Goal: Task Accomplishment & Management: Contribute content

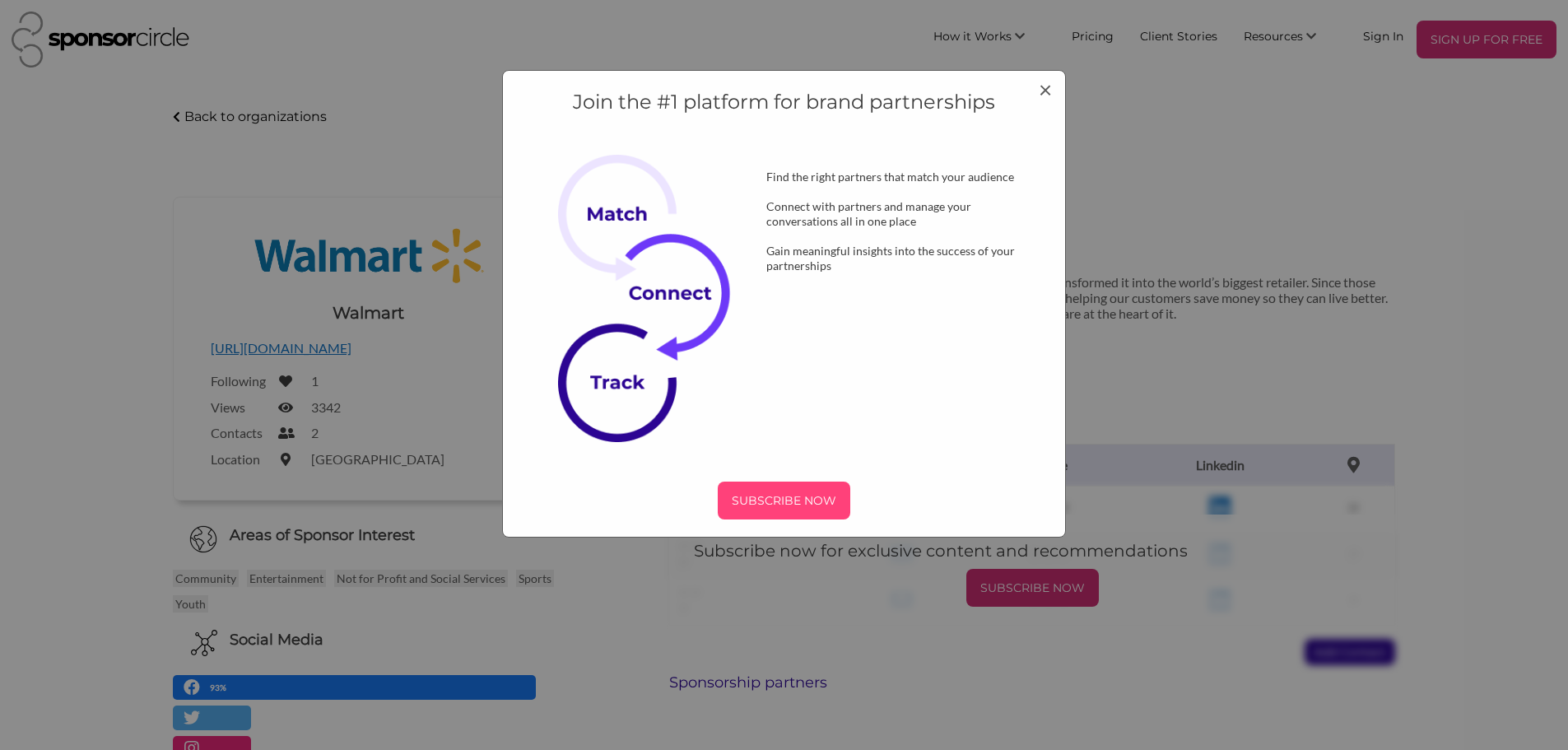
click at [784, 493] on p "SUBSCRIBE NOW" at bounding box center [784, 501] width 119 height 25
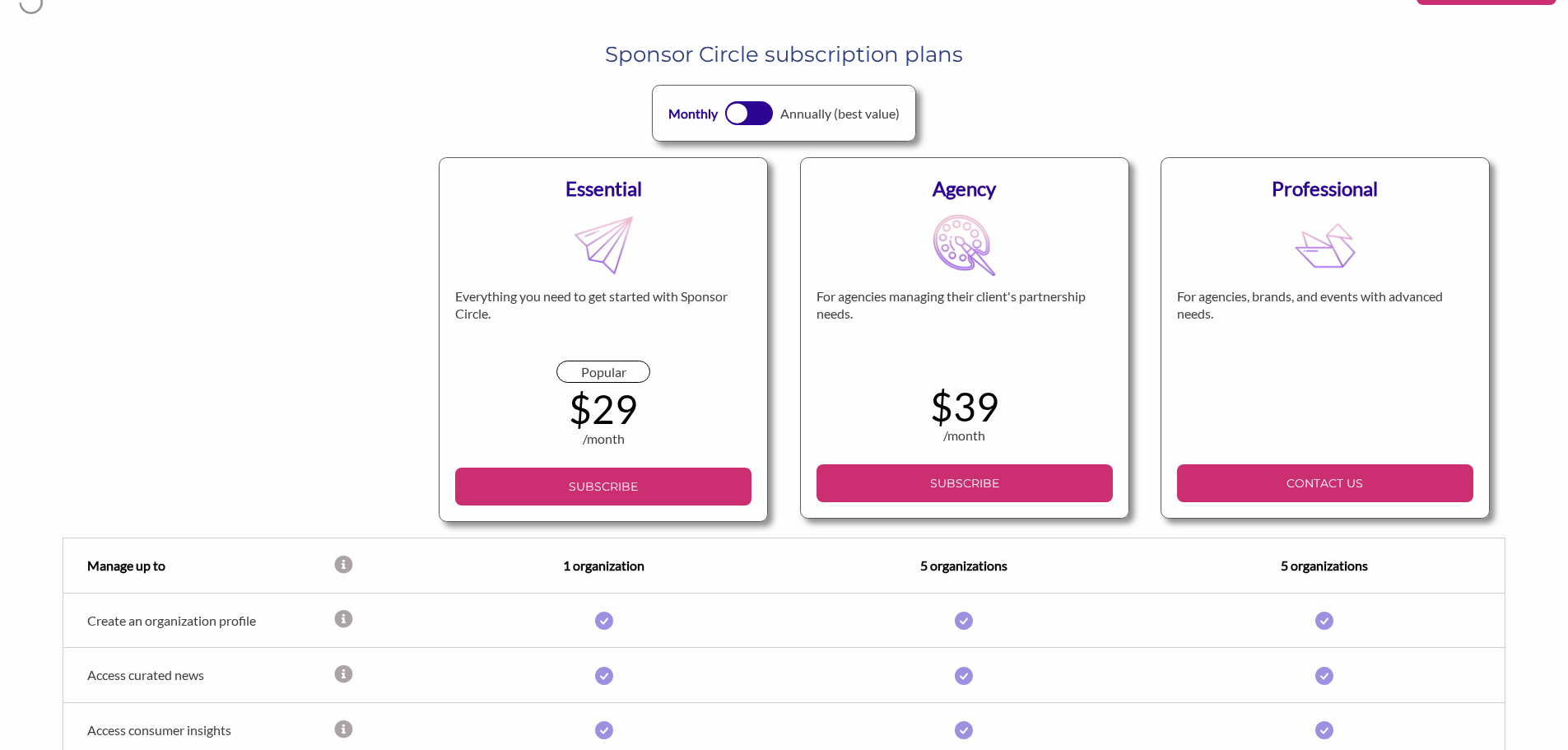
scroll to position [82, 0]
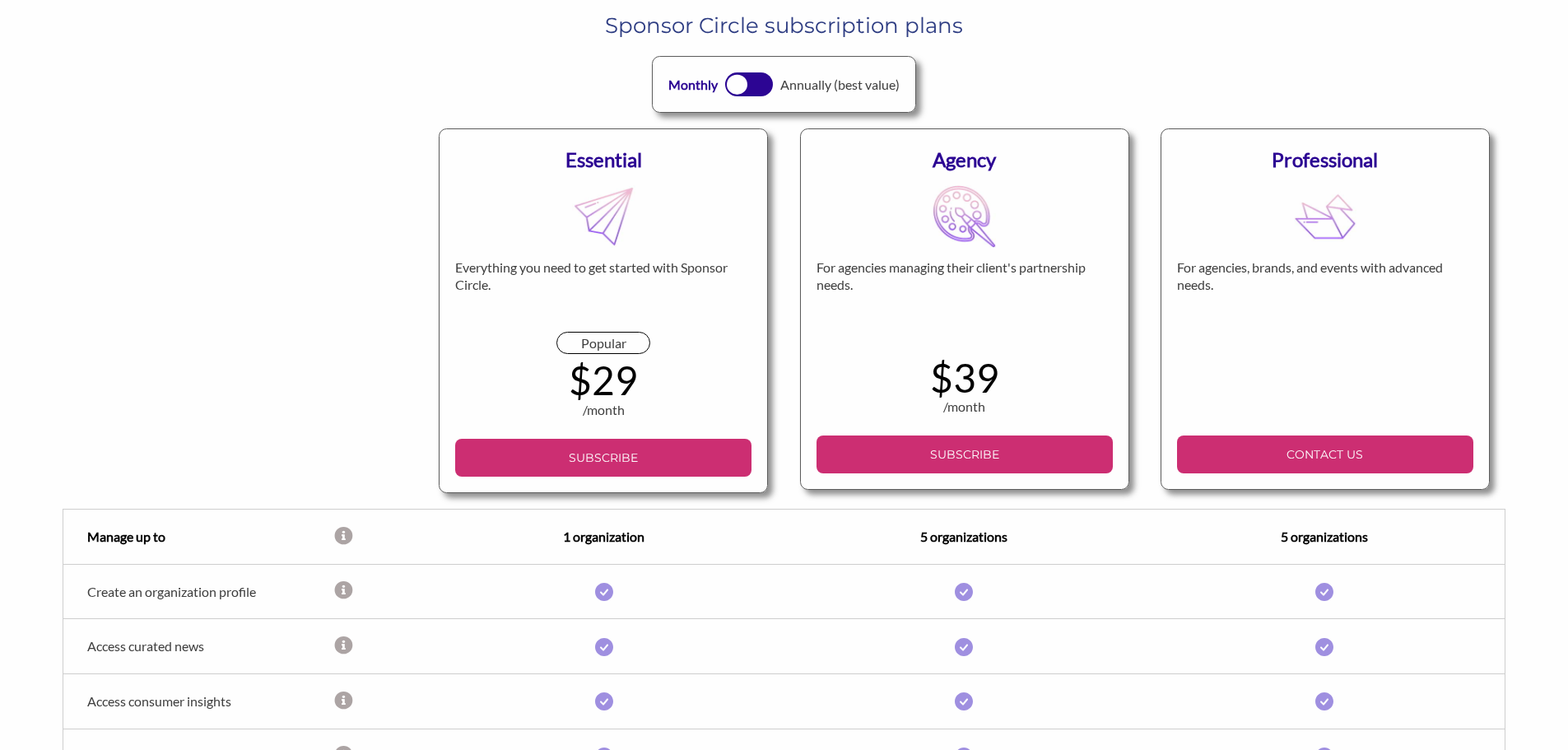
click at [739, 86] on div at bounding box center [738, 85] width 21 height 21
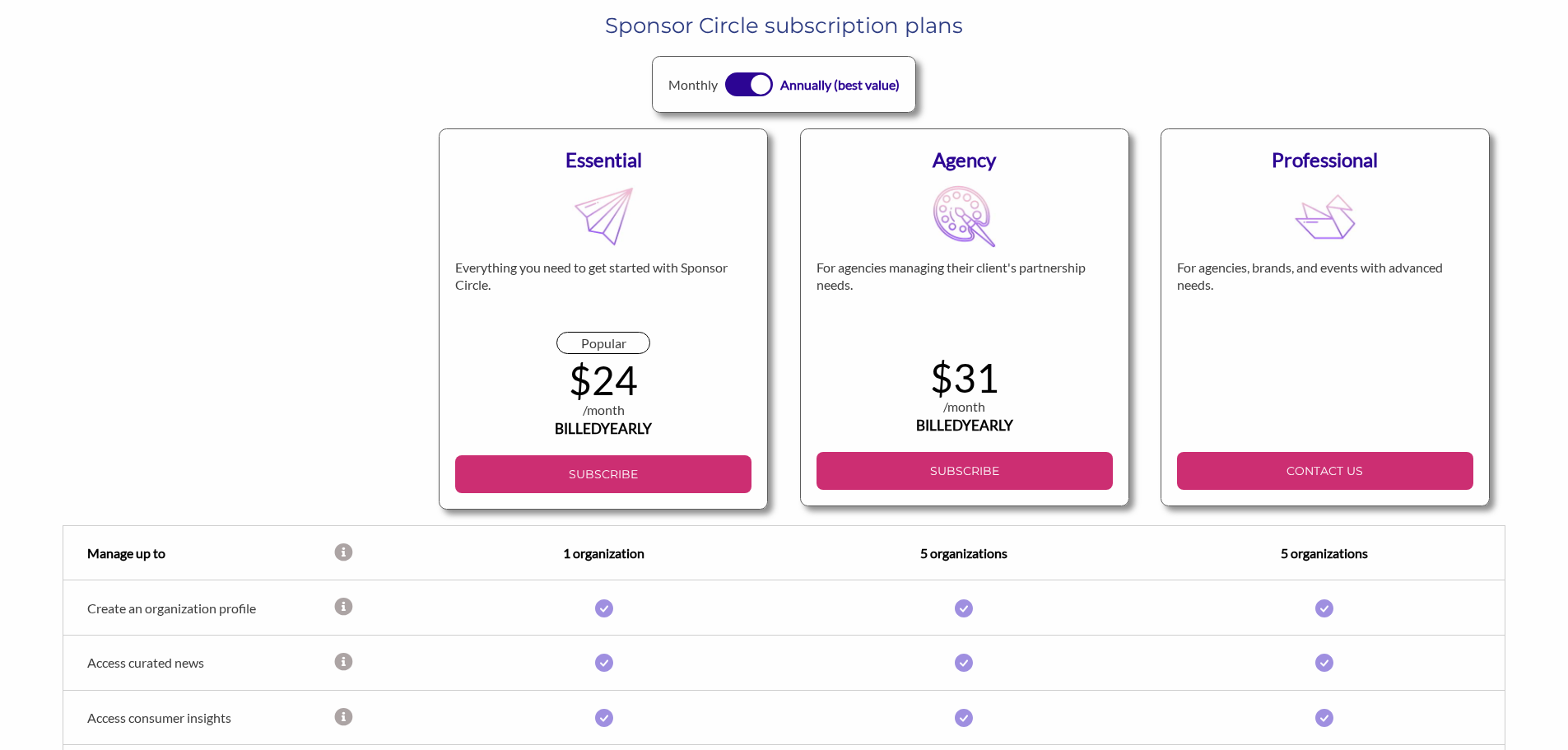
click at [754, 83] on div at bounding box center [761, 85] width 21 height 21
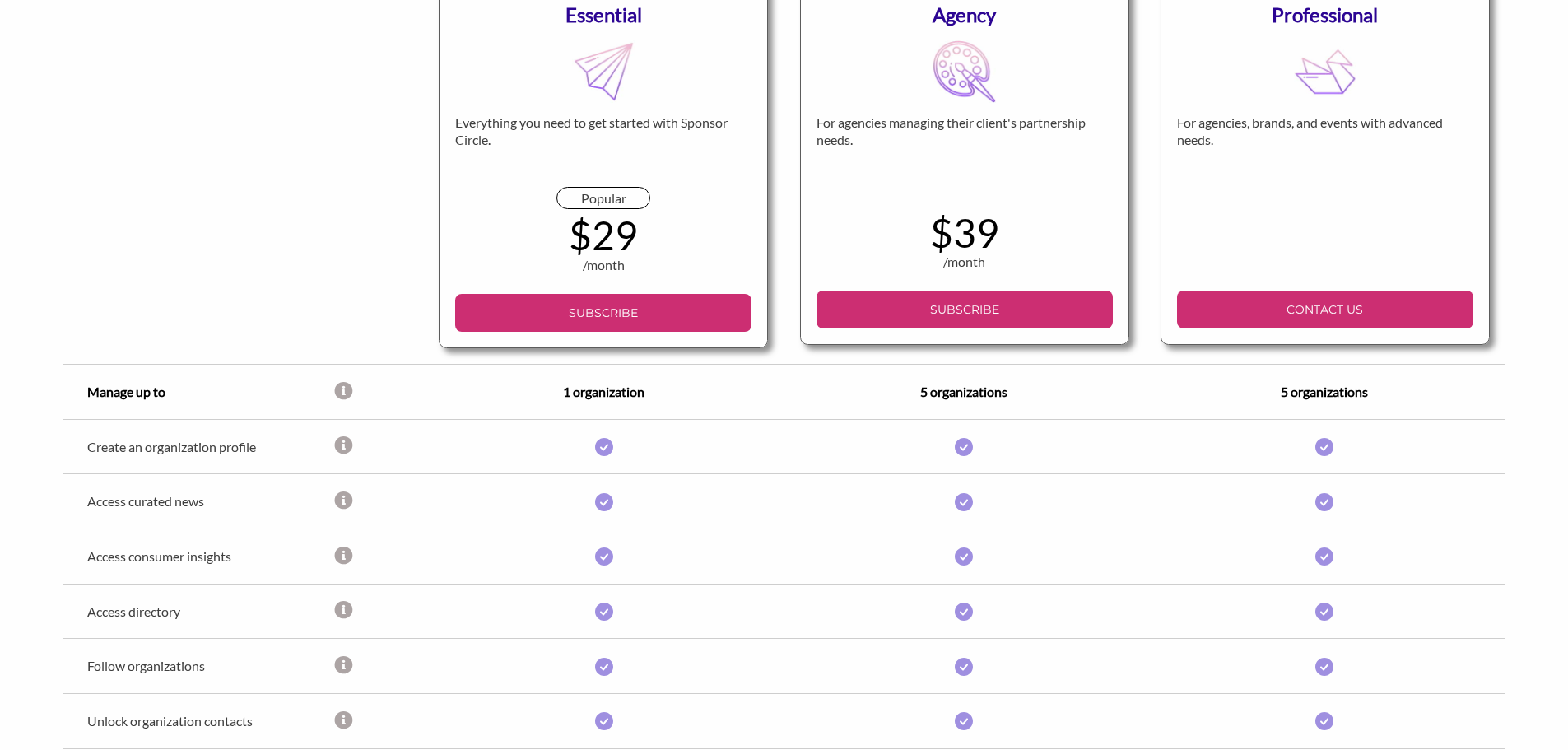
scroll to position [247, 0]
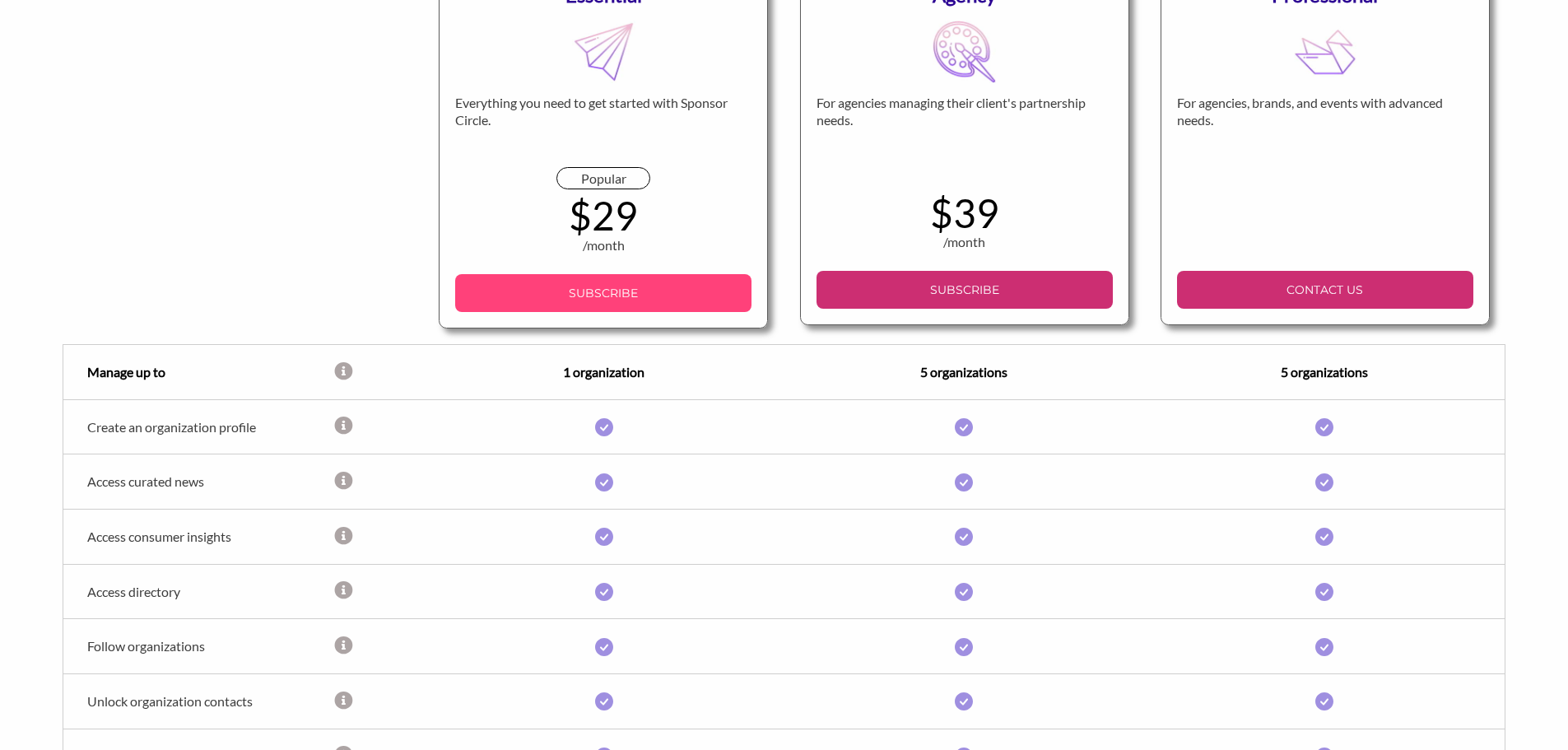
click at [567, 292] on p "SUBSCRIBE" at bounding box center [604, 293] width 284 height 25
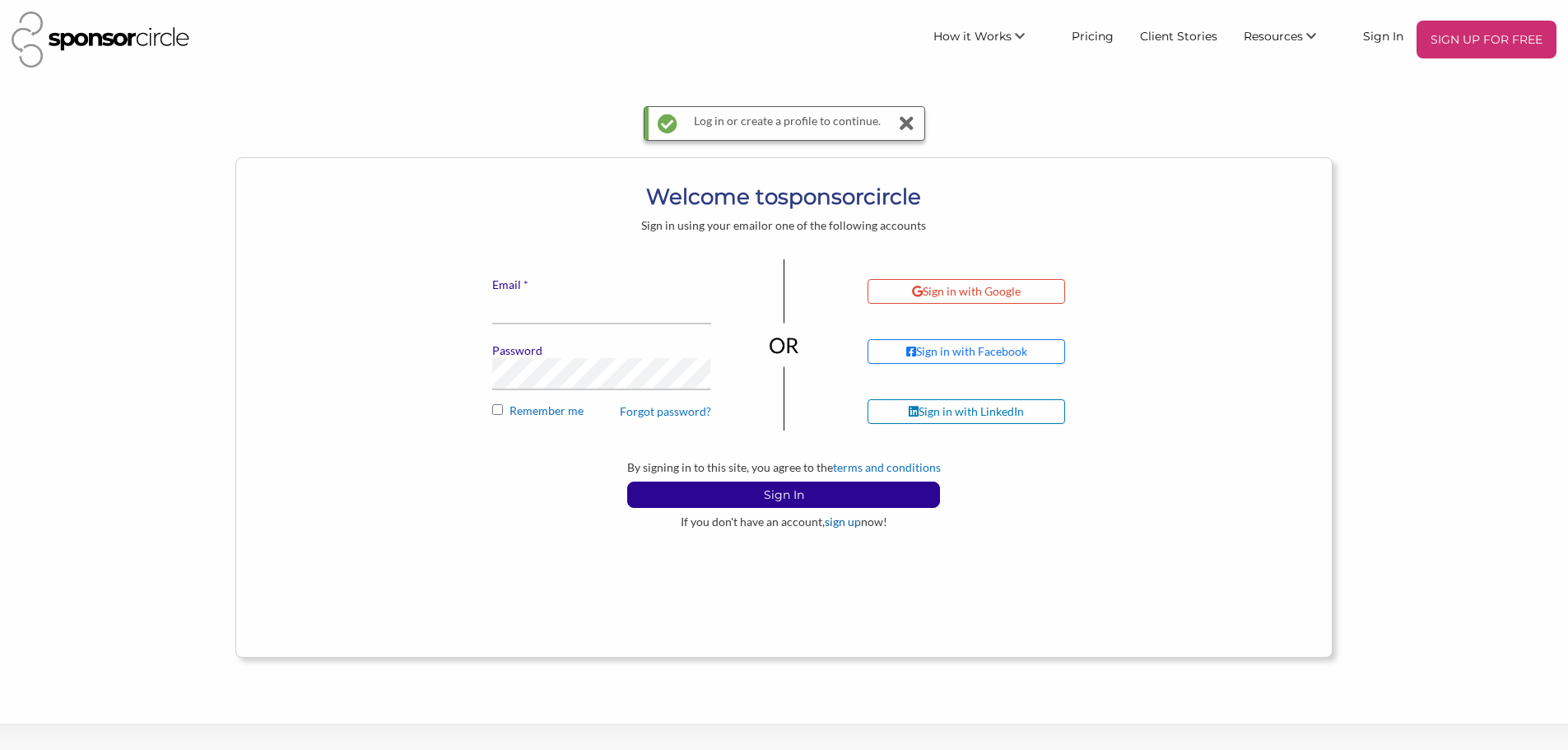
click at [837, 526] on link "sign up" at bounding box center [842, 522] width 36 height 14
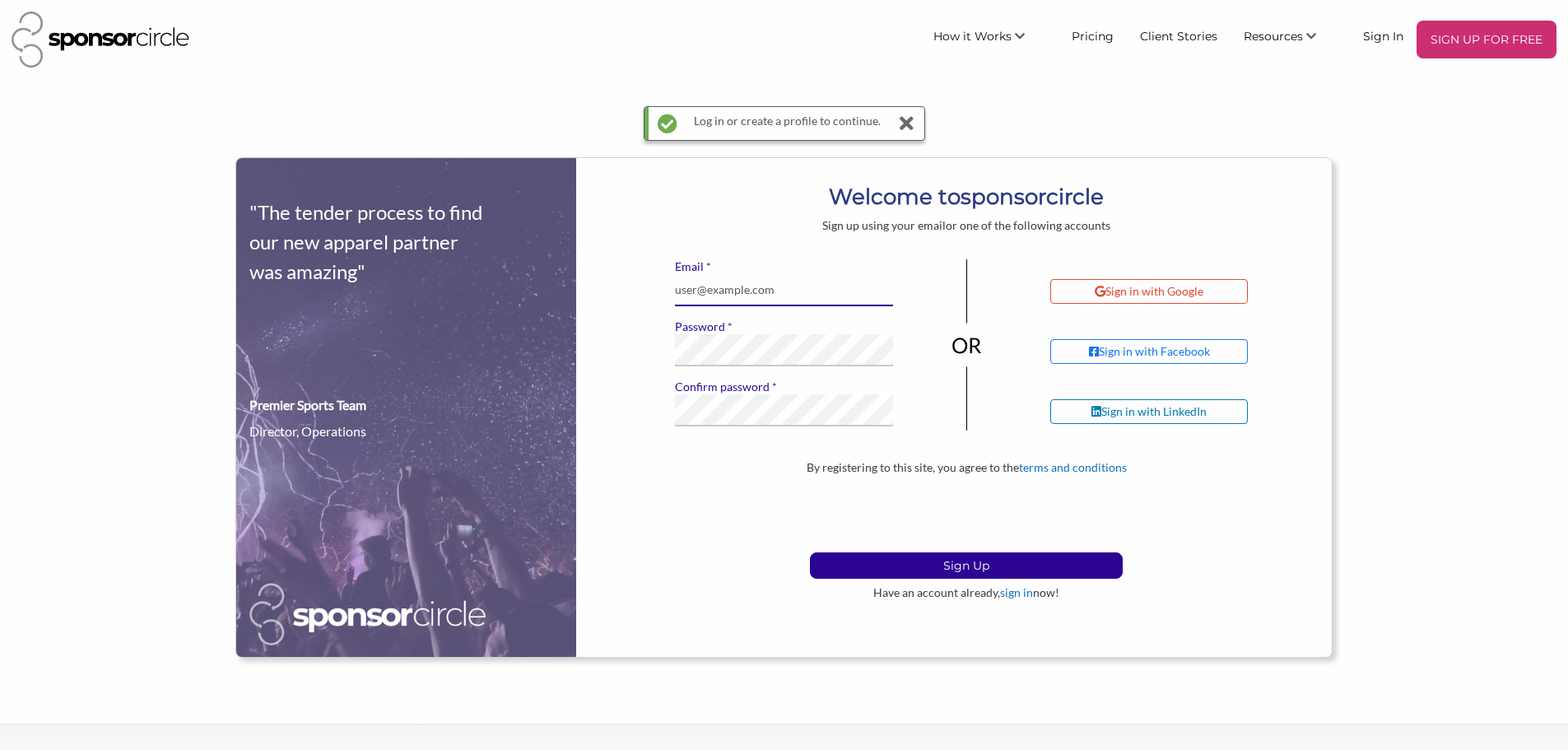
click at [743, 284] on input "* Email" at bounding box center [784, 290] width 219 height 32
type input "khelmly@floridaeyespecialists.com"
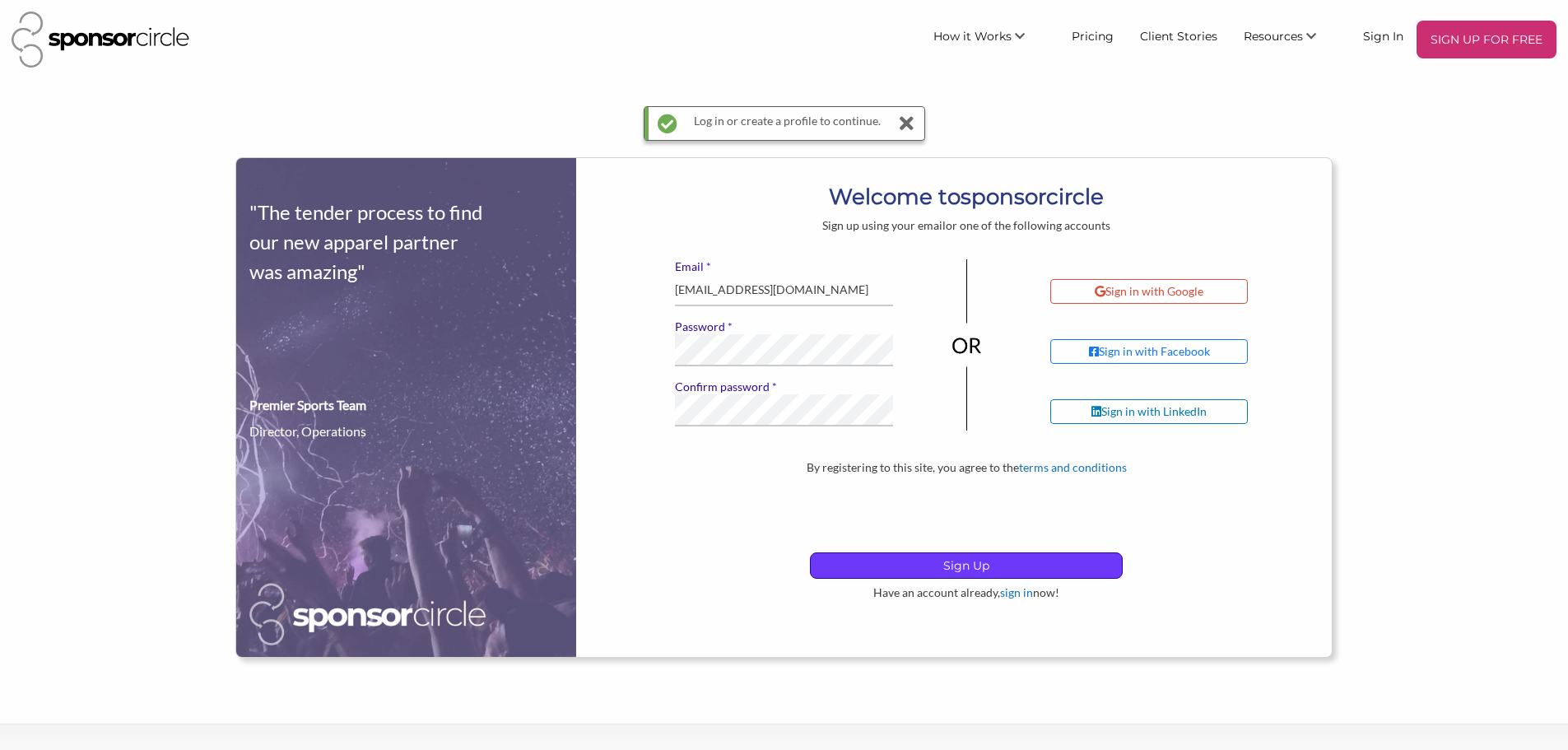
click at [938, 564] on p "Sign Up" at bounding box center [966, 565] width 312 height 25
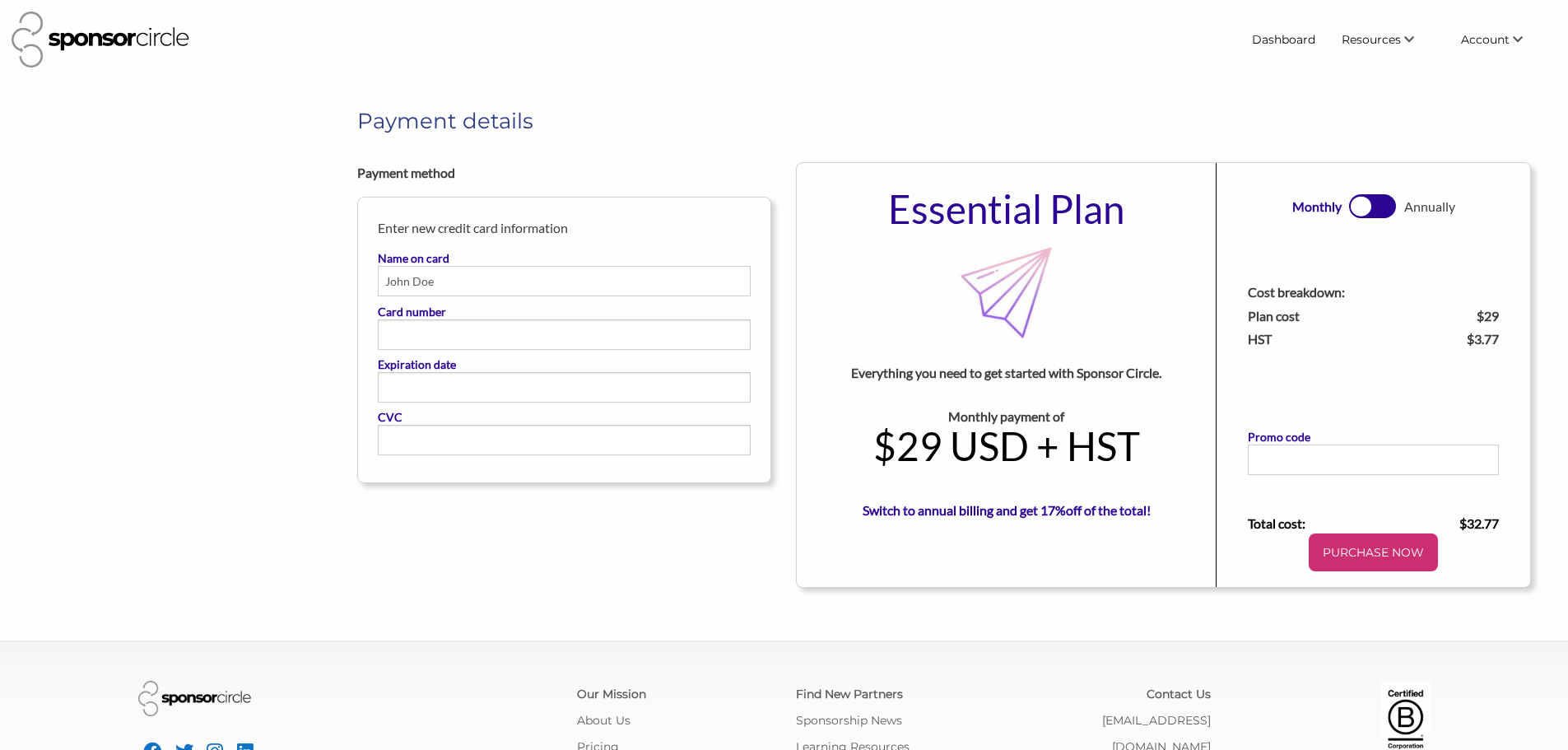
click at [444, 295] on input "Name on card" at bounding box center [564, 281] width 373 height 31
type input "Kallie Helmly"
click at [1388, 555] on p "PURCHASE NOW" at bounding box center [1373, 552] width 116 height 25
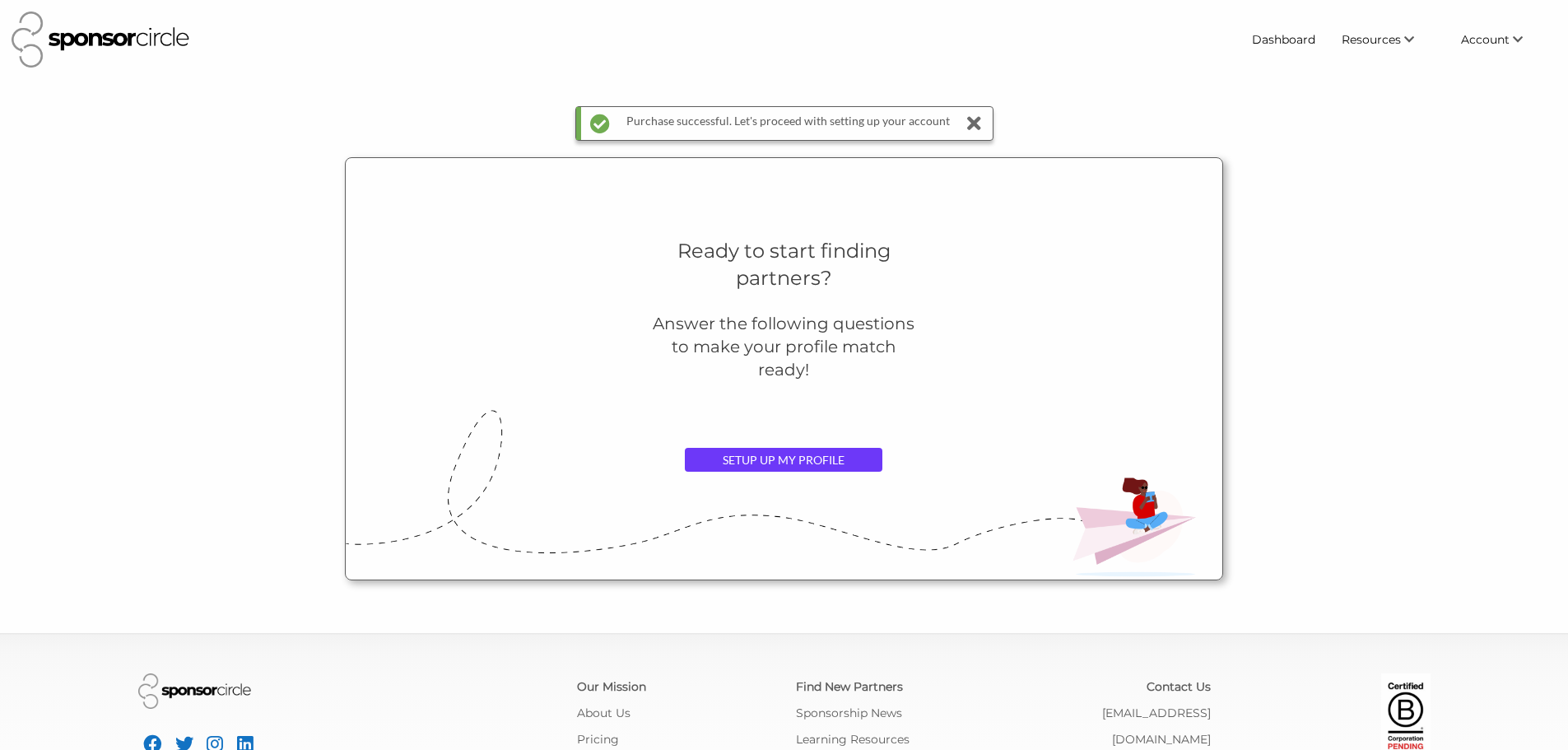
click at [802, 455] on link "SETUP UP MY PROFILE" at bounding box center [784, 460] width 198 height 25
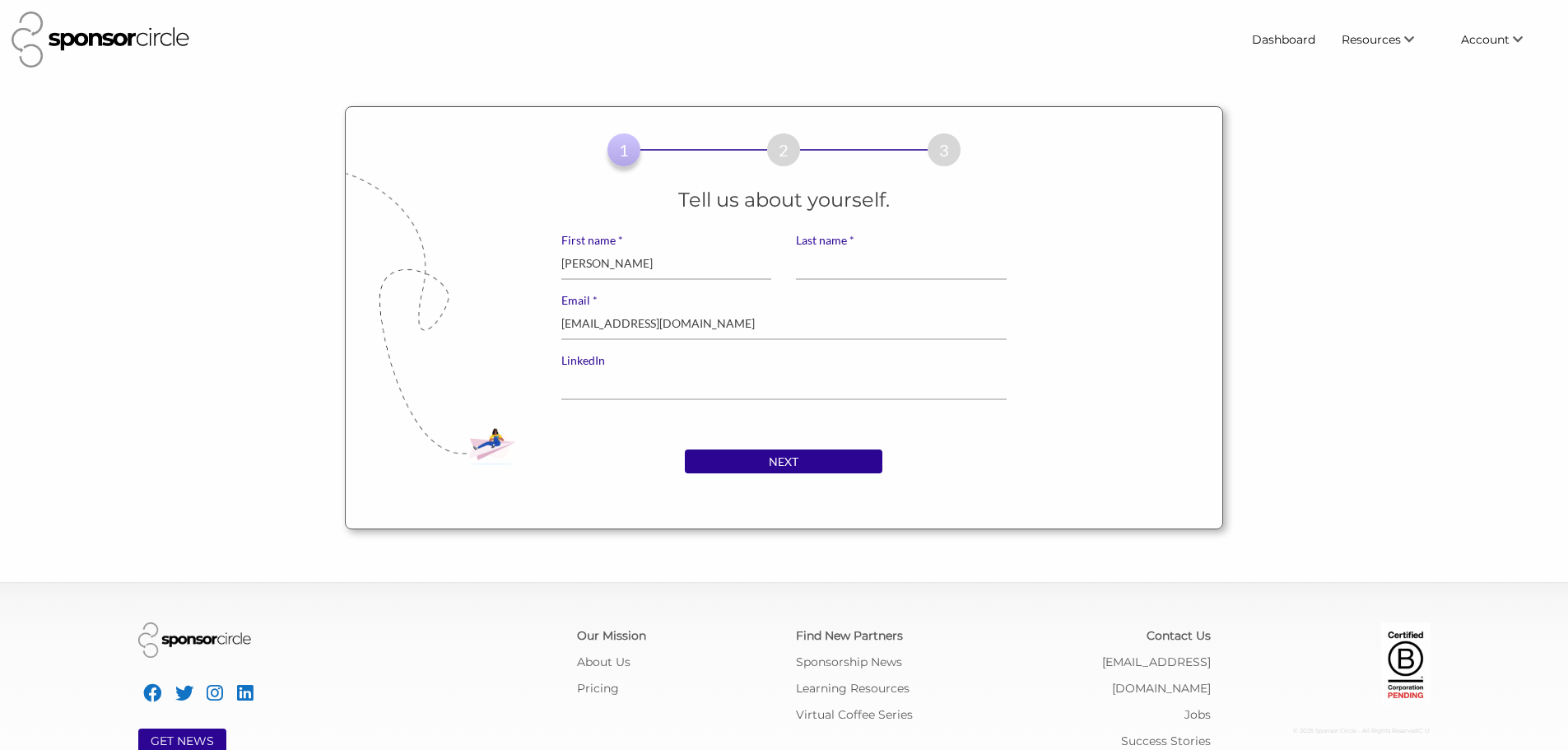
type input "Kallie"
type input "Helmly"
paste input "www.linkedin.com/in/ kallie-helmly Vanity URL name"
drag, startPoint x: 830, startPoint y: 379, endPoint x: 739, endPoint y: 384, distance: 91.1
click at [739, 384] on input "www.linkedin.com/in/ kallie-helmly Vanity URL name" at bounding box center [783, 383] width 445 height 32
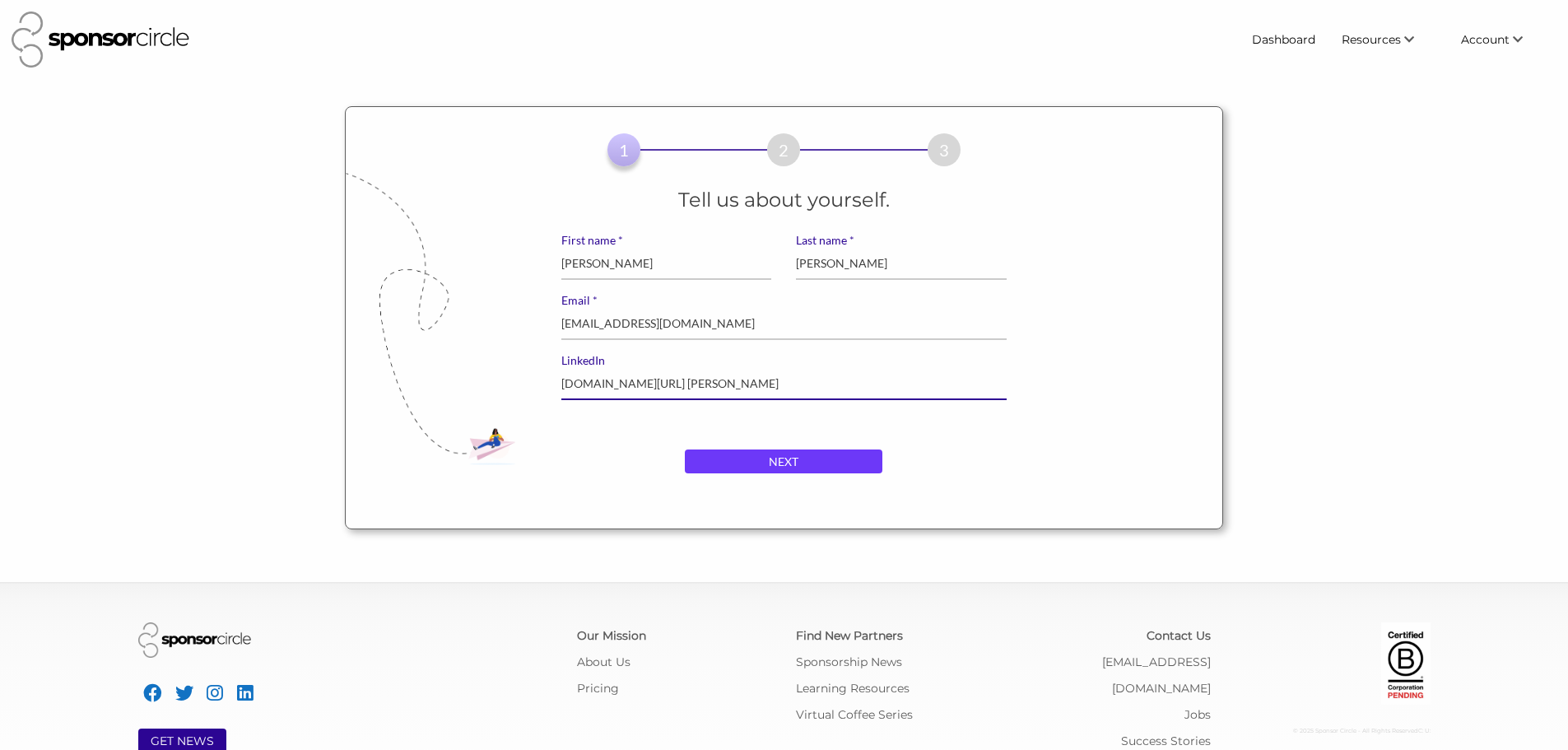
type input "www.linkedin.com/in/ kallie-helmly"
click at [794, 460] on input "NEXT" at bounding box center [784, 462] width 198 height 25
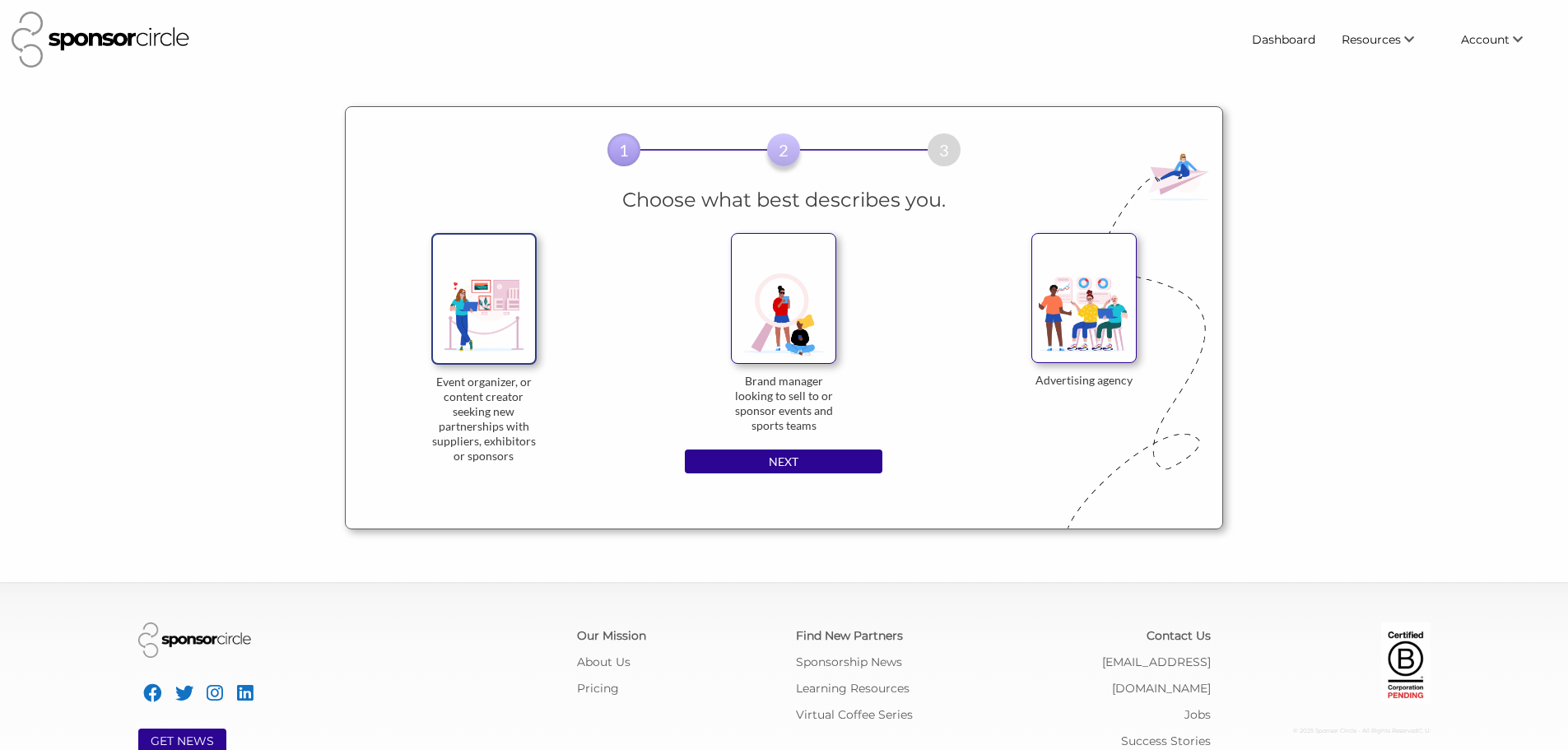
click at [495, 312] on img at bounding box center [484, 298] width 105 height 131
click at [0, 0] on input "Event organizer, or content creator seeking new partnerships with suppliers, ex…" at bounding box center [0, 0] width 0 height 0
click at [785, 328] on img at bounding box center [783, 298] width 105 height 131
click at [0, 0] on input "Brand manager looking to sell to or sponsor events and sports teams" at bounding box center [0, 0] width 0 height 0
click at [460, 318] on img at bounding box center [484, 298] width 105 height 131
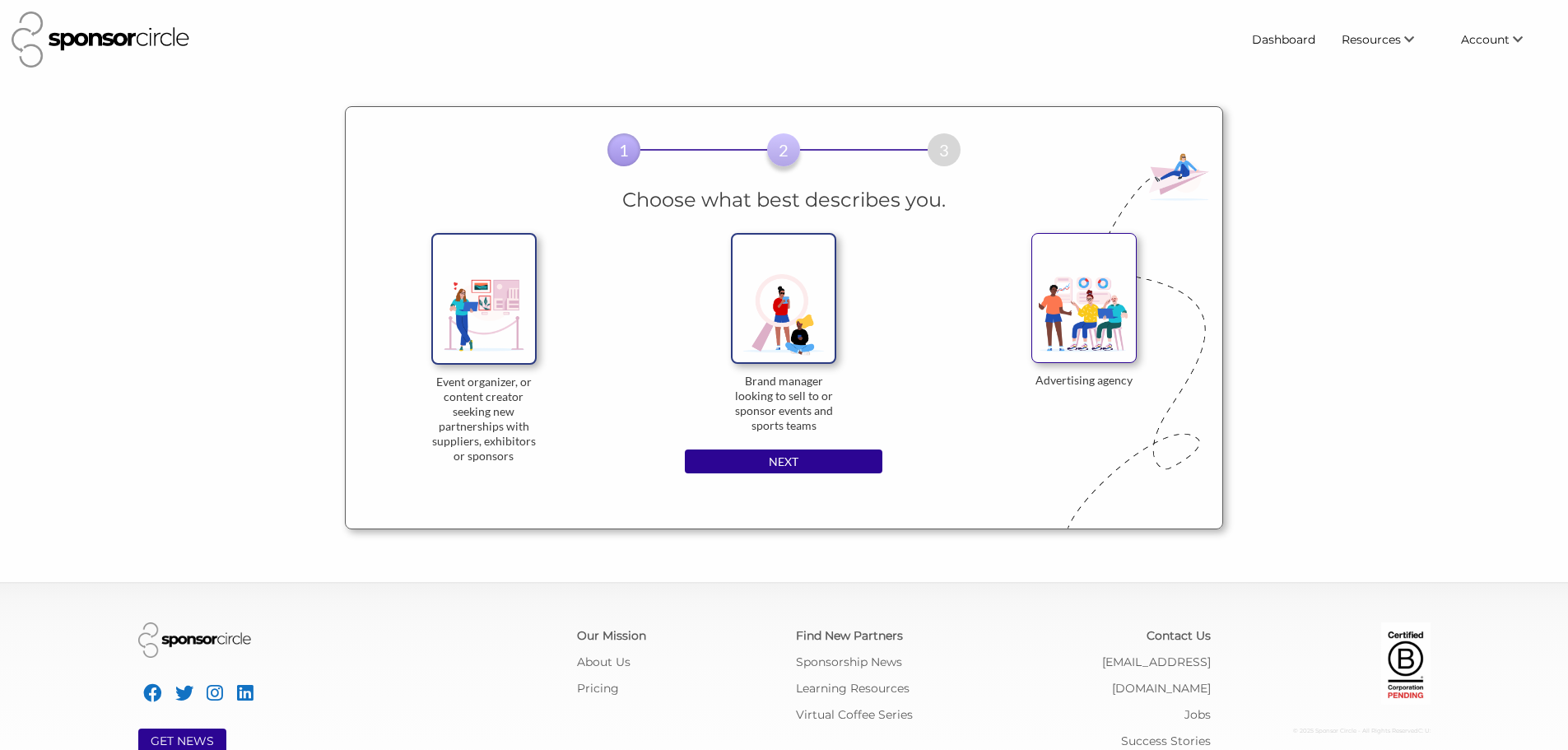
click at [0, 0] on input "Event organizer, or content creator seeking new partnerships with suppliers, ex…" at bounding box center [0, 0] width 0 height 0
click at [819, 459] on input "NEXT" at bounding box center [784, 462] width 198 height 25
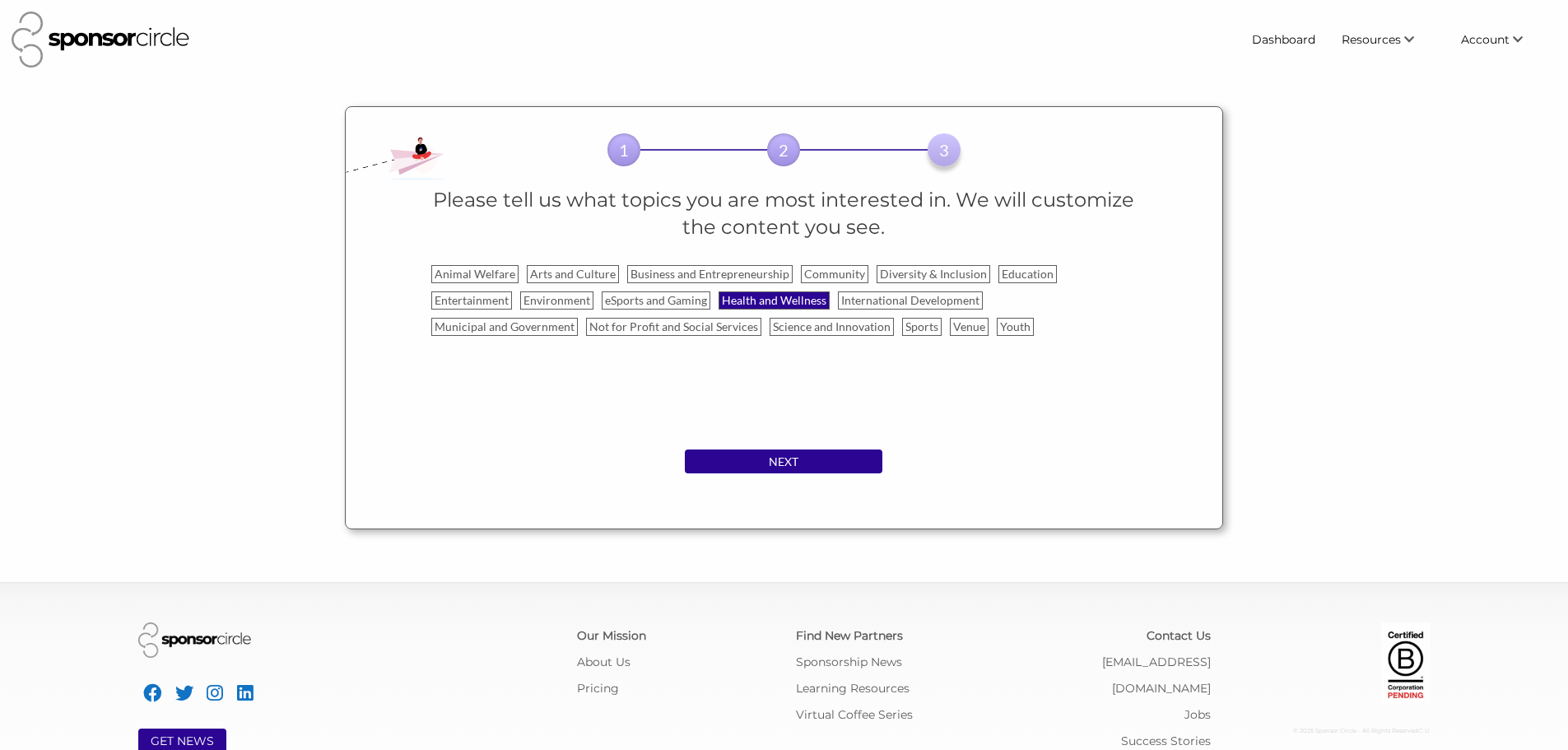
click at [780, 302] on label "Health and Wellness" at bounding box center [774, 300] width 111 height 18
click at [0, 0] on input "Health and Wellness" at bounding box center [0, 0] width 0 height 0
click at [780, 453] on input "NEXT" at bounding box center [784, 462] width 198 height 25
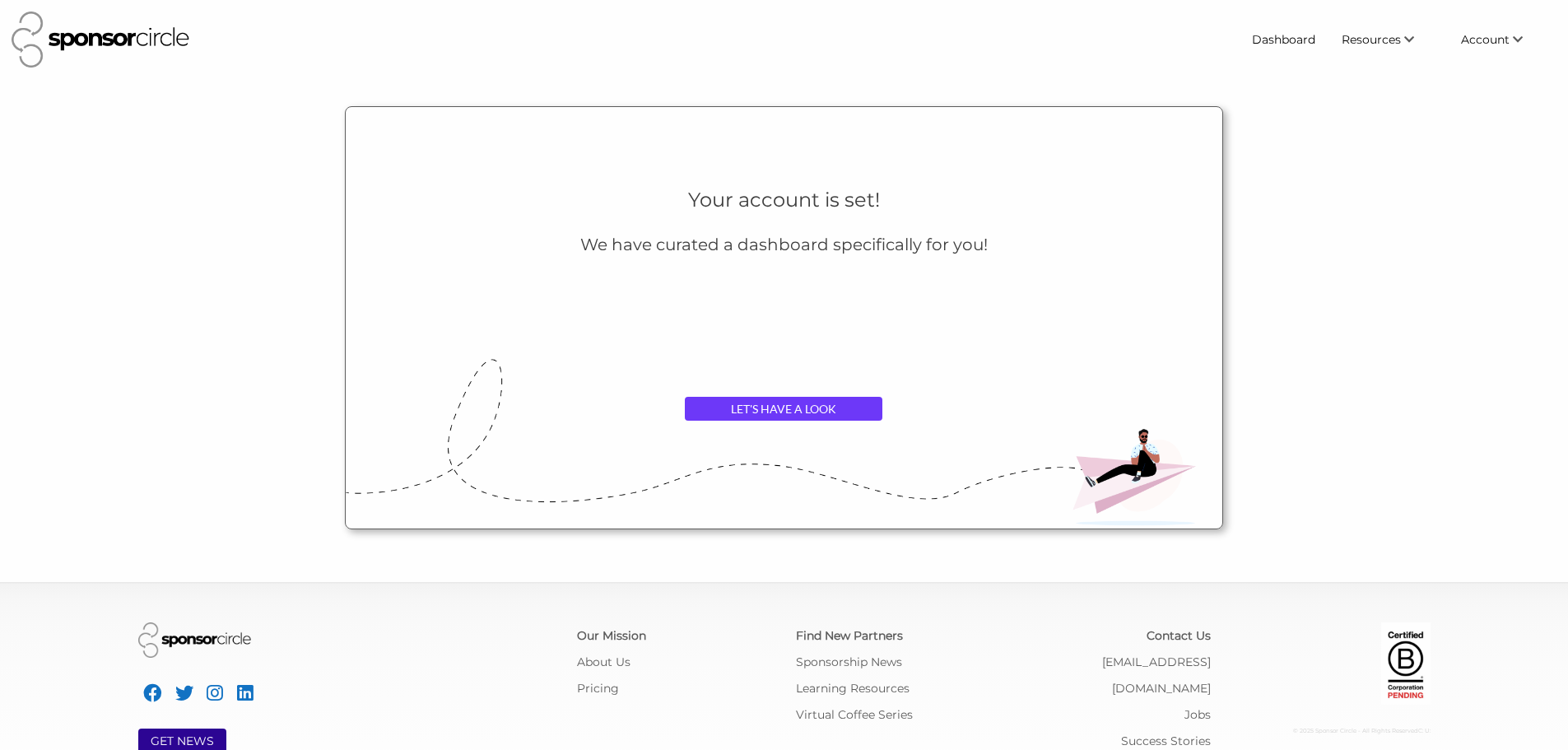
click at [776, 411] on link "LET'S HAVE A LOOK" at bounding box center [784, 409] width 198 height 25
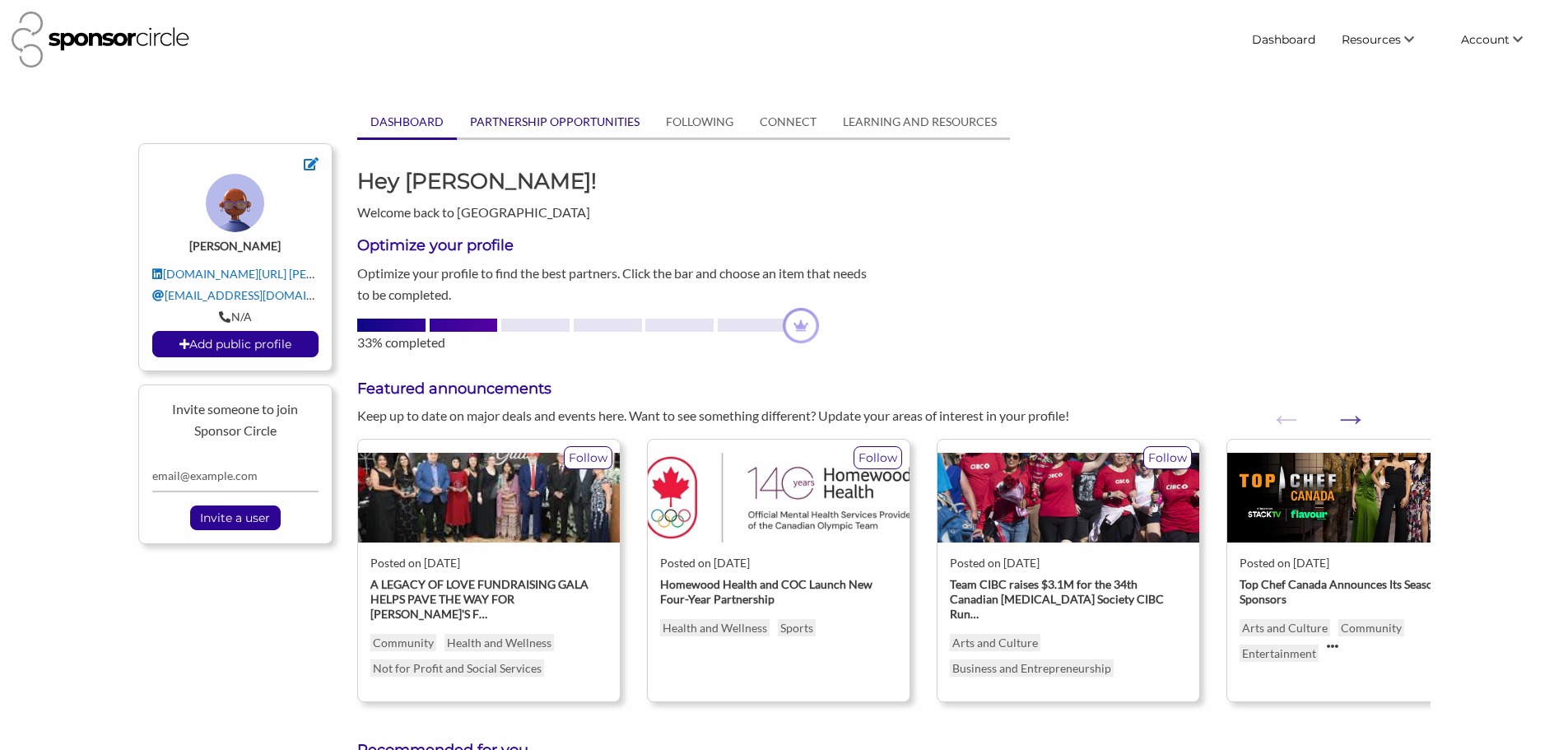
click at [544, 136] on link "PARTNERSHIP OPPORTUNITIES" at bounding box center [555, 122] width 196 height 32
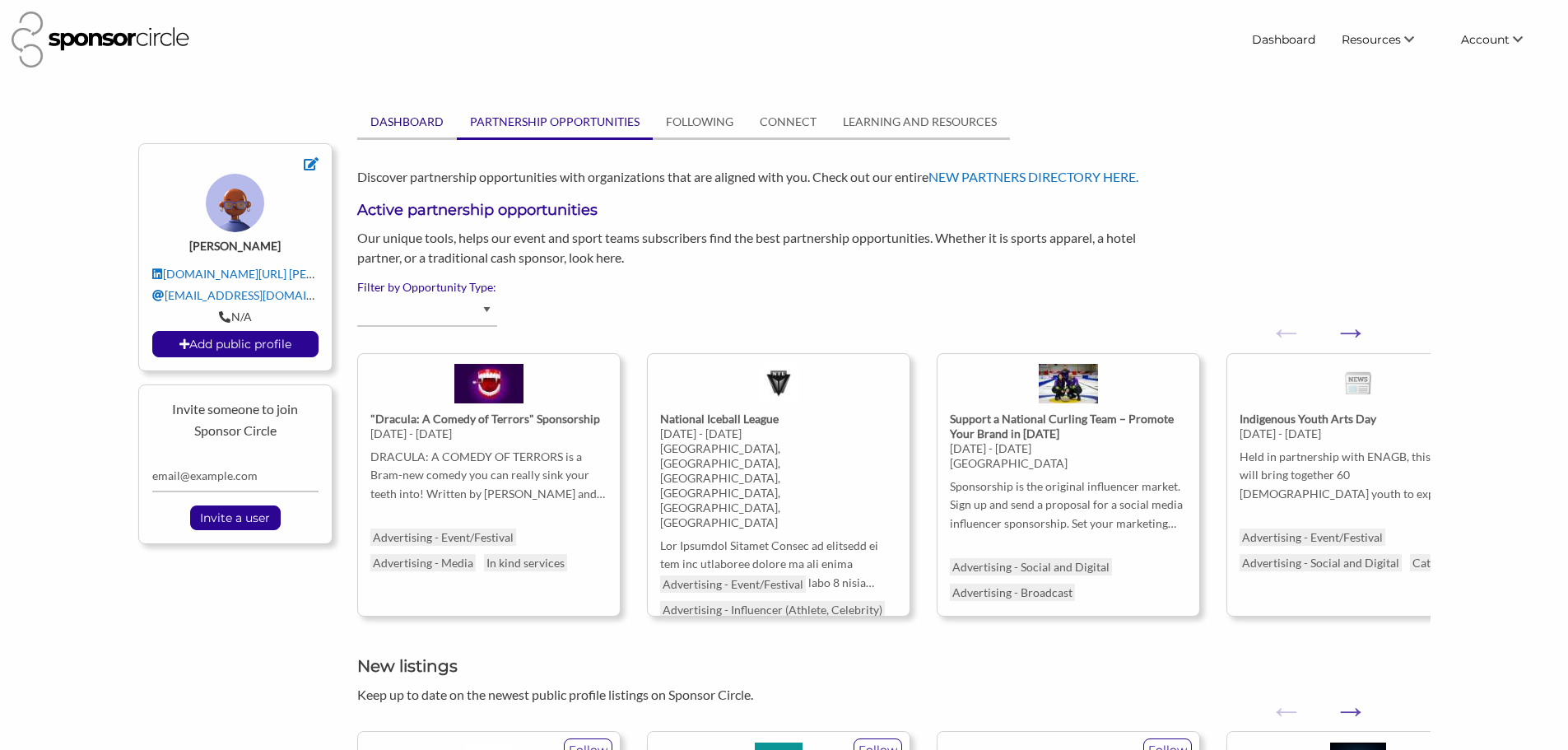
click at [420, 126] on link "DASHBOARD" at bounding box center [407, 122] width 100 height 32
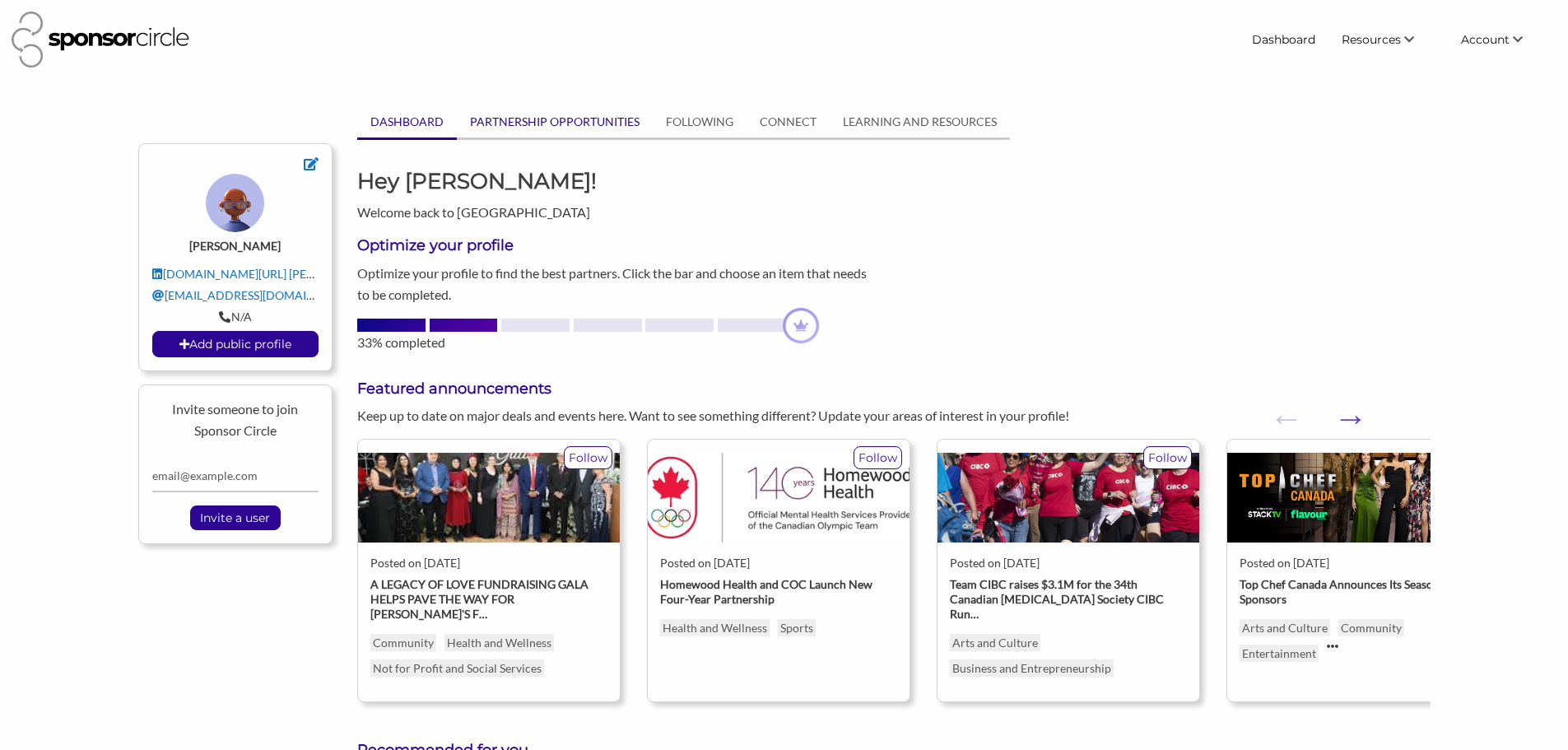
click at [521, 124] on link "PARTNERSHIP OPPORTUNITIES" at bounding box center [555, 122] width 196 height 32
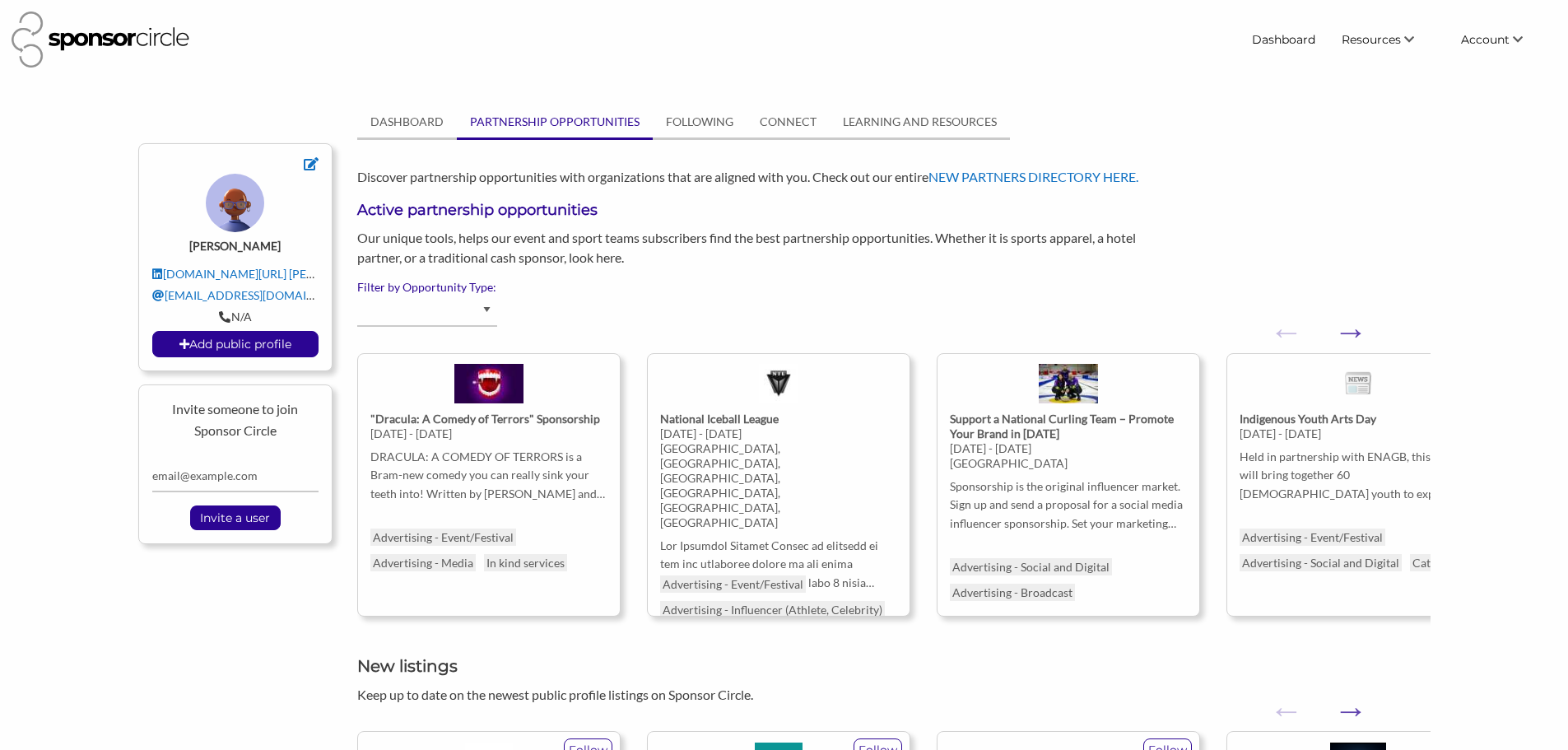
drag, startPoint x: 222, startPoint y: 214, endPoint x: 233, endPoint y: 216, distance: 11.2
click at [223, 214] on img at bounding box center [234, 202] width 59 height 59
click at [249, 348] on p "Add public profile" at bounding box center [235, 344] width 165 height 25
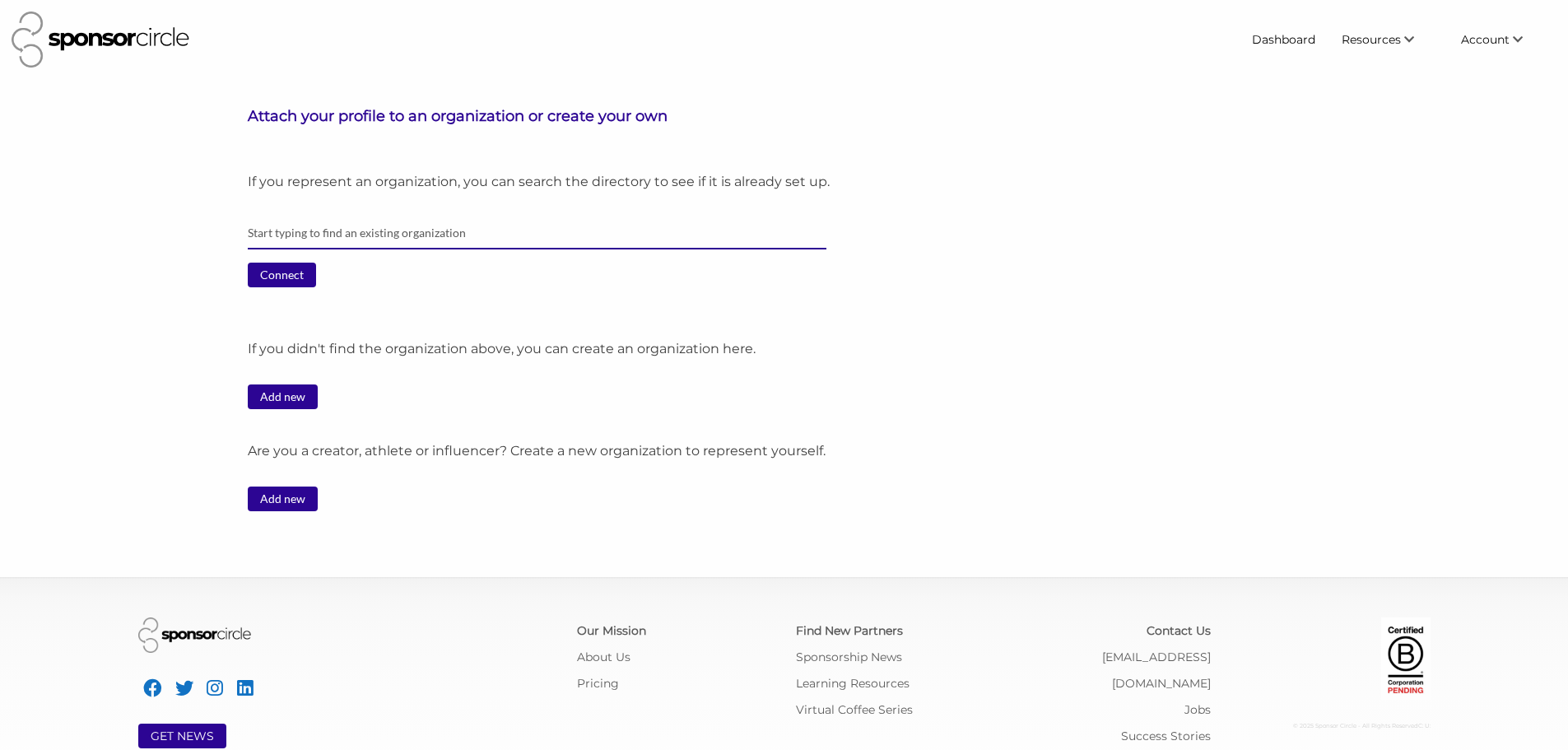
click at [287, 228] on input "text" at bounding box center [536, 233] width 578 height 32
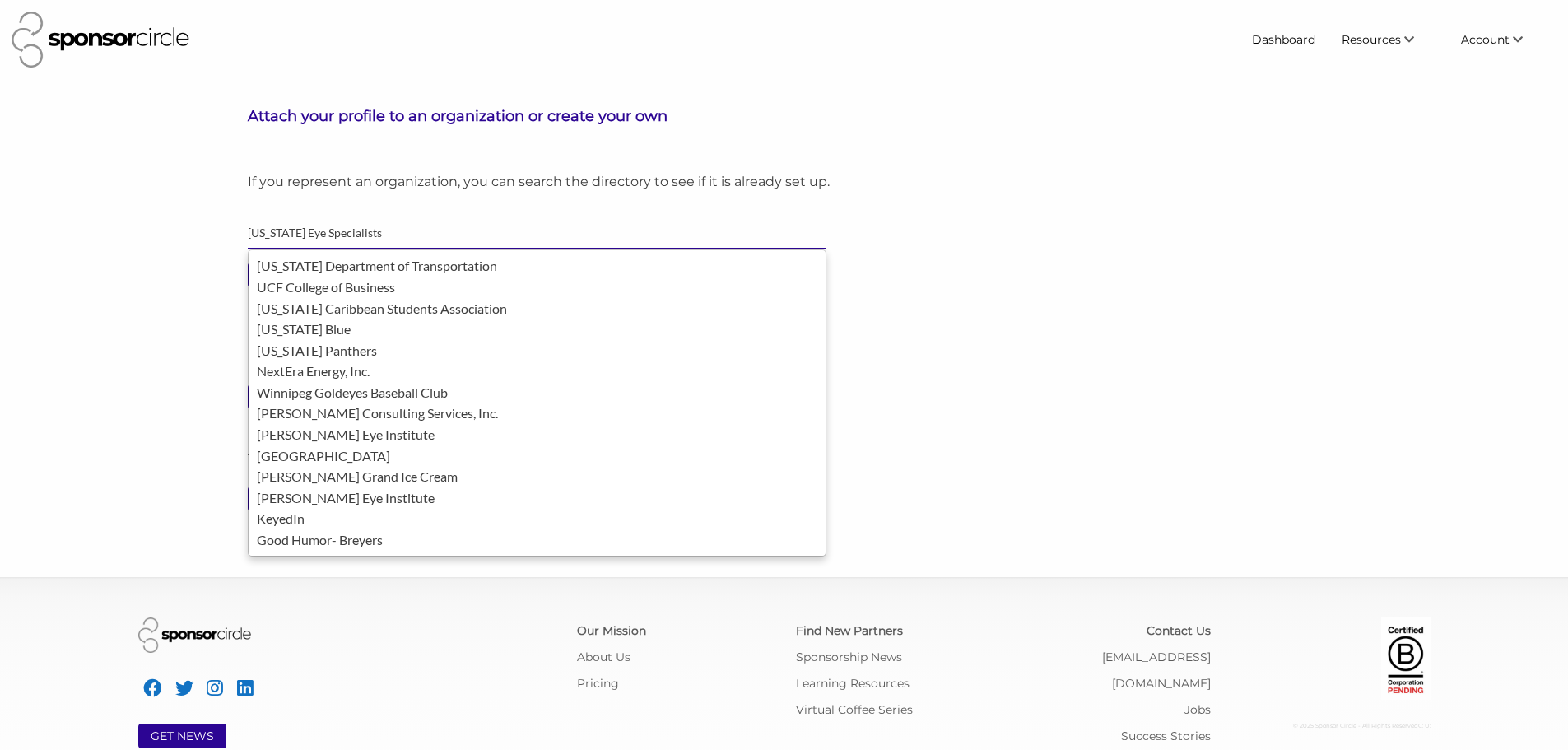
type input "Florida Eye Specialists"
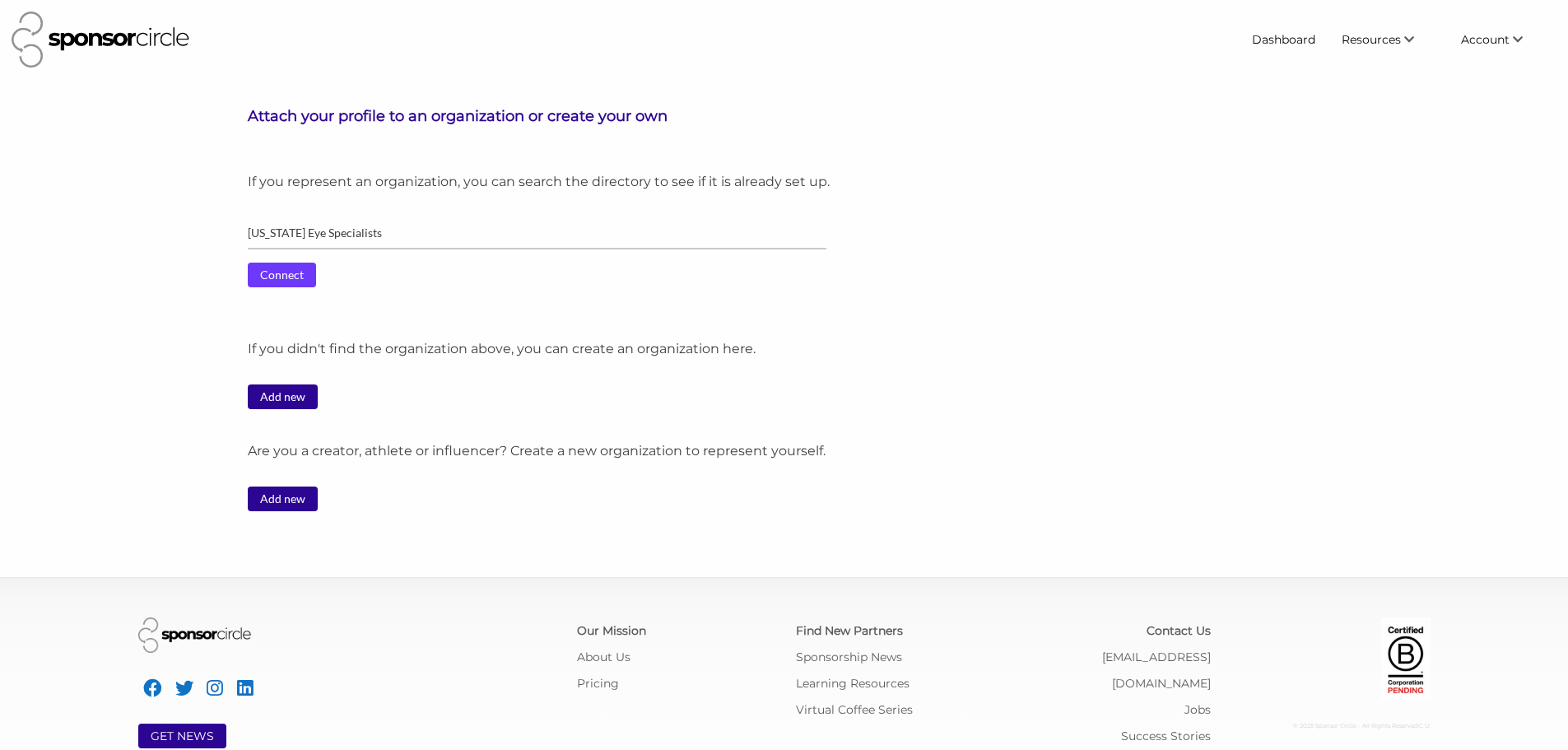
click at [280, 283] on input "Connect" at bounding box center [282, 275] width 68 height 25
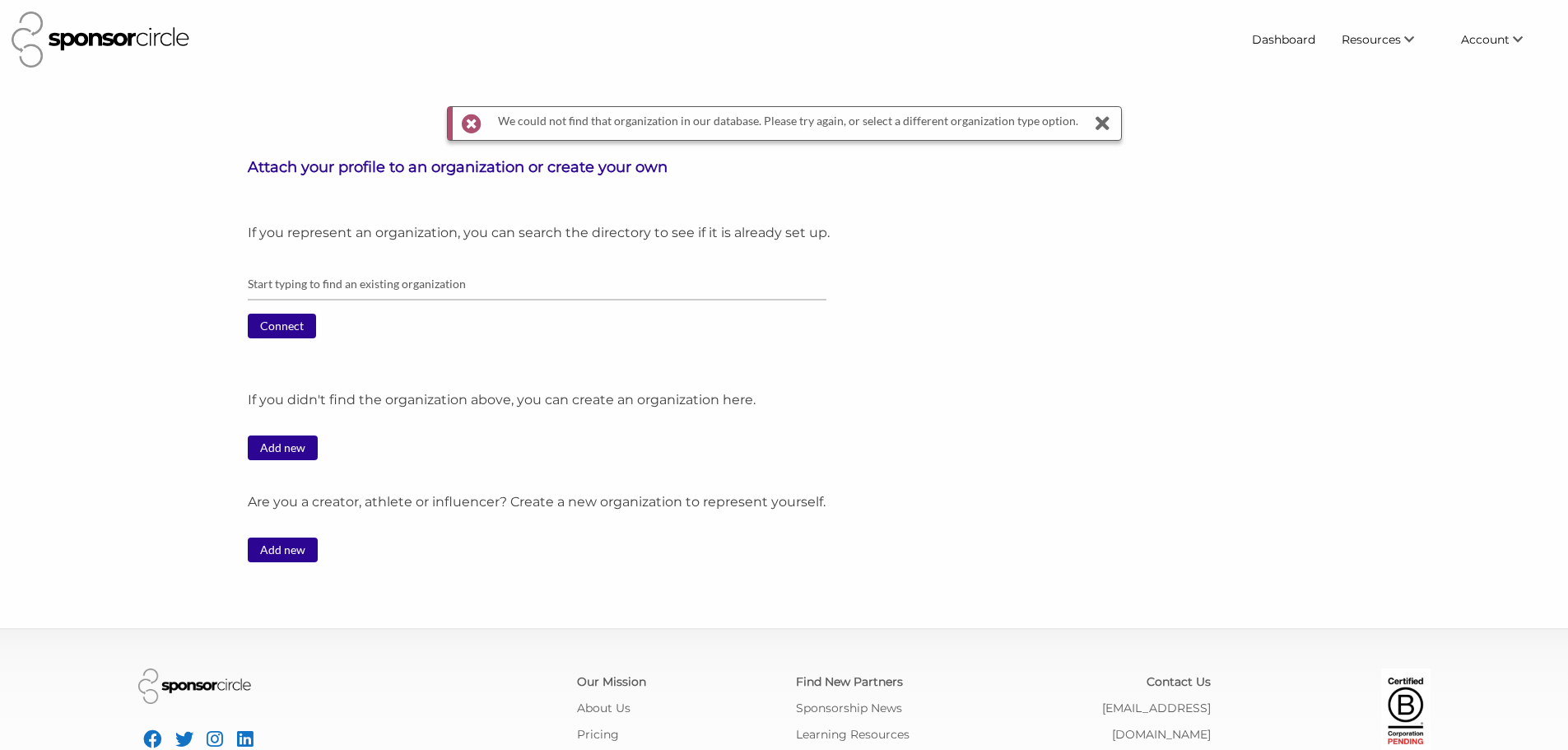
click at [291, 460] on div "Add new" at bounding box center [839, 454] width 1183 height 38
click at [284, 450] on link "Add new" at bounding box center [283, 448] width 70 height 25
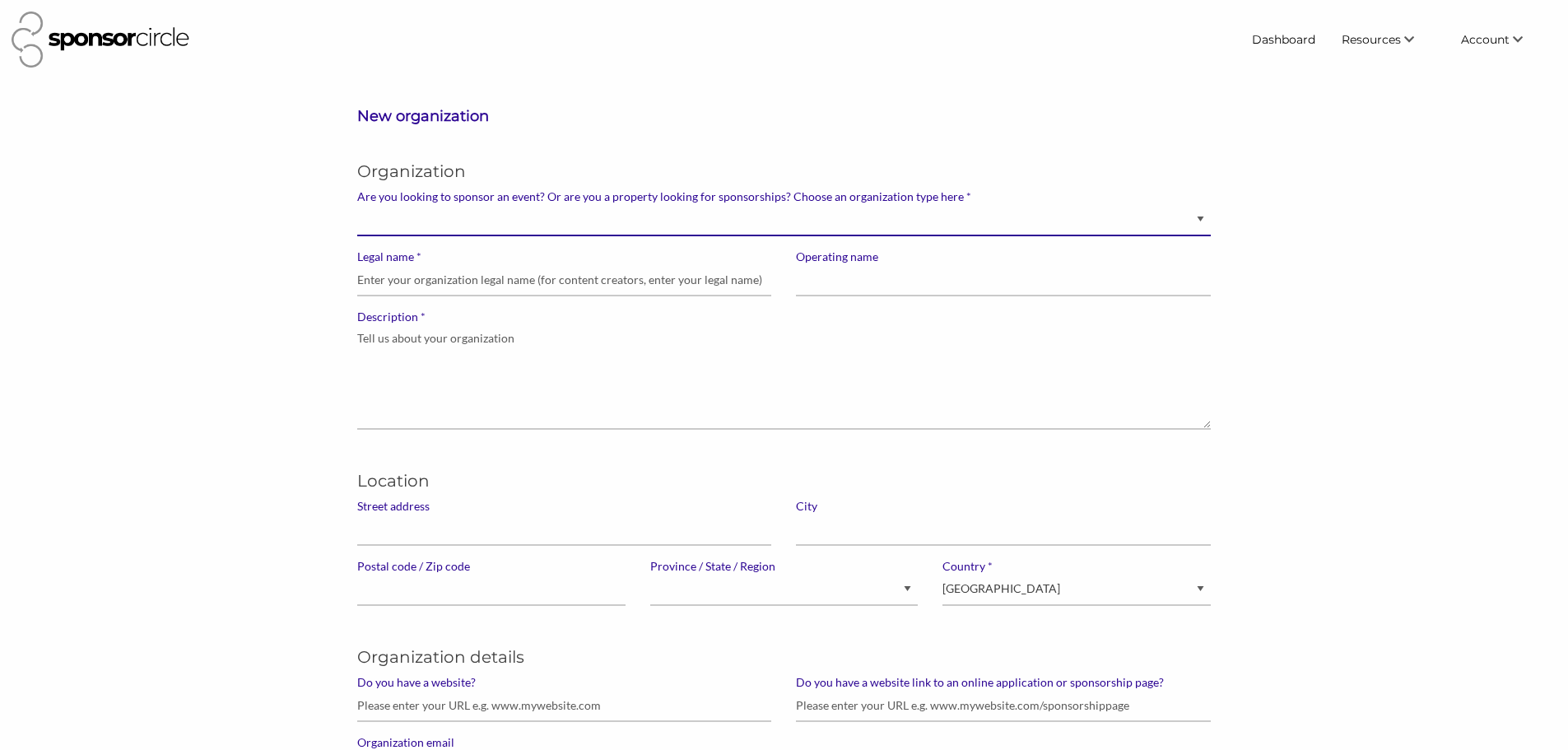
click at [449, 228] on select "Brand manager looking to sell to or sponsor events and sports teams Event organ…" at bounding box center [783, 220] width 853 height 32
select select "Property"
click at [357, 204] on select "Brand manager looking to sell to or sponsor events and sports teams Event organ…" at bounding box center [783, 220] width 853 height 32
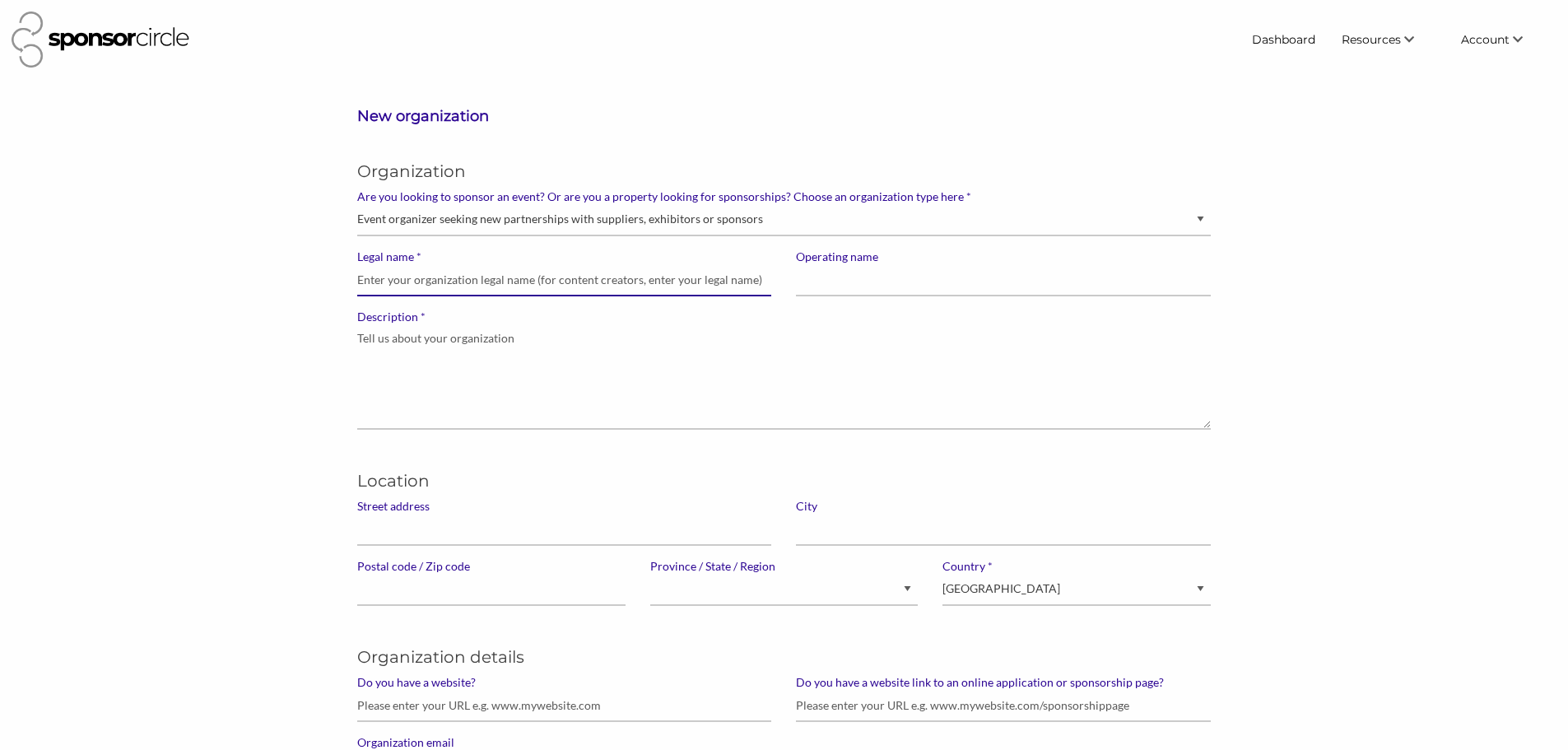
click at [464, 284] on input "* Legal name" at bounding box center [564, 280] width 414 height 32
type input "Florida Eye Specialists"
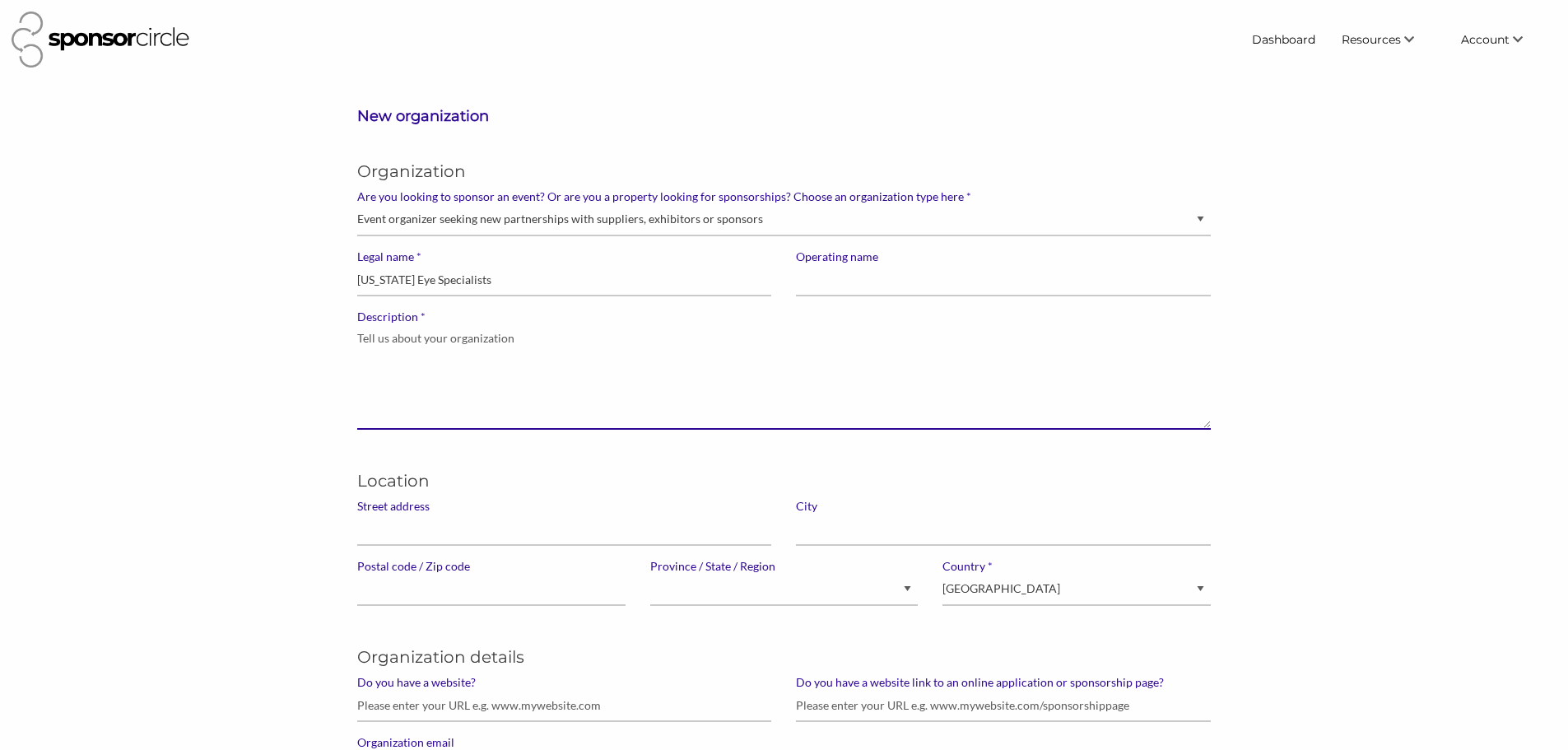
click at [437, 378] on textarea "* Description" at bounding box center [783, 377] width 853 height 105
paste textarea "Florida Eye Specialists is the largest multi-specialty ophthalmology private pr…"
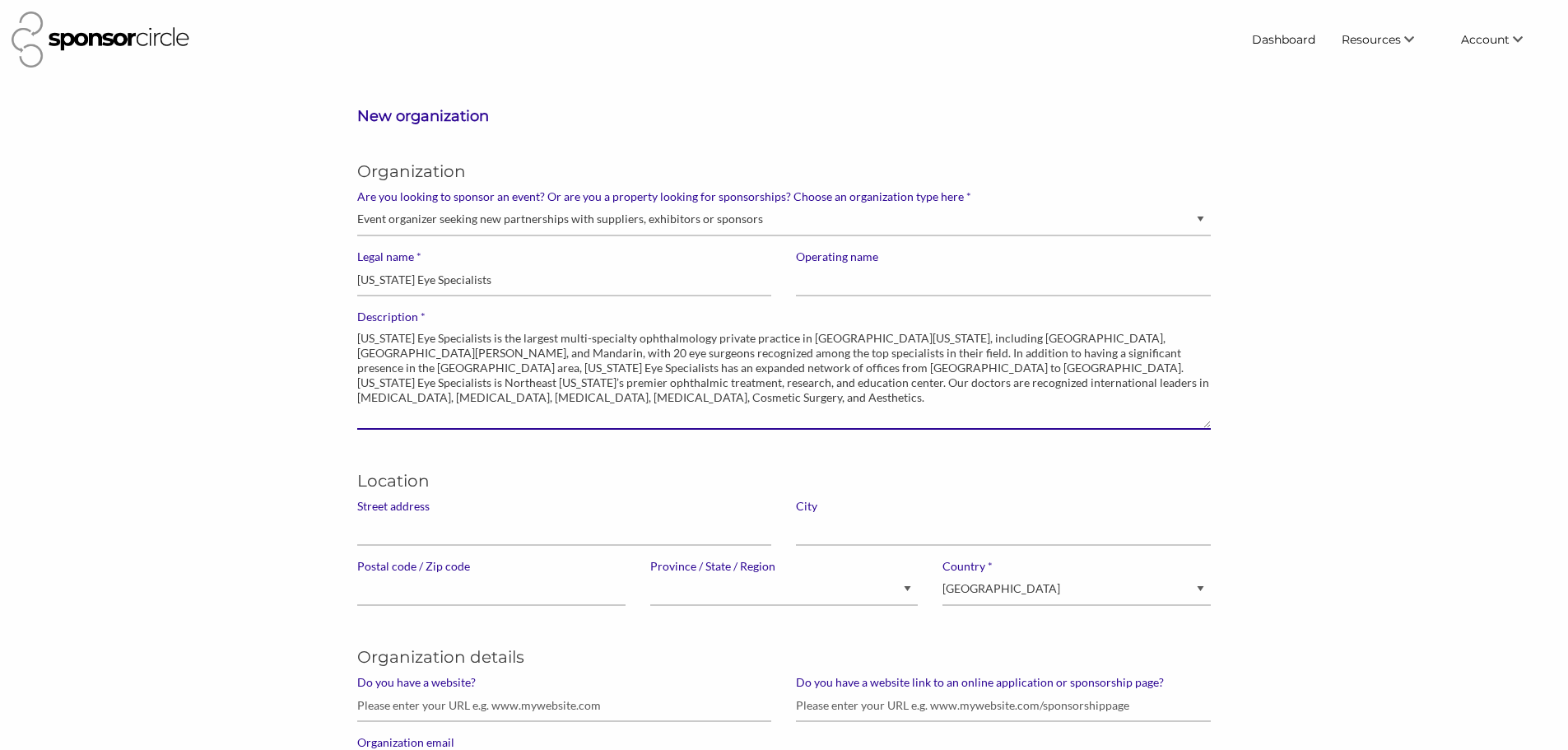
click at [1175, 340] on textarea "Florida Eye Specialists is the largest multi-specialty ophthalmology private pr…" at bounding box center [783, 377] width 853 height 105
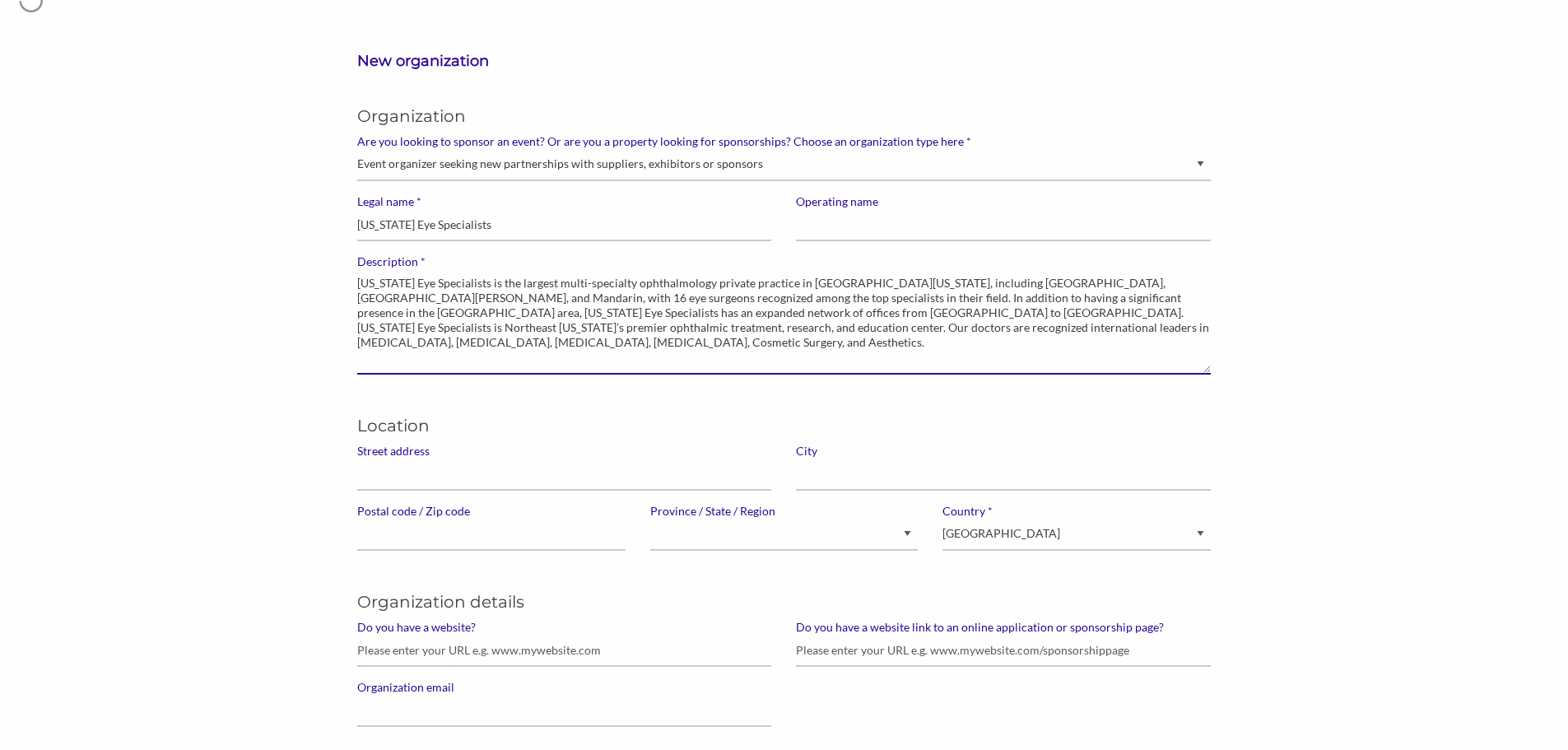
scroll to position [82, 0]
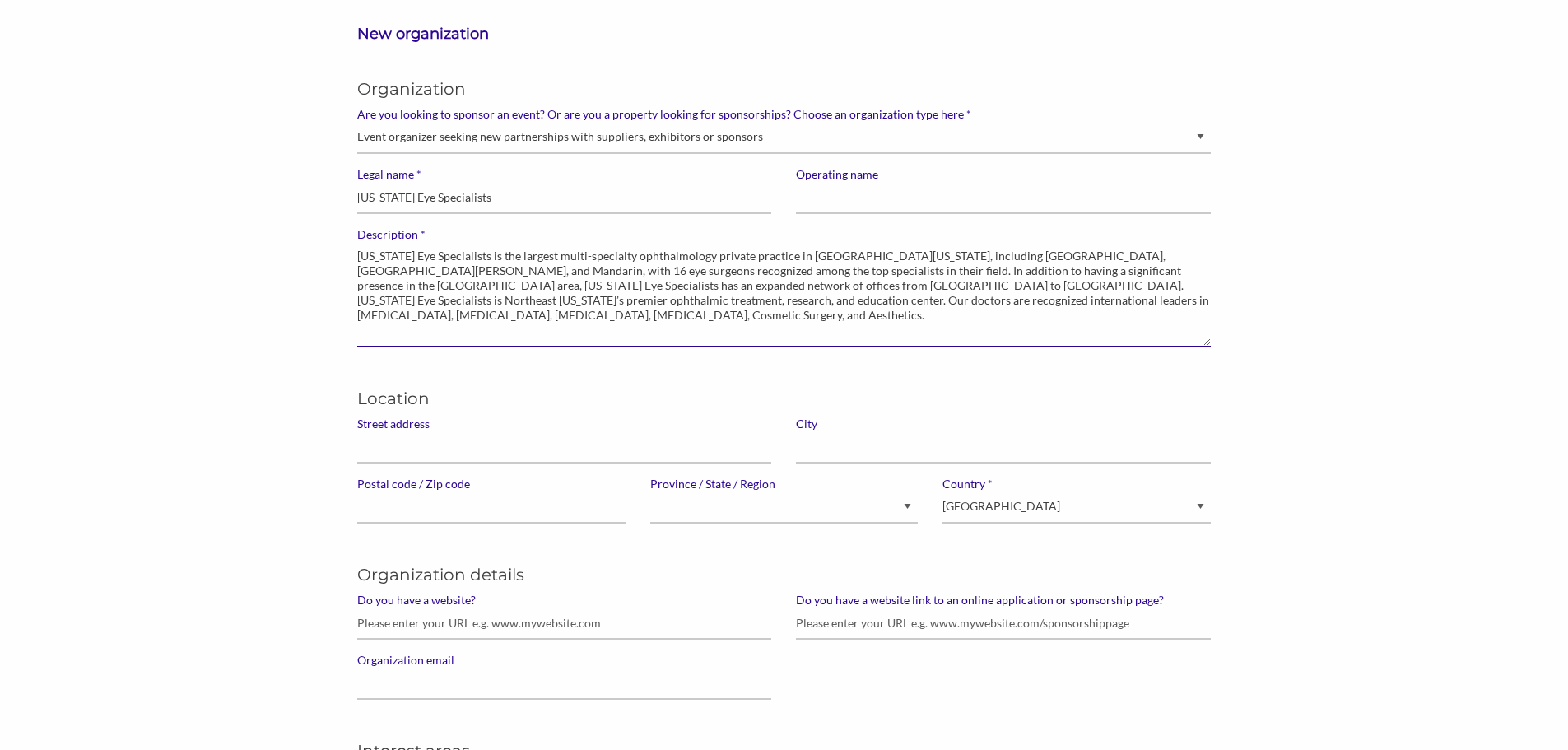
type textarea "Florida Eye Specialists is the largest multi-specialty ophthalmology private pr…"
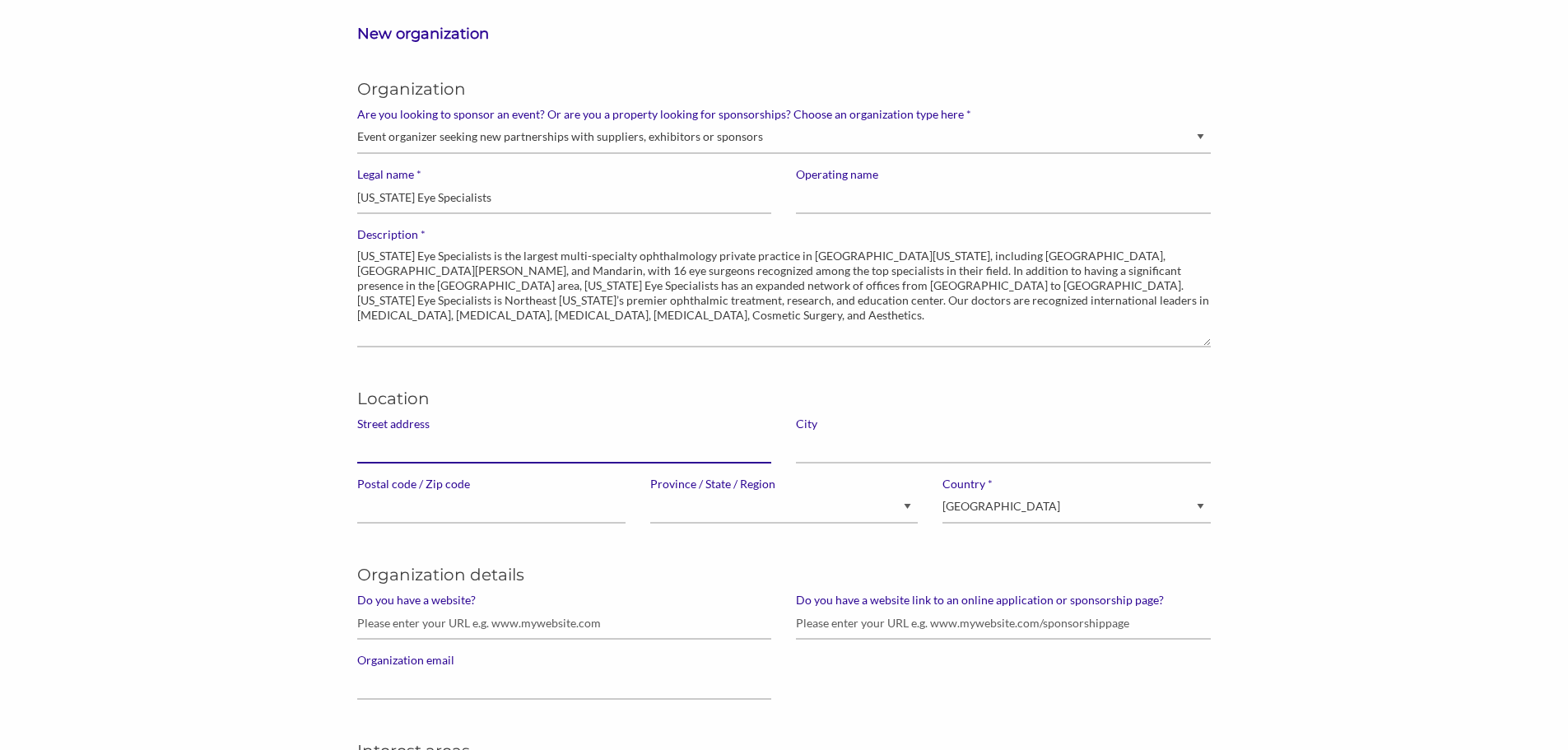
click at [506, 450] on input "Street address" at bounding box center [564, 447] width 414 height 32
type input "[STREET_ADDRESS][PERSON_NAME]"
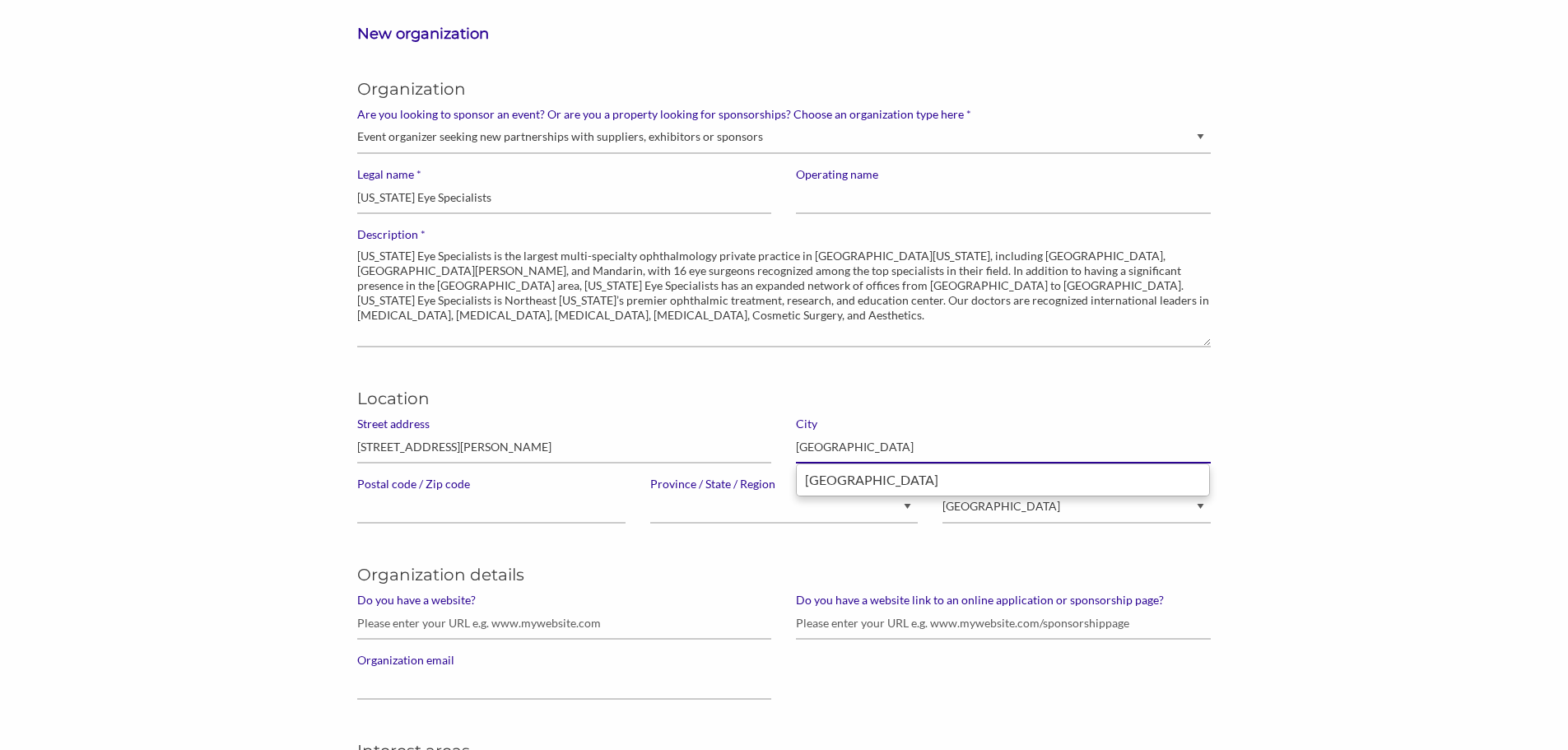
type input "[GEOGRAPHIC_DATA]"
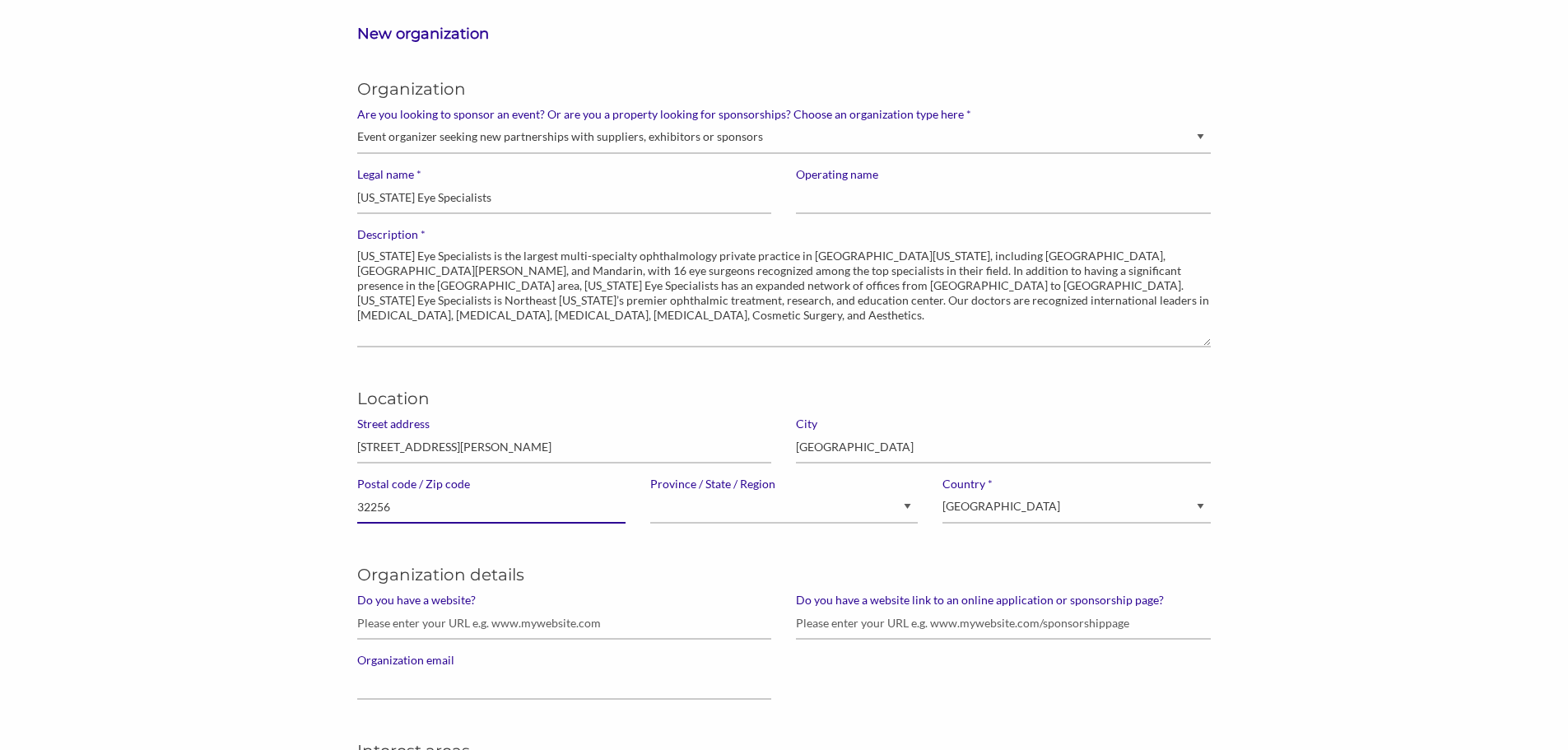
type input "32256"
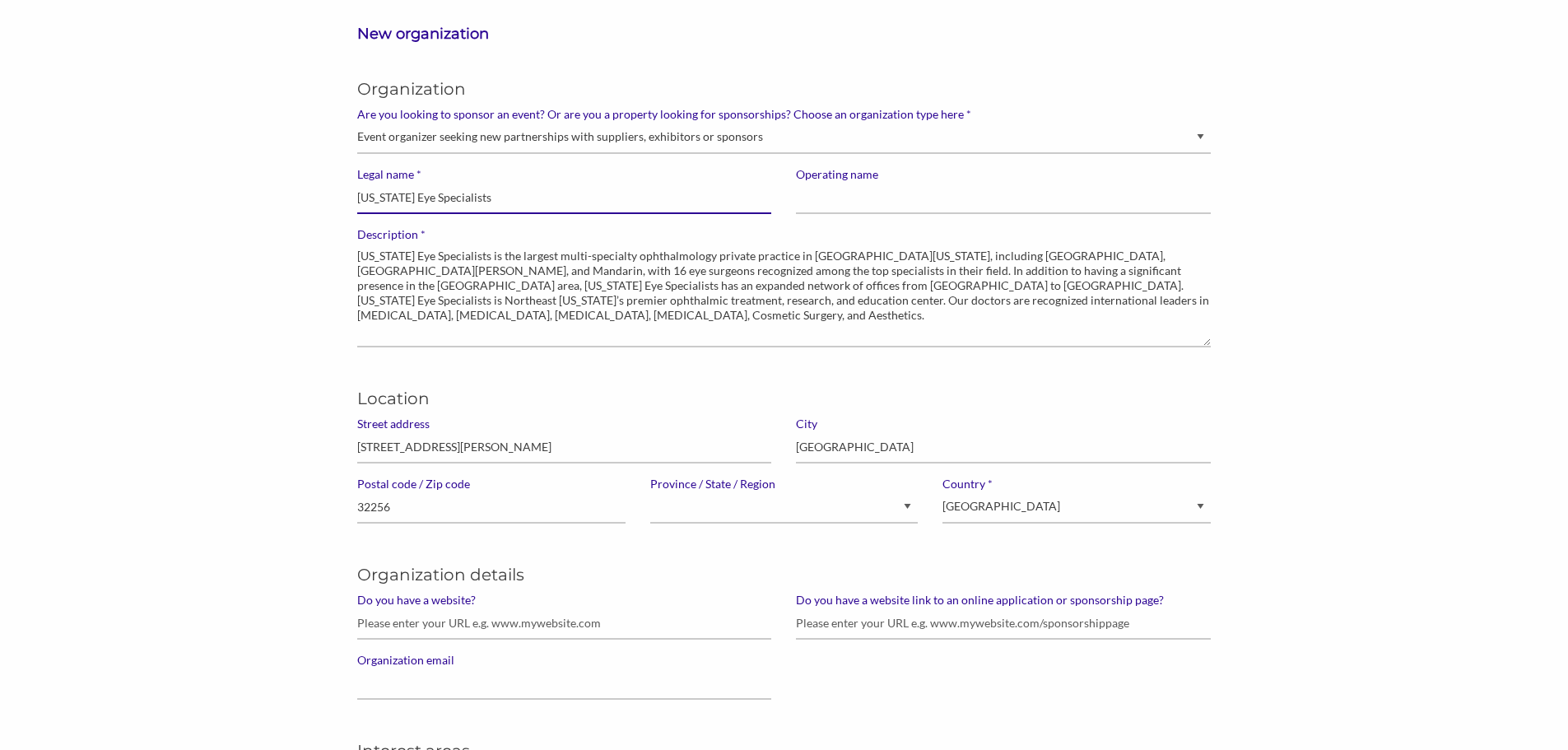
drag, startPoint x: 472, startPoint y: 193, endPoint x: 414, endPoint y: 207, distance: 59.7
click at [414, 207] on input "Florida Eye Specialists" at bounding box center [564, 198] width 414 height 32
type input "[US_STATE] Eye Foundation"
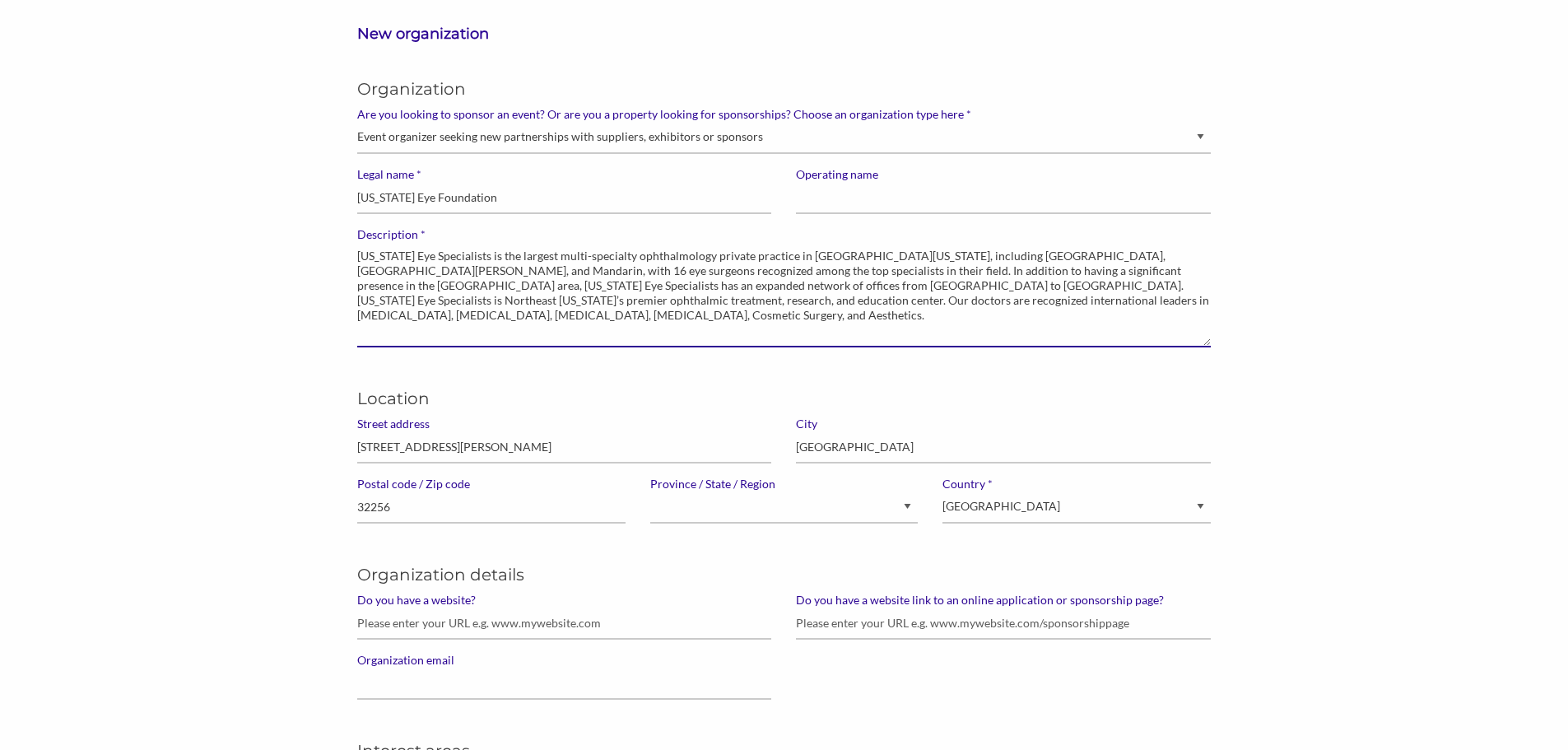
click at [585, 287] on textarea "Florida Eye Specialists is the largest multi-specialty ophthalmology private pr…" at bounding box center [783, 295] width 853 height 105
drag, startPoint x: 1032, startPoint y: 307, endPoint x: 117, endPoint y: 242, distance: 917.3
paste textarea "The Florida Eye Foundation is a nonprofit organization dedicated to advancing e…"
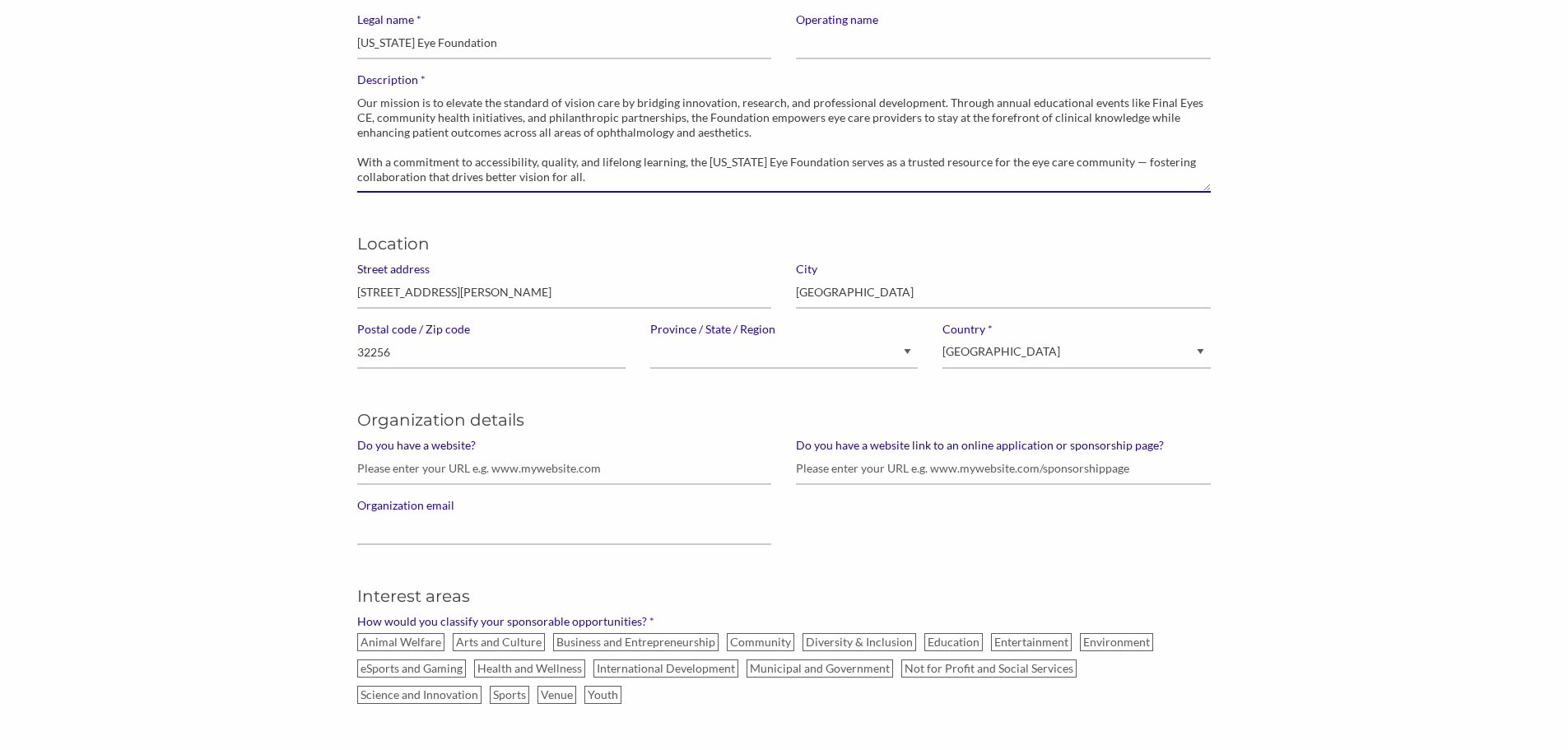
scroll to position [247, 0]
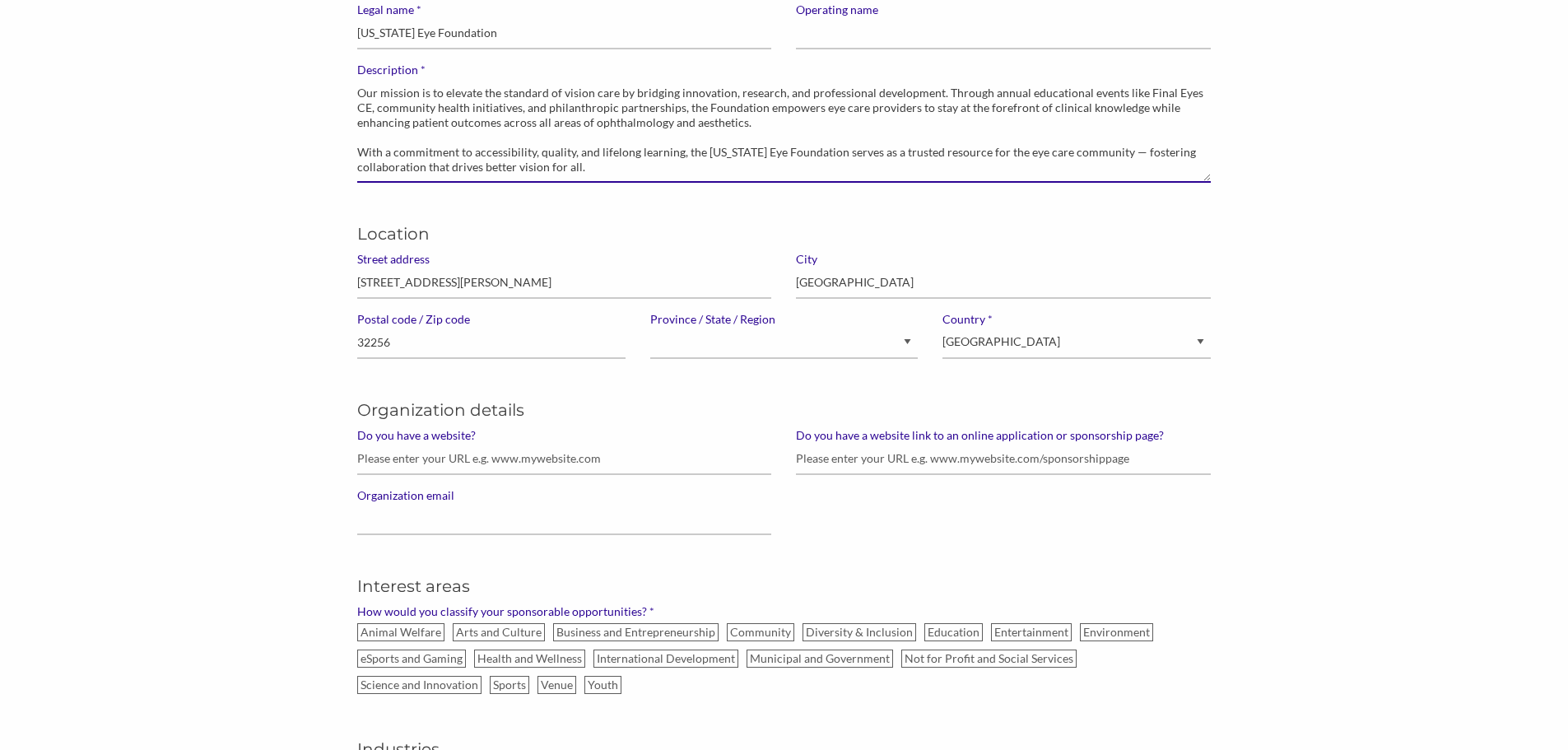
type textarea "The [US_STATE] Eye Foundation is a nonprofit organization dedicated to advancin…"
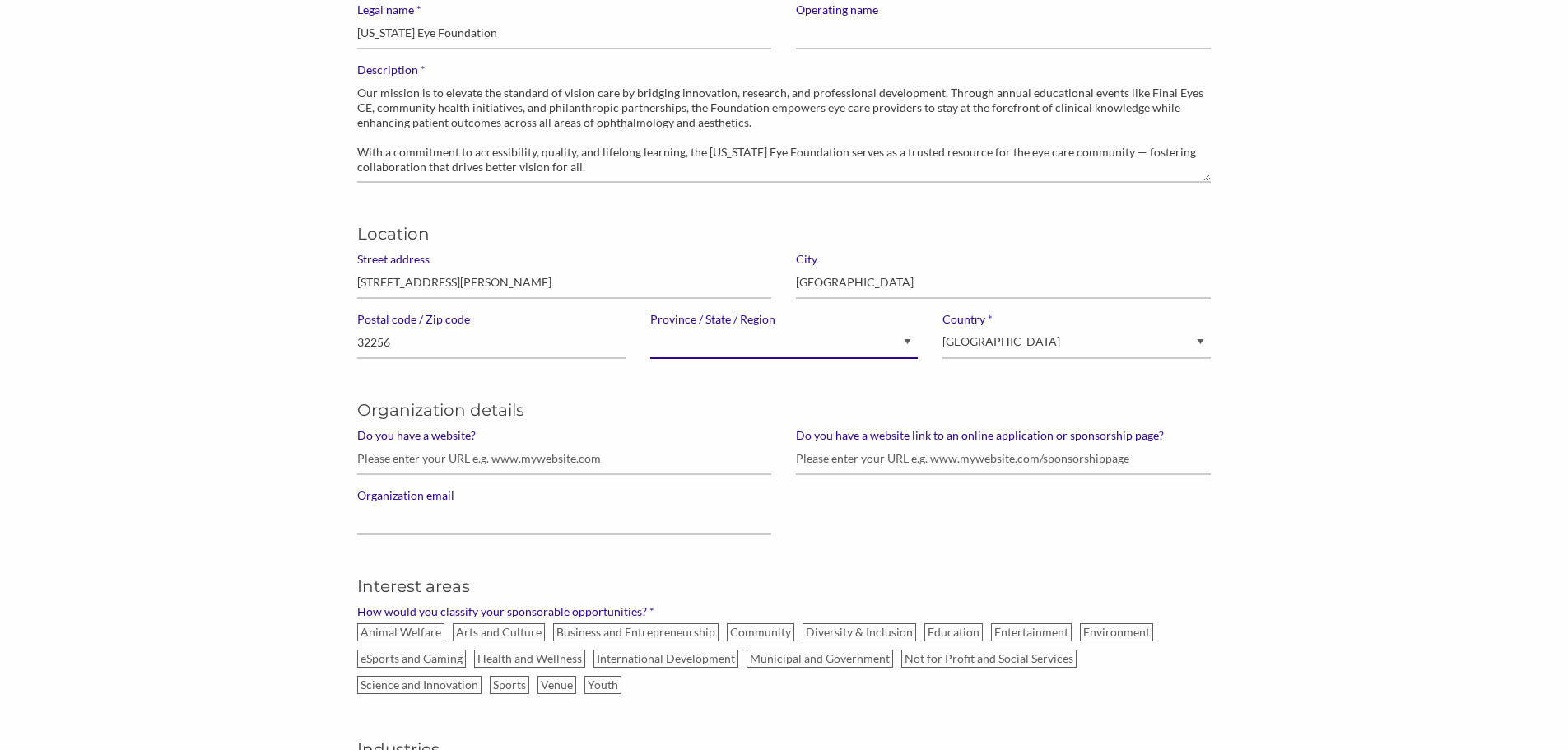
click at [725, 344] on select "Alberta British Columbia Manitoba New Brunswick Newfoundland and Labrador North…" at bounding box center [784, 342] width 269 height 32
select select "Florida"
click at [650, 326] on select "Alberta British Columbia Manitoba New Brunswick Newfoundland and Labrador North…" at bounding box center [784, 342] width 269 height 32
select select "United States of America"
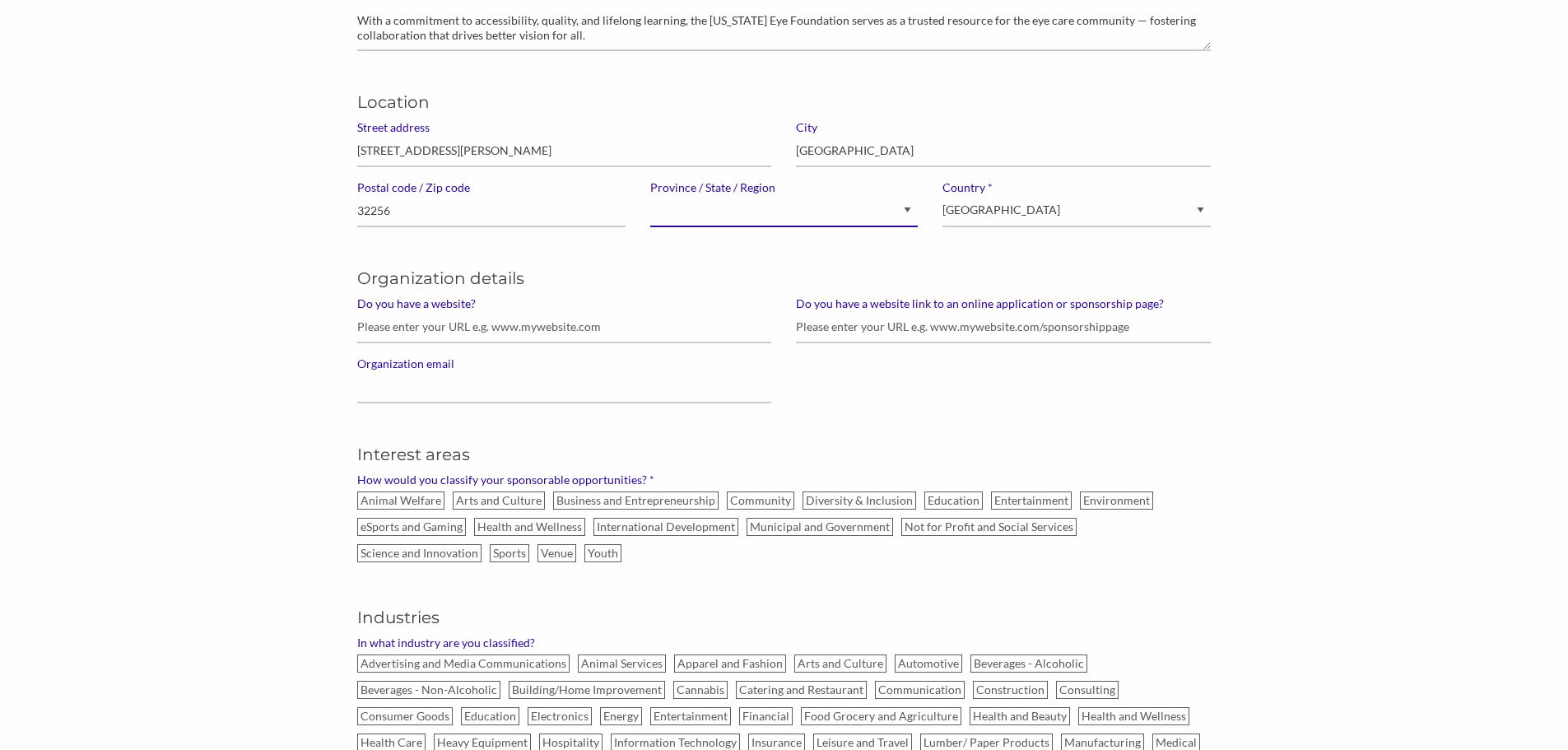
scroll to position [411, 0]
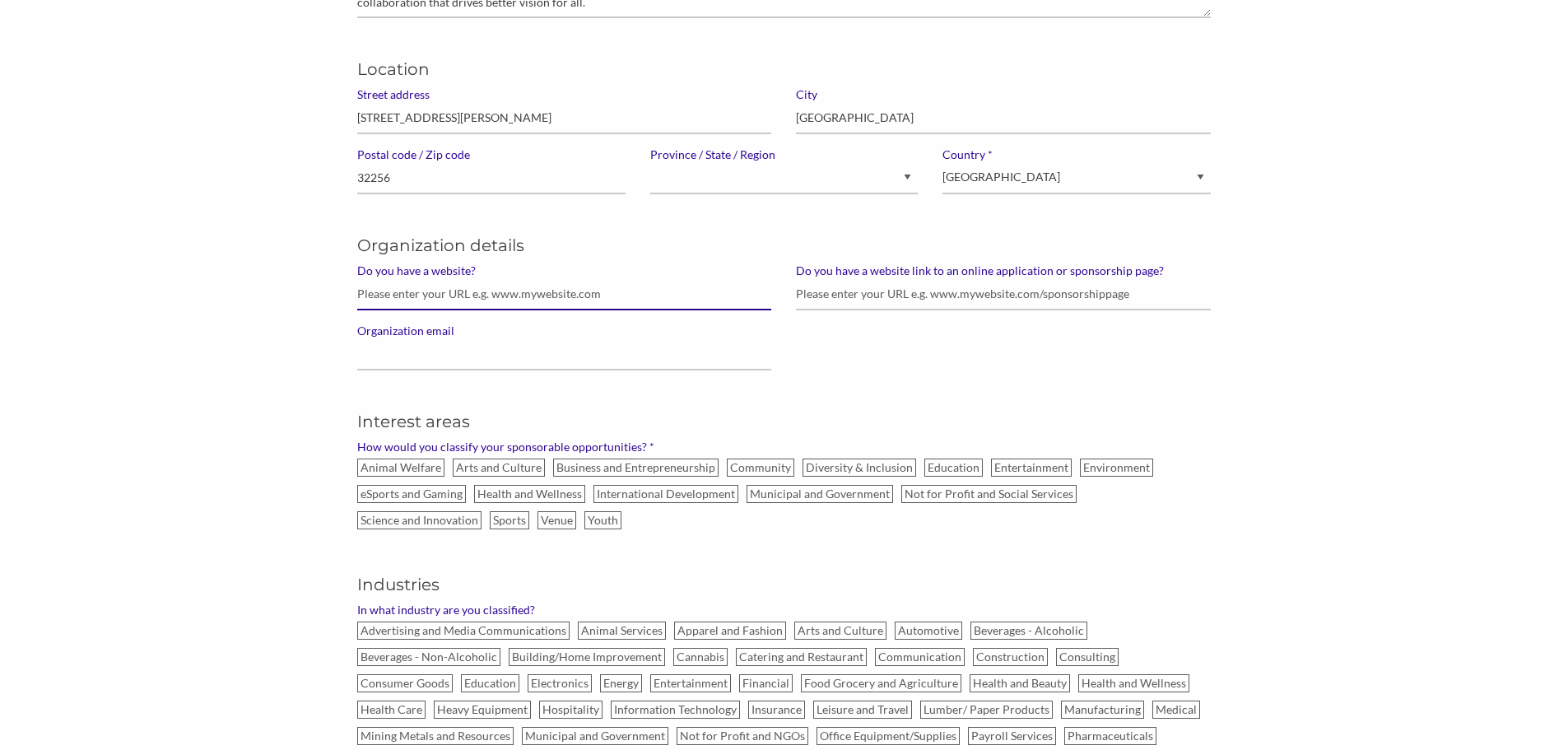
click at [450, 297] on input "Do you have a website?" at bounding box center [564, 294] width 414 height 32
type input "finaleyesce.com"
type input "f"
click at [826, 298] on input "Do you have a website link to an online application or sponsorship page?" at bounding box center [1003, 294] width 414 height 32
paste input "https://finaleyesce.com/sponsorship-form/"
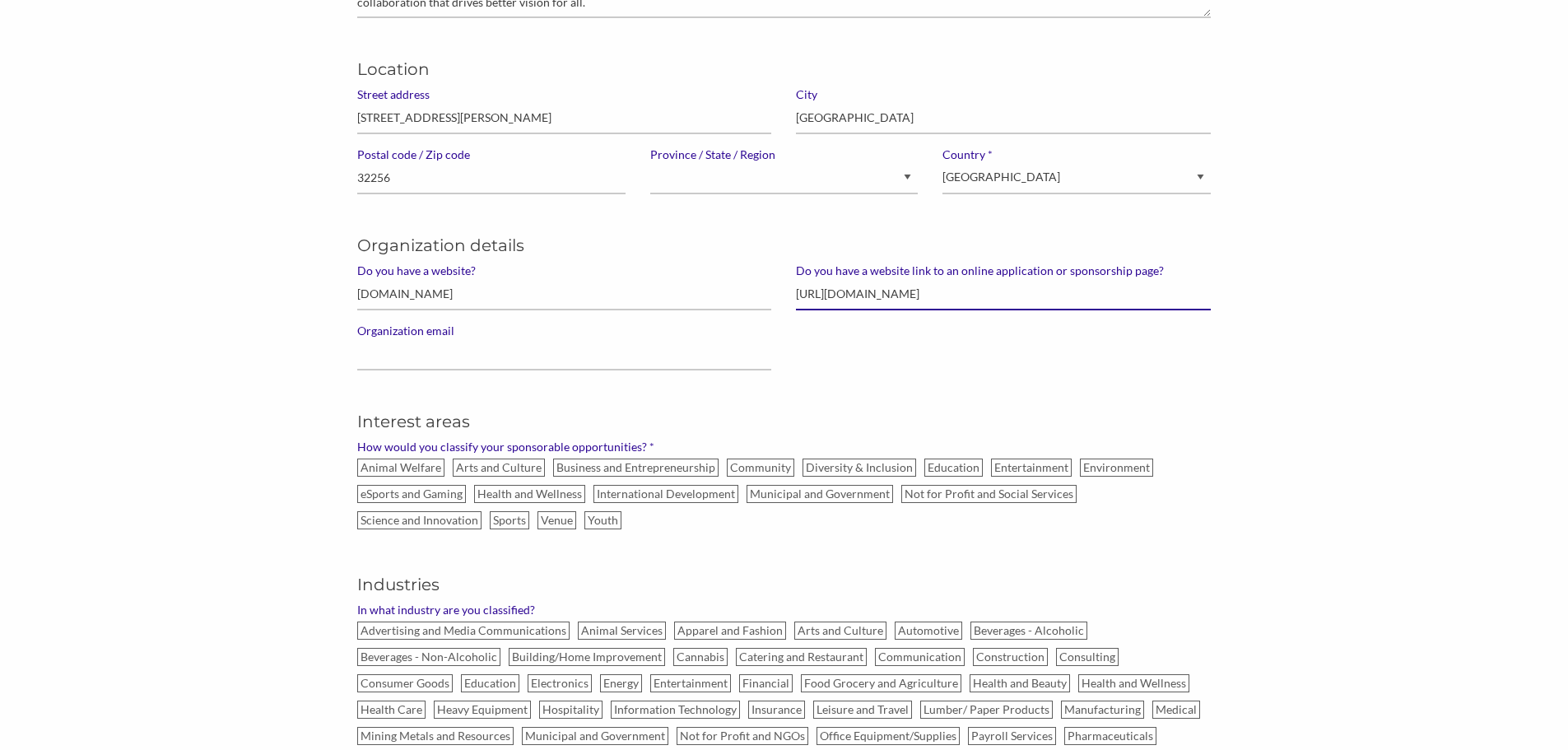
type input "https://finaleyesce.com/sponsorship-form/"
click at [480, 354] on input "Organization email" at bounding box center [564, 354] width 414 height 32
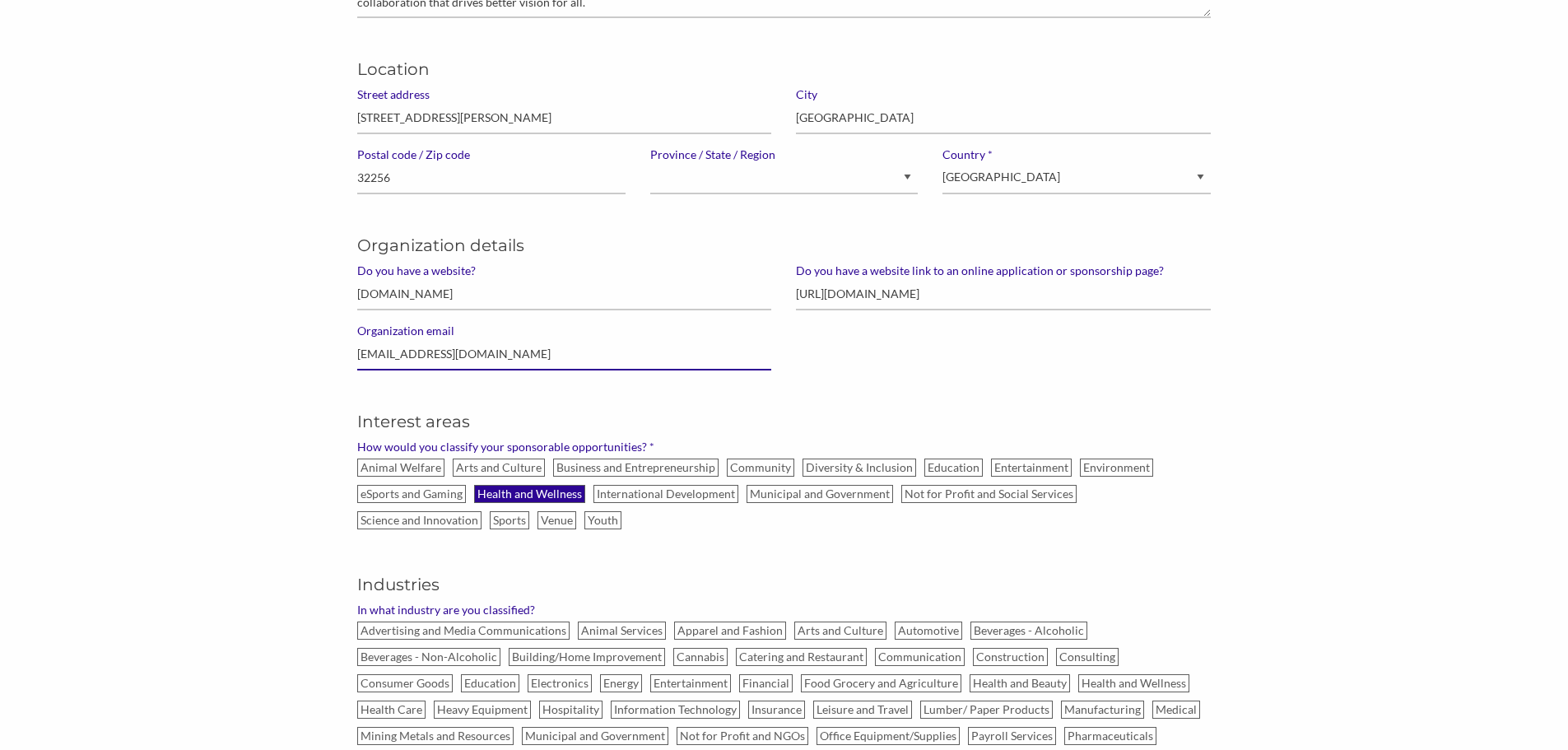
type input "finaleyesce@gmail.com"
click at [550, 494] on label "Health and Wellness" at bounding box center [529, 494] width 111 height 18
click at [0, 0] on input "Health and Wellness" at bounding box center [0, 0] width 0 height 0
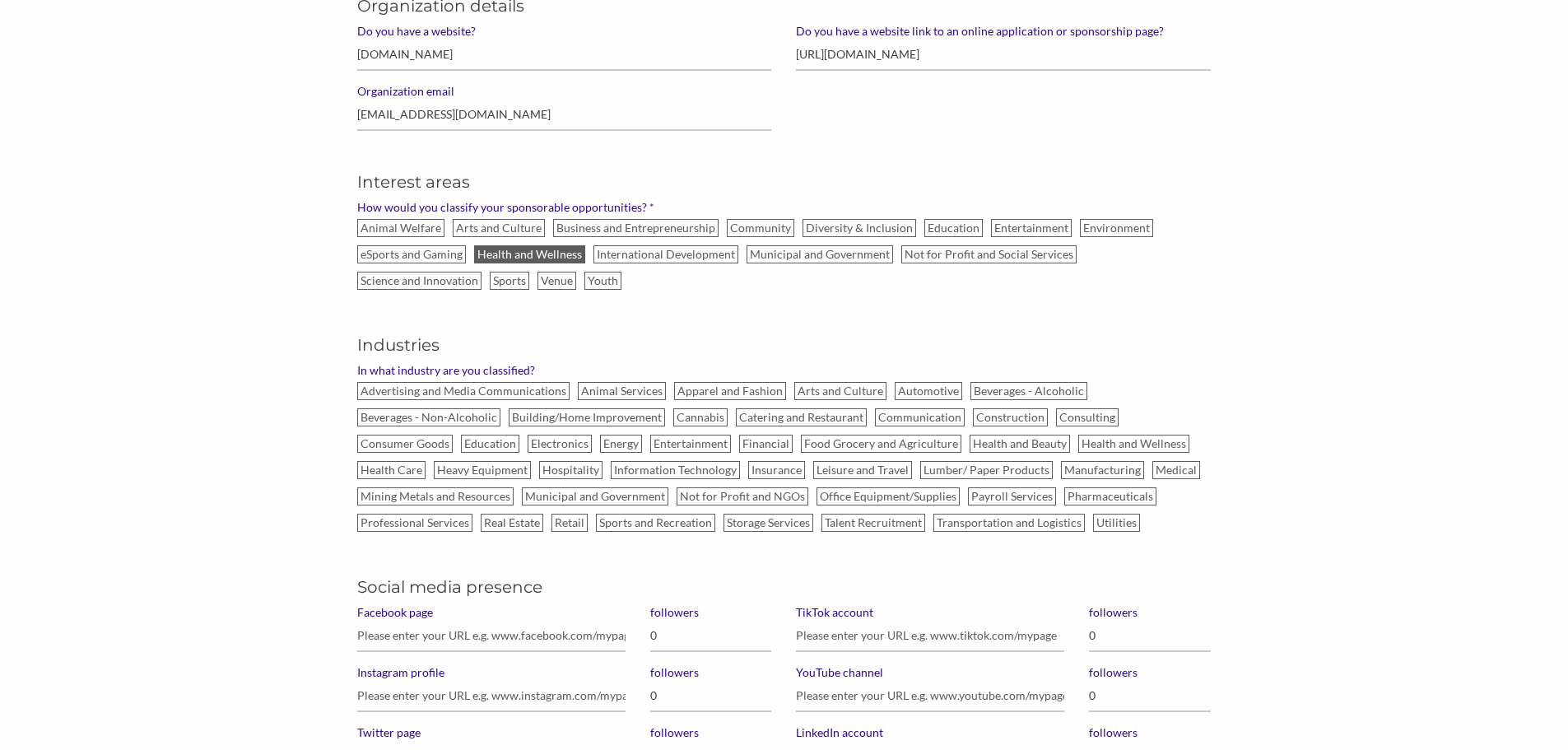
scroll to position [658, 0]
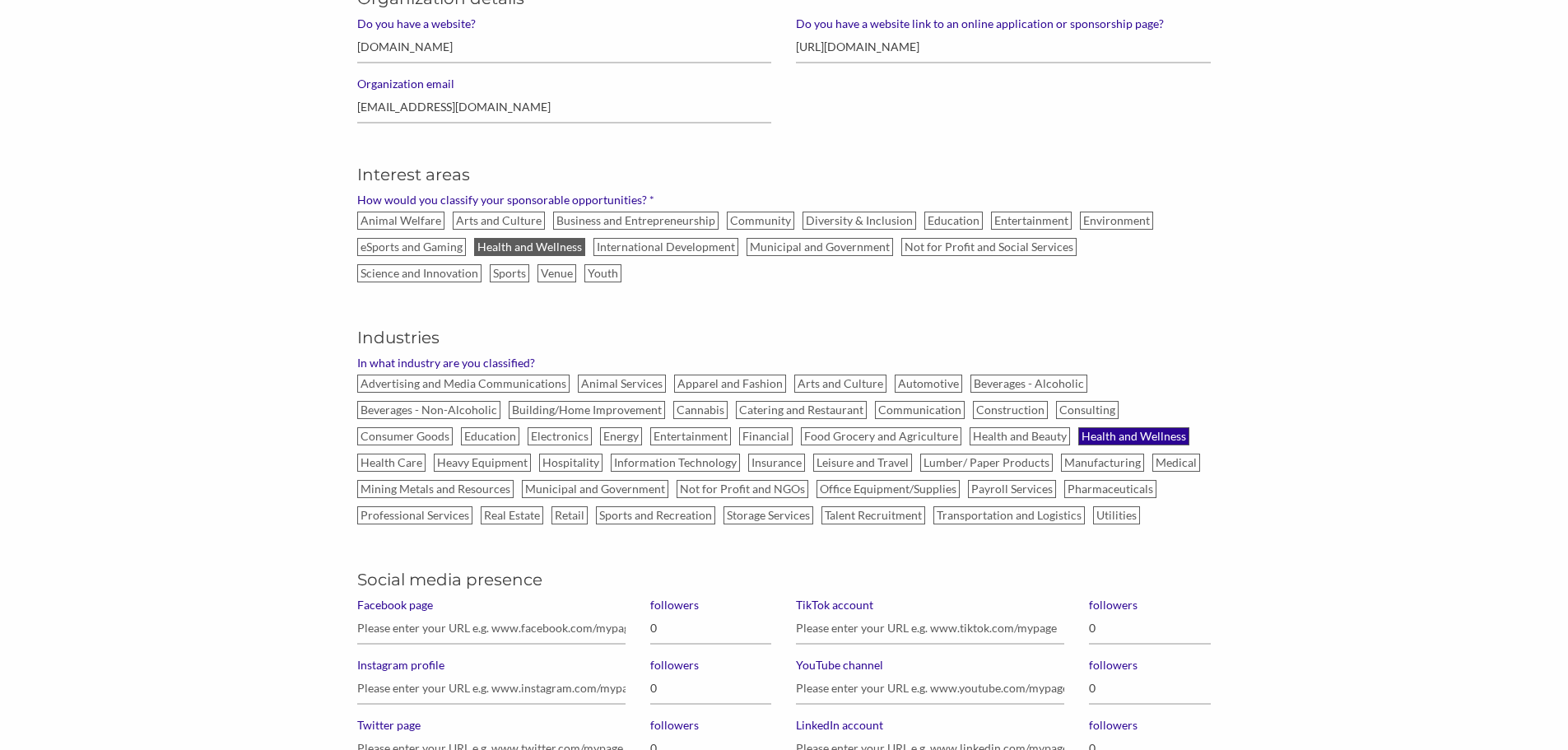
click at [1098, 436] on label "Health and Wellness" at bounding box center [1133, 436] width 111 height 18
click at [0, 0] on input "Health and Wellness" at bounding box center [0, 0] width 0 height 0
click at [397, 459] on label "Health Care" at bounding box center [391, 462] width 68 height 18
click at [0, 0] on input "Health Care" at bounding box center [0, 0] width 0 height 0
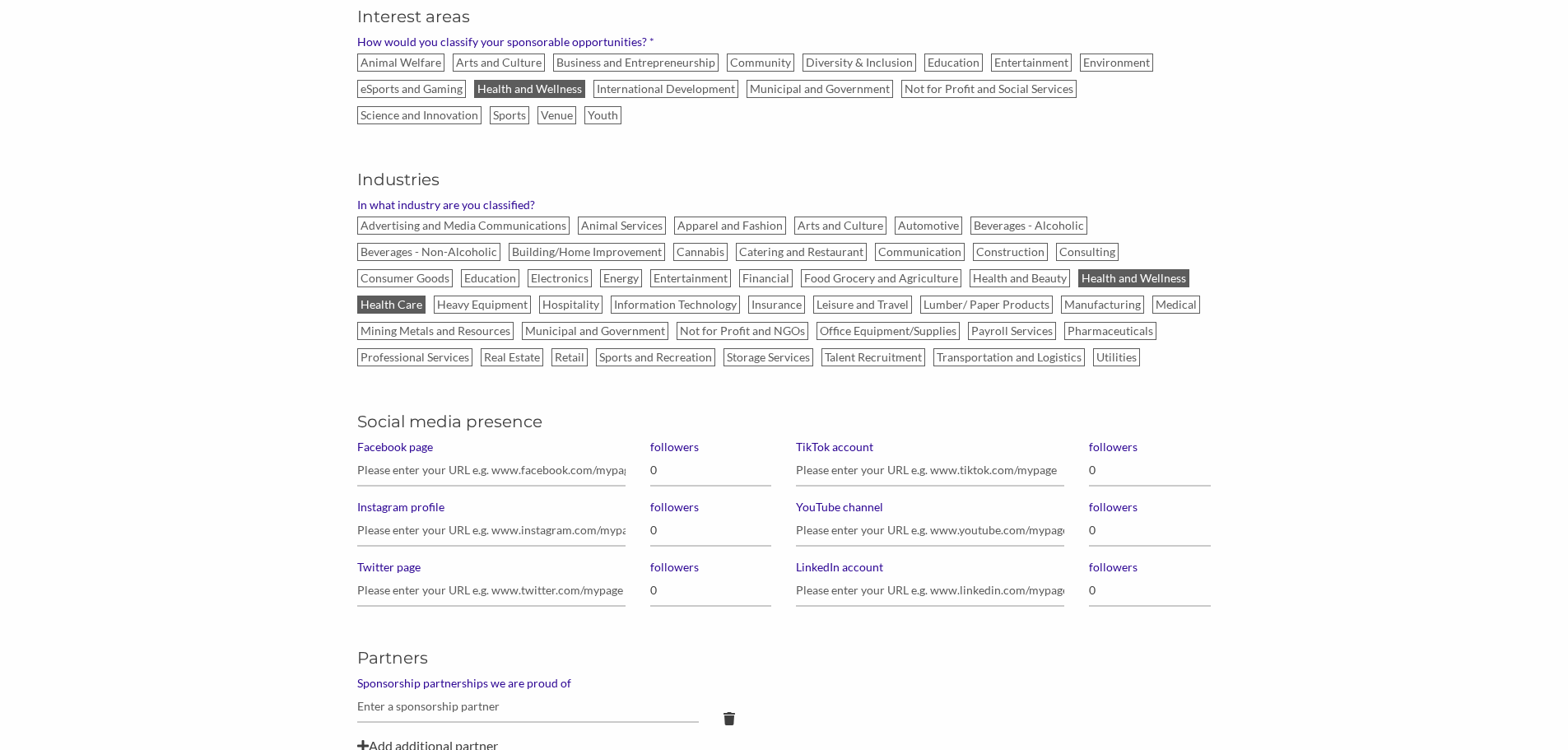
scroll to position [906, 0]
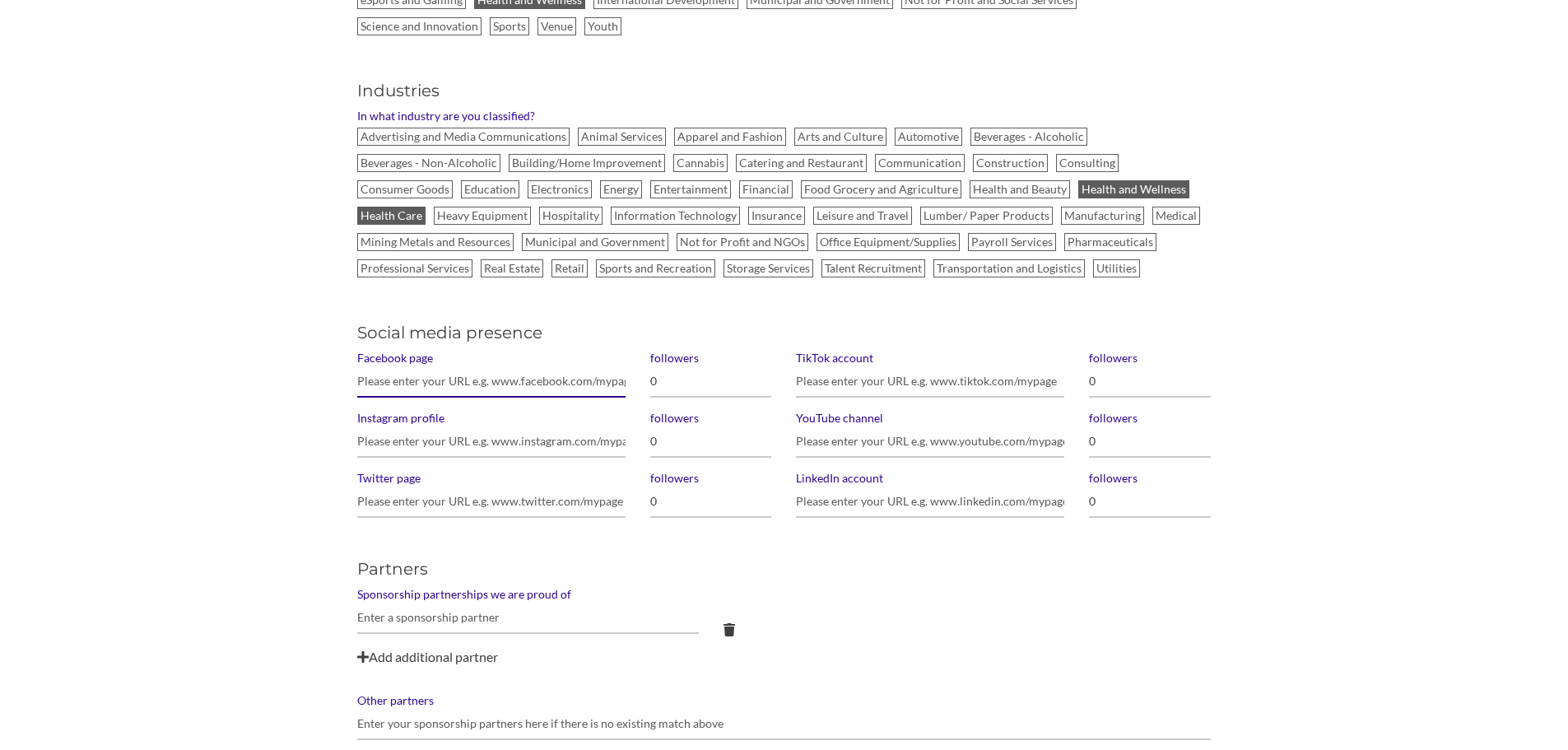
click at [421, 381] on input "Facebook page" at bounding box center [491, 382] width 269 height 32
paste input "https://www.facebook.com/floridaeyespecialists/"
type input "https://www.facebook.com/floridaeyespecialists/"
click at [706, 387] on input "0" at bounding box center [710, 382] width 122 height 32
type input "0"
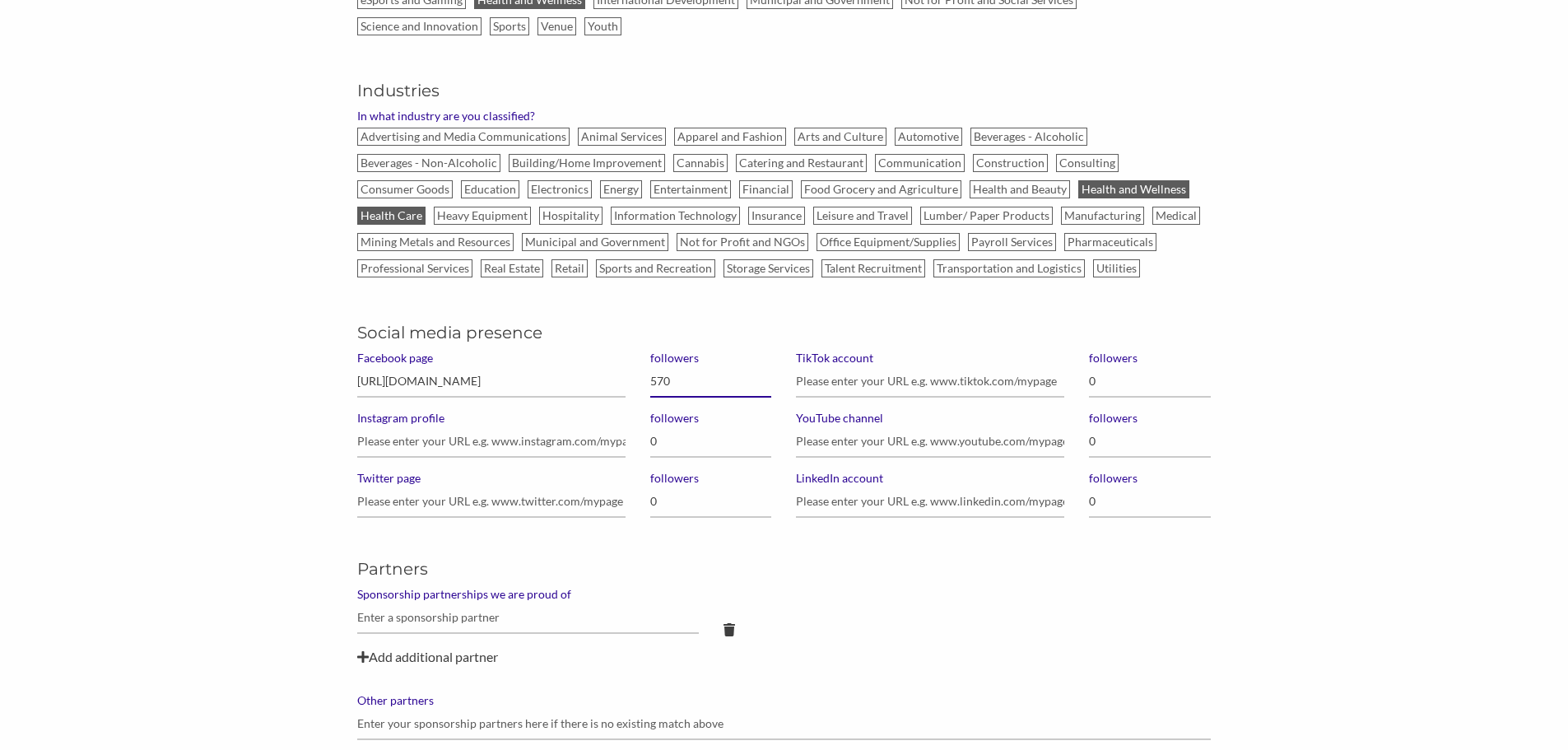
type input "5,700"
click at [424, 436] on input "Instagram profile" at bounding box center [491, 441] width 269 height 32
click at [499, 449] on input "Instagram profile" at bounding box center [491, 441] width 269 height 32
paste input "https://www.instagram.com/florida_eye_specialists/?hl=en"
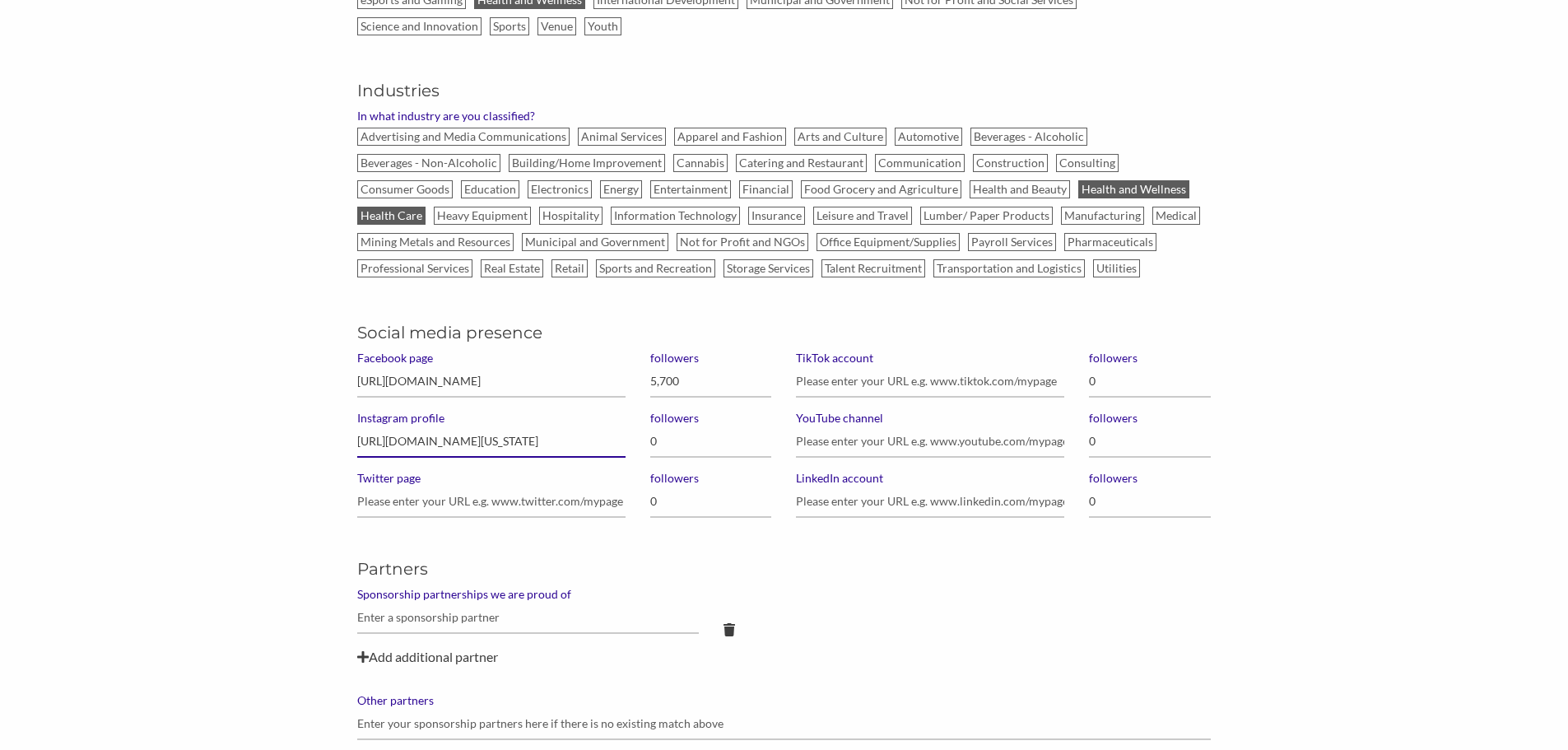
type input "https://www.instagram.com/florida_eye_specialists/?hl=en"
click at [686, 438] on input "0" at bounding box center [710, 441] width 122 height 32
type input "0"
type input "650"
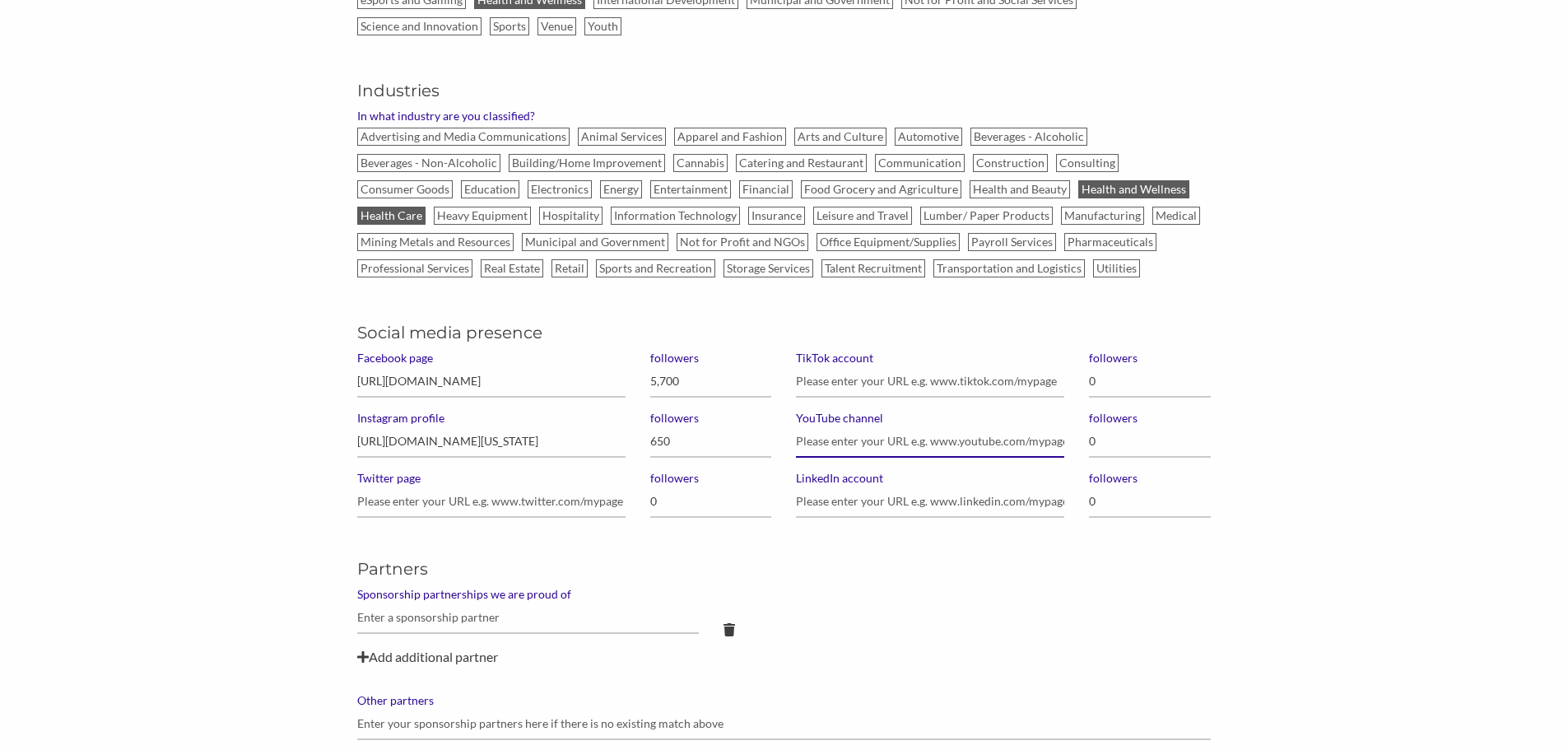
click at [870, 450] on input "YouTube channel" at bounding box center [930, 441] width 269 height 32
paste input "https://www.youtube.com/channel/UCdw1S975U9XhnQx0X3gaOmQ"
type input "https://www.youtube.com/channel/UCdw1S975U9XhnQx0X3gaOmQ"
click at [1126, 435] on input "0" at bounding box center [1149, 441] width 122 height 32
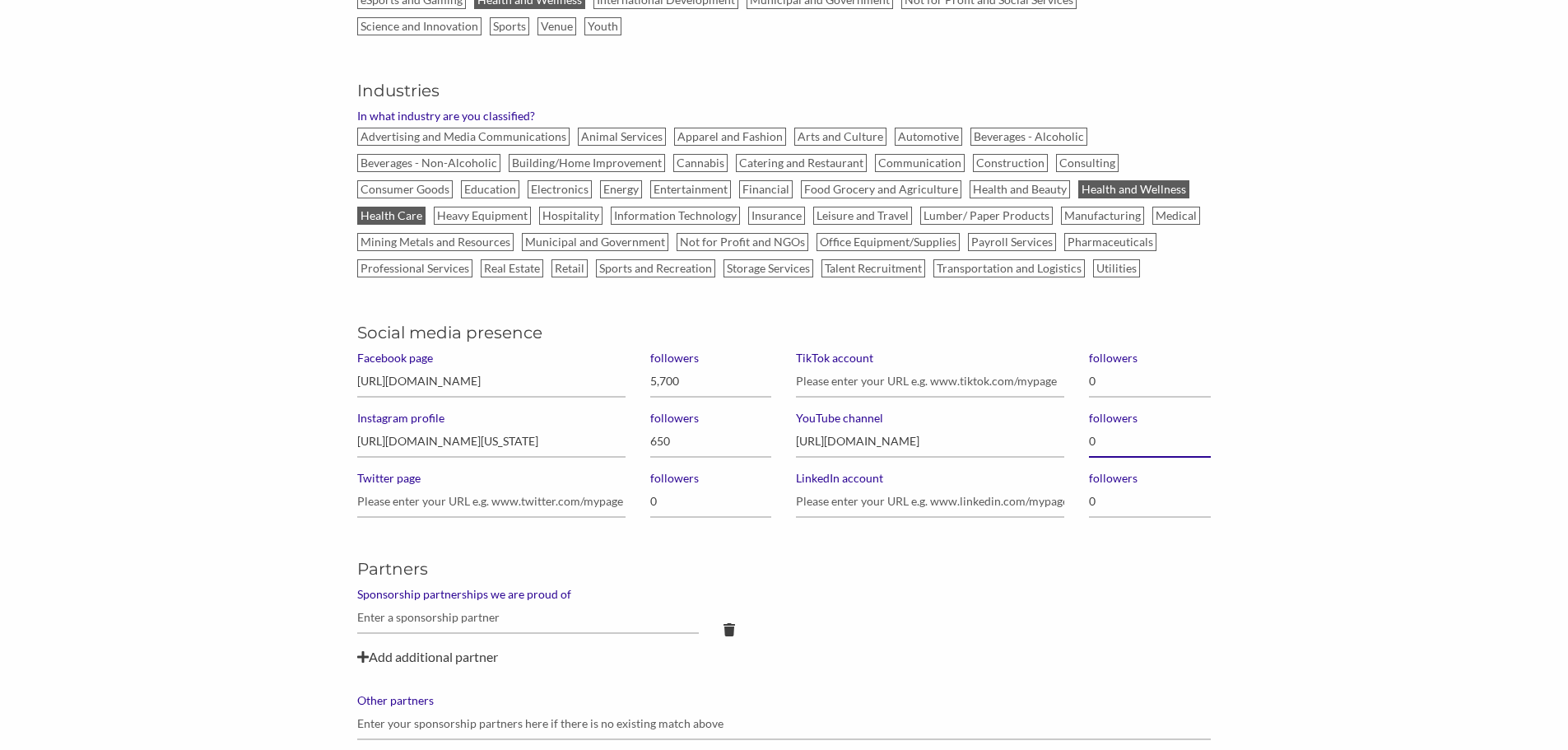
scroll to position [0, 0]
drag, startPoint x: 1111, startPoint y: 435, endPoint x: 1069, endPoint y: 438, distance: 42.1
click at [1069, 438] on div "Social media presence Facebook page https://www.facebook.com/floridaeyespeciali…" at bounding box center [784, 413] width 878 height 236
type input "726"
click at [1035, 686] on div "Partners Sponsorship partnerships we are proud of Add additional partner Other …" at bounding box center [783, 648] width 853 height 183
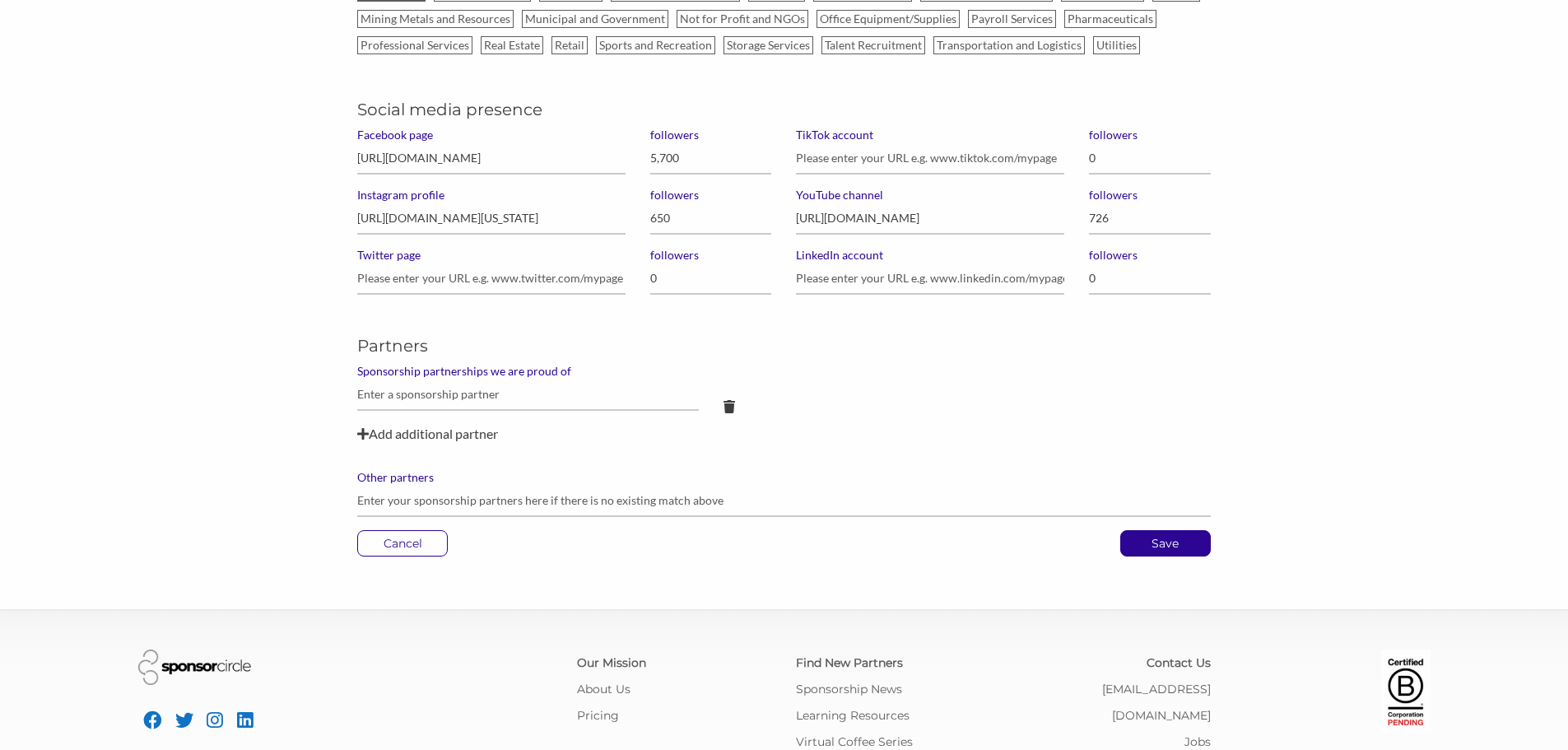
scroll to position [1153, 0]
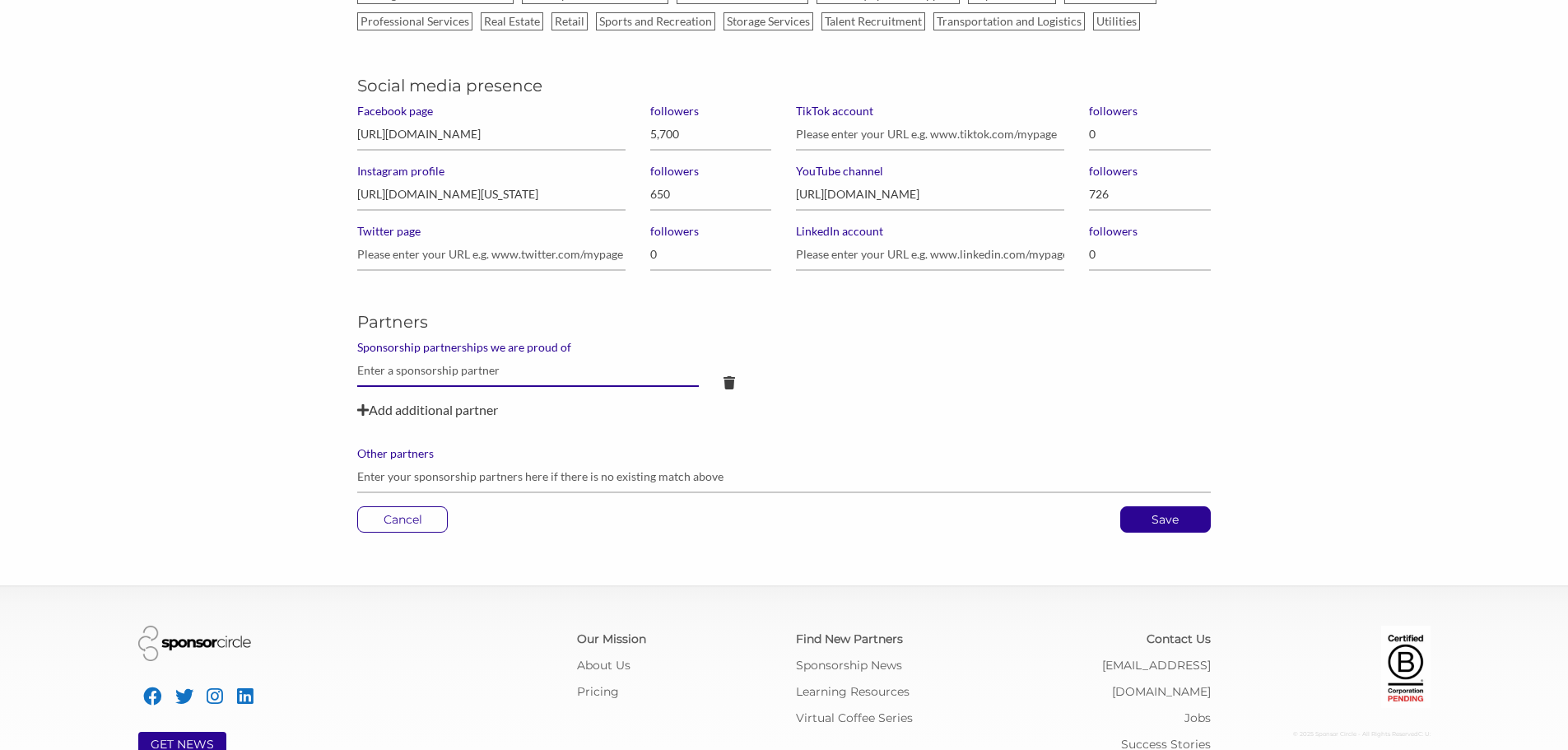
click at [458, 372] on input "text" at bounding box center [527, 370] width 340 height 32
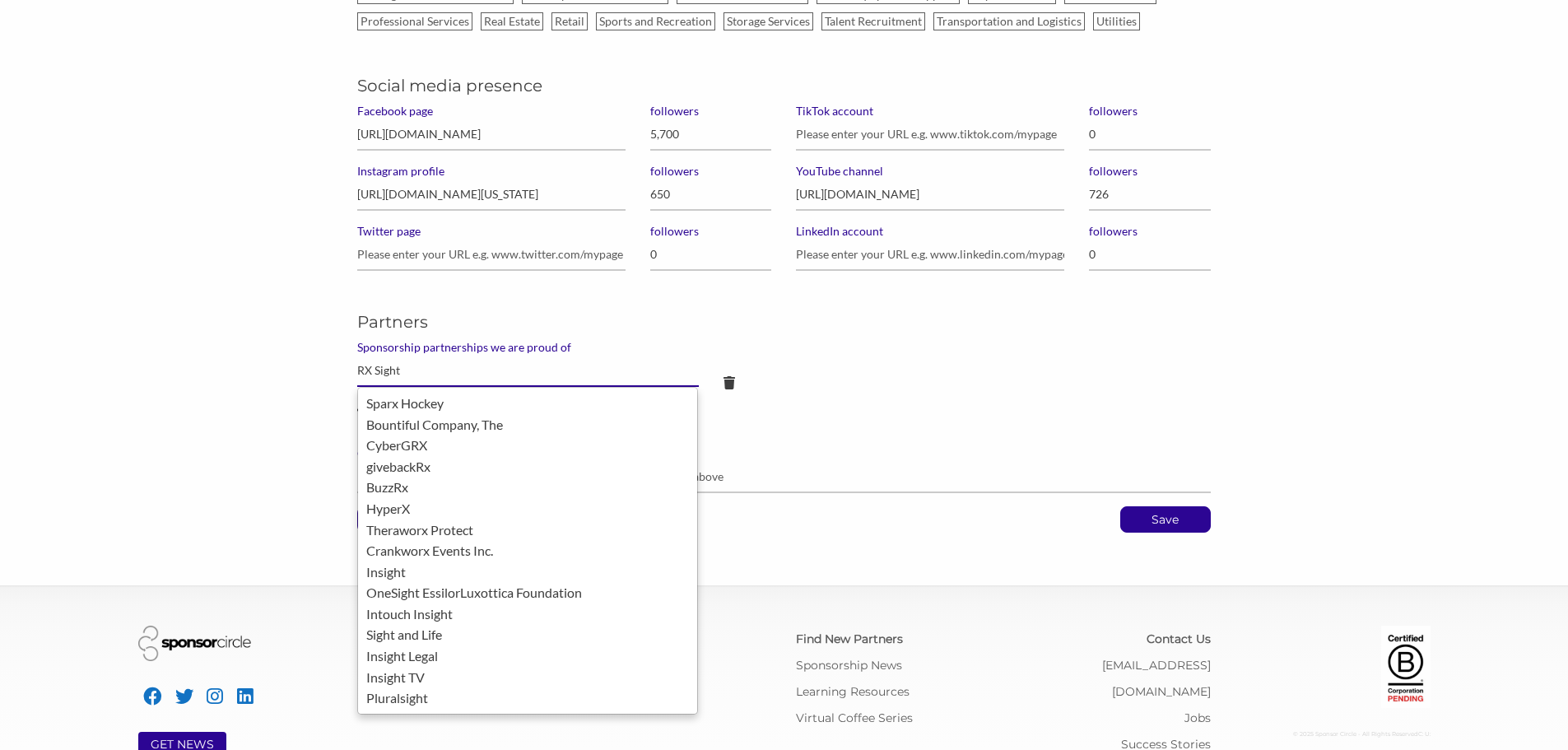
type input "RX Sight"
click at [1120, 506] on button "Save" at bounding box center [1165, 519] width 90 height 26
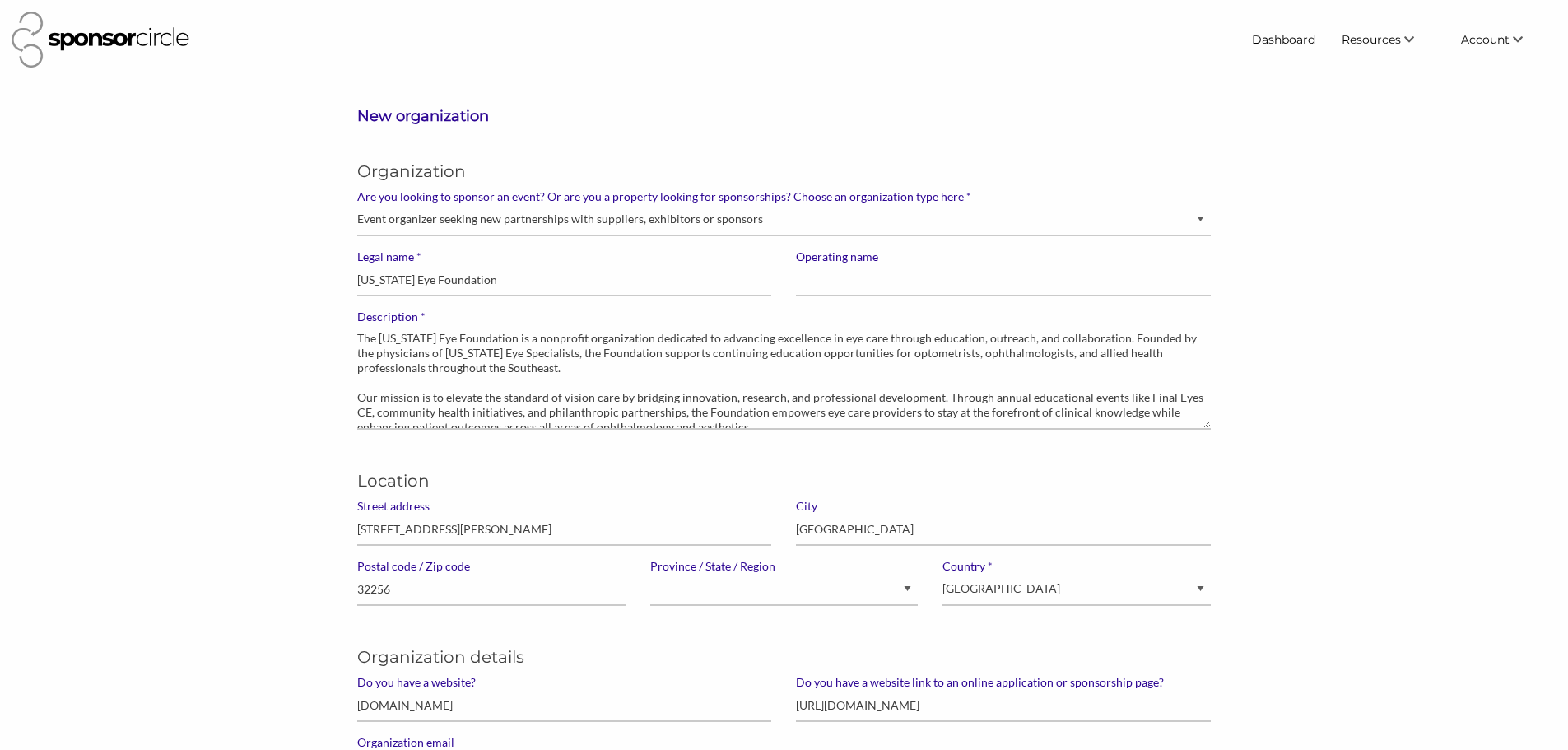
select select "Property"
select select "[US_STATE]"
select select "[GEOGRAPHIC_DATA]"
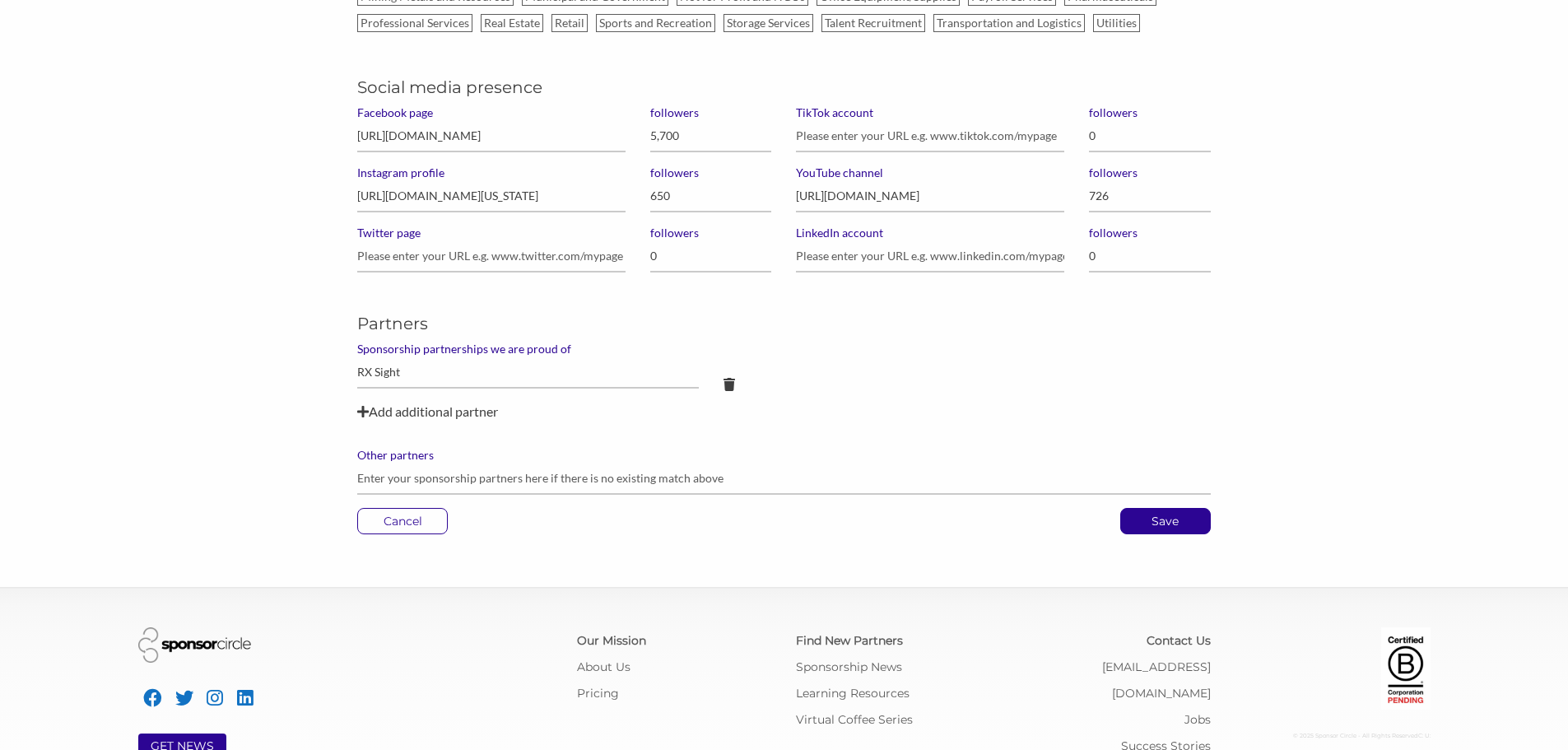
click at [417, 412] on div "Add additional partner" at bounding box center [783, 411] width 853 height 20
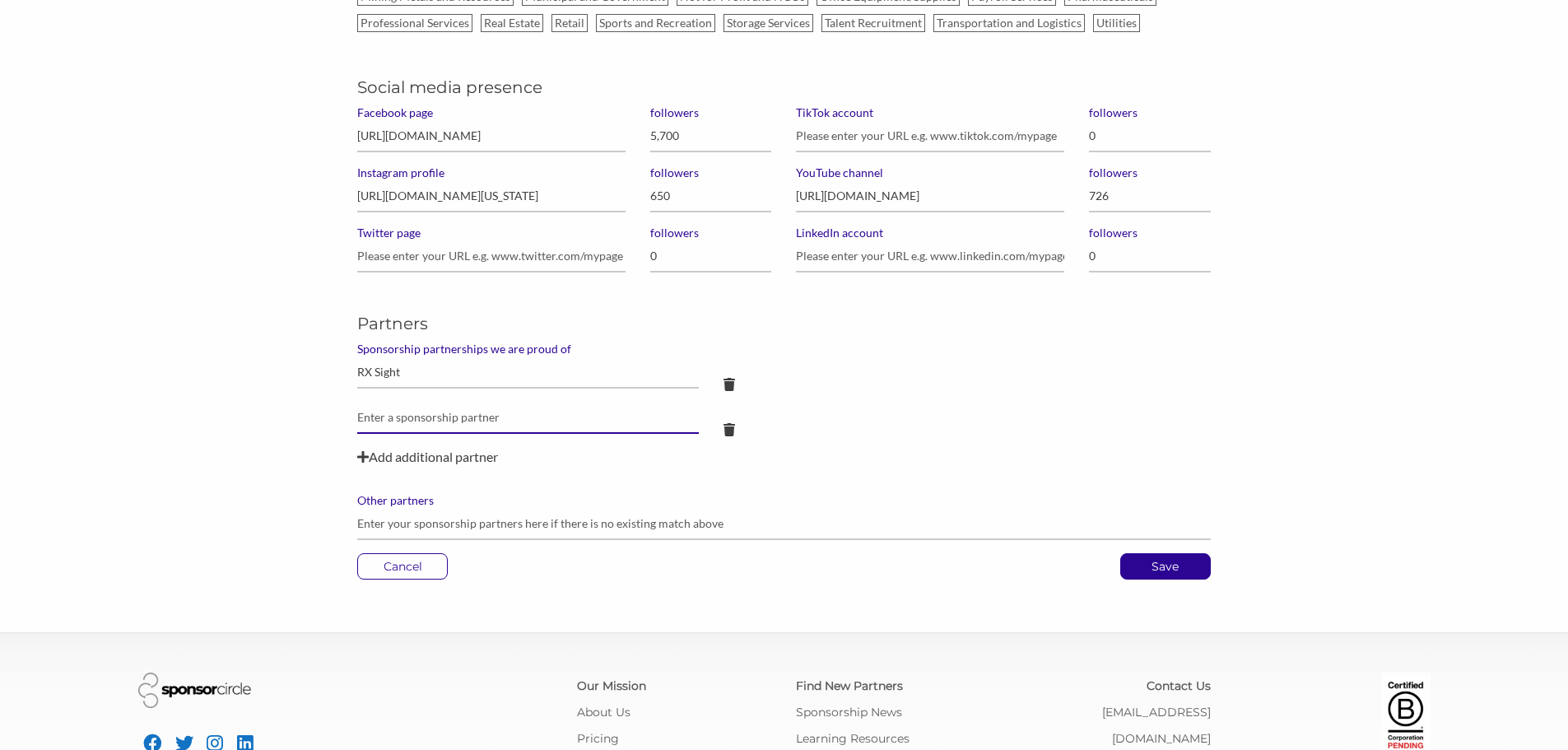
click at [408, 417] on input "text" at bounding box center [527, 417] width 340 height 32
click at [724, 380] on icon at bounding box center [729, 384] width 11 height 13
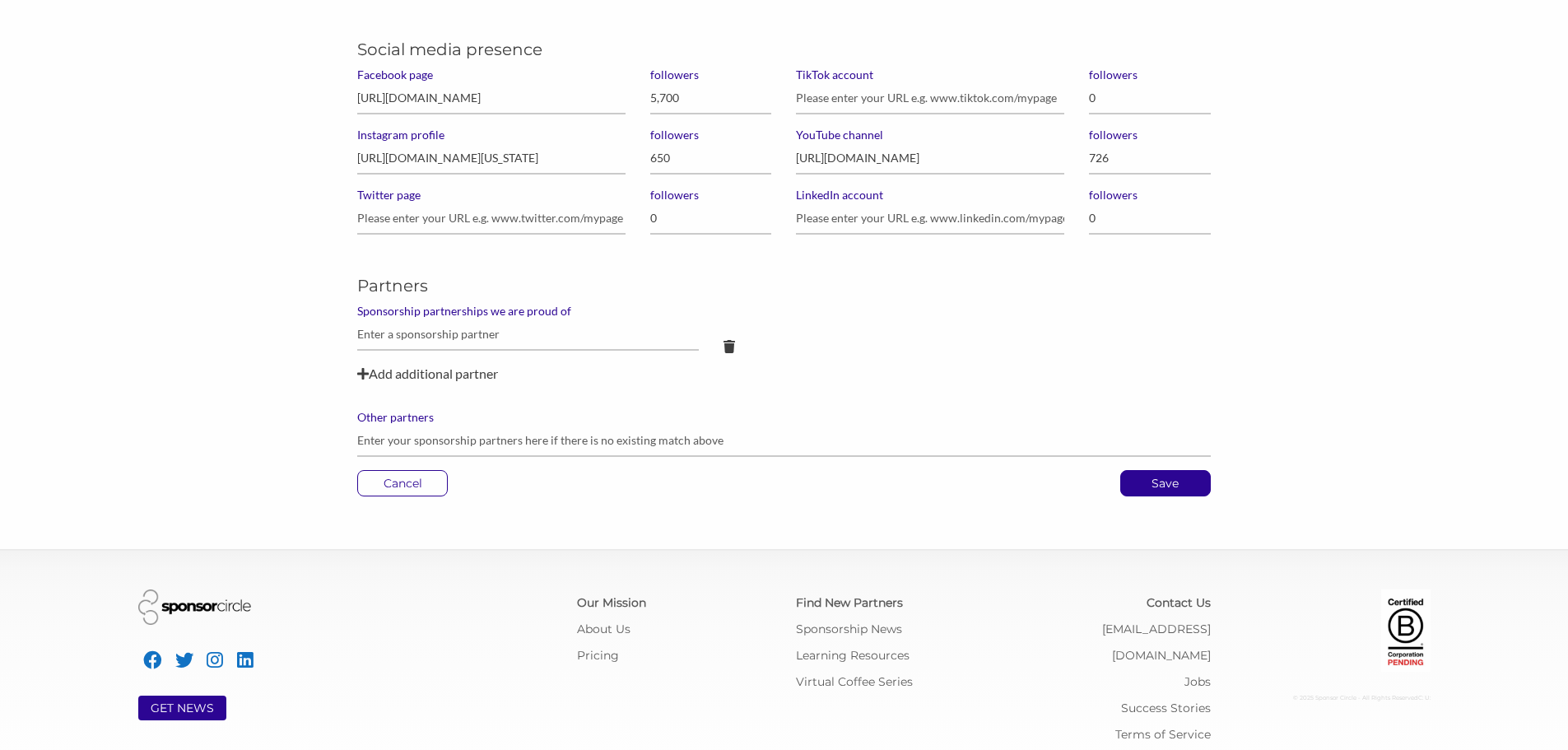
scroll to position [1198, 0]
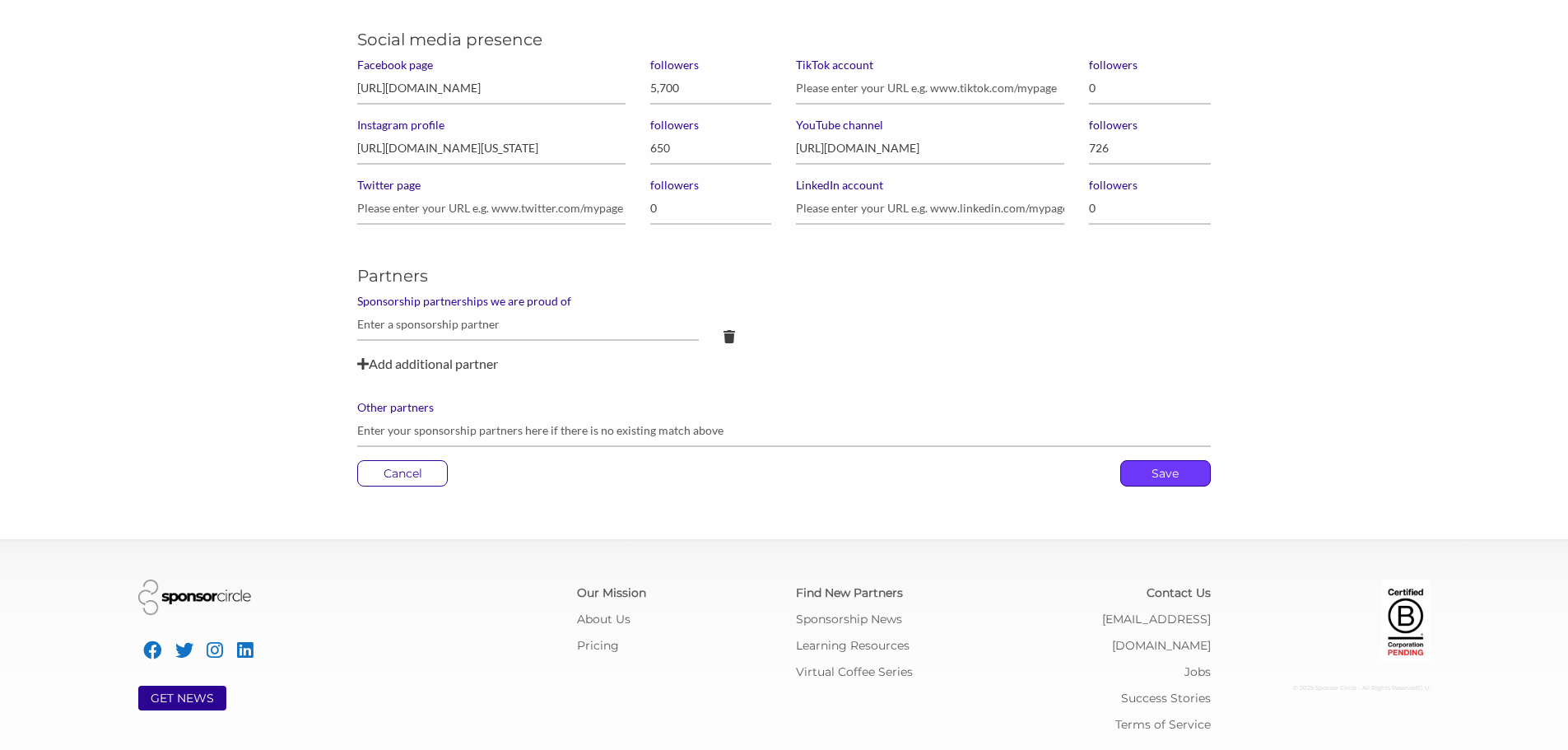
click at [1139, 470] on p "Save" at bounding box center [1166, 473] width 89 height 25
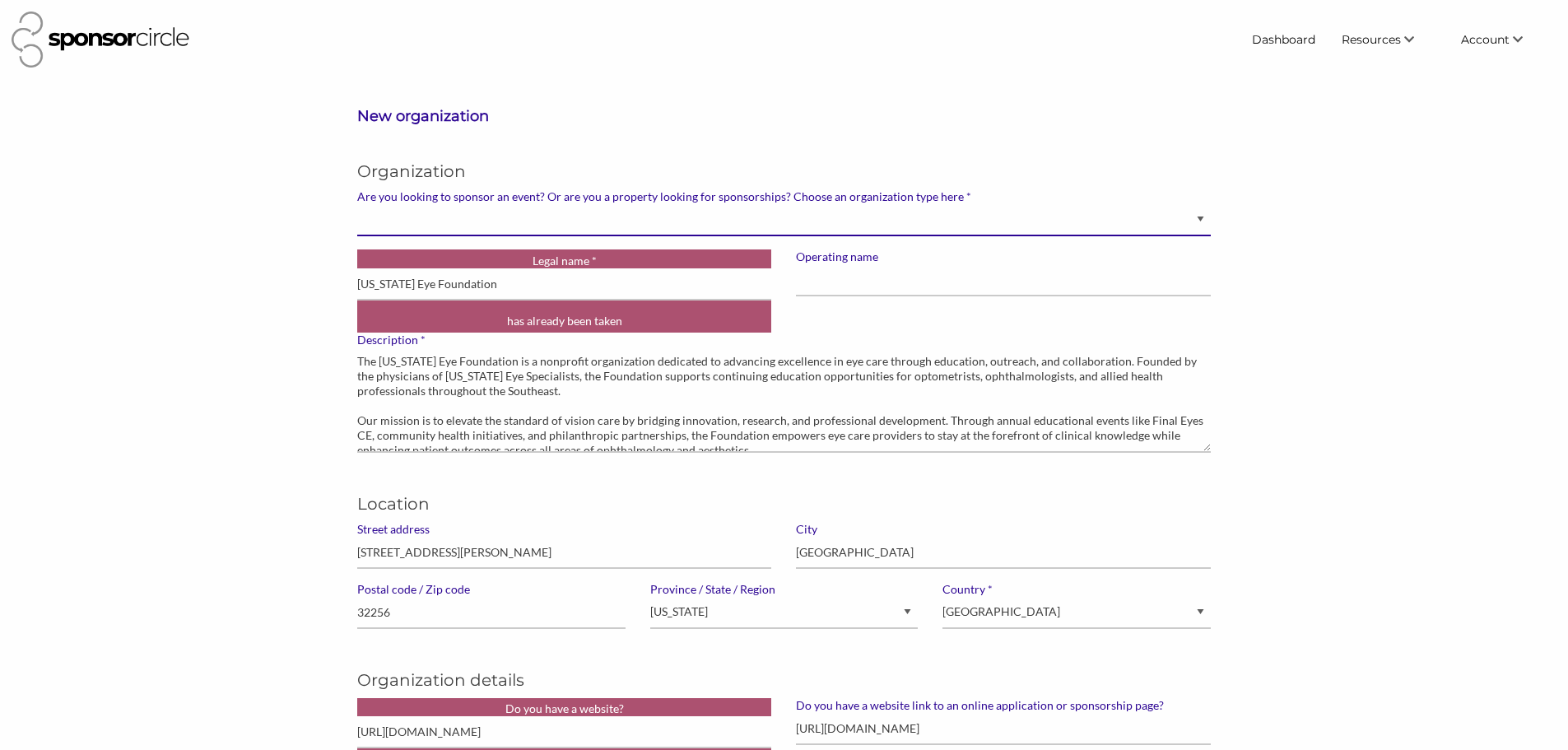
click at [490, 230] on select "Brand manager looking to sell to or sponsor events and sports teams Event organ…" at bounding box center [783, 220] width 853 height 32
select select "Property"
click at [357, 204] on select "Brand manager looking to sell to or sponsor events and sports teams Event organ…" at bounding box center [783, 220] width 853 height 32
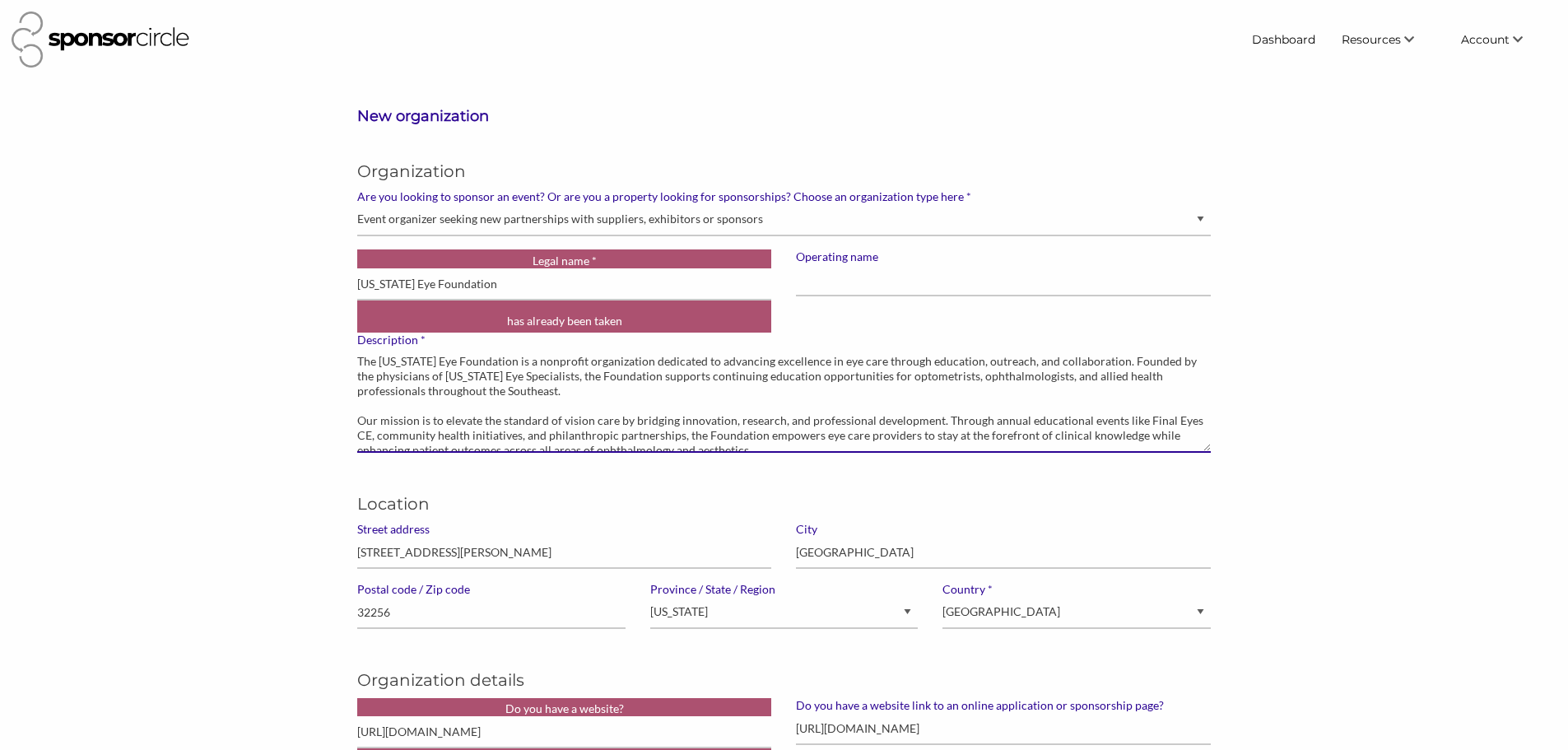
click at [547, 382] on textarea "The [US_STATE] Eye Foundation is a nonprofit organization dedicated to advancin…" at bounding box center [783, 400] width 853 height 105
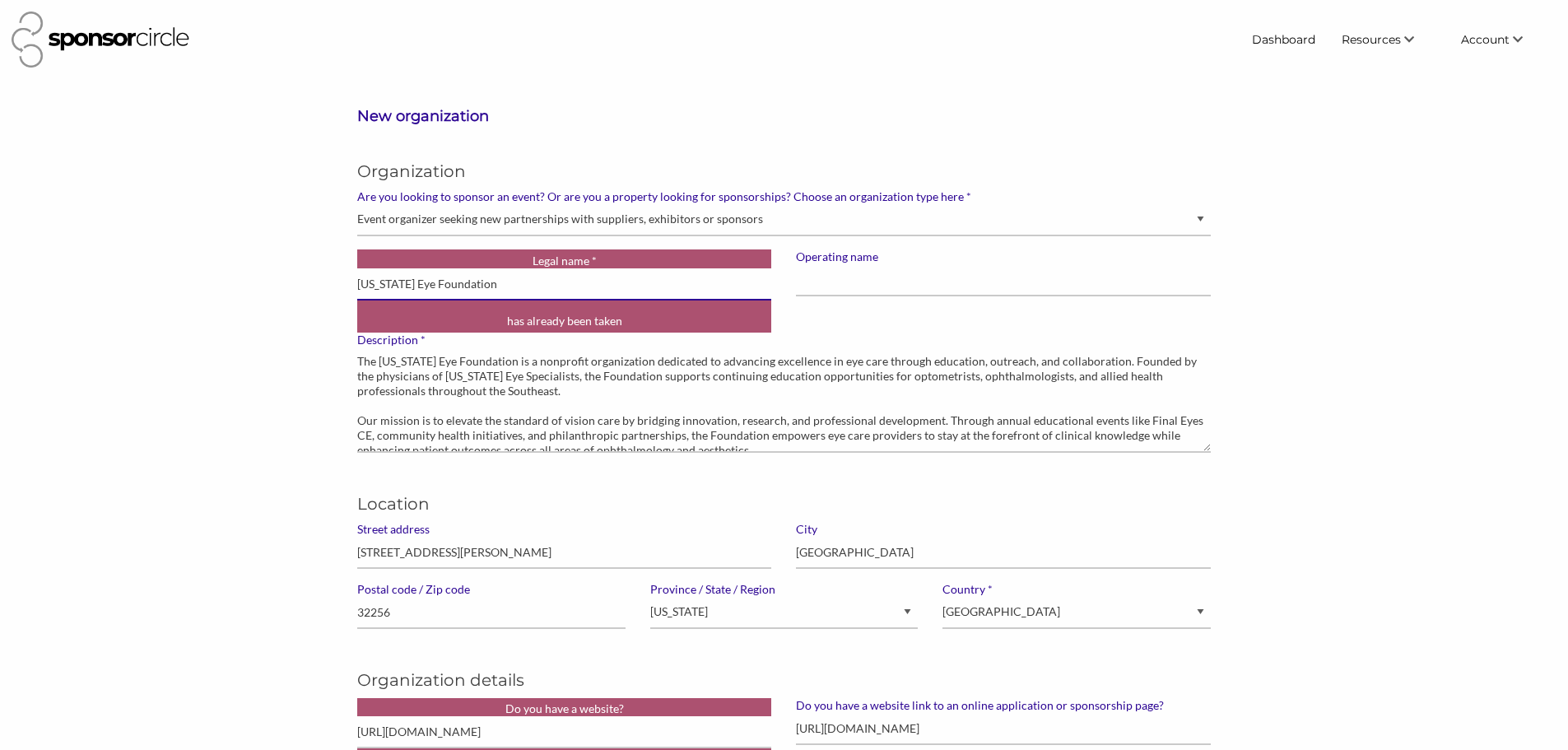
click at [412, 283] on input "[US_STATE] Eye Foundation" at bounding box center [564, 284] width 414 height 32
click at [453, 317] on div "* Legal name [US_STATE] Eye Foundation has already been taken" at bounding box center [564, 291] width 414 height 83
click at [1496, 46] on span "Account" at bounding box center [1485, 39] width 48 height 15
click at [1487, 98] on link "My Organization" at bounding box center [1474, 101] width 163 height 30
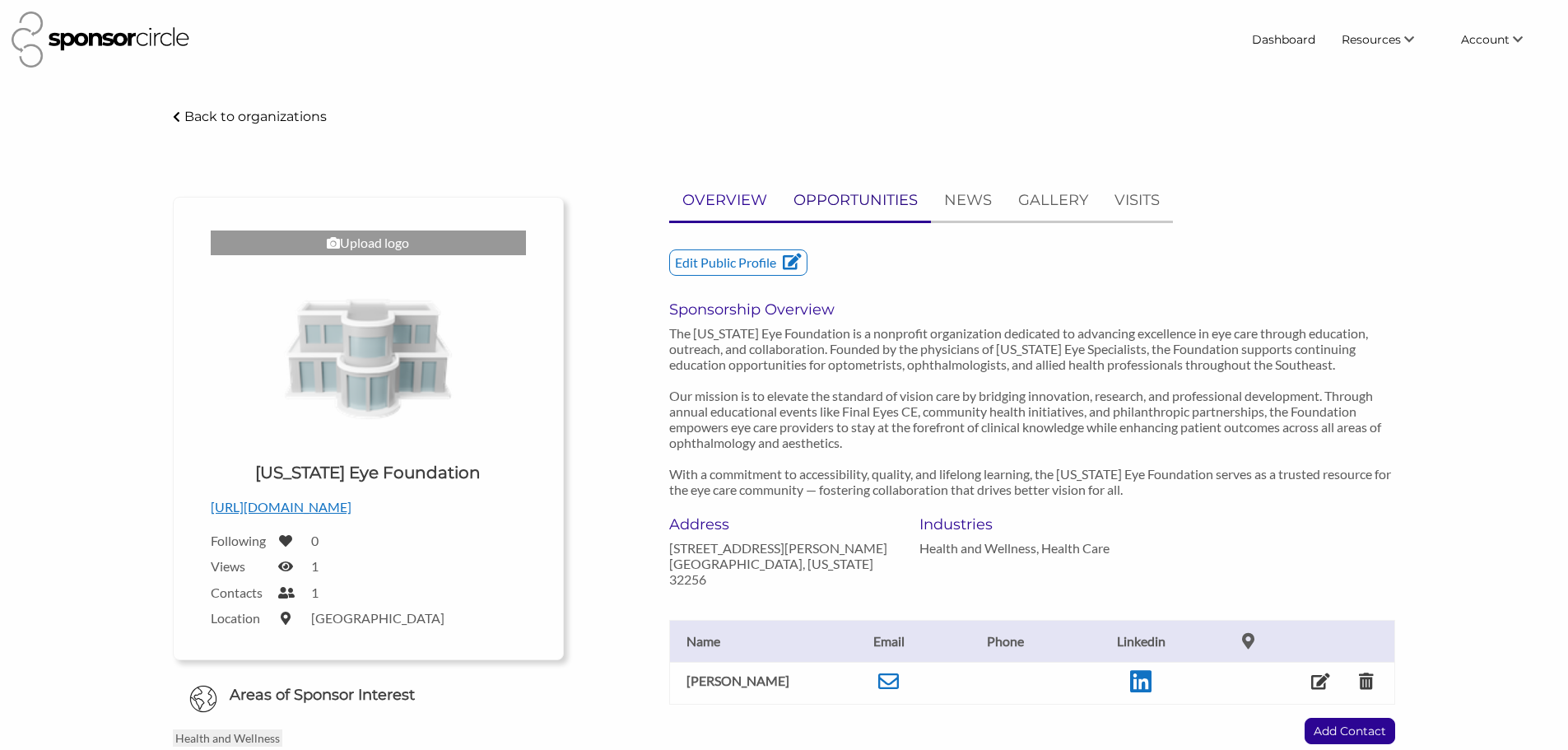
click at [841, 195] on p "OPPORTUNITIES" at bounding box center [856, 200] width 124 height 24
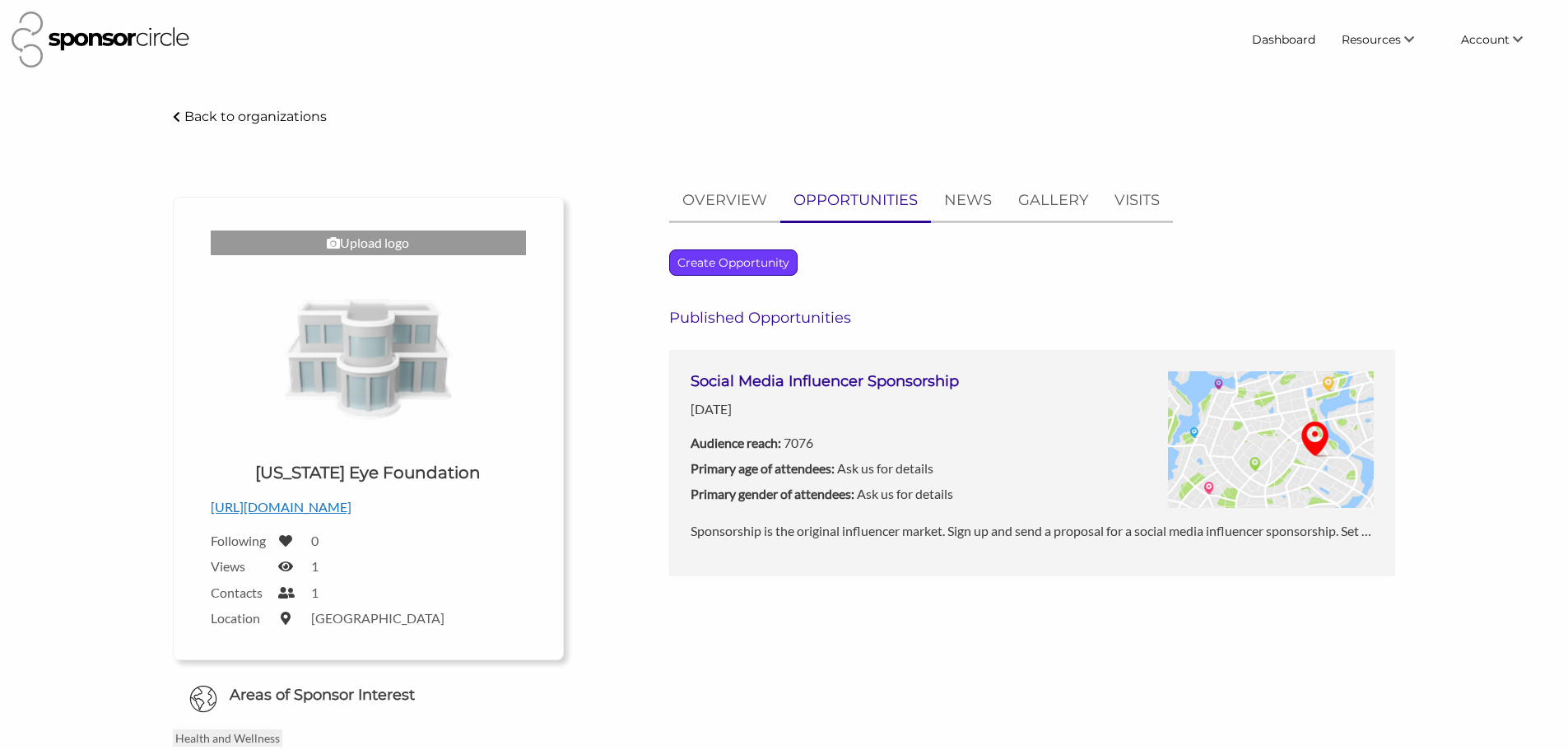
click at [733, 270] on p "Create Opportunity" at bounding box center [733, 263] width 127 height 25
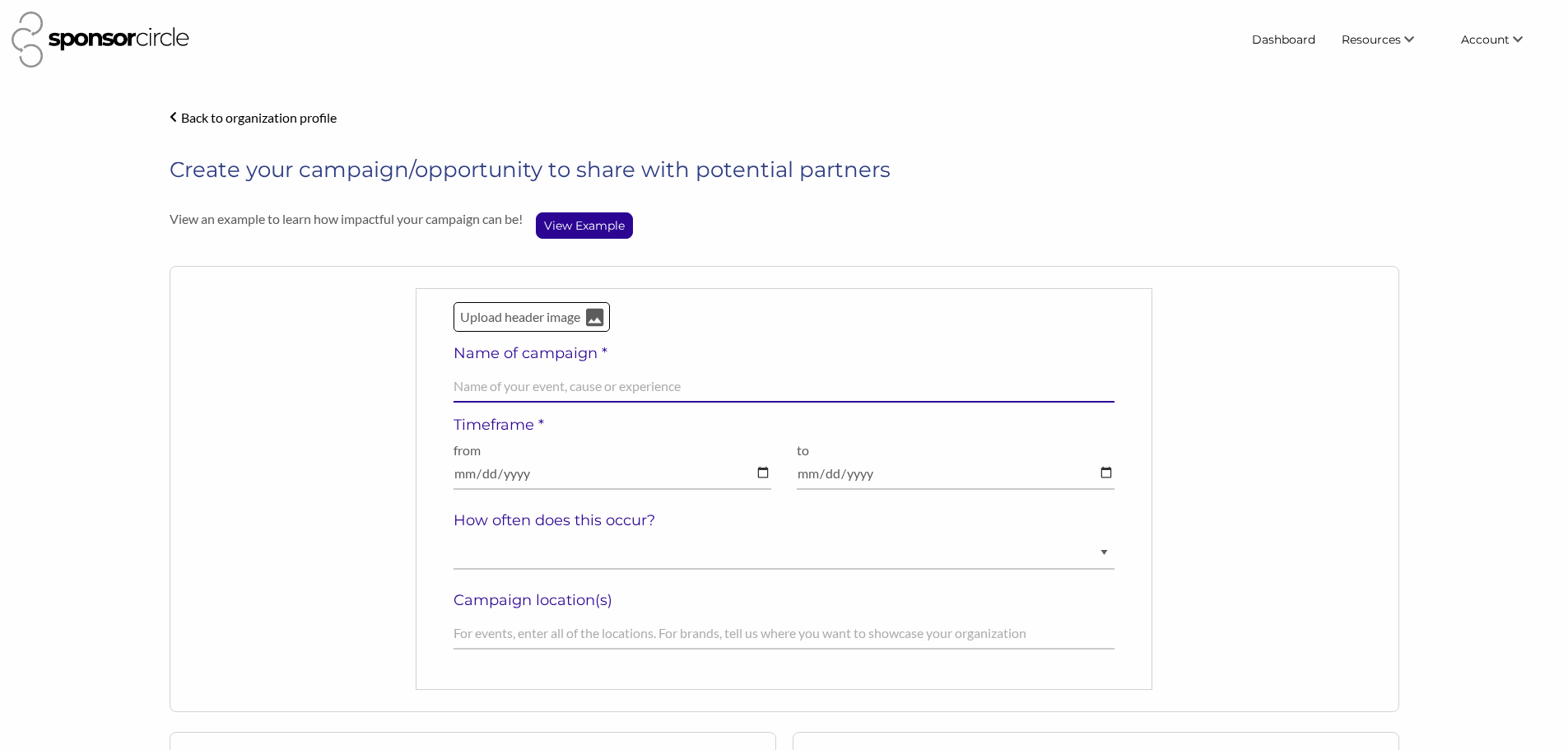
click at [569, 379] on input "text" at bounding box center [784, 386] width 662 height 32
click at [558, 377] on input "text" at bounding box center [784, 386] width 662 height 32
click at [178, 117] on div "Back to organization profile" at bounding box center [253, 116] width 167 height 14
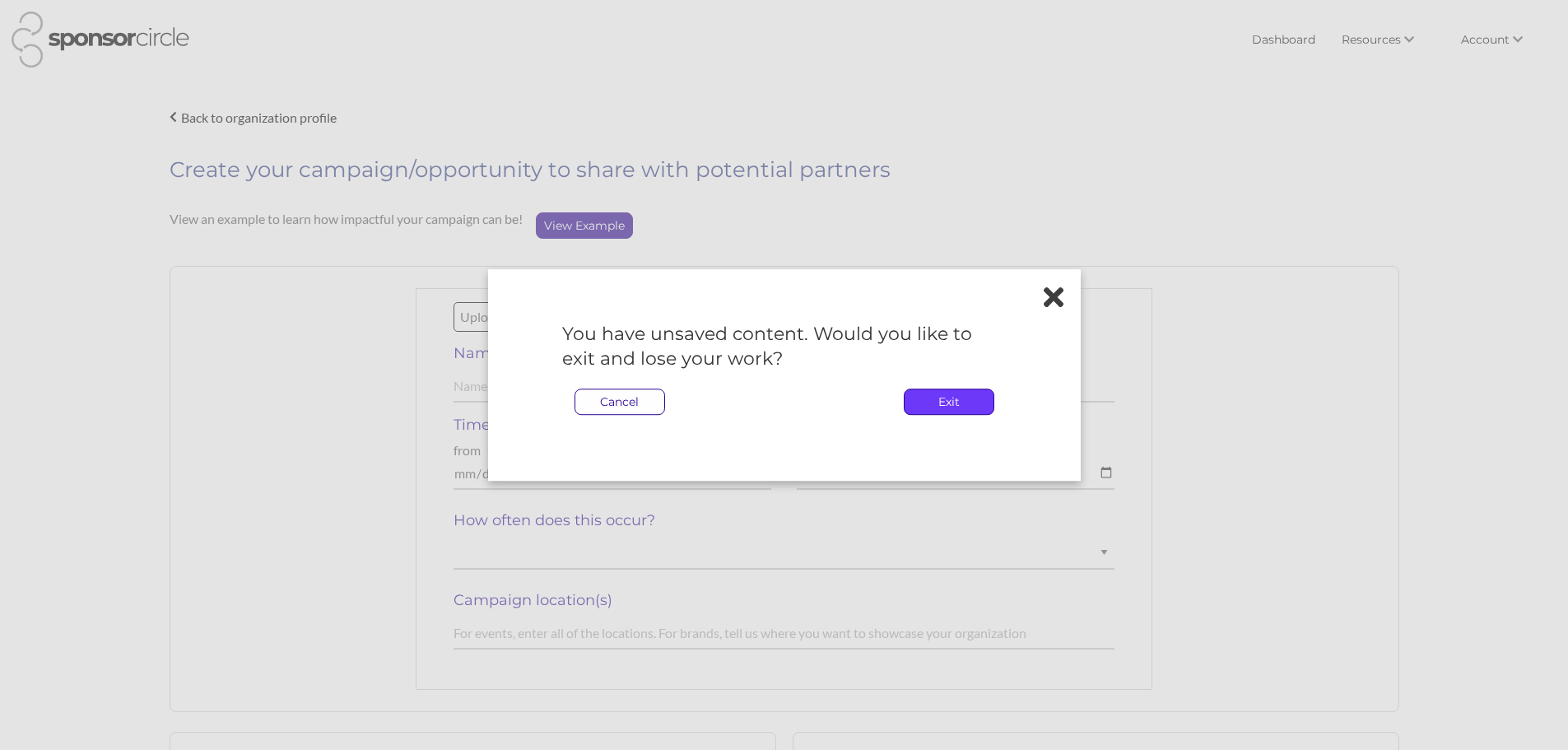
click at [942, 391] on p "Exit" at bounding box center [949, 402] width 89 height 25
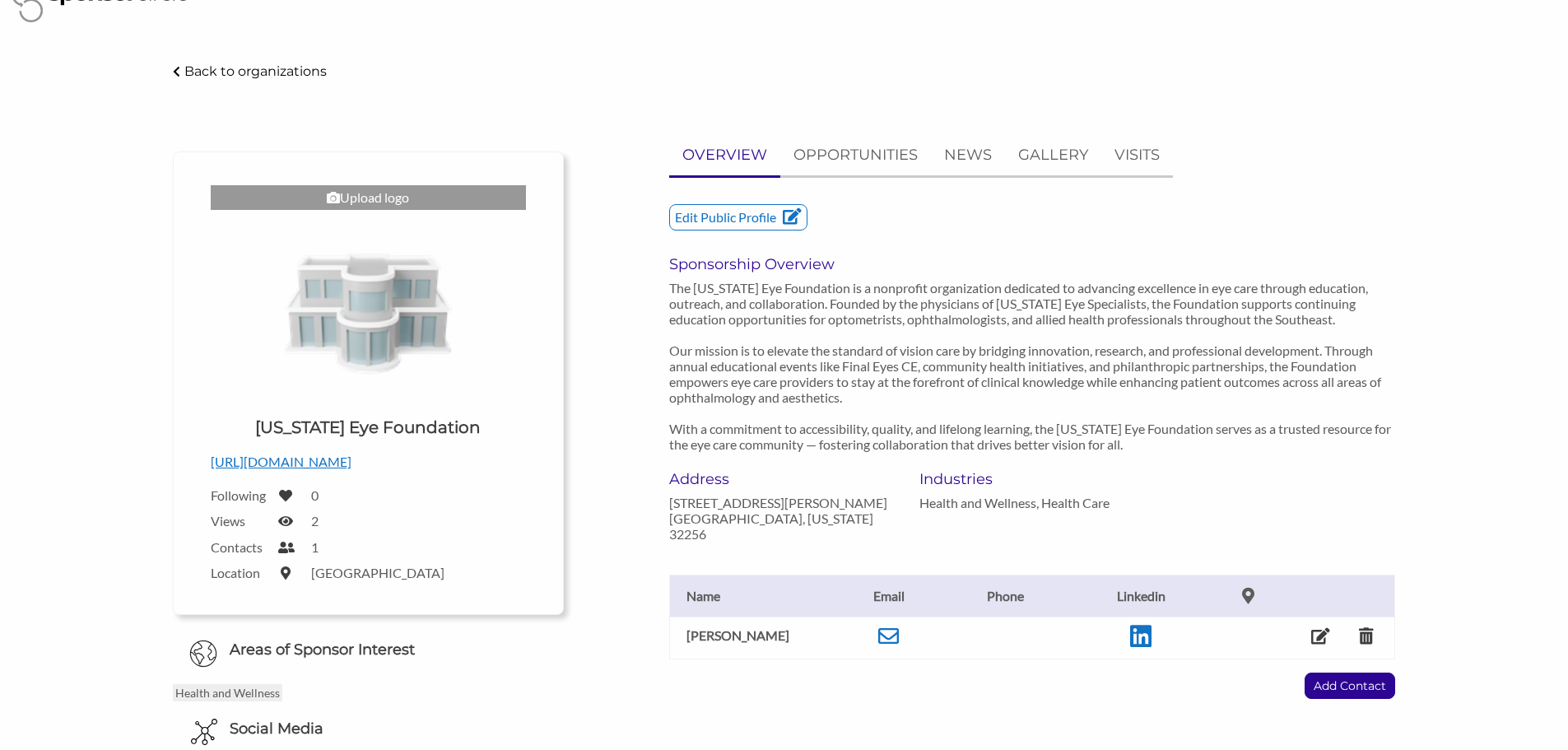
scroll to position [165, 0]
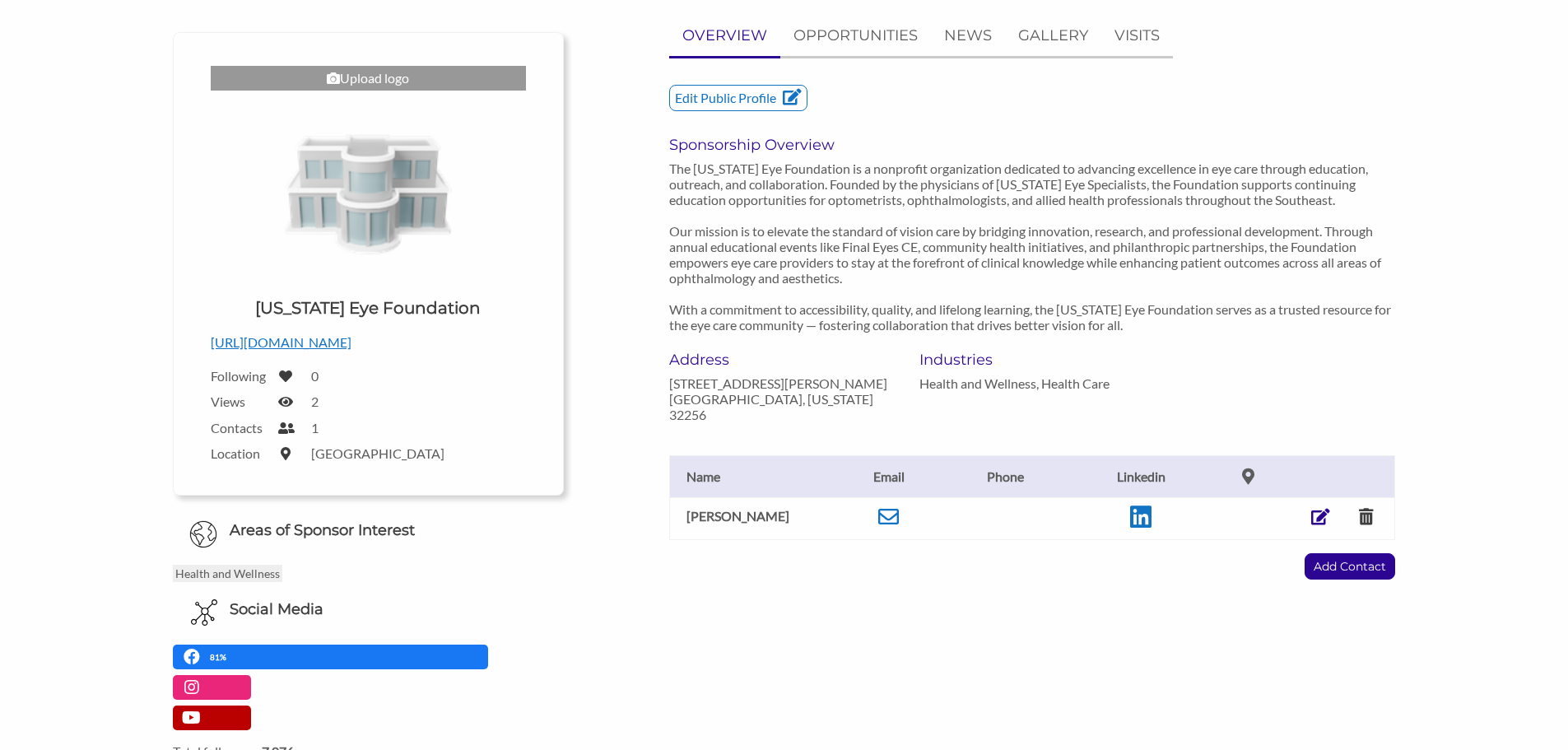
click at [1316, 519] on icon at bounding box center [1320, 516] width 19 height 17
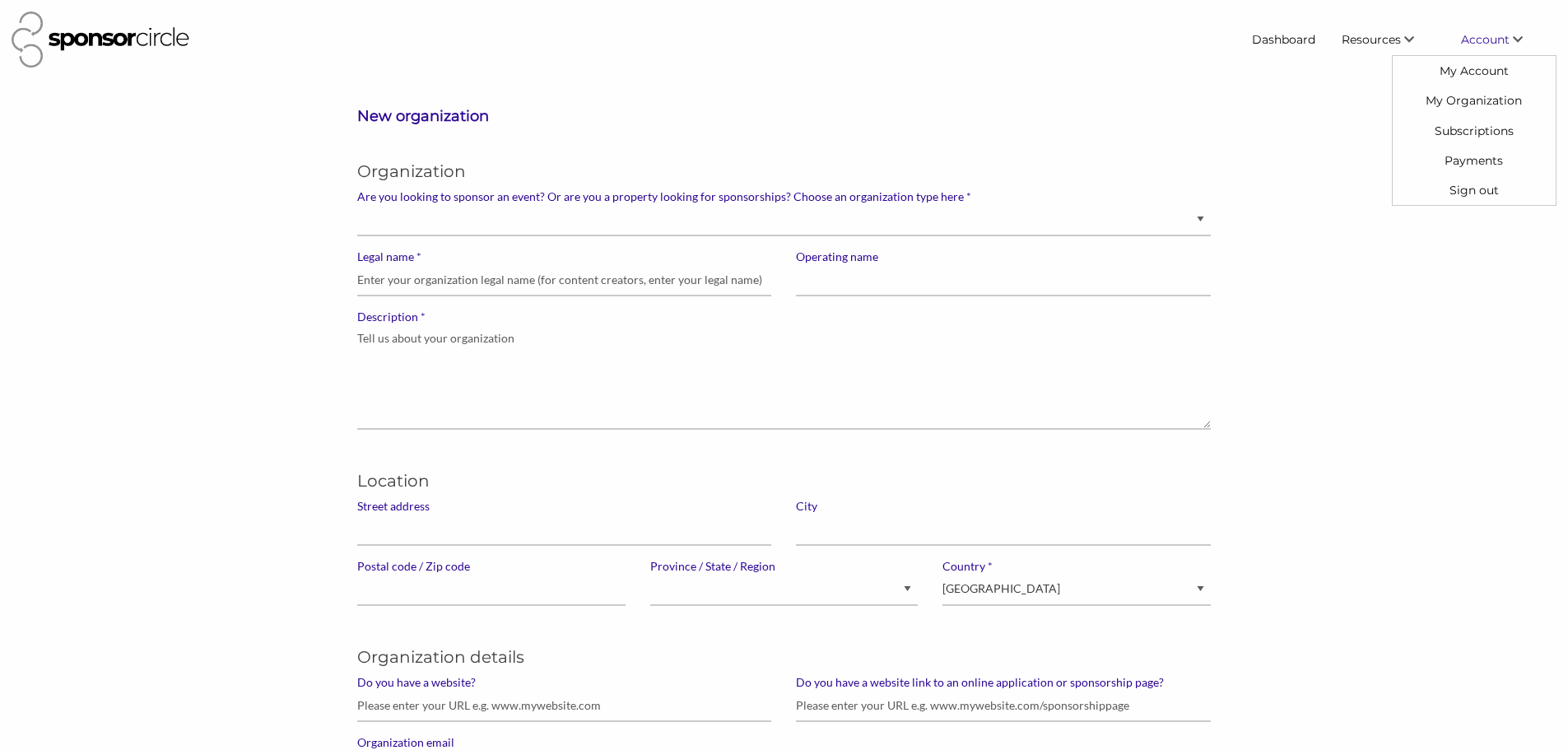
click at [1479, 32] on span "Account" at bounding box center [1485, 39] width 48 height 15
click at [1466, 71] on link "My Account" at bounding box center [1474, 71] width 163 height 30
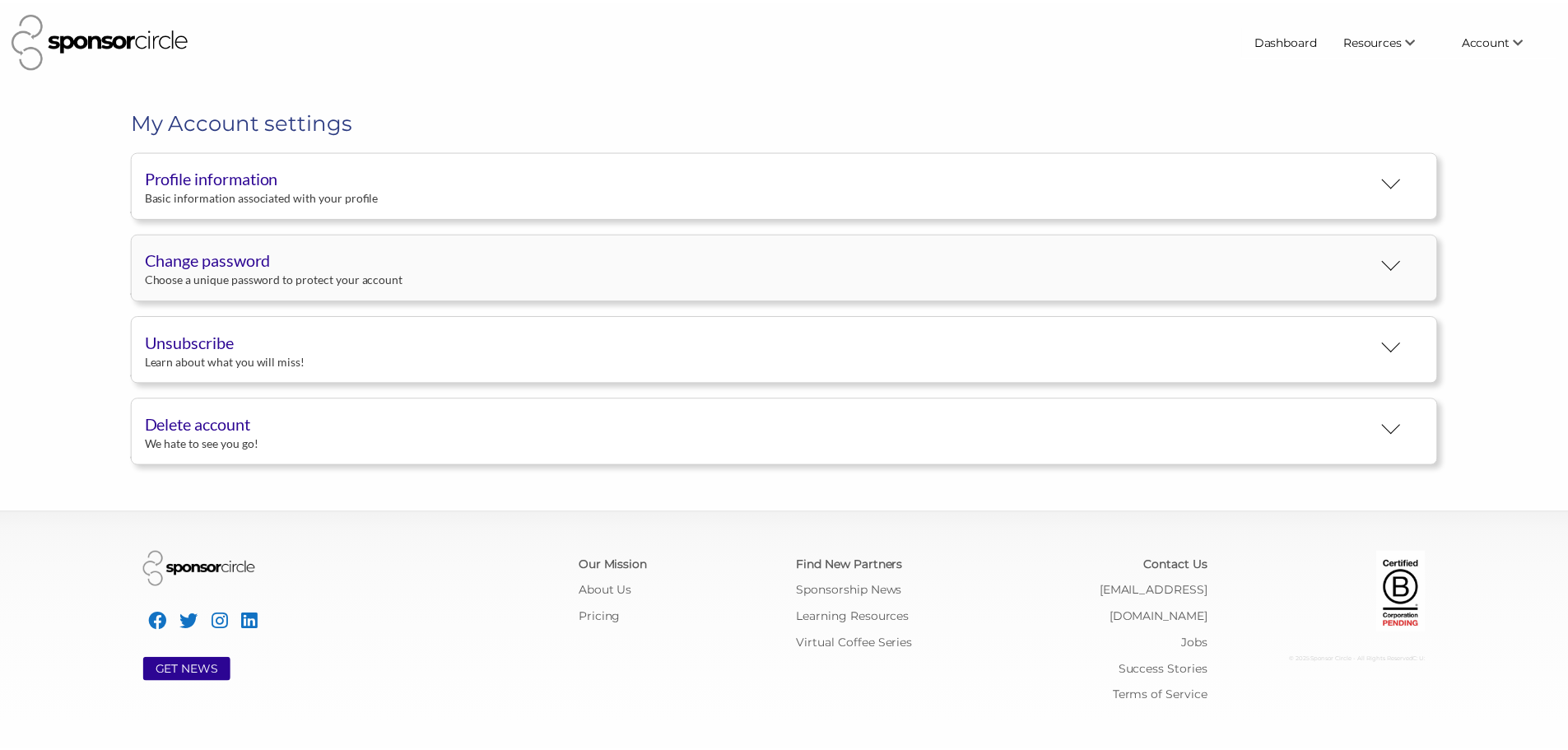
scroll to position [31, 0]
click at [256, 196] on div "Basic information associated with your profile" at bounding box center [763, 196] width 1236 height 15
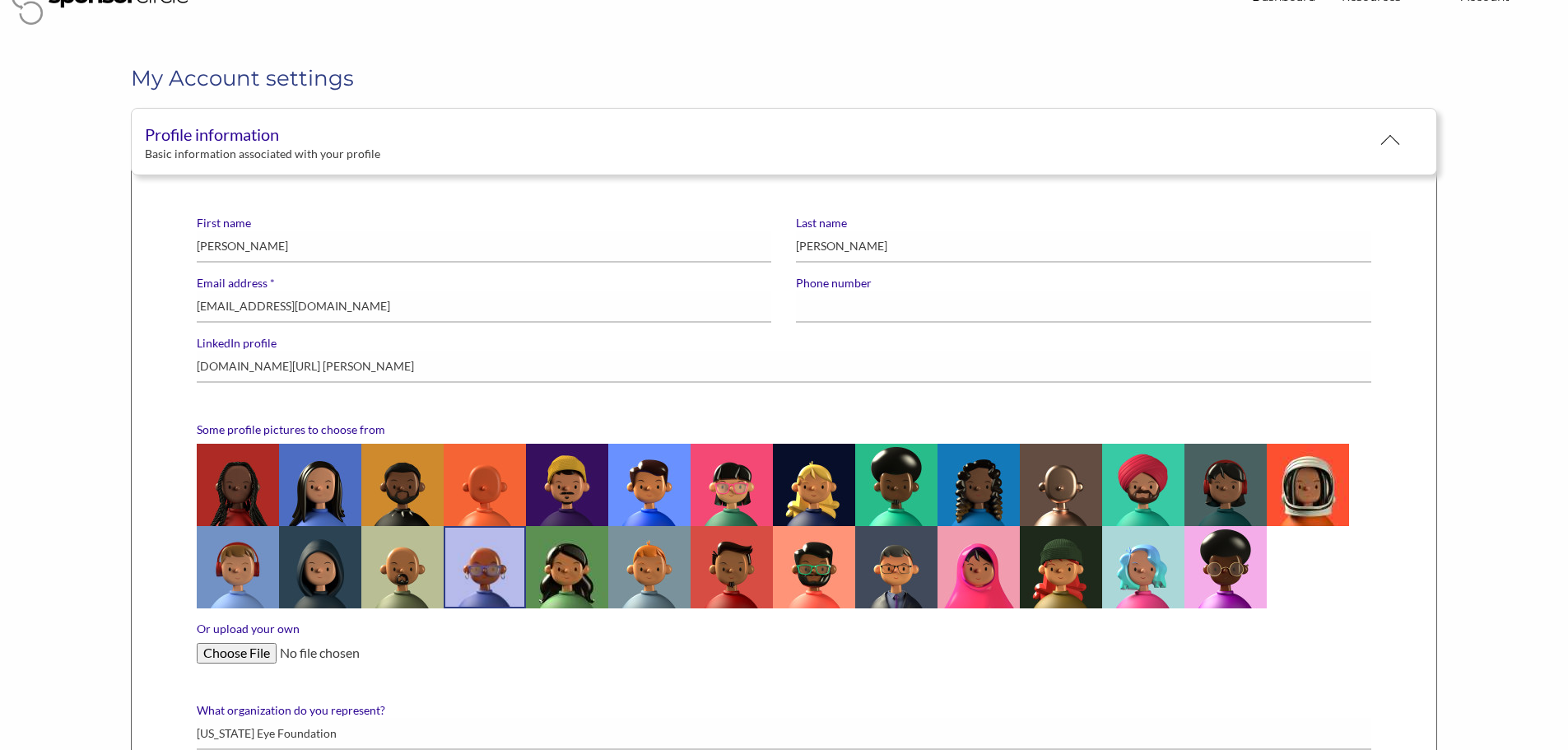
scroll to position [165, 0]
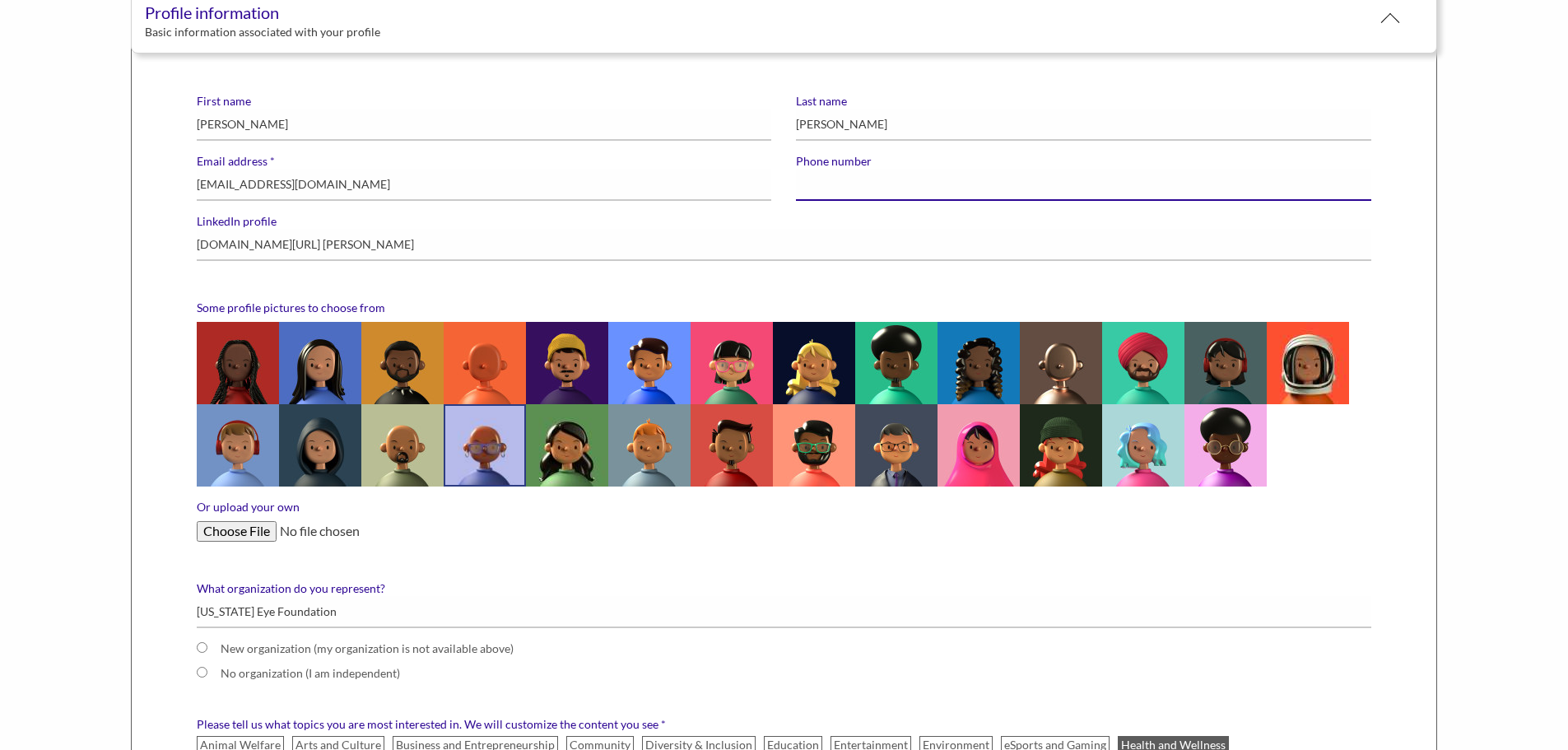
click at [990, 179] on input "Phone number" at bounding box center [1083, 185] width 575 height 32
type input "9044298881"
click at [241, 531] on input "Or upload your own" at bounding box center [784, 530] width 1175 height 20
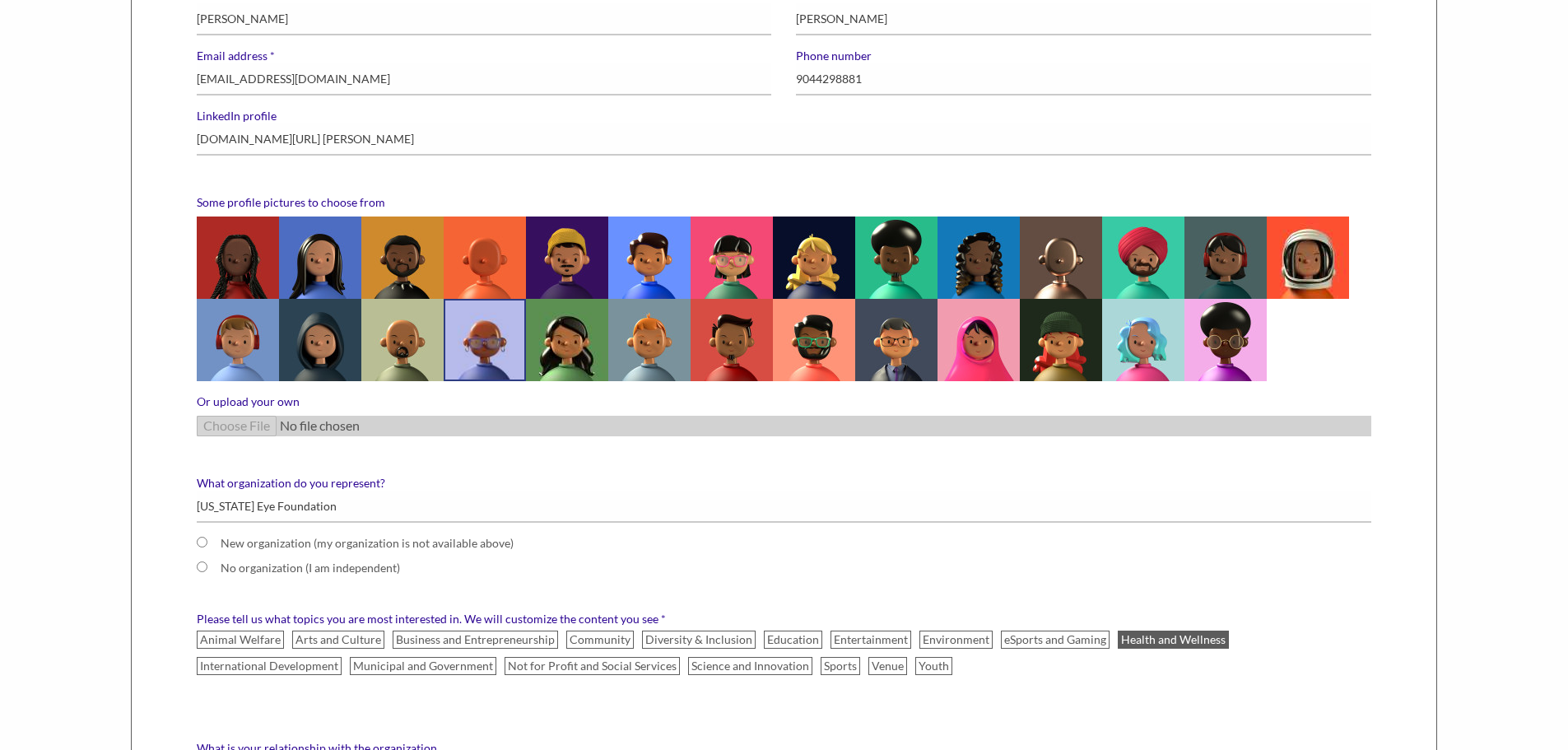
scroll to position [329, 0]
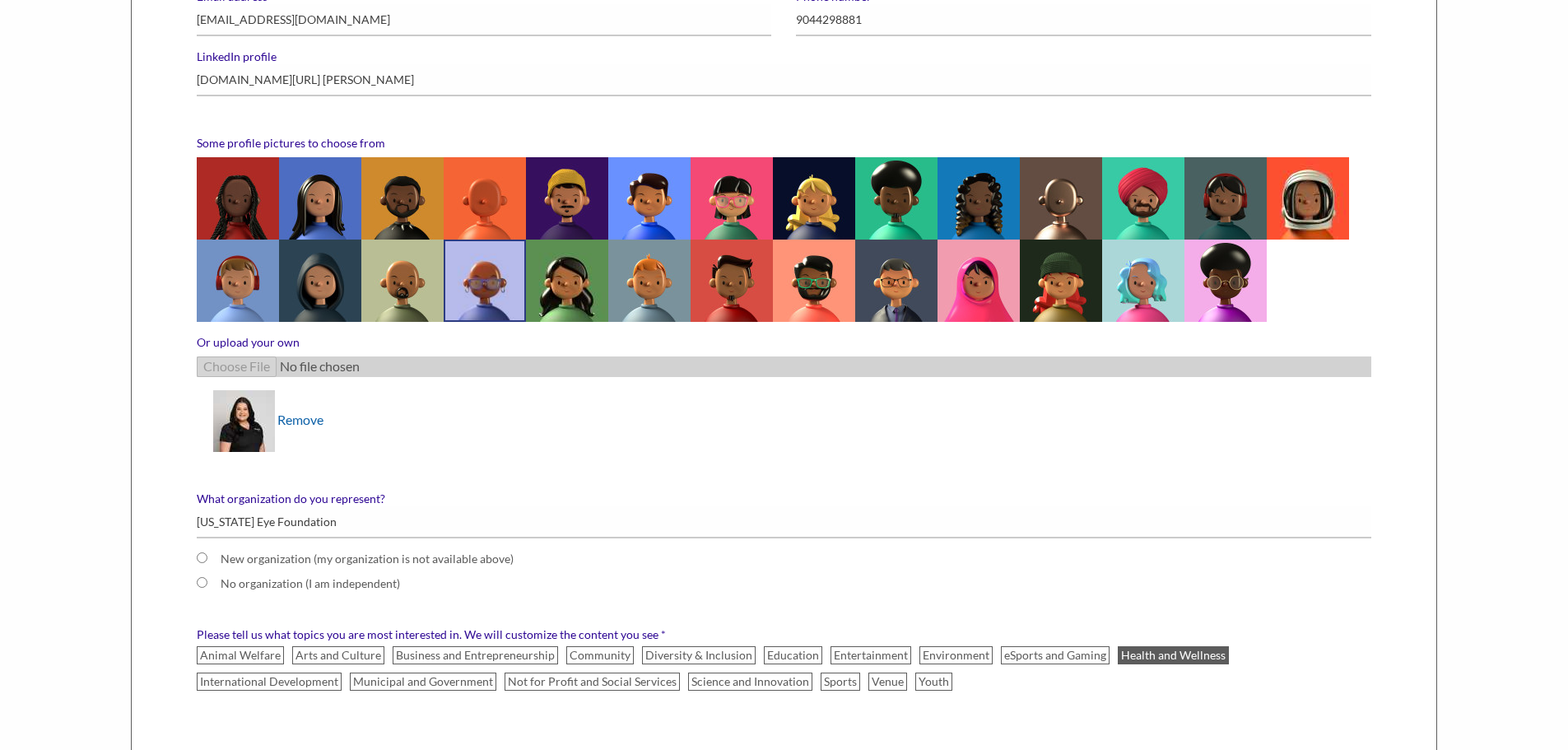
click at [312, 422] on link "Remove" at bounding box center [300, 418] width 46 height 16
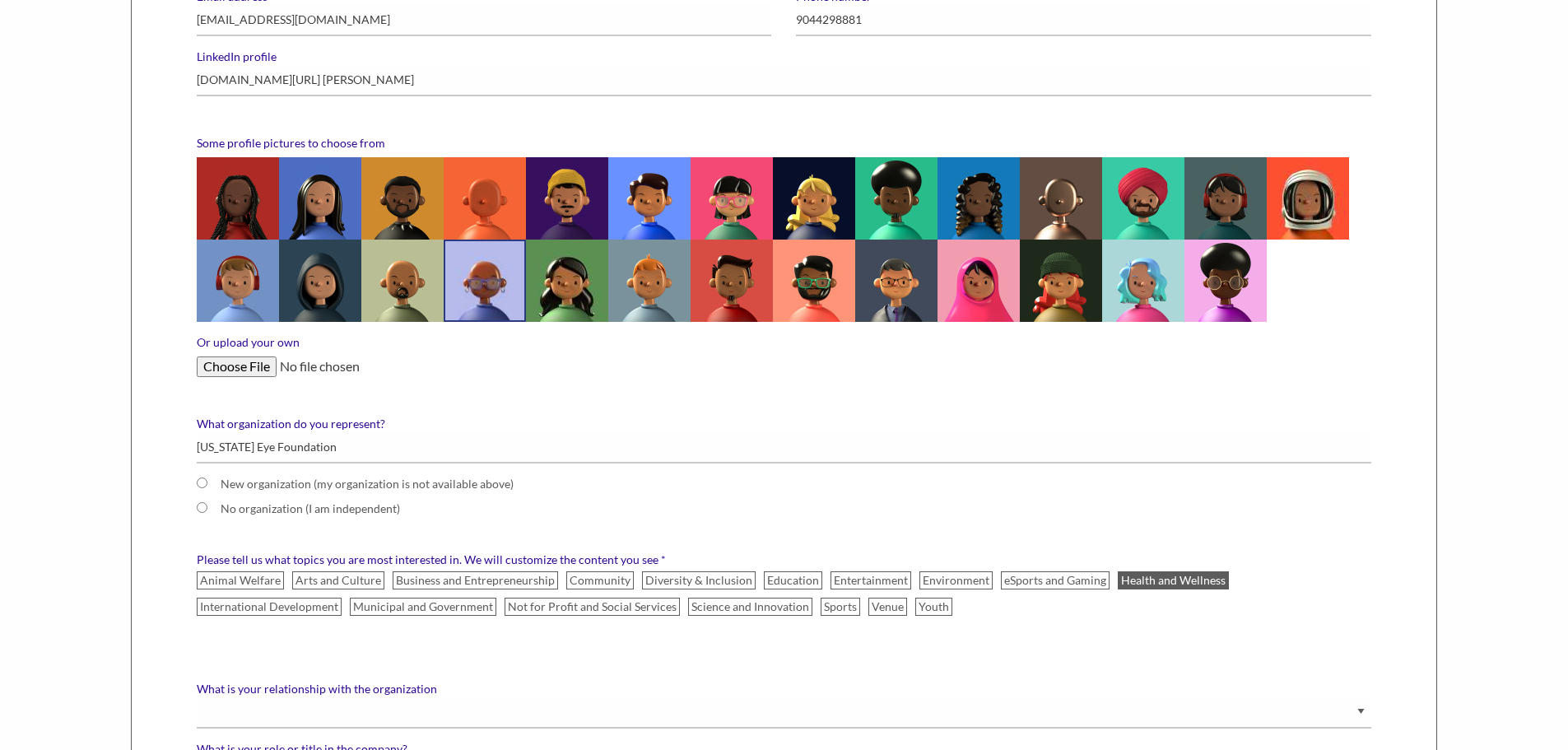
click at [228, 369] on input "Or upload your own" at bounding box center [784, 366] width 1175 height 20
click at [556, 309] on img at bounding box center [567, 281] width 82 height 82
click at [0, 0] on input "radio" at bounding box center [0, 0] width 0 height 0
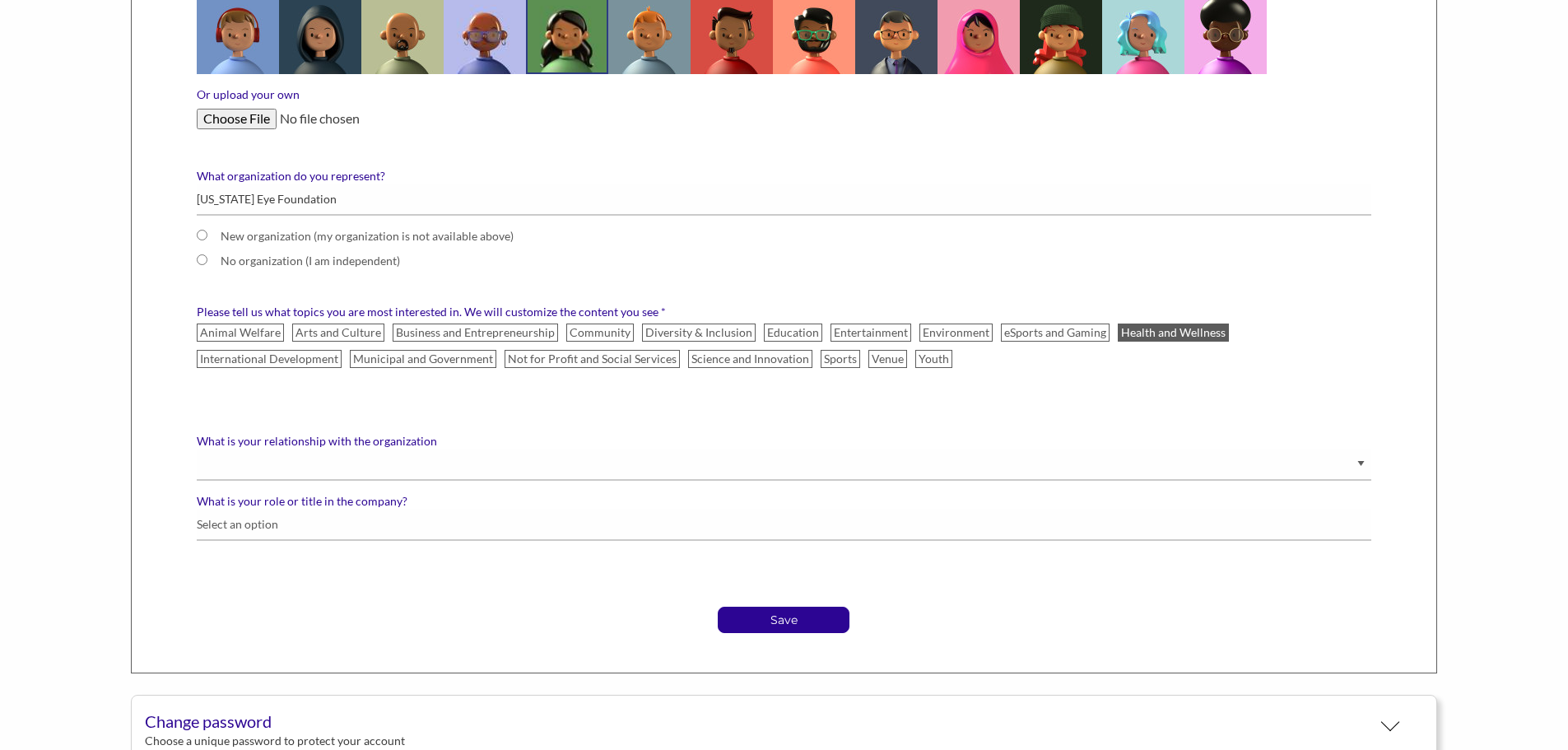
scroll to position [658, 0]
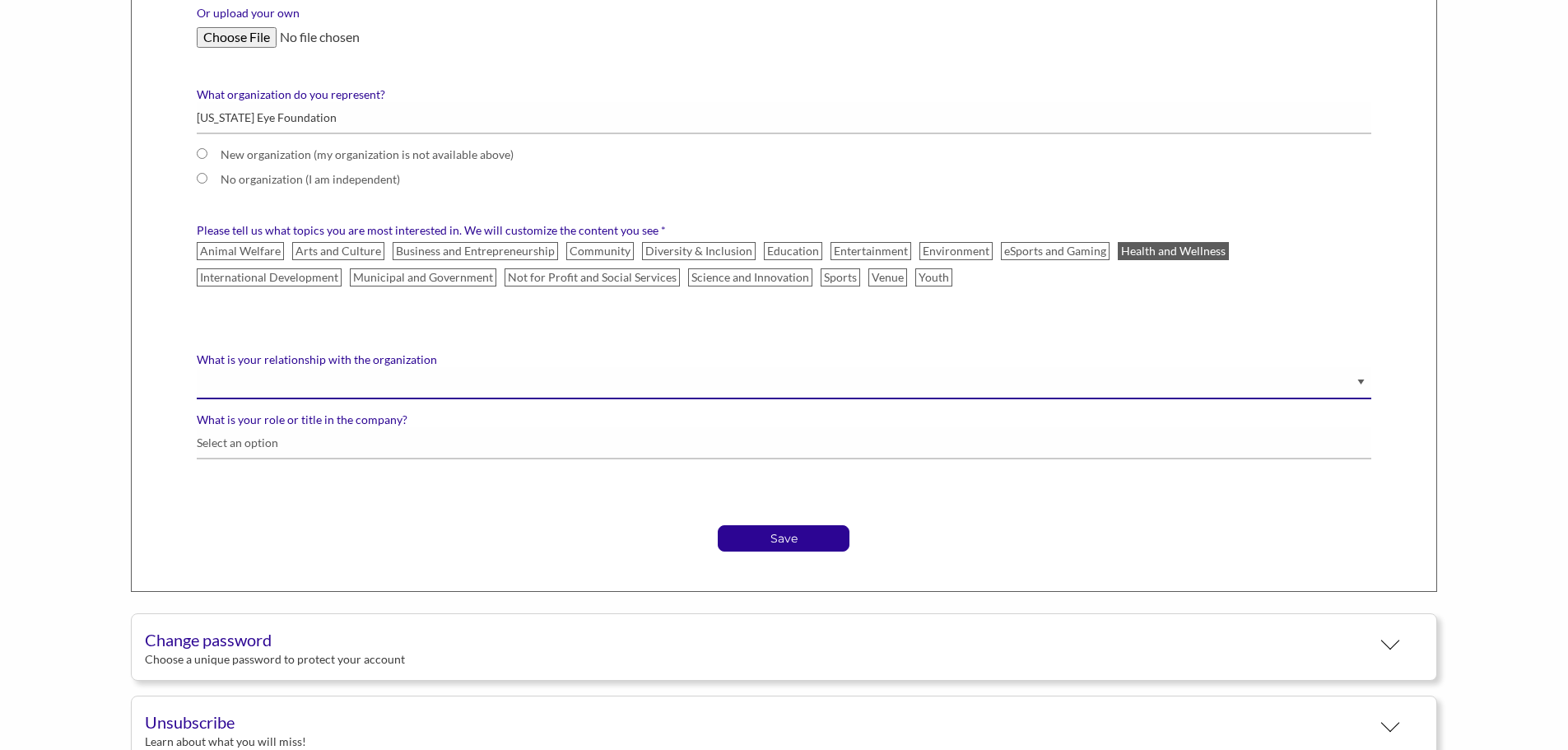
click at [375, 382] on select "Staff Volunteer" at bounding box center [784, 383] width 1175 height 32
select select "Staff"
click at [197, 368] on select "Staff Volunteer" at bounding box center [784, 383] width 1175 height 32
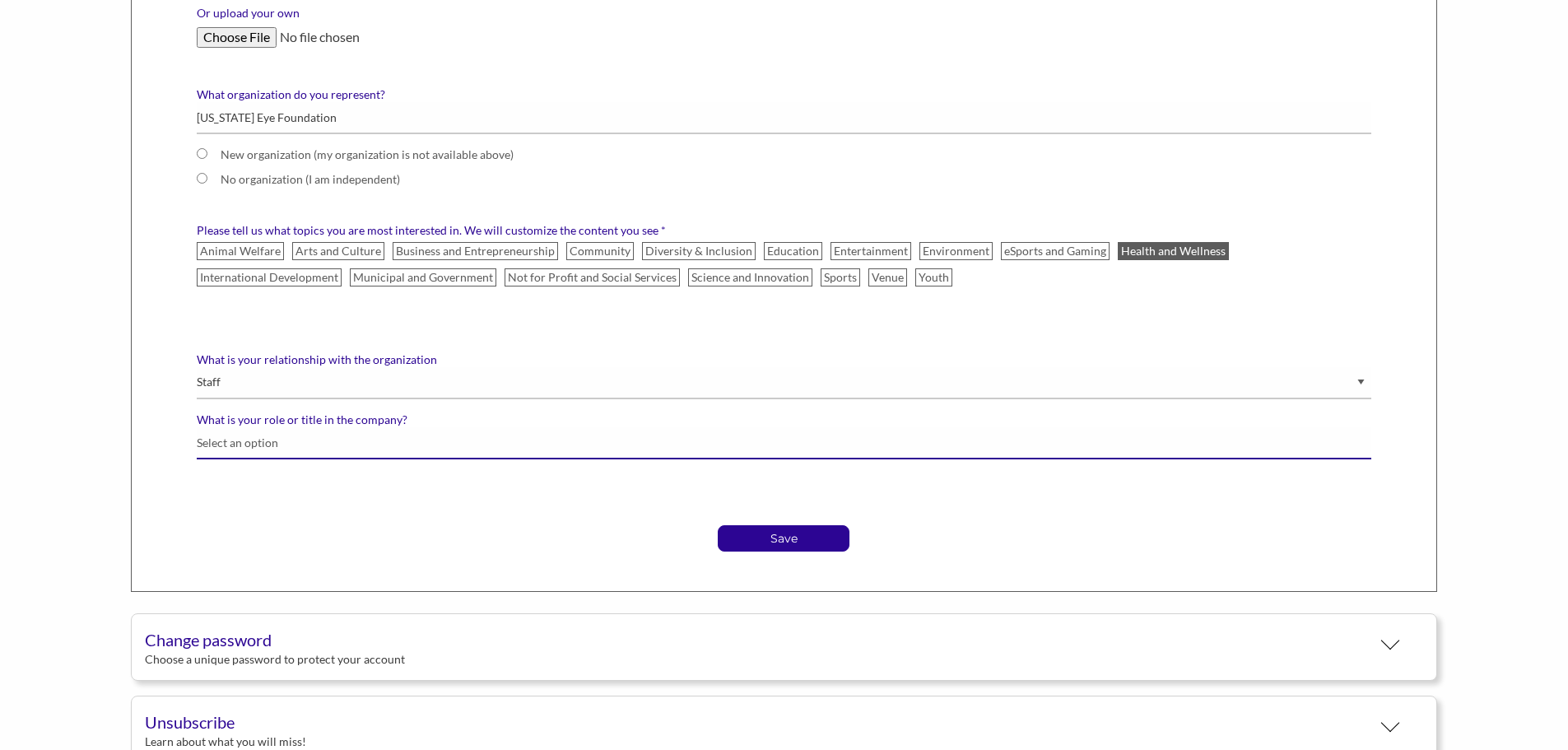
click at [326, 452] on input "What is your role or title in the company?" at bounding box center [784, 443] width 1175 height 32
click at [316, 448] on input "What is your role or title in the company?" at bounding box center [784, 443] width 1175 height 32
click at [250, 445] on input "What is your role or title in the company?" at bounding box center [784, 443] width 1175 height 32
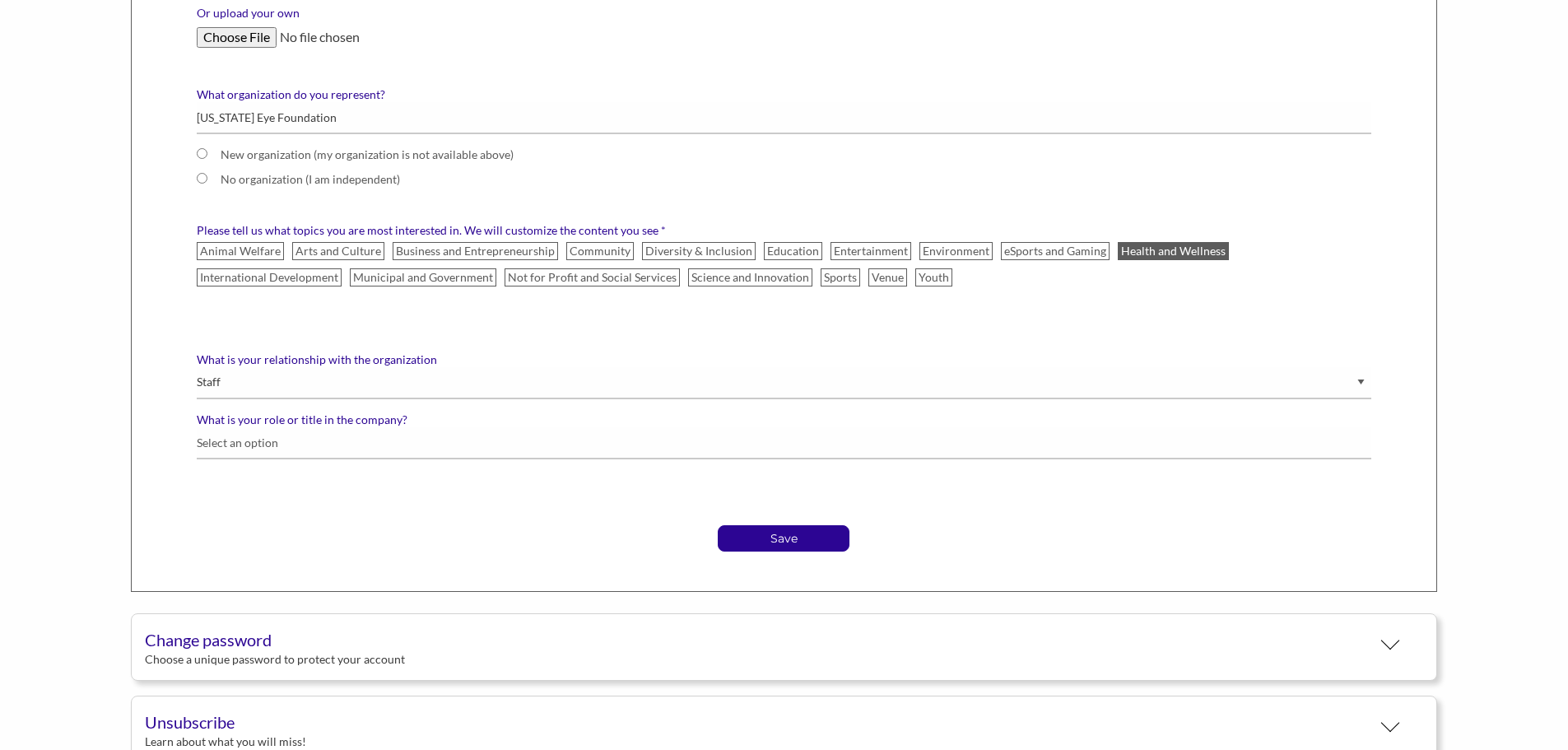
click at [283, 508] on div "Save" at bounding box center [784, 525] width 1200 height 53
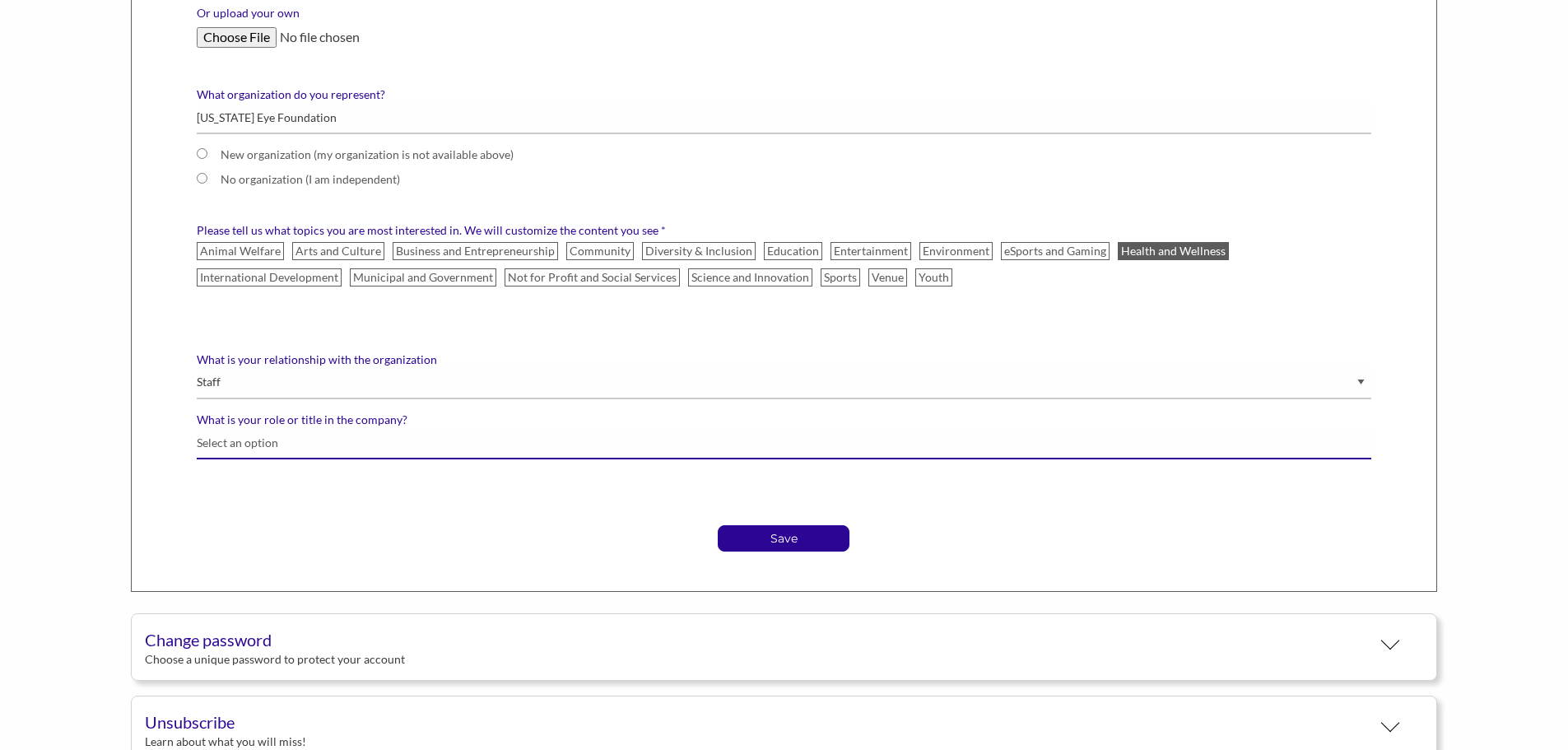
click at [257, 434] on input "What is your role or title in the company?" at bounding box center [784, 443] width 1175 height 32
type input "Physician Liaison Supervisor"
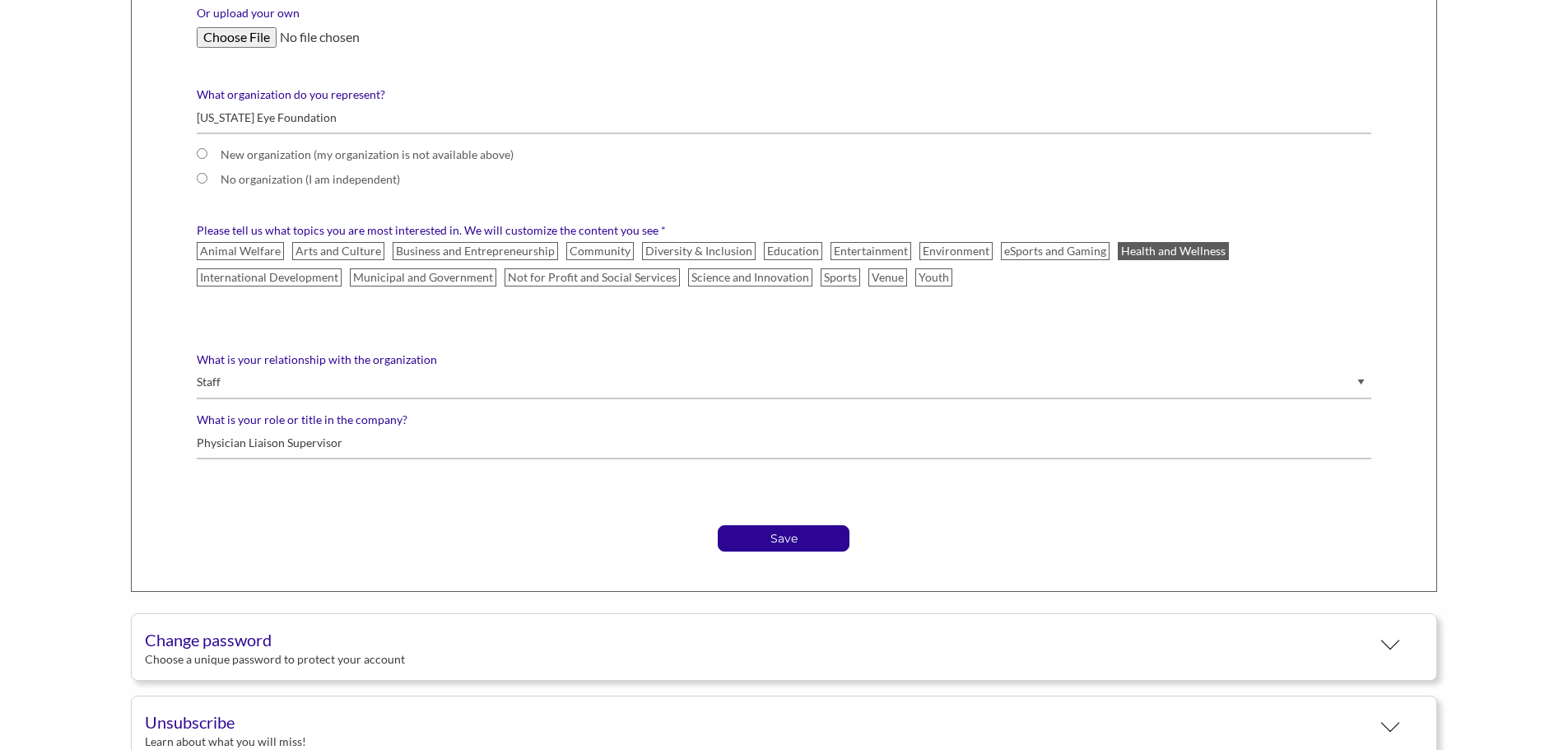
click at [850, 538] on div "Save" at bounding box center [784, 538] width 1175 height 26
click at [830, 543] on p "Save" at bounding box center [783, 538] width 130 height 25
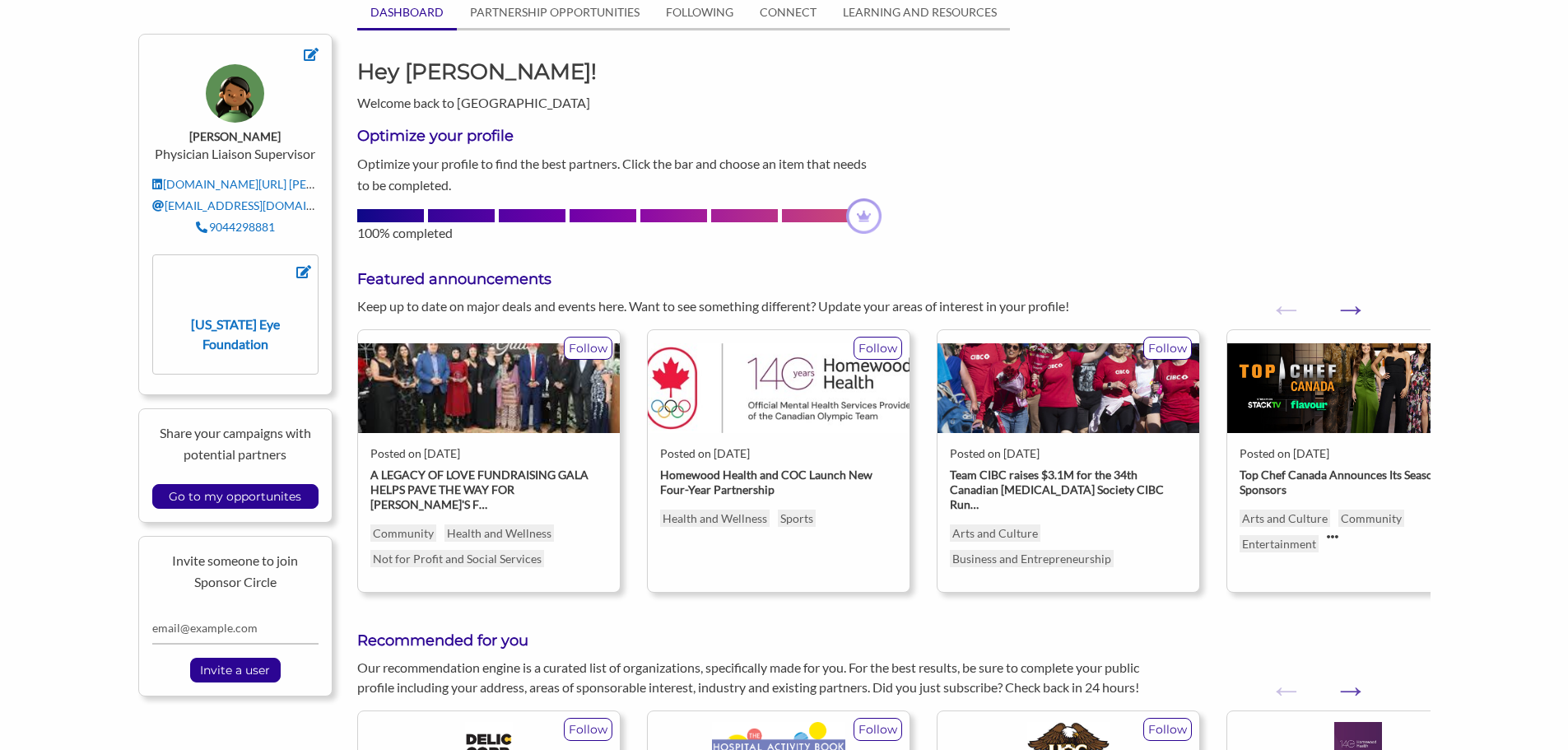
scroll to position [165, 0]
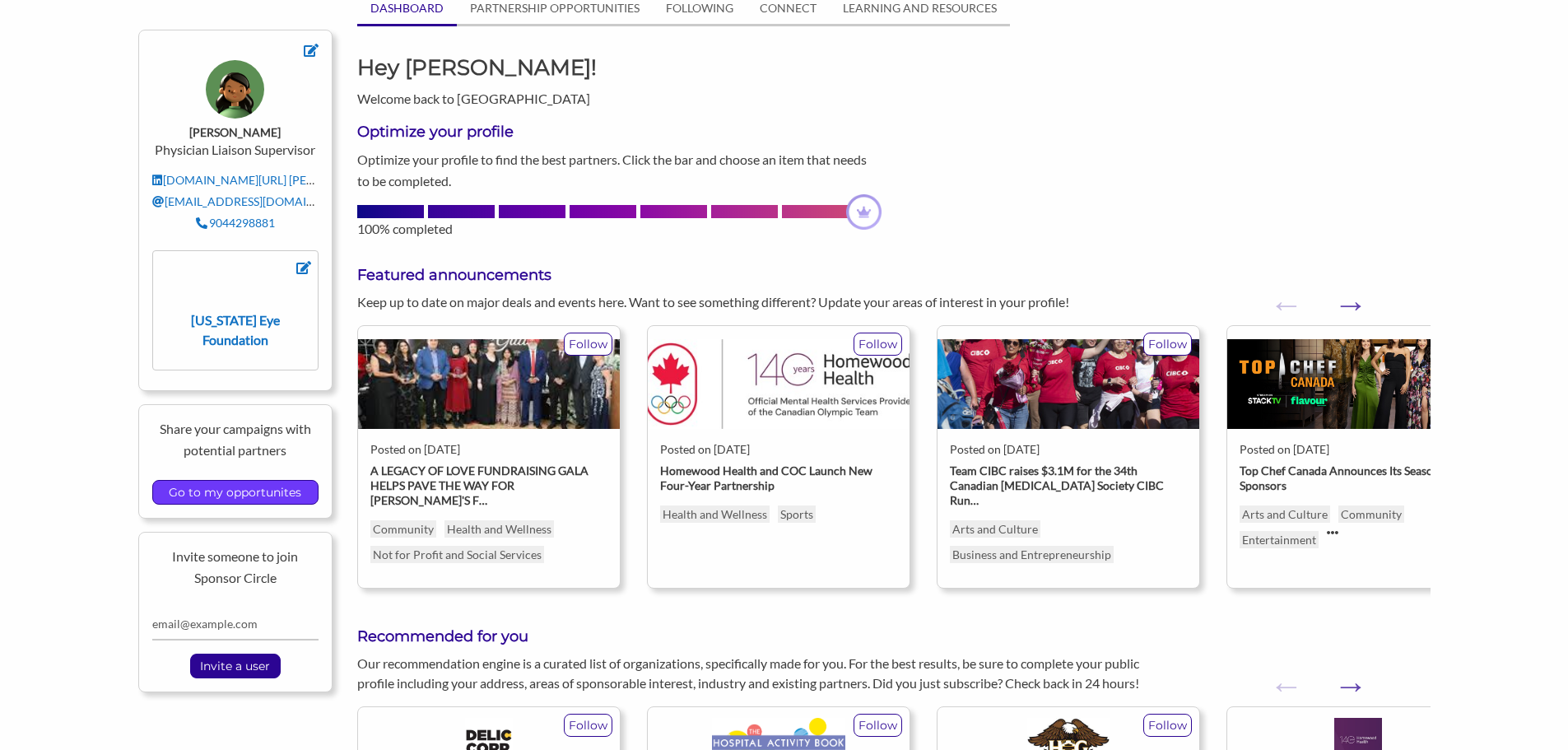
click at [268, 494] on input "Go to my opportunites" at bounding box center [234, 492] width 149 height 23
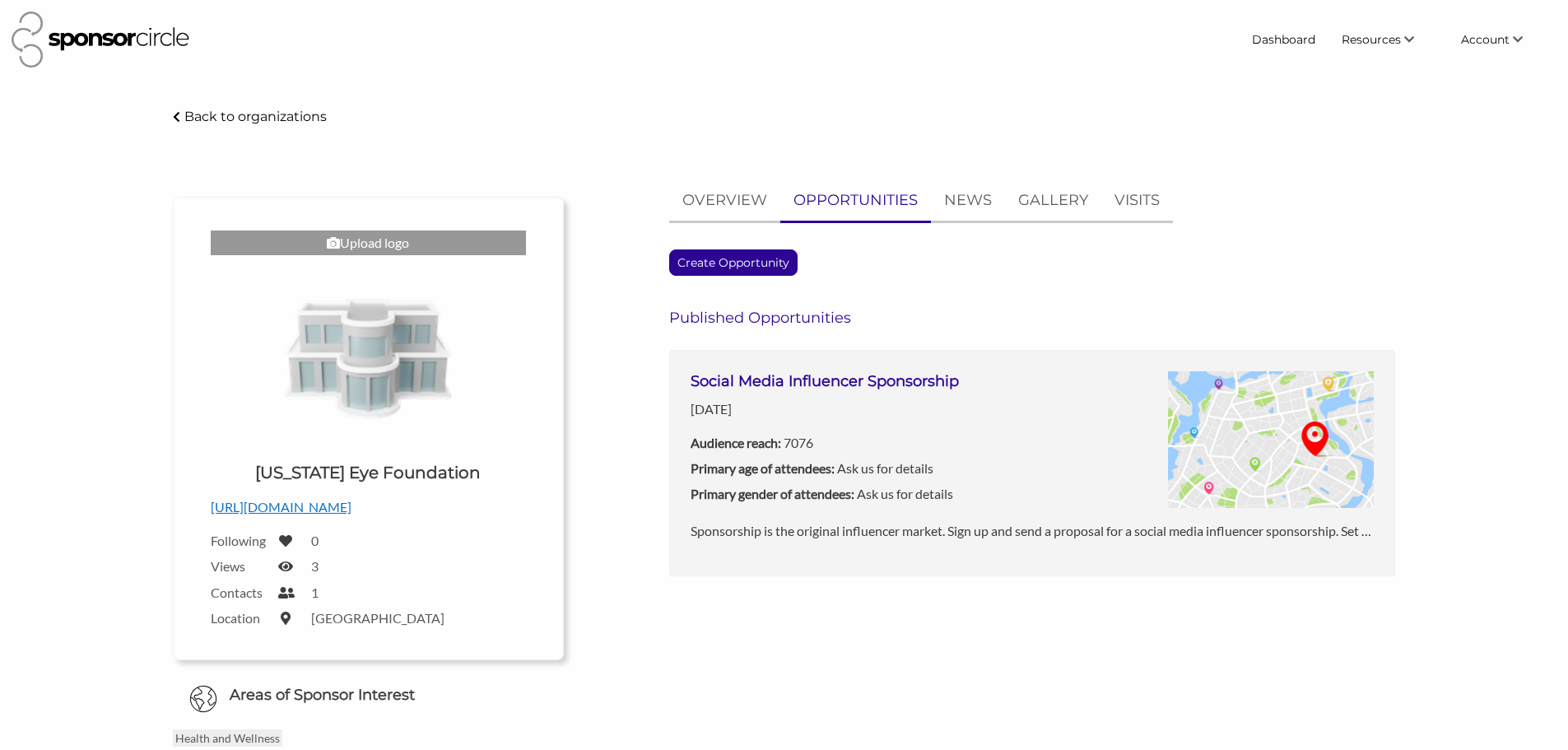
click at [1129, 421] on div "Social Media Influencer Sponsorship [DATE] Audience reach: 7076 Primary age of …" at bounding box center [1032, 445] width 683 height 150
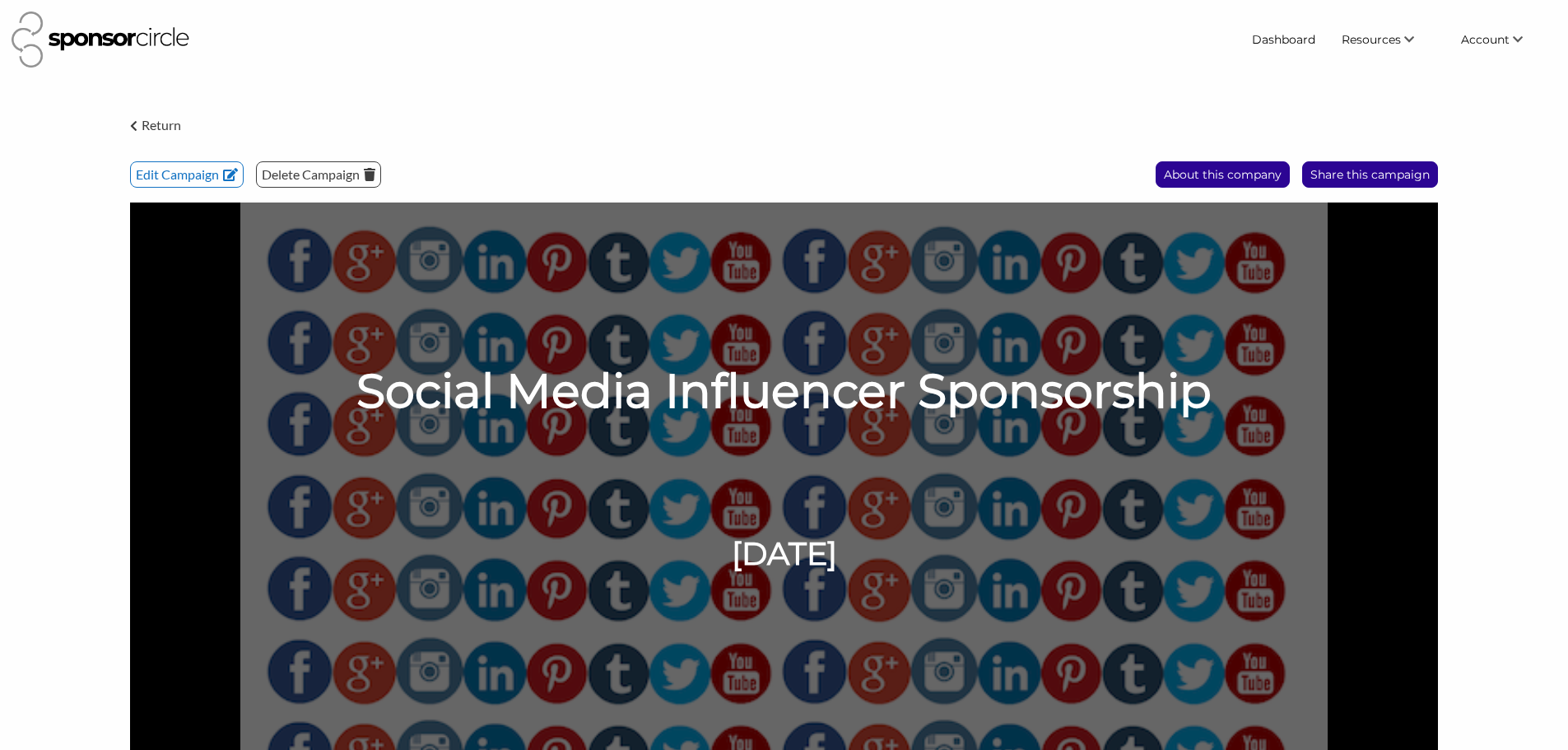
click at [169, 136] on div "Return" at bounding box center [156, 132] width 51 height 35
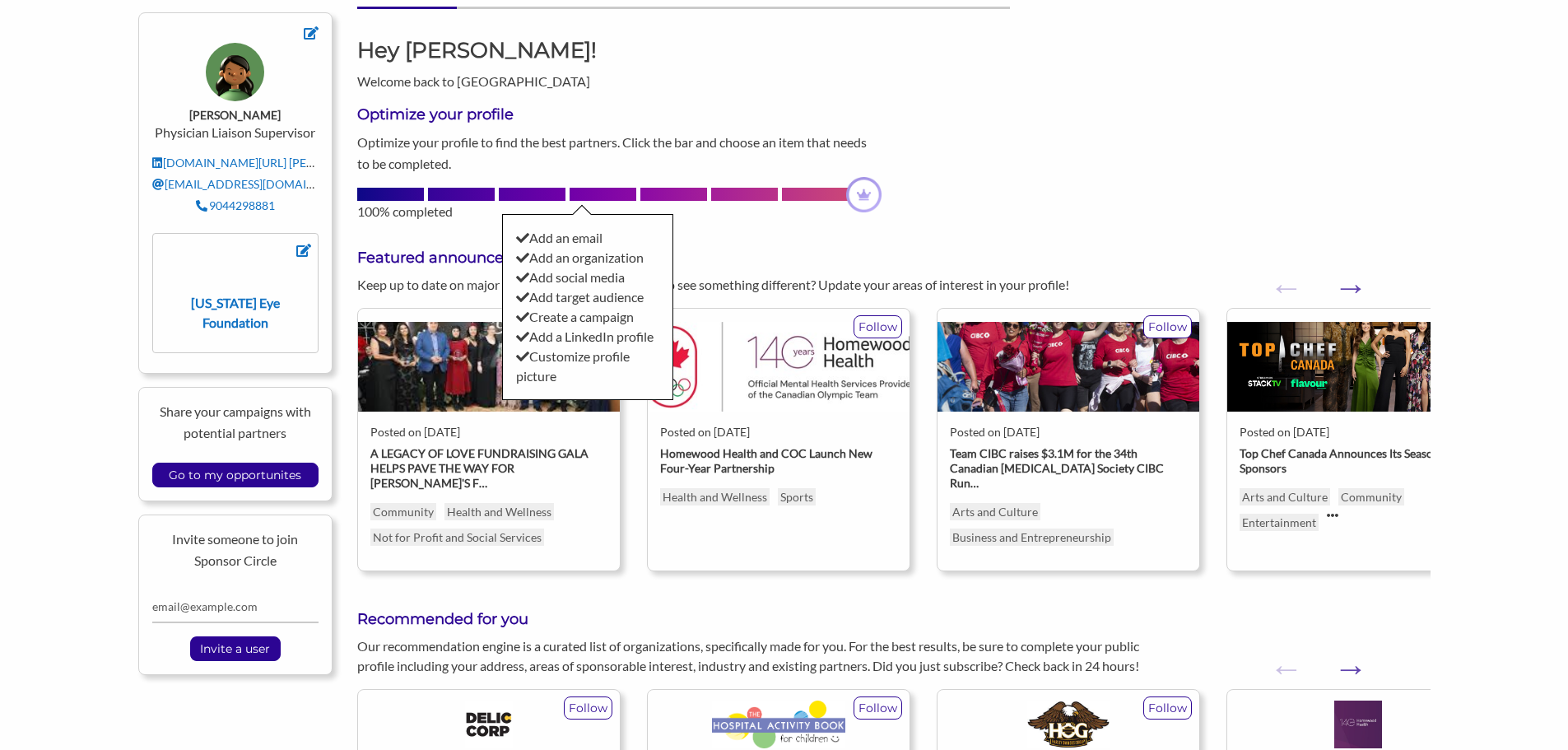
scroll to position [329, 0]
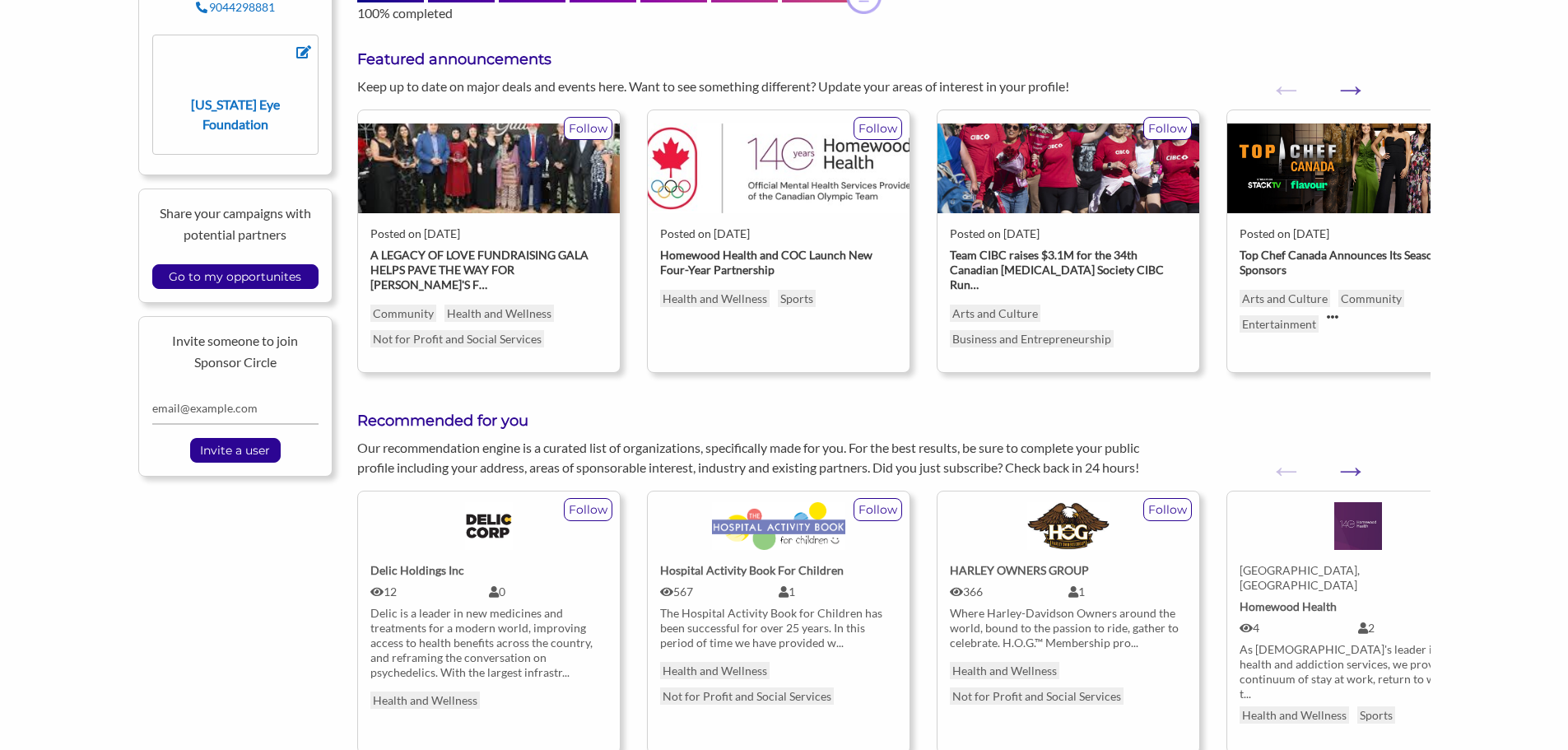
click at [254, 258] on div "Share your campaigns with potential partners Go to my opportunites" at bounding box center [235, 245] width 195 height 115
click at [254, 268] on input "Go to my opportunites" at bounding box center [234, 277] width 149 height 23
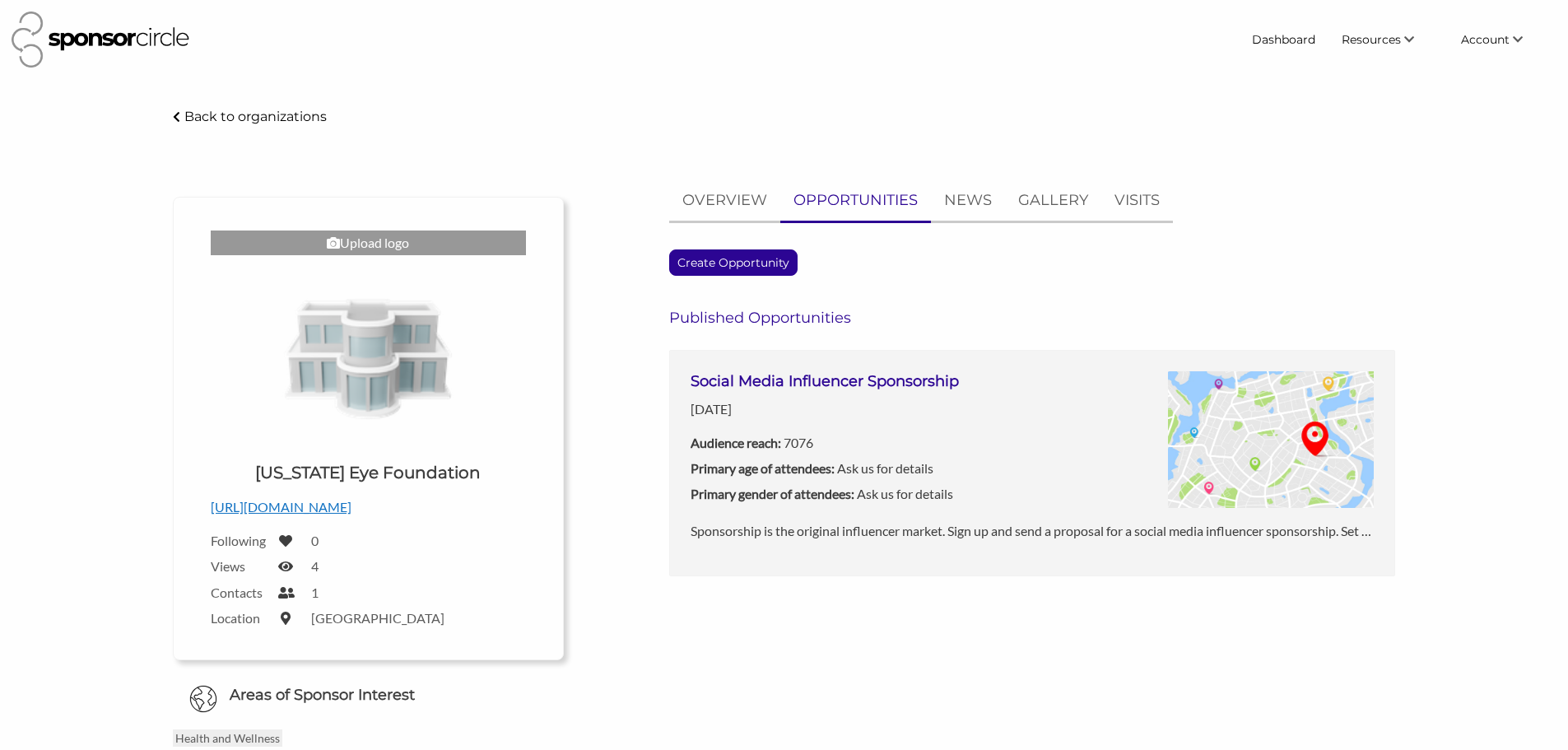
click at [828, 381] on h3 "Social Media Influencer Sponsorship" at bounding box center [824, 382] width 269 height 21
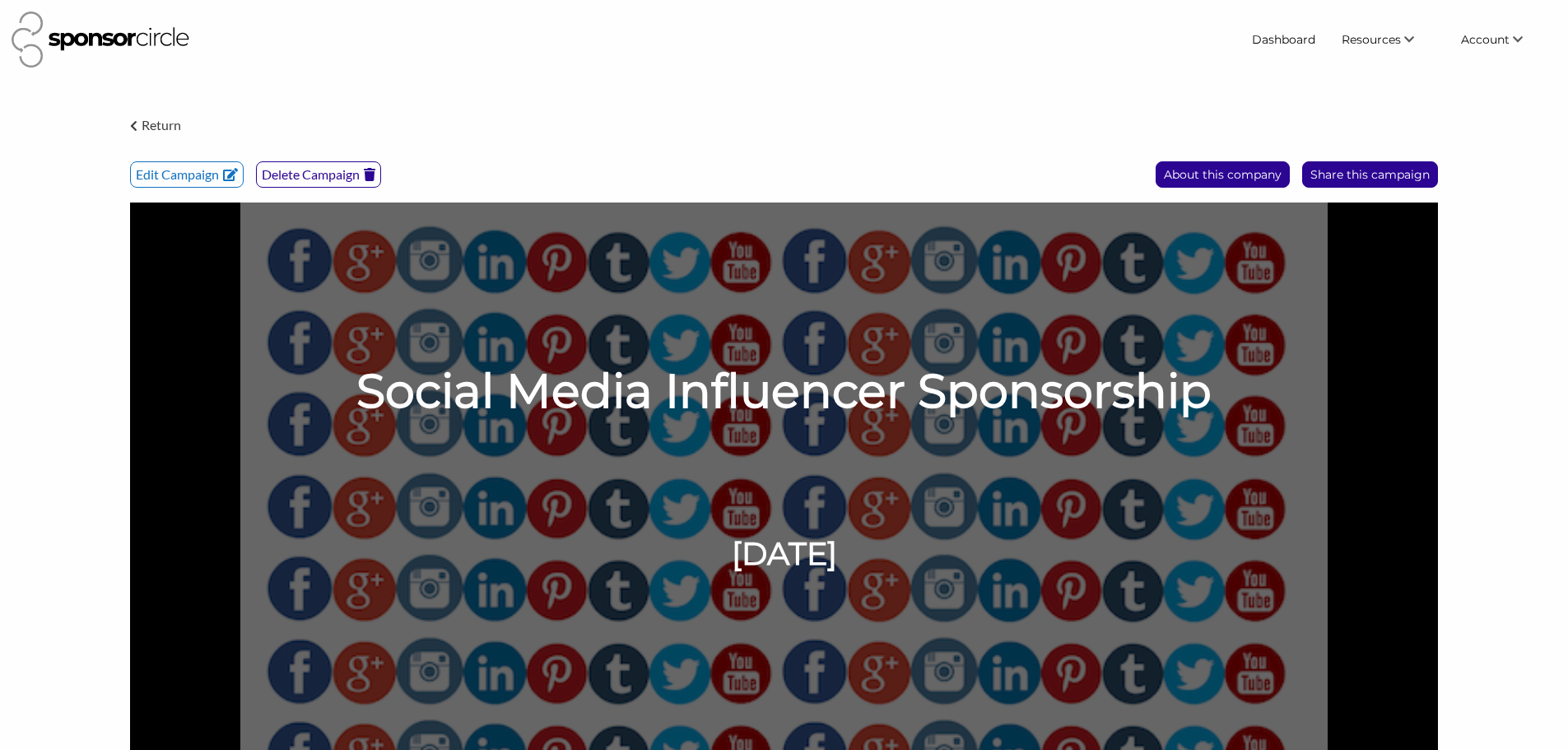
click at [308, 179] on p "Delete Campaign" at bounding box center [318, 174] width 123 height 25
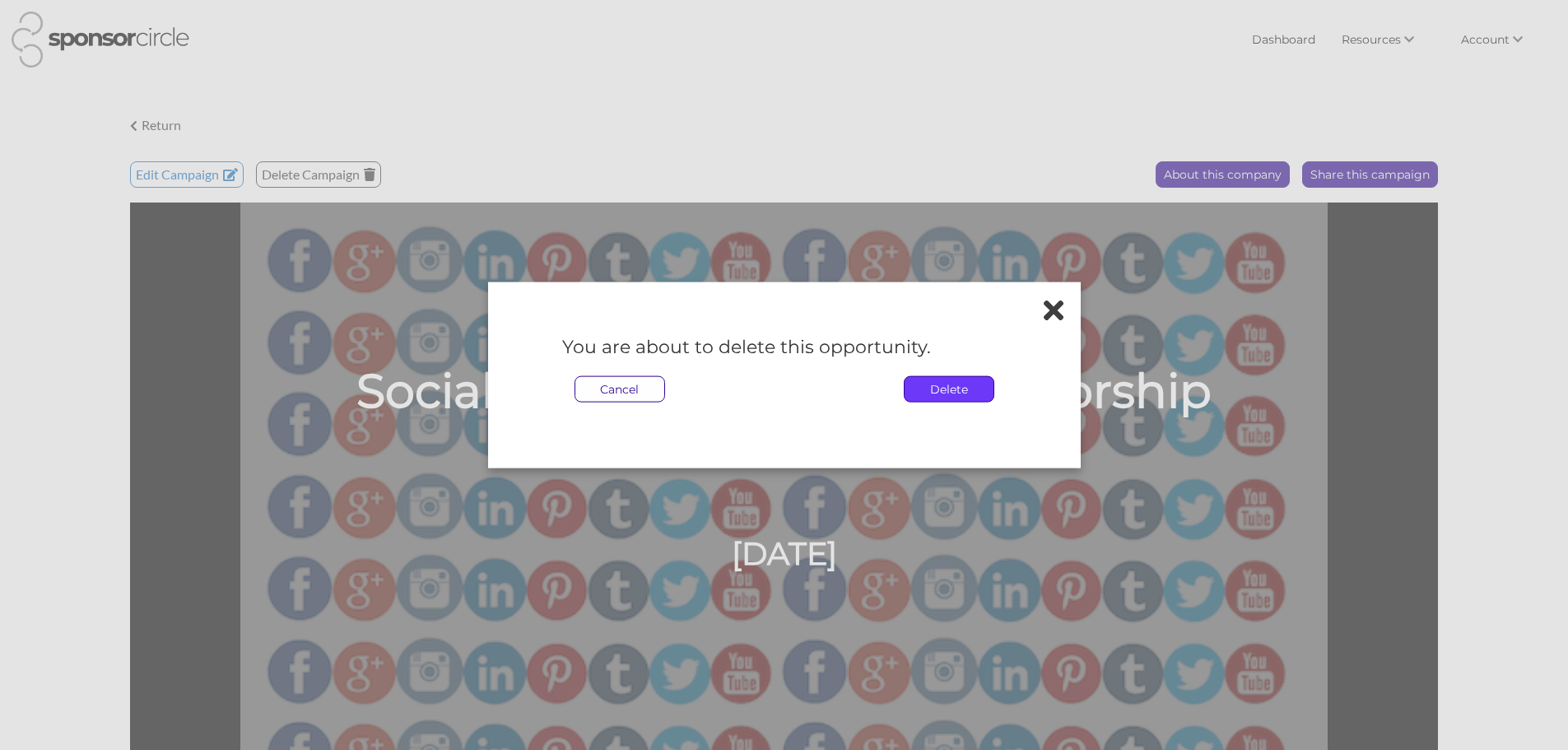
click at [941, 393] on p "Delete" at bounding box center [949, 389] width 89 height 25
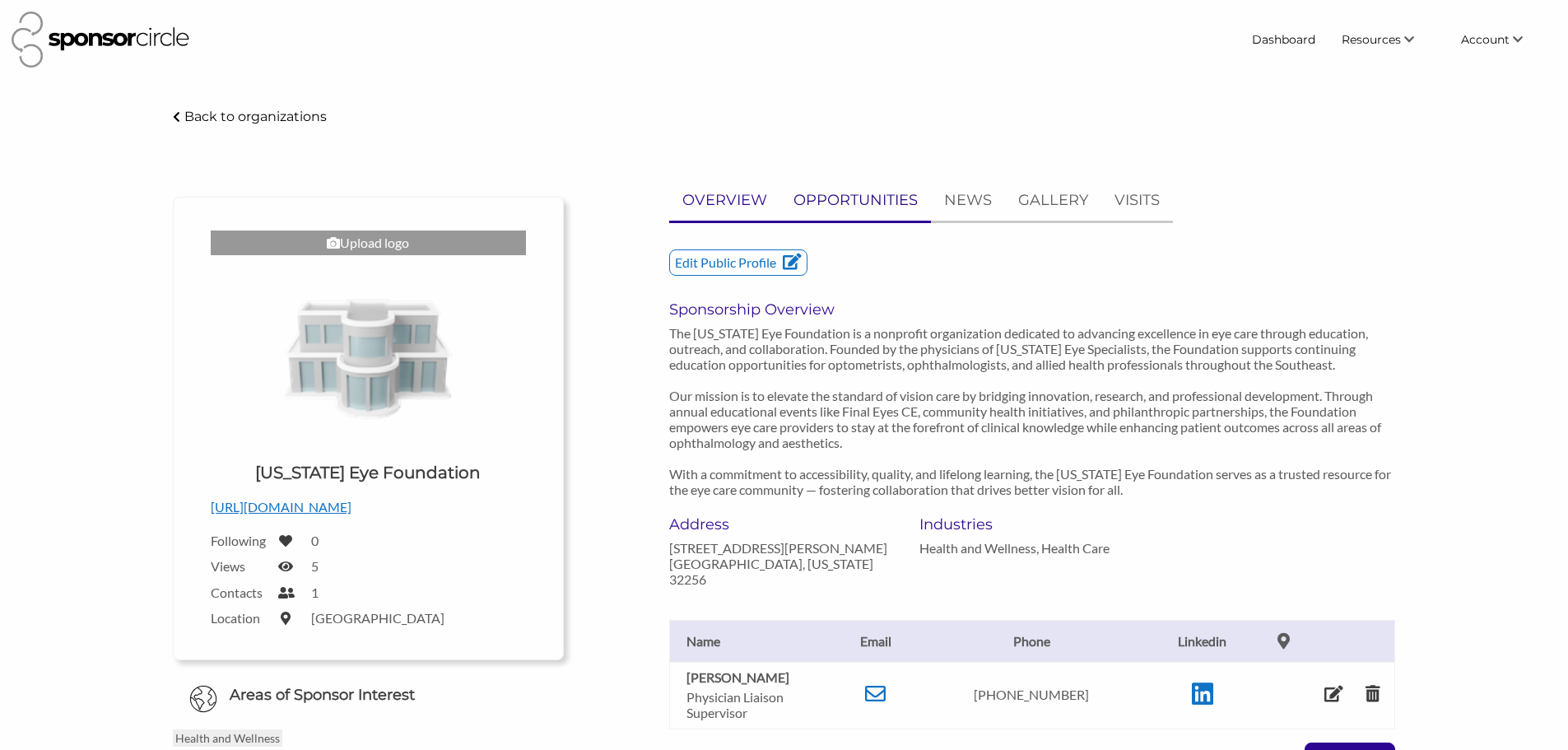
click p "OPPORTUNITIES"
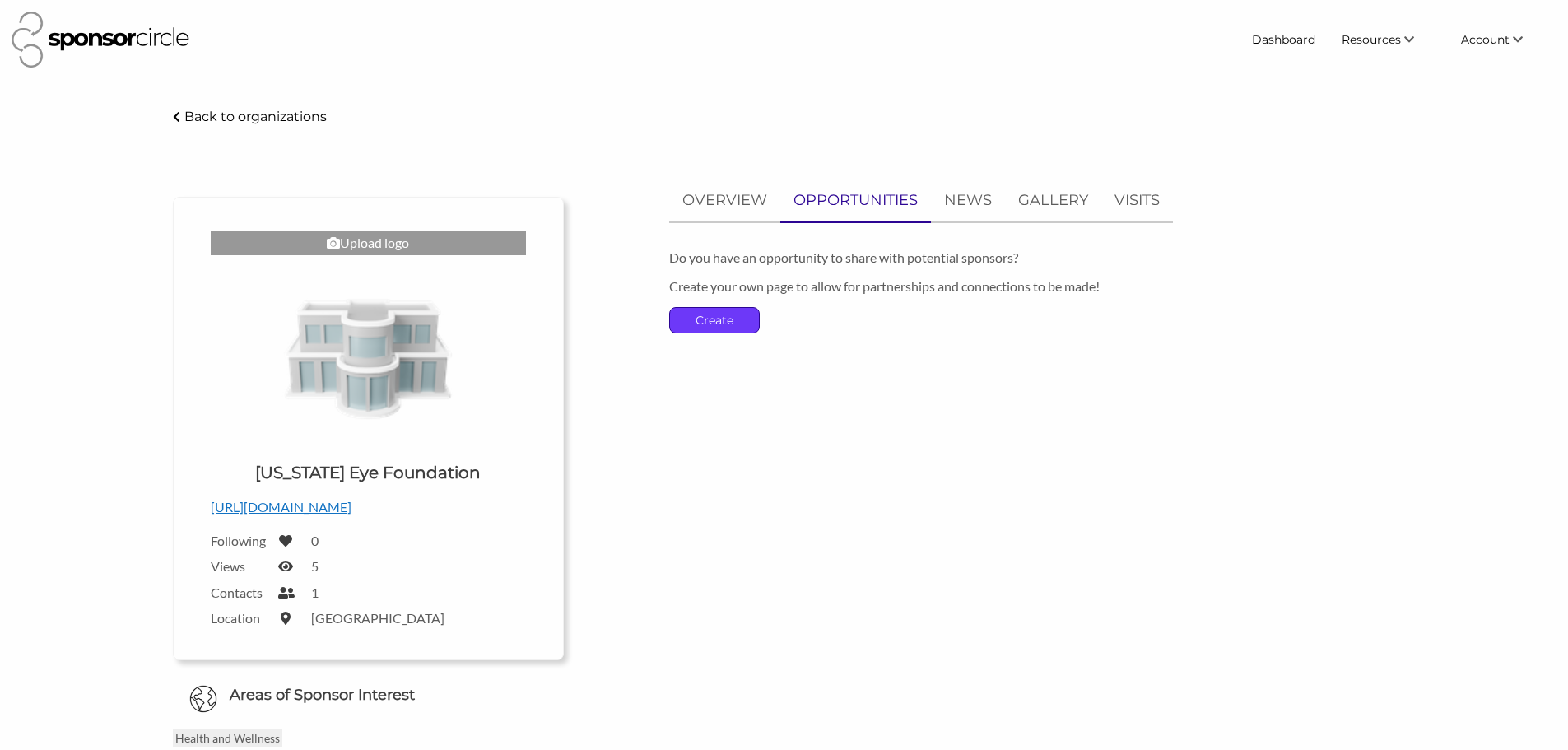
click p "Create"
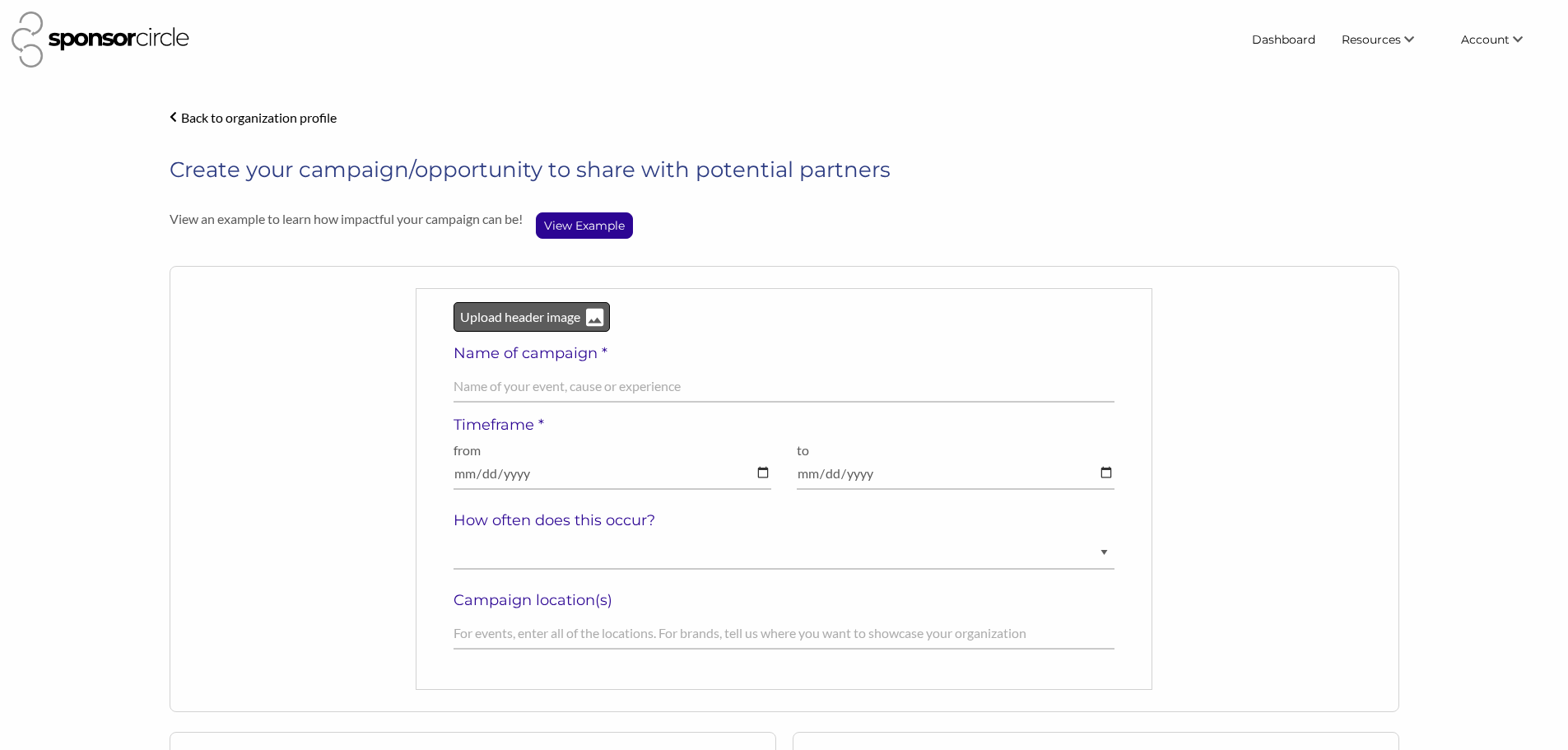
click at [563, 320] on p "Upload header image" at bounding box center [521, 317] width 123 height 21
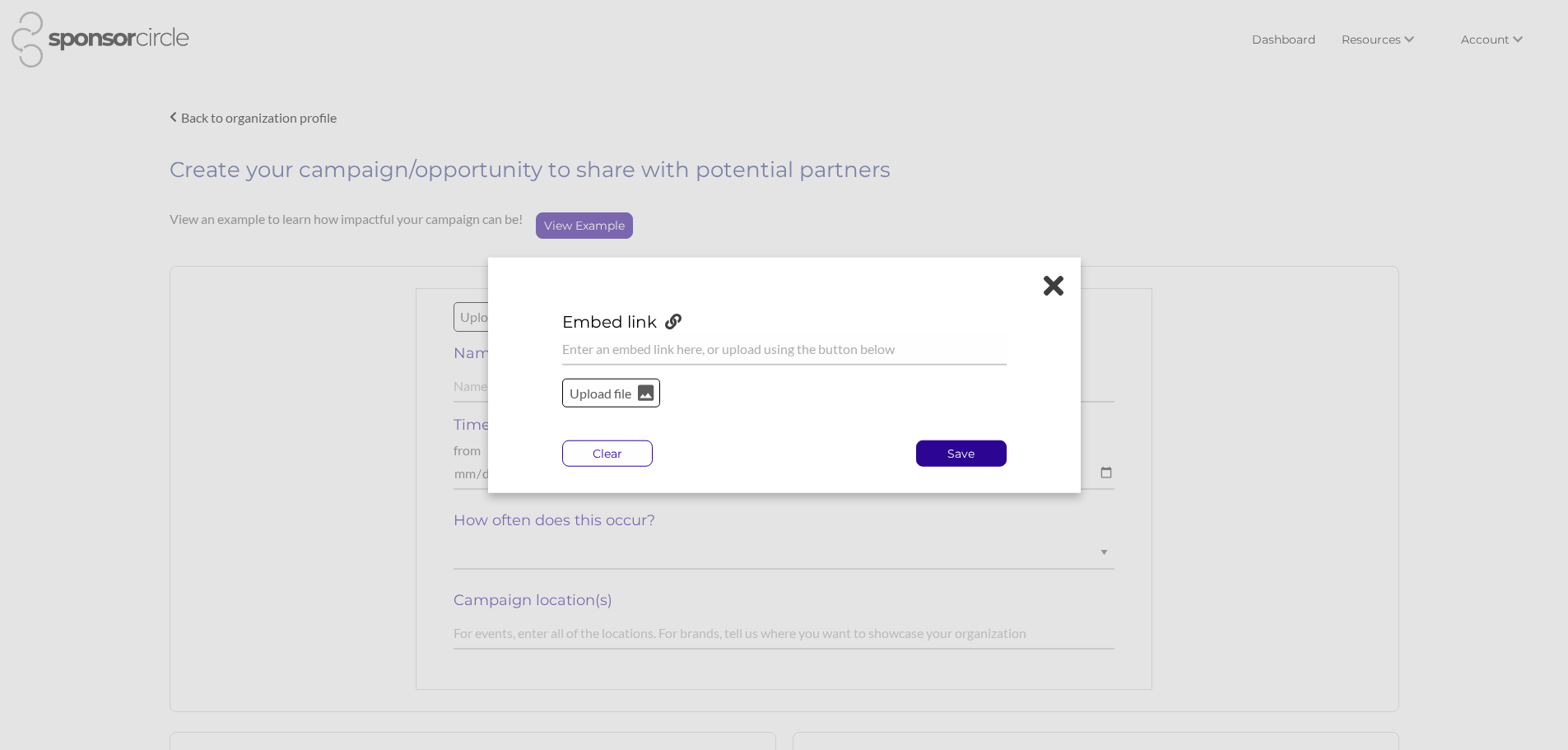
click at [1057, 286] on icon at bounding box center [1054, 284] width 20 height 29
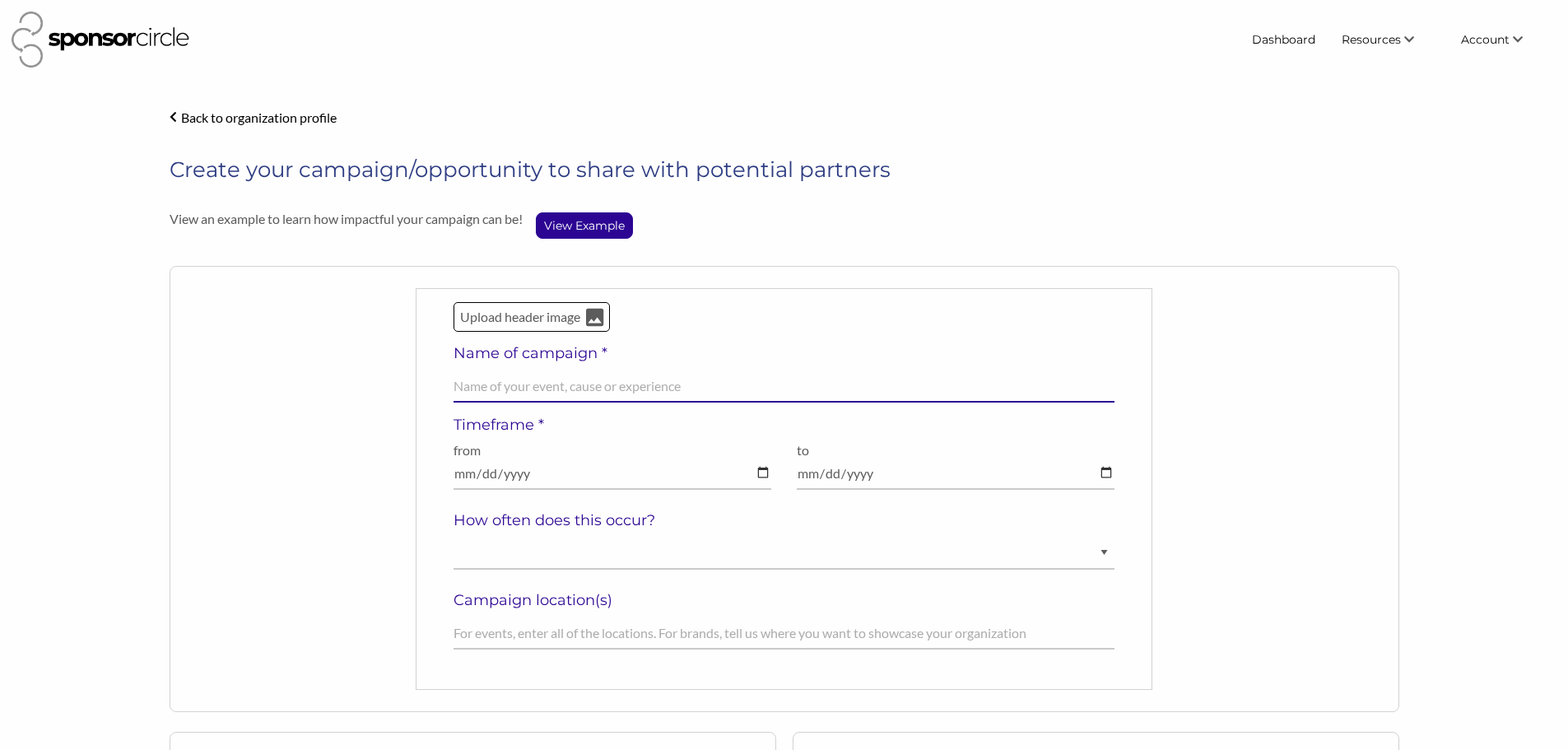
click at [541, 384] on input "text" at bounding box center [784, 386] width 662 height 32
type input "FinalEyes CE 2026: Bridging Aesthetics and Ophthalmology"
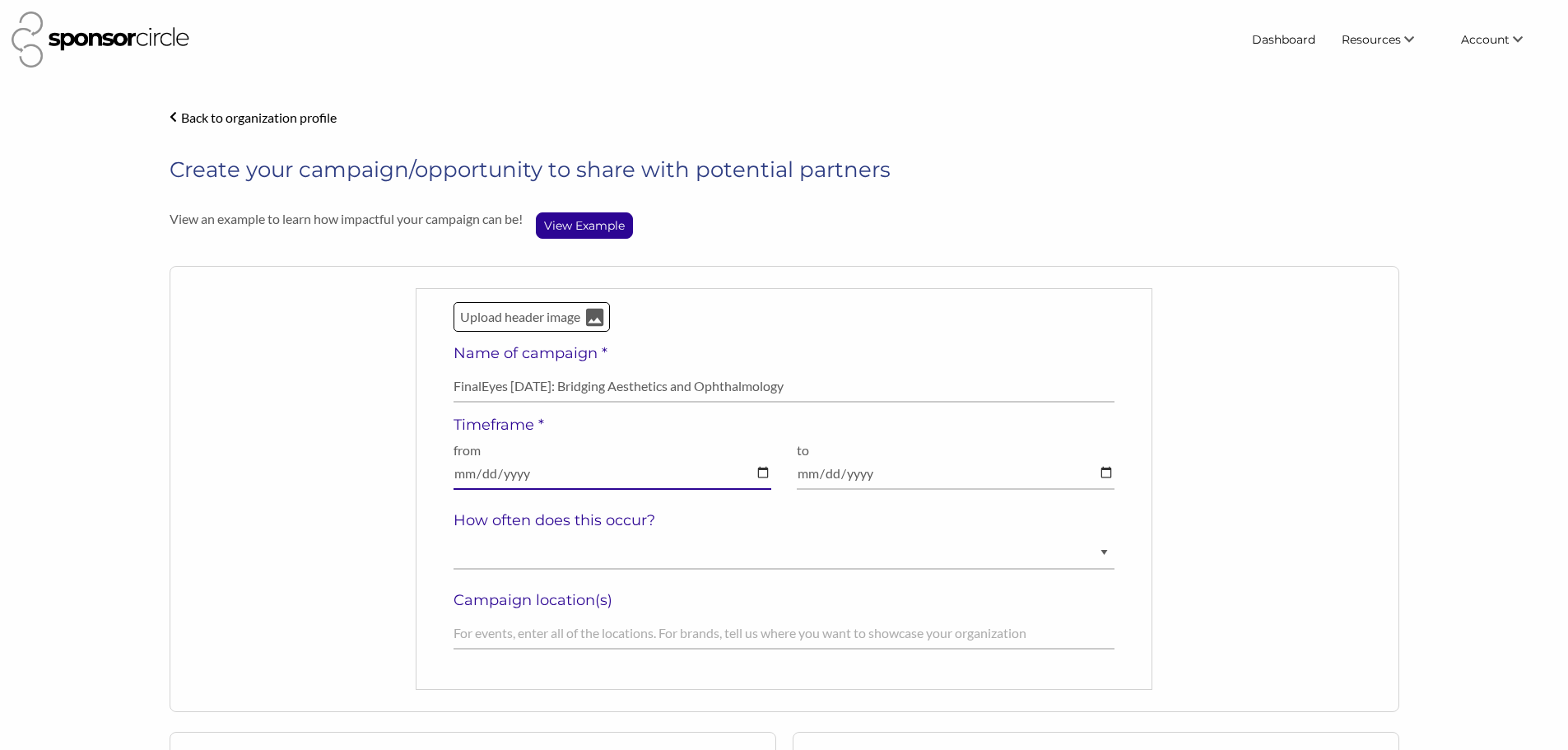
click at [757, 475] on input "date" at bounding box center [612, 473] width 318 height 32
type input "2026-01-31"
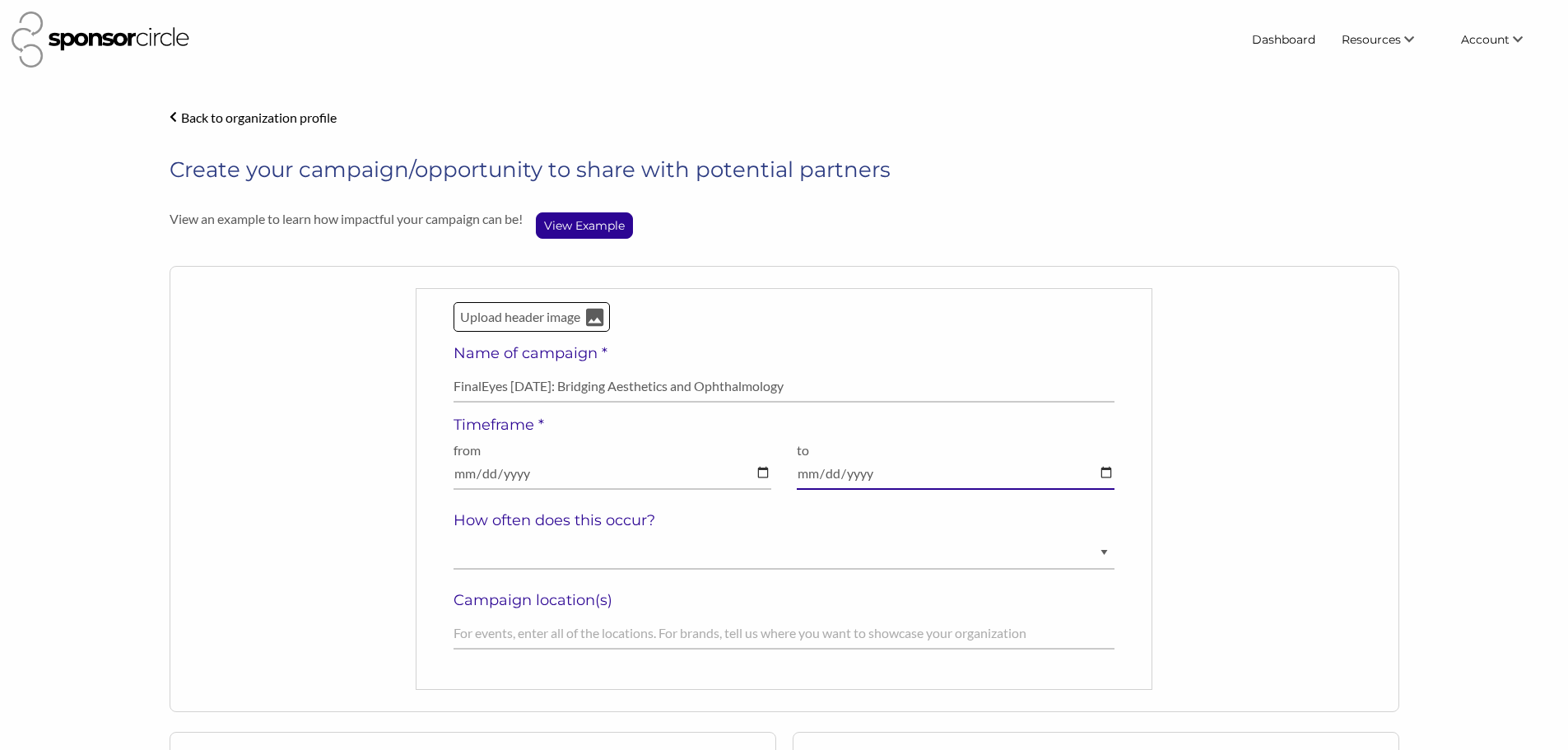
click at [1102, 478] on input "date" at bounding box center [956, 473] width 318 height 32
type input "2026-02-01"
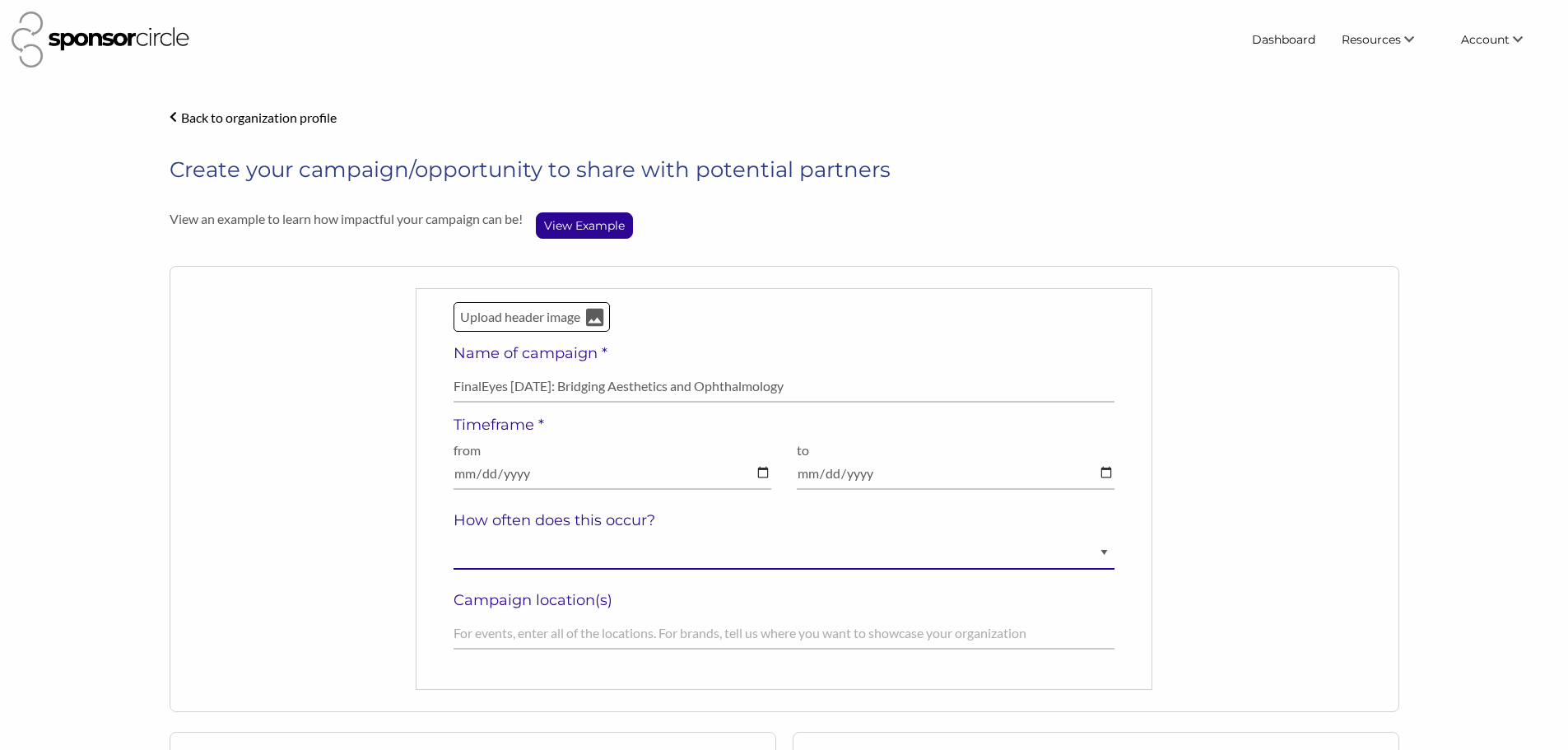
click at [567, 569] on select "Ongoing Annually Semi-Annually Monthly Weekly Once" at bounding box center [784, 553] width 662 height 32
select select "Annually"
click at [453, 537] on select "Ongoing Annually Semi-Annually Monthly Weekly Once" at bounding box center [784, 553] width 662 height 32
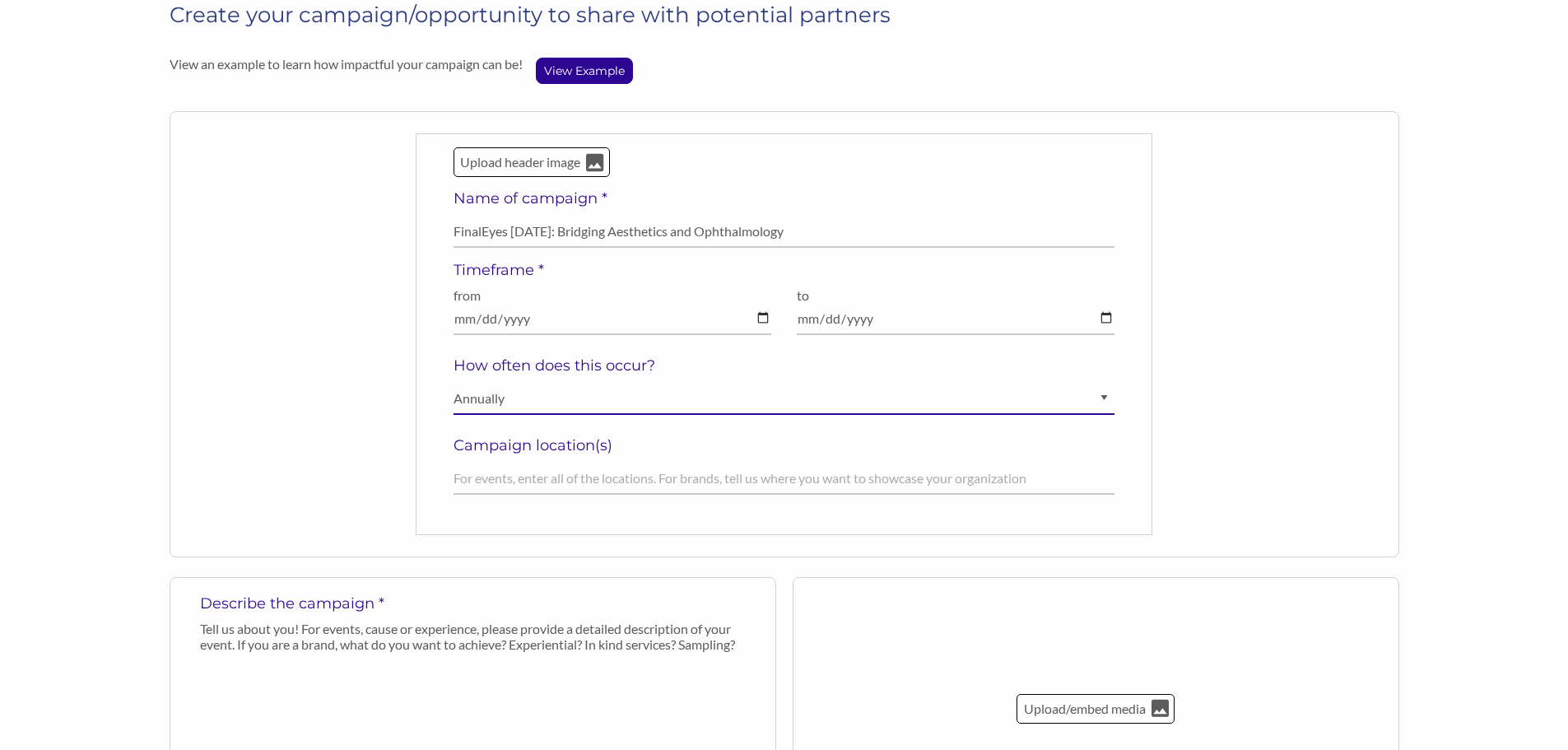
scroll to position [165, 0]
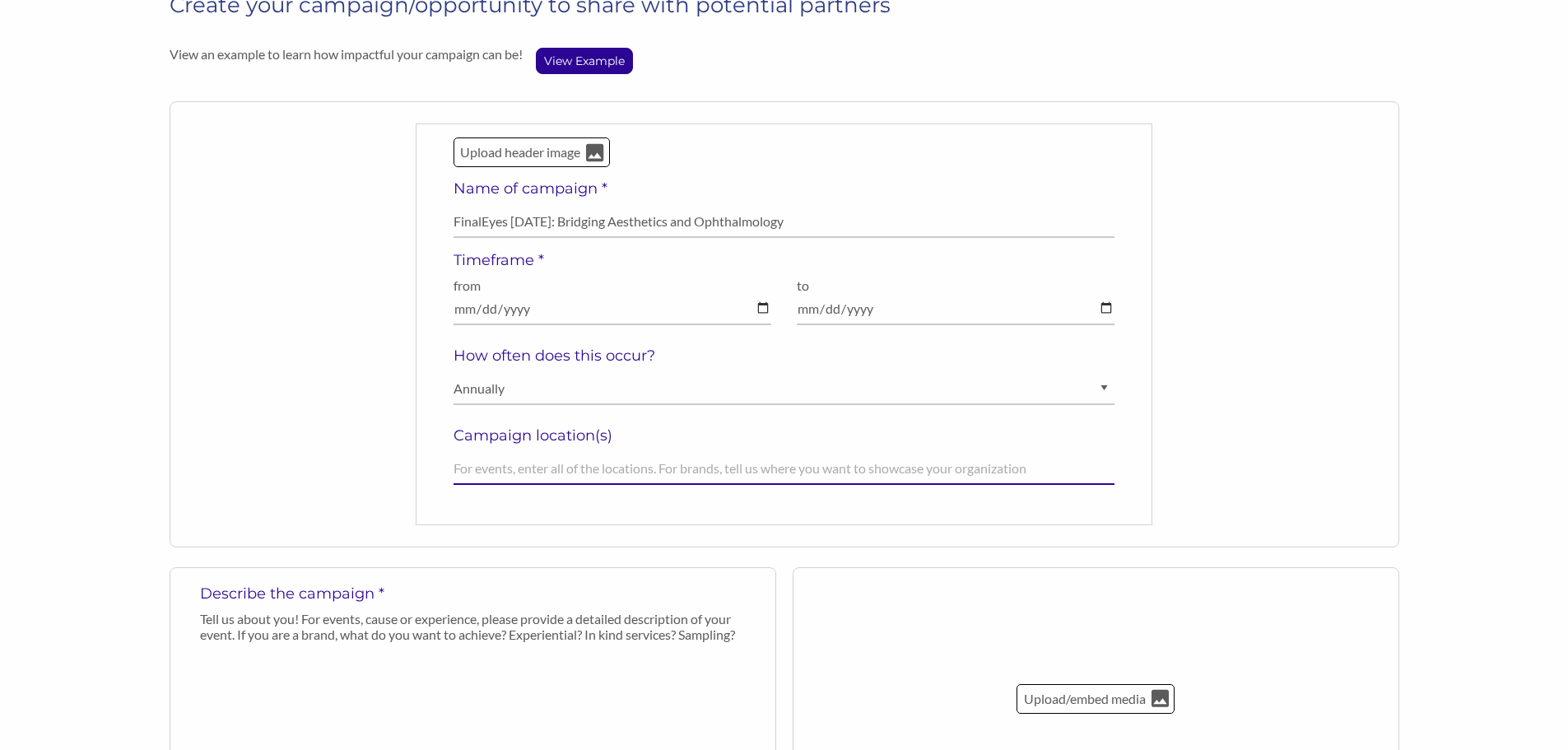
click at [553, 476] on input "text" at bounding box center [784, 468] width 662 height 32
type input "S"
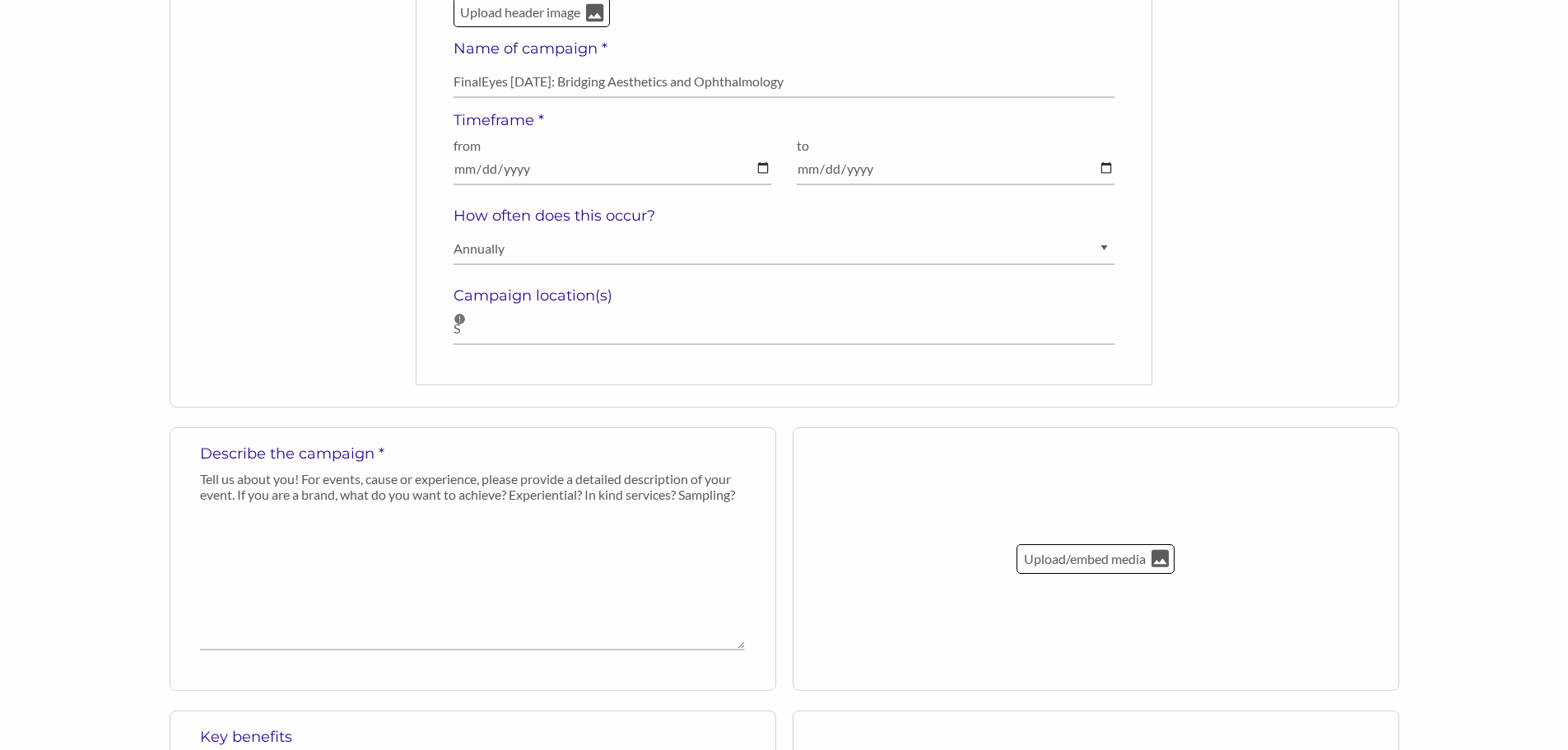
scroll to position [162, 0]
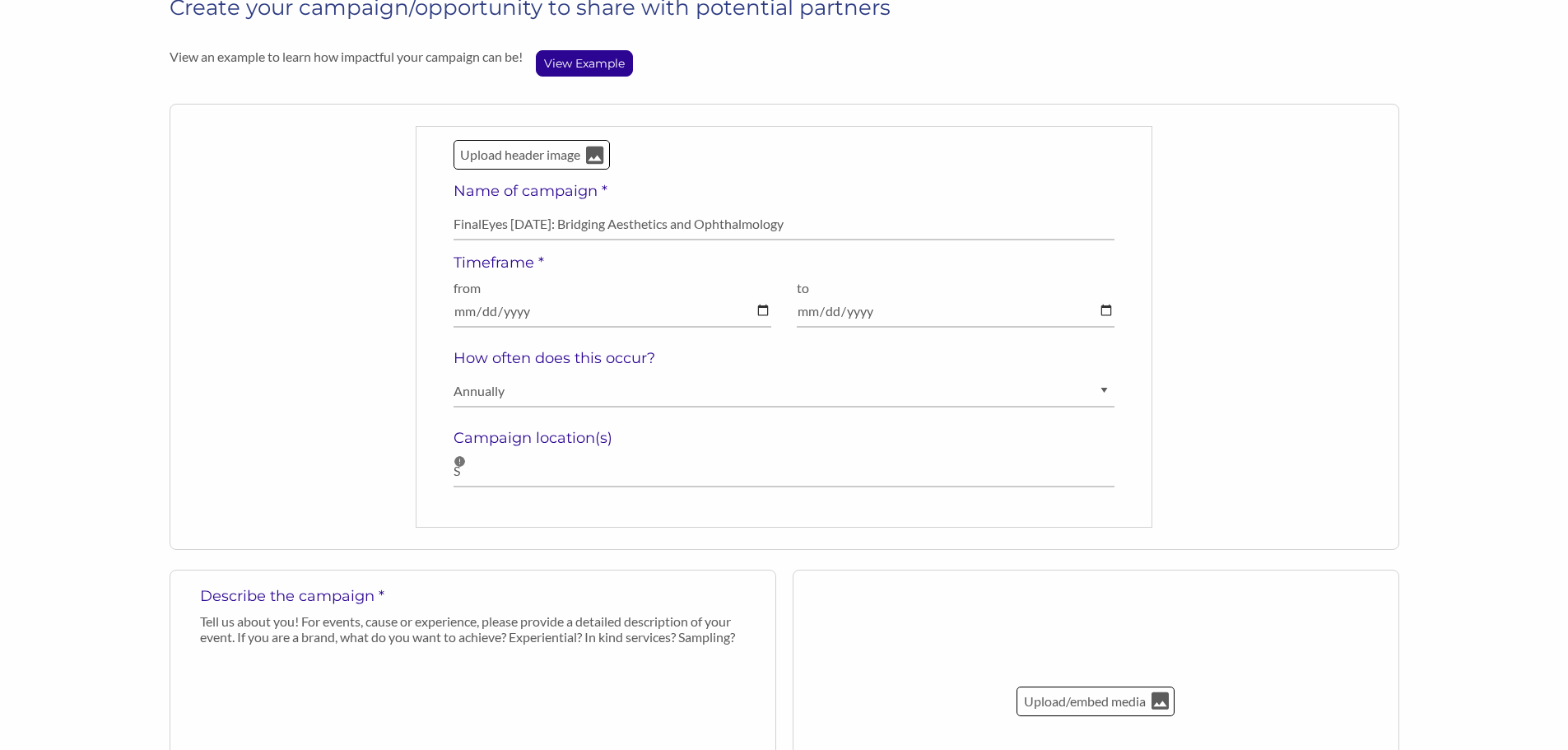
click at [547, 445] on h5 "Campaign location(s)" at bounding box center [784, 438] width 662 height 18
drag, startPoint x: 562, startPoint y: 375, endPoint x: 553, endPoint y: 387, distance: 15.0
click at [562, 375] on select "Ongoing Annually Semi-Annually Monthly Weekly Once" at bounding box center [784, 391] width 662 height 32
click at [453, 375] on select "Ongoing Annually Semi-Annually Monthly Weekly Once" at bounding box center [784, 391] width 662 height 32
click at [592, 451] on div "Upload header image Name of campaign * FinalEyes CE 2026: Bridging Aesthetics a…" at bounding box center [784, 326] width 662 height 374
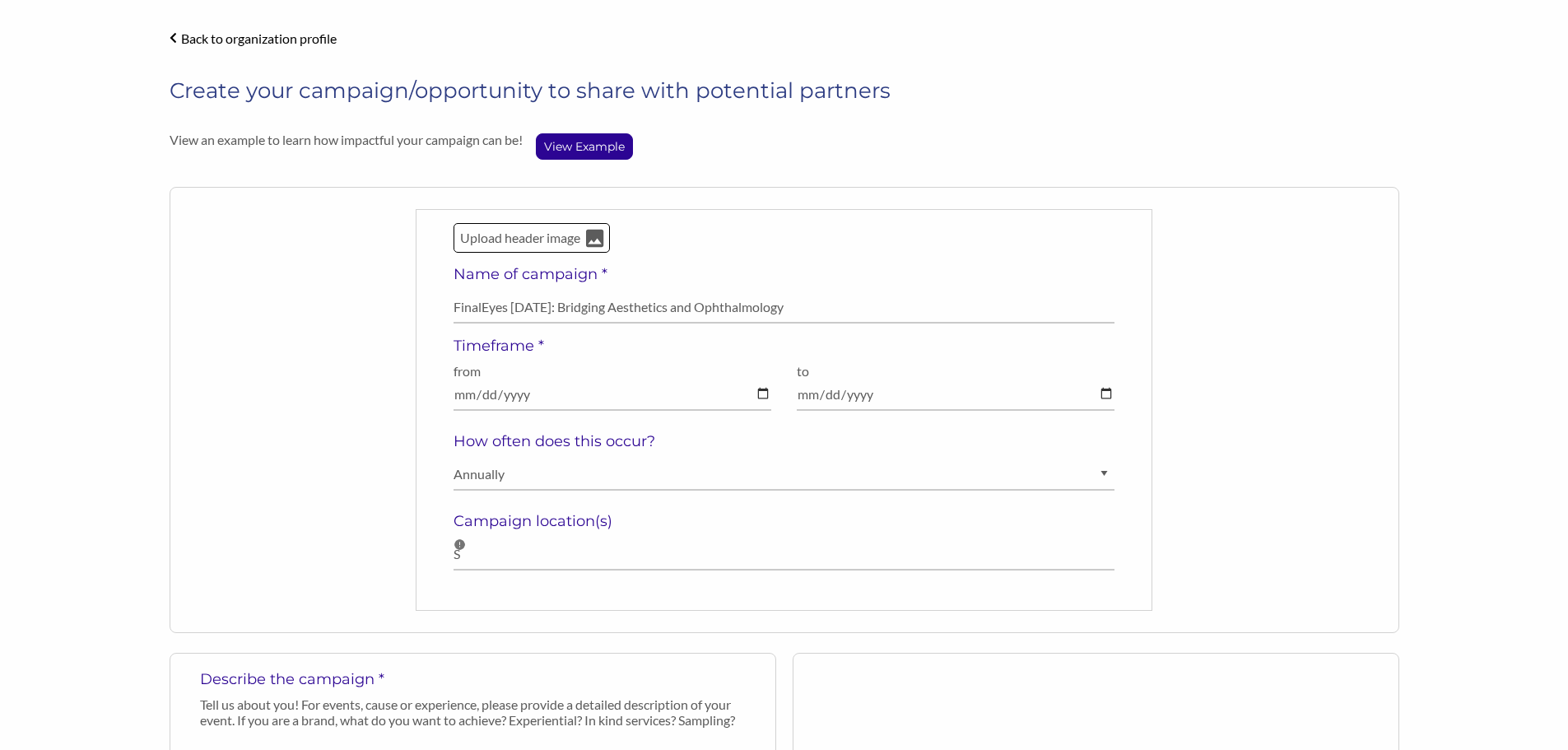
scroll to position [0, 0]
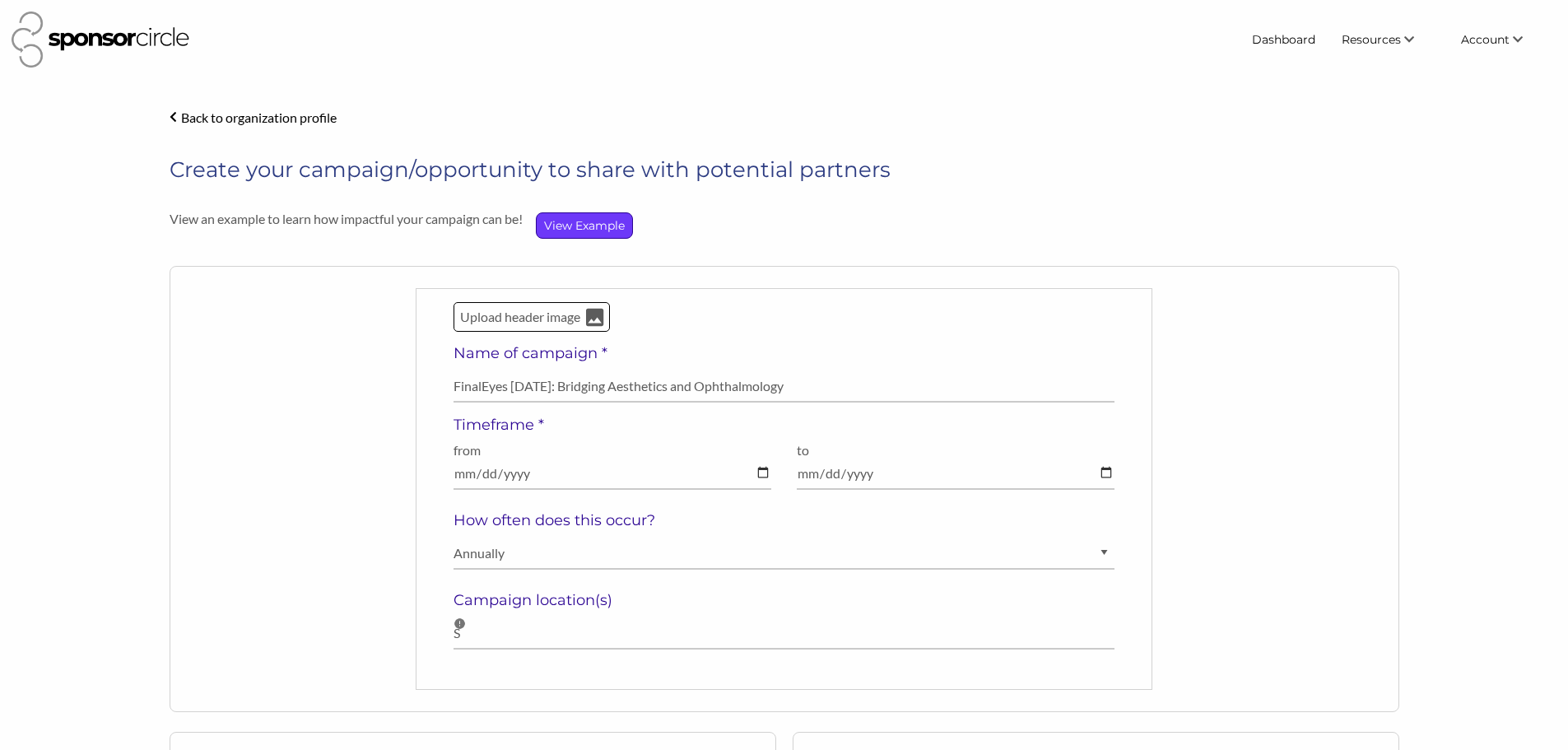
click at [558, 221] on p "View Example" at bounding box center [584, 226] width 95 height 25
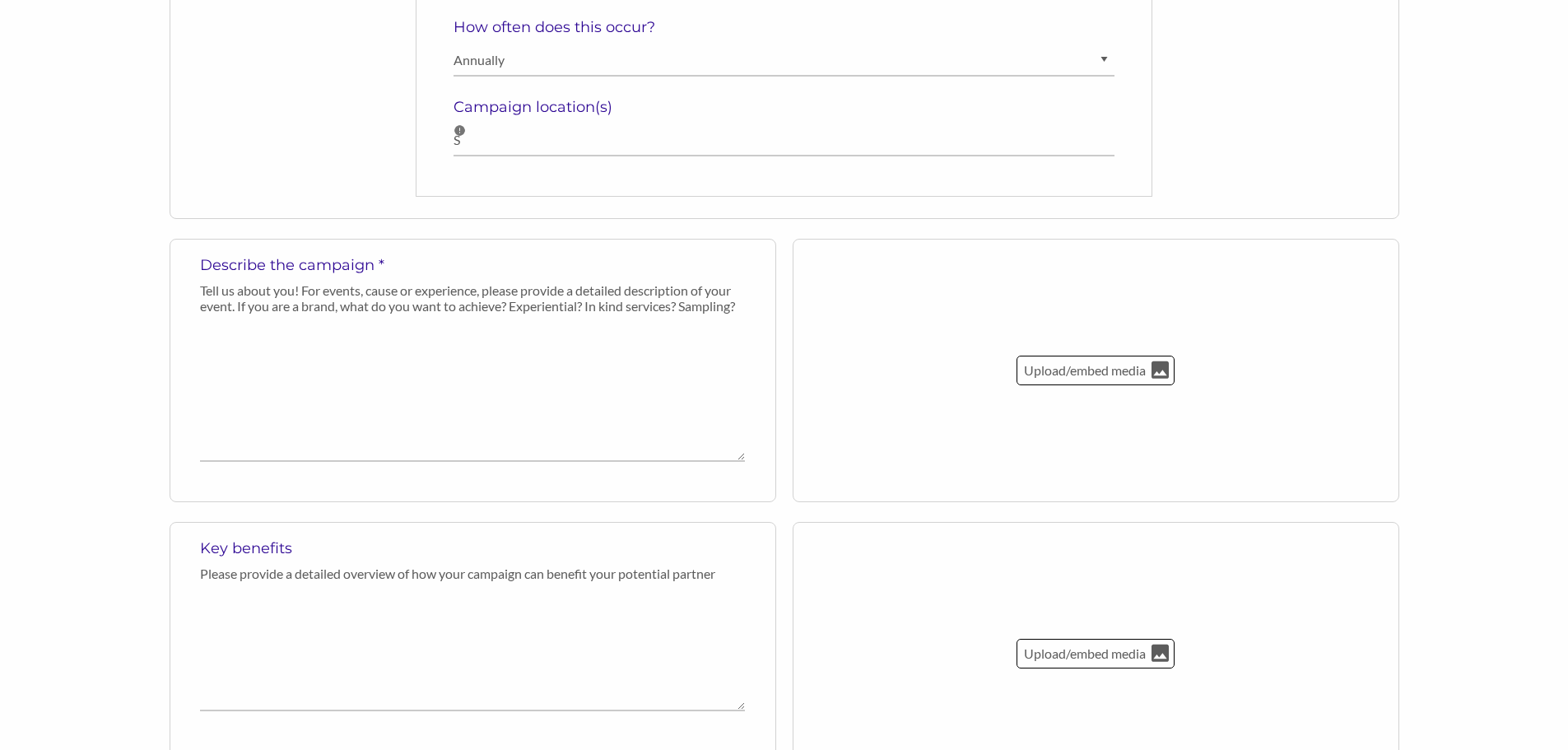
scroll to position [494, 0]
click at [357, 394] on textarea at bounding box center [472, 391] width 545 height 140
paste textarea "FinalEyes CE, hosted by the Florida Eye Foundation, is one of the premier conti…"
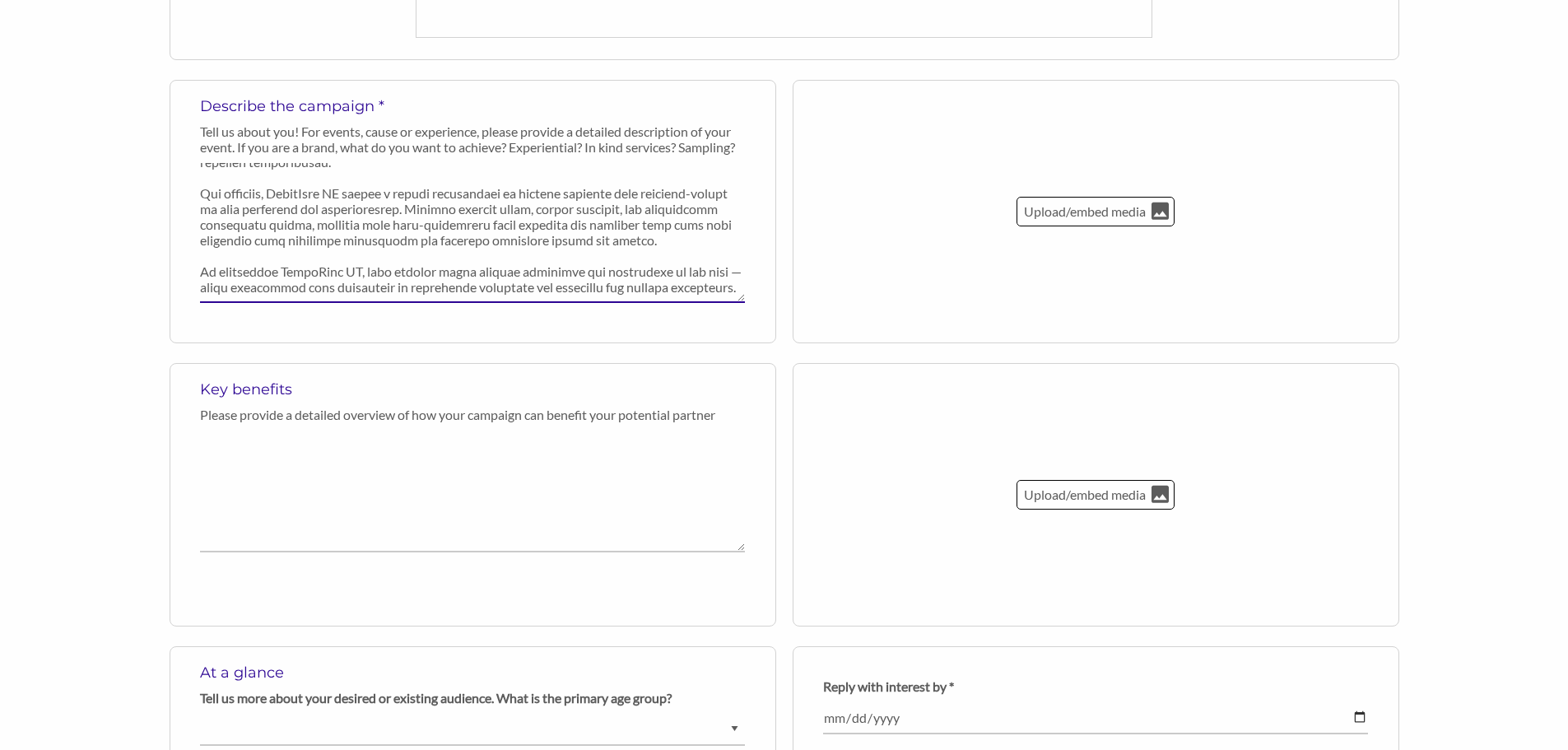
scroll to position [658, 0]
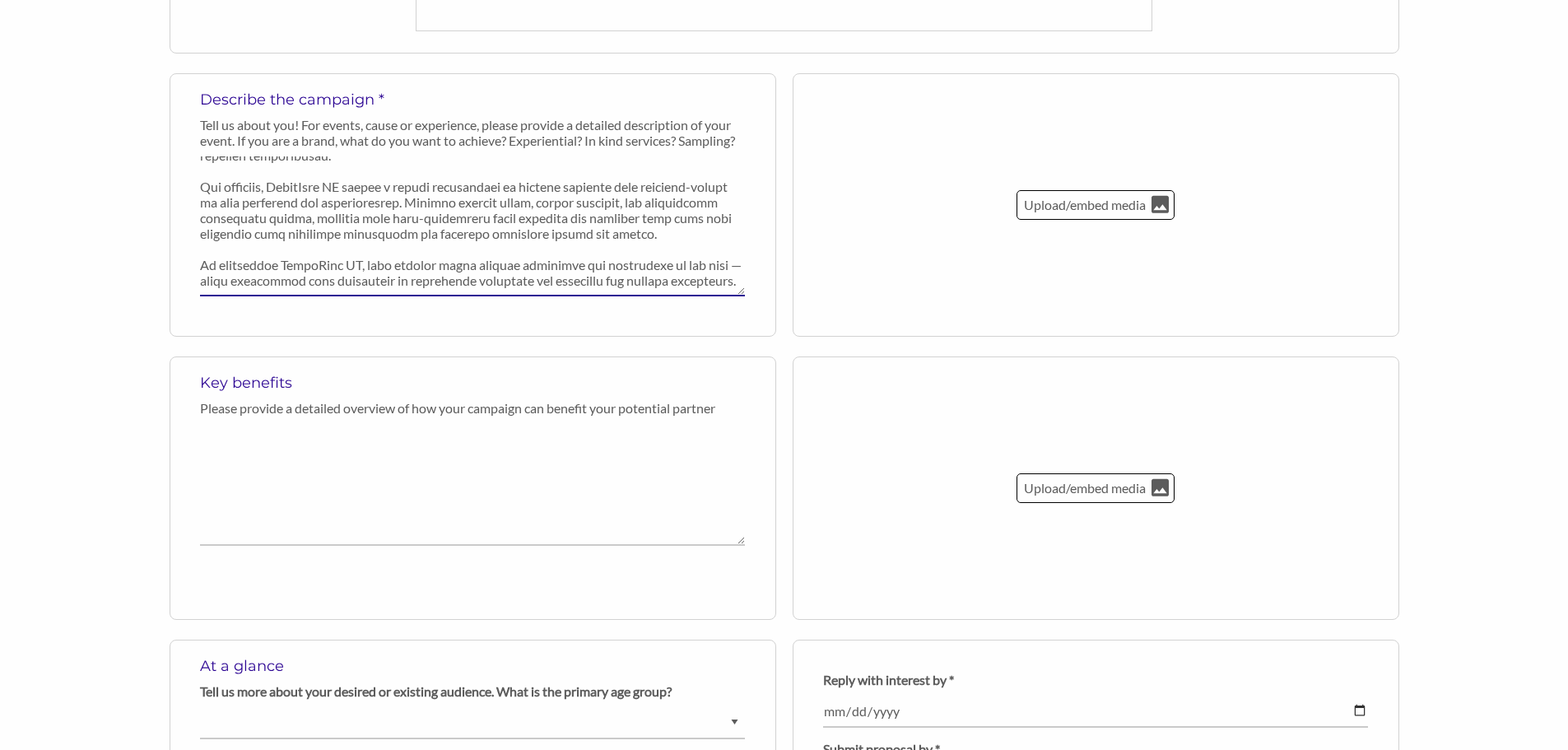
type textarea "FinalEyes CE, hosted by the Florida Eye Foundation, is one of the premier conti…"
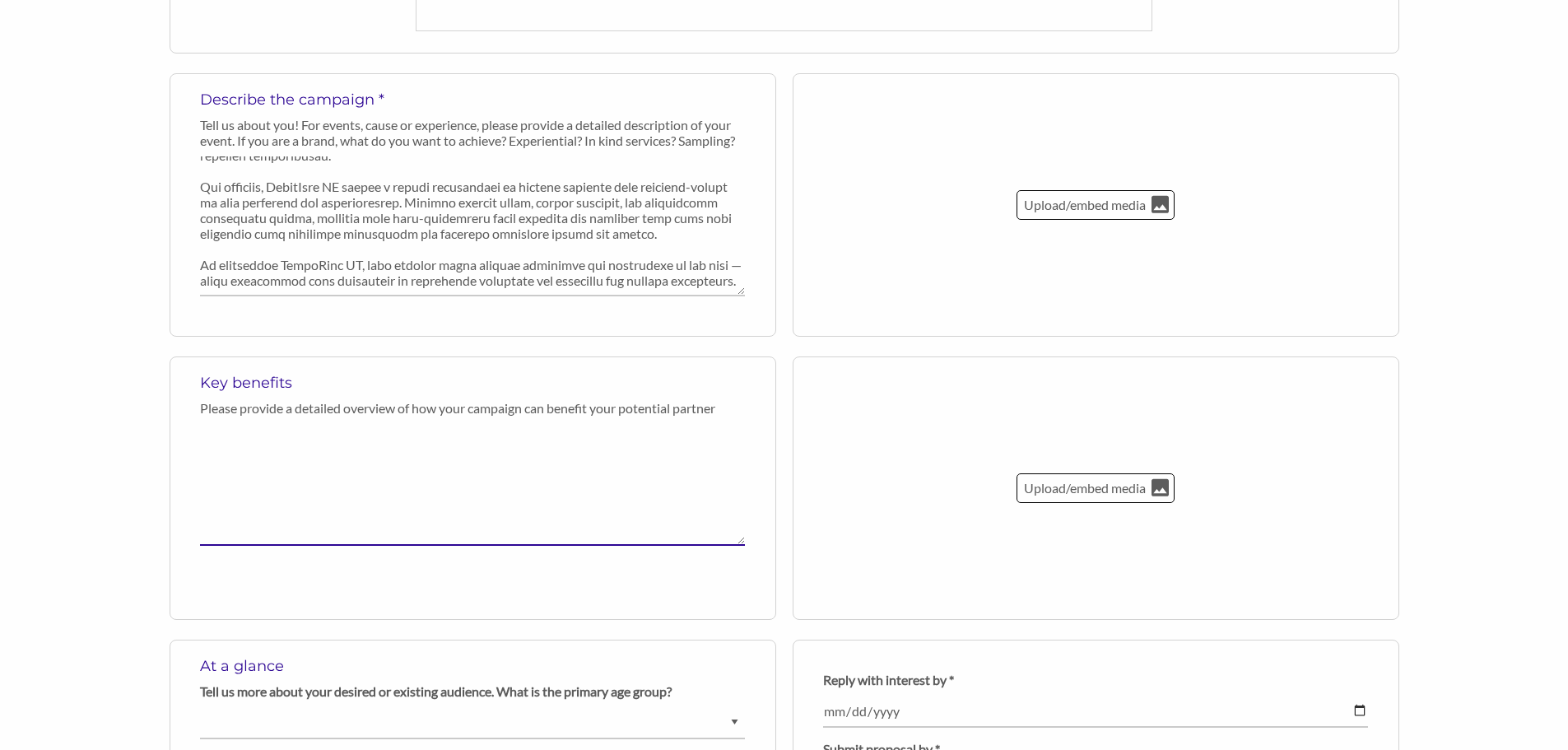
click at [387, 480] on textarea at bounding box center [472, 484] width 545 height 122
paste textarea "Partnering with FinalEyes CE, hosted by the [US_STATE] Eye Foundation, connects…"
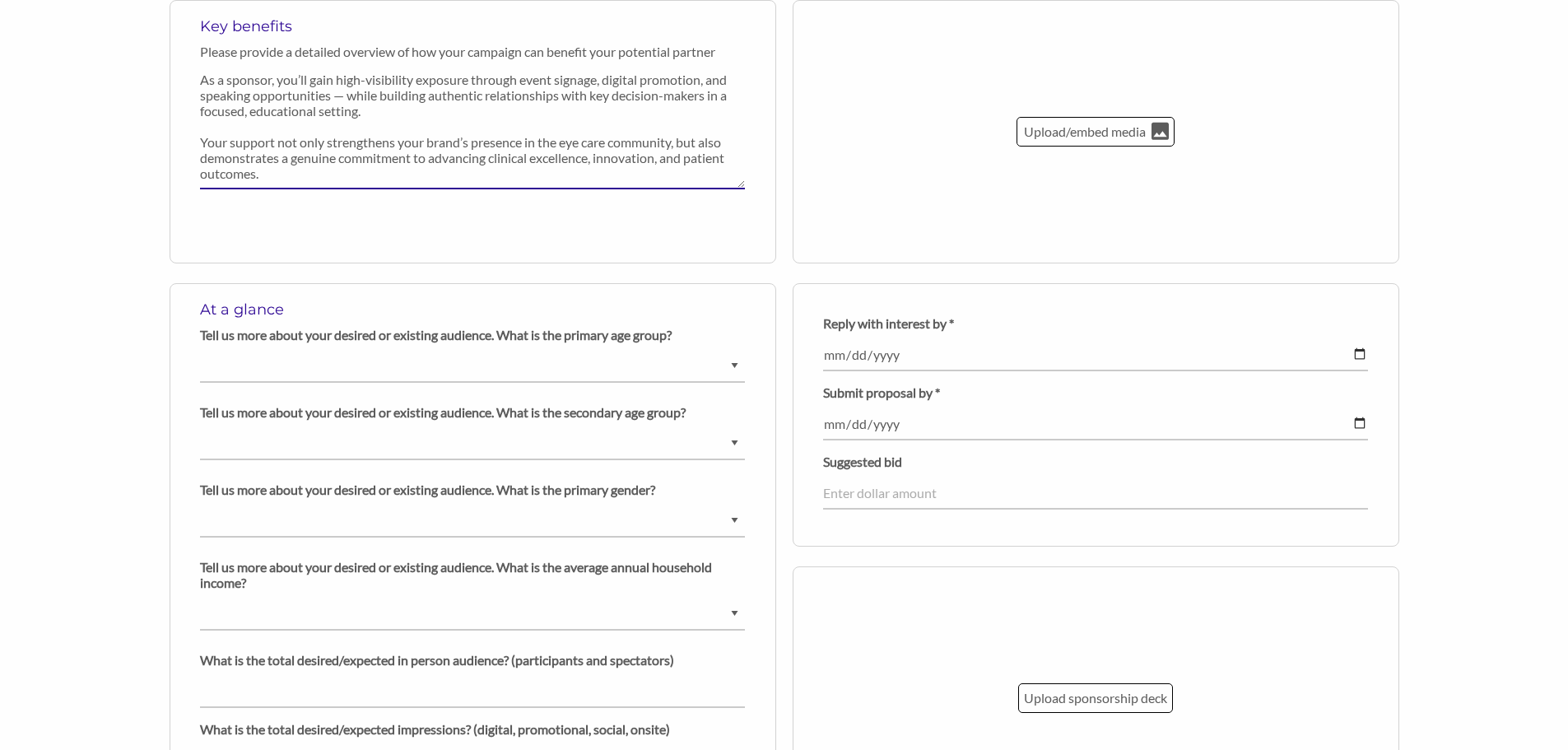
scroll to position [1070, 0]
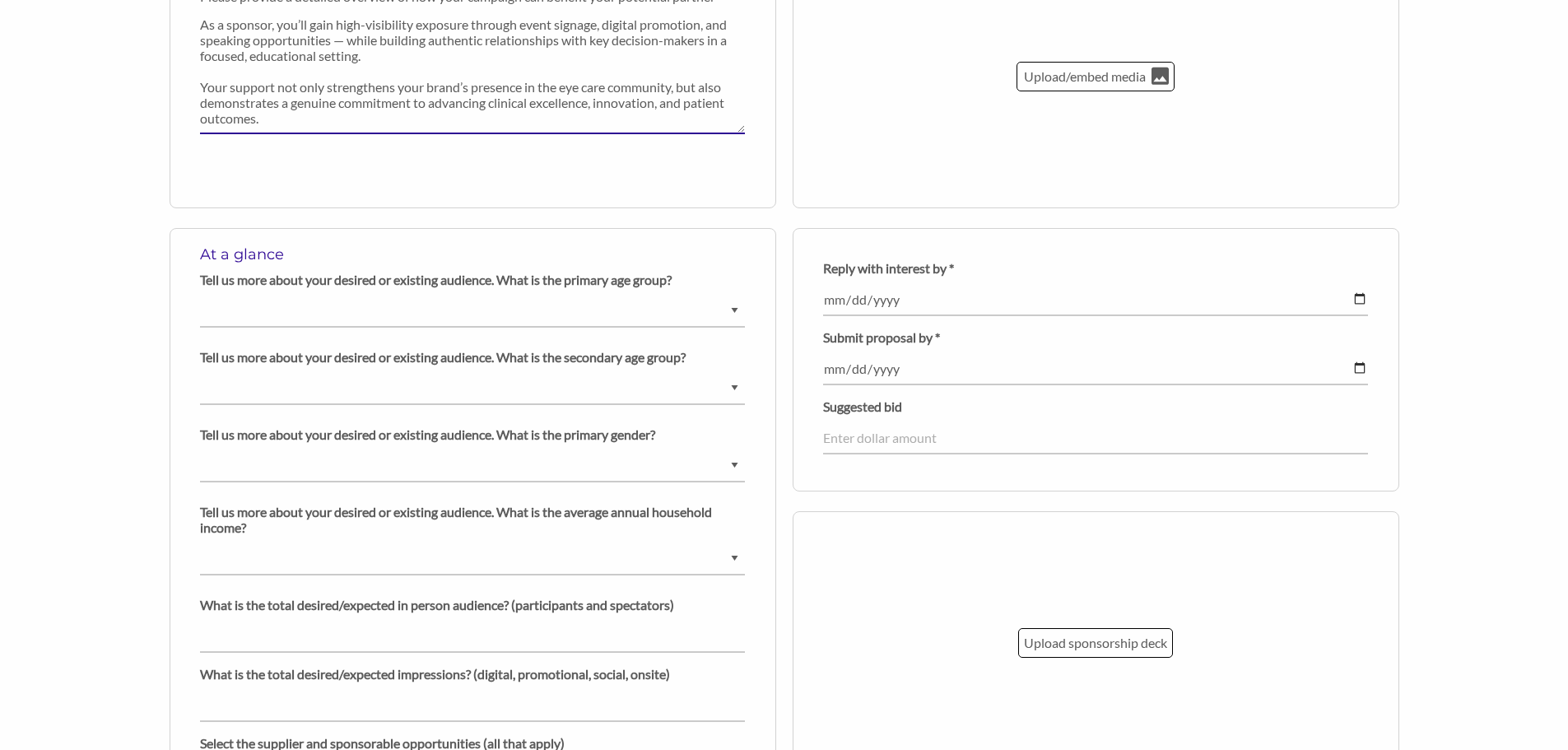
type textarea "Partnering with FinalEyes CE, hosted by the [US_STATE] Eye Foundation, connects…"
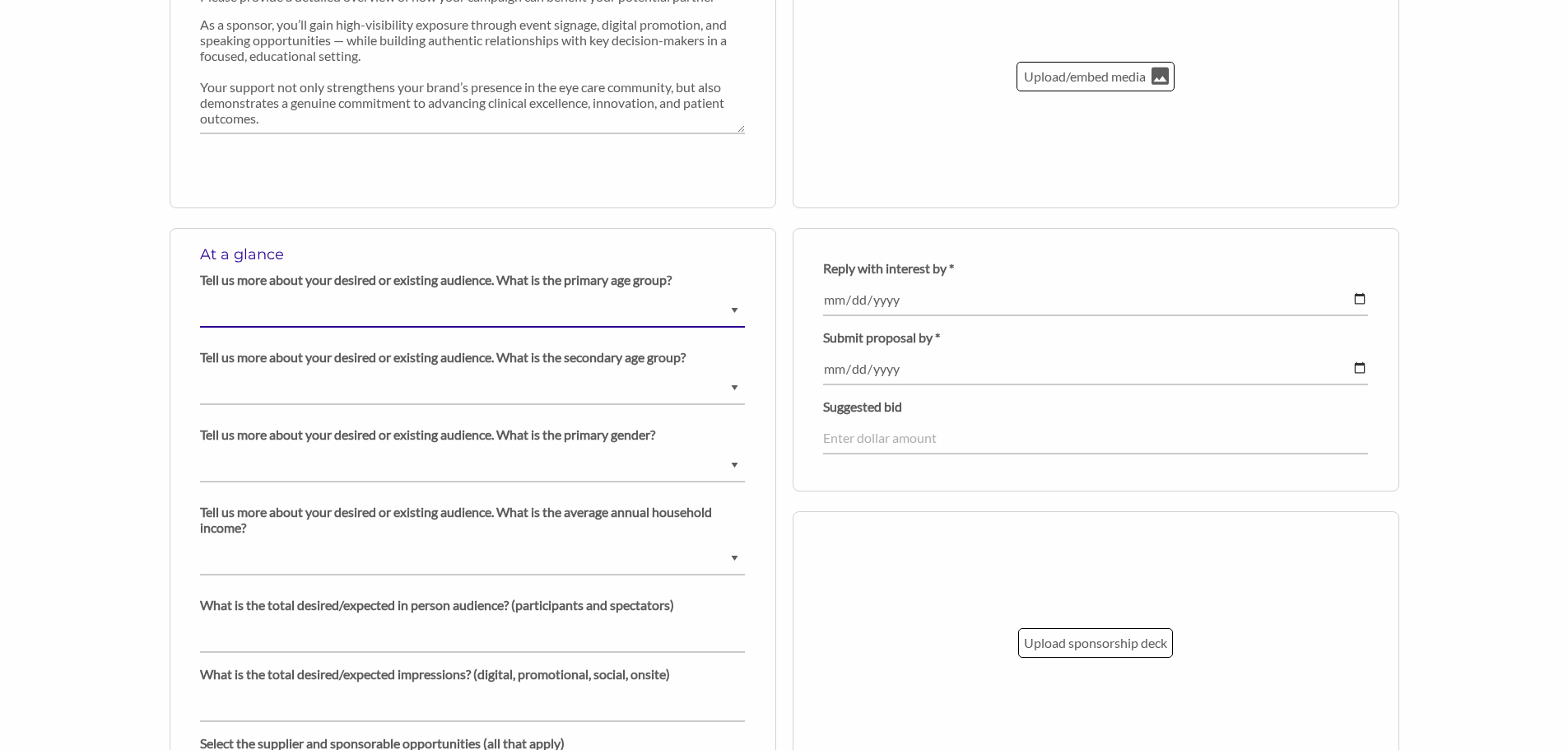
click at [496, 312] on select "Ask us for details Under 5 years old 6-9 years old 10-14 years old 15-18 years …" at bounding box center [472, 312] width 545 height 32
select select "[DEMOGRAPHIC_DATA]"
click at [200, 296] on select "Ask us for details Under 5 years old 6-9 years old 10-14 years old 15-18 years …" at bounding box center [472, 312] width 545 height 32
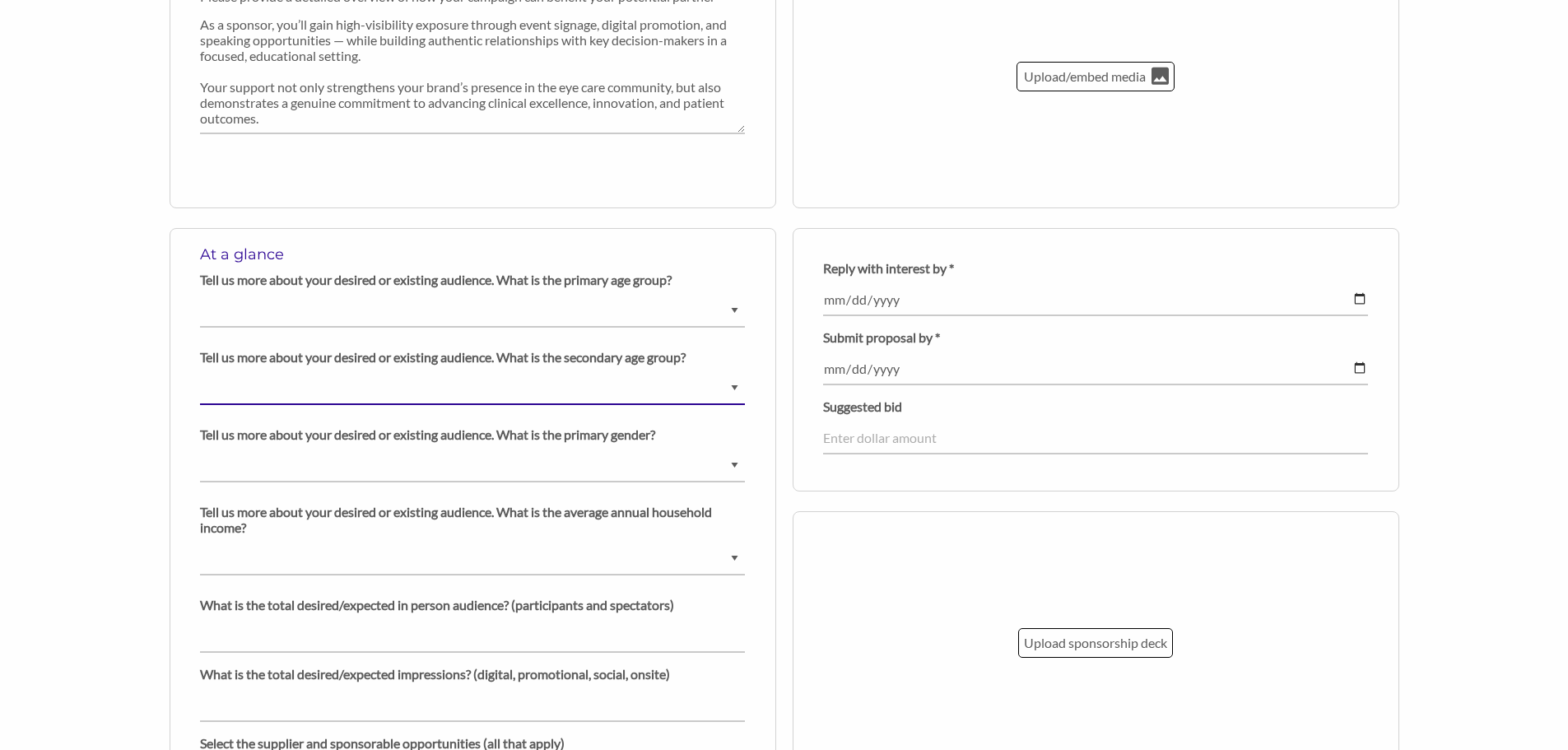
click at [248, 395] on select "Ask us for details Under 5 years old 6-9 years old 10-14 years old 15-18 years …" at bounding box center [472, 389] width 545 height 32
select select "[DEMOGRAPHIC_DATA]"
click at [200, 373] on select "Ask us for details Under 5 years old 6-9 years old 10-14 years old 15-18 years …" at bounding box center [472, 389] width 545 height 32
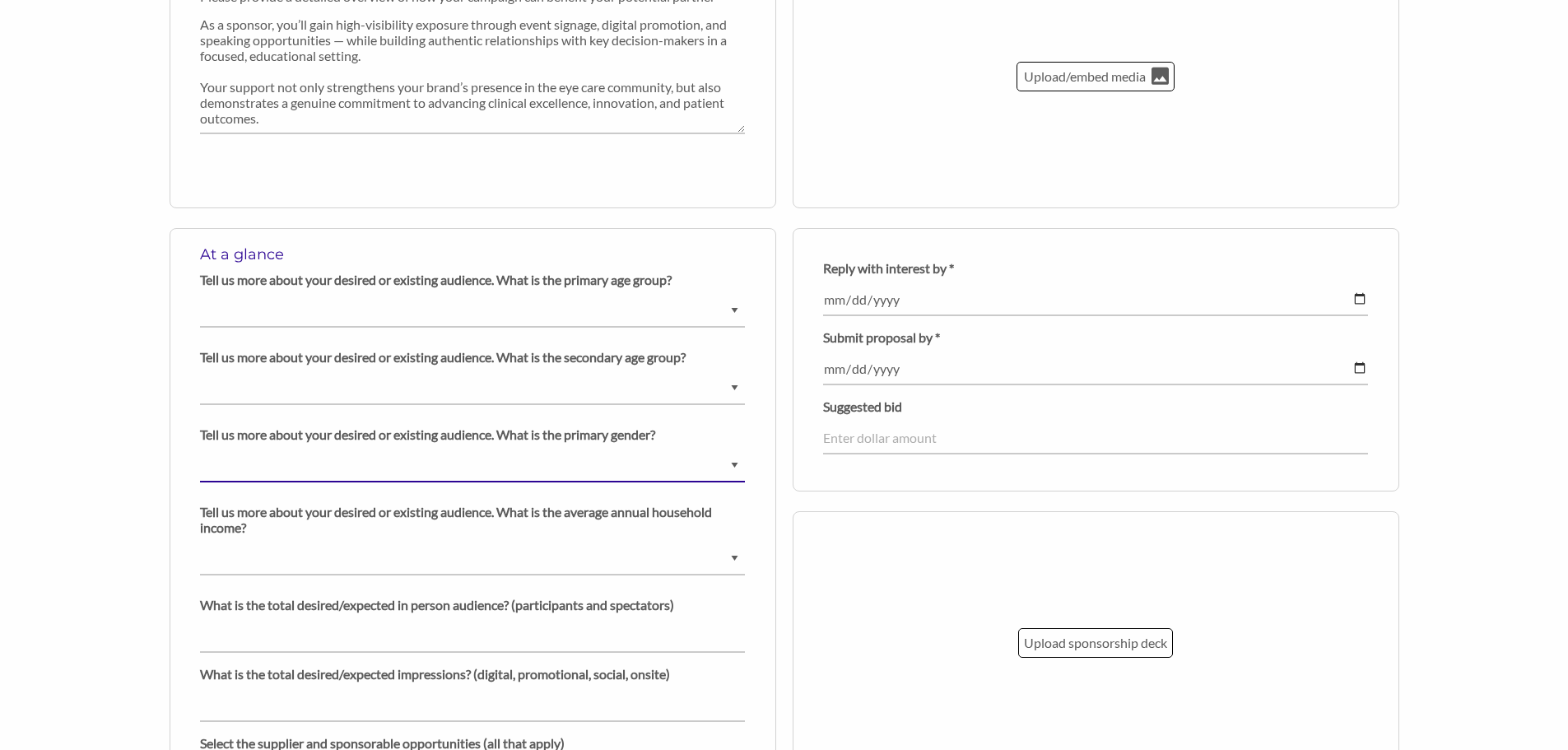
click at [284, 473] on select "Ask us for details Male Female Diverse" at bounding box center [472, 466] width 545 height 32
select select "[DEMOGRAPHIC_DATA]"
click at [200, 450] on select "Ask us for details Male Female Diverse" at bounding box center [472, 466] width 545 height 32
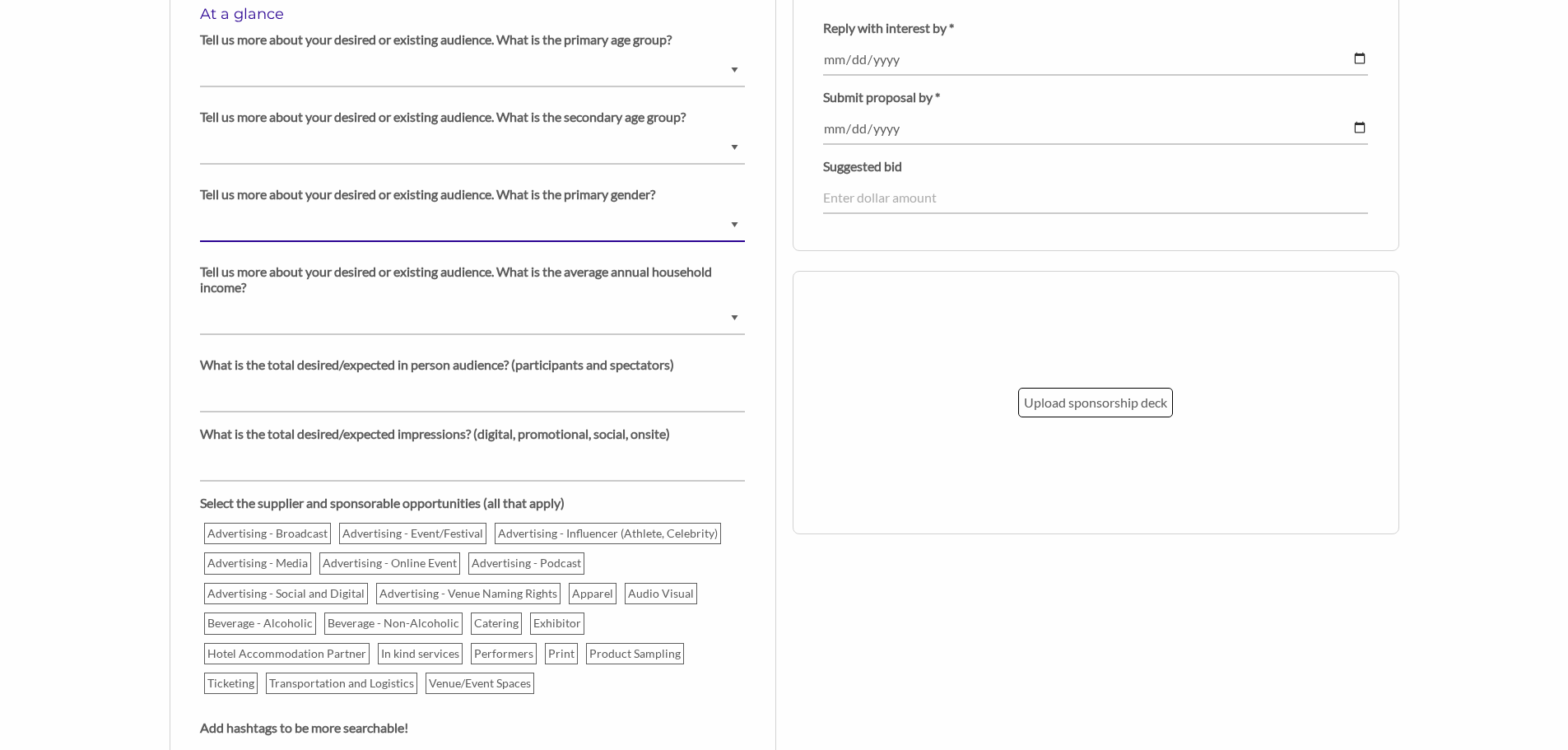
scroll to position [1317, 0]
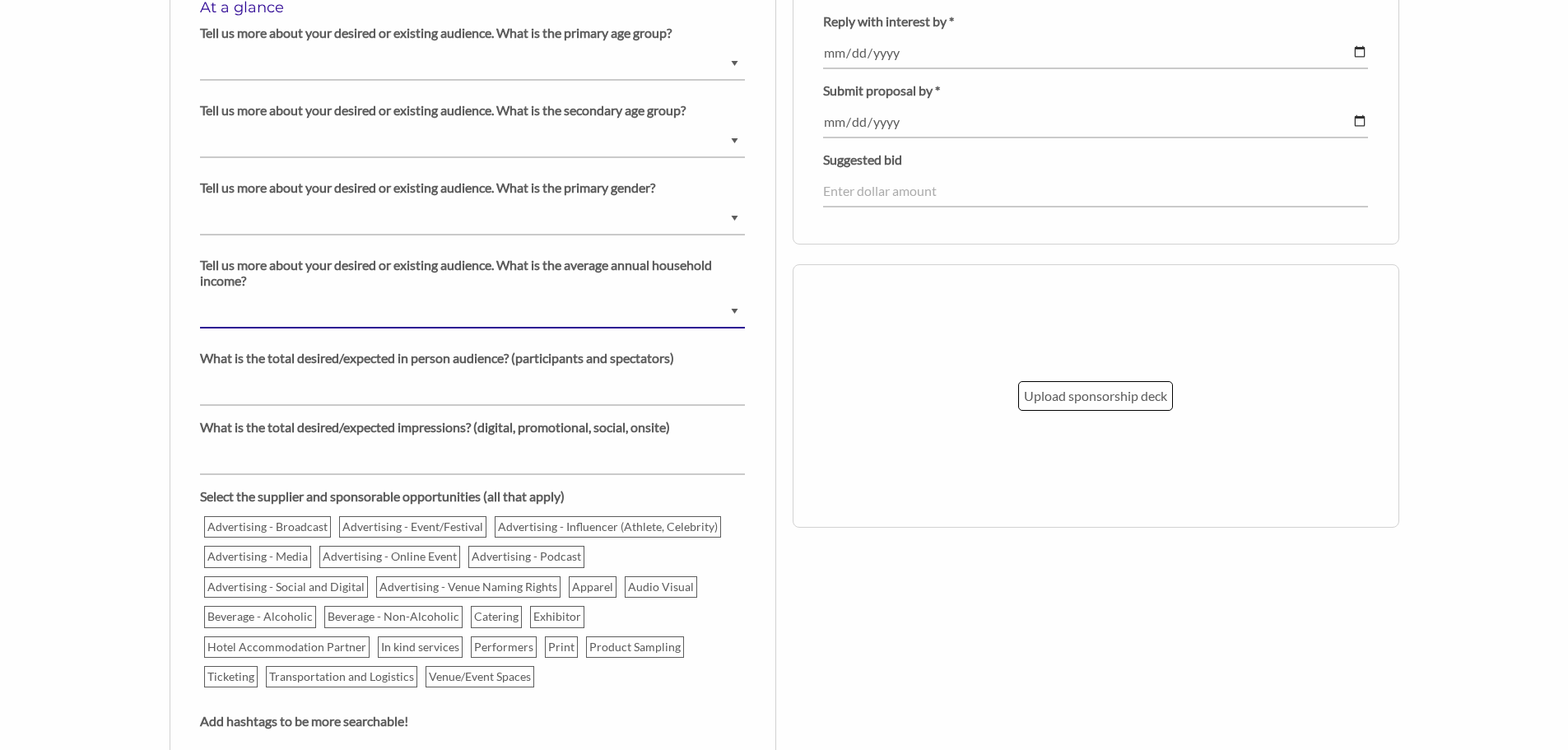
click at [298, 316] on select "$0 - $25000 $25001 - $40000 $40001 - $65000 $65001 - $80000 $80001 - $100000 $1…" at bounding box center [472, 312] width 545 height 32
select select "$150000+"
click at [200, 297] on select "$0 - $25000 $25001 - $40000 $40001 - $65000 $65001 - $80000 $80001 - $100000 $1…" at bounding box center [472, 312] width 545 height 32
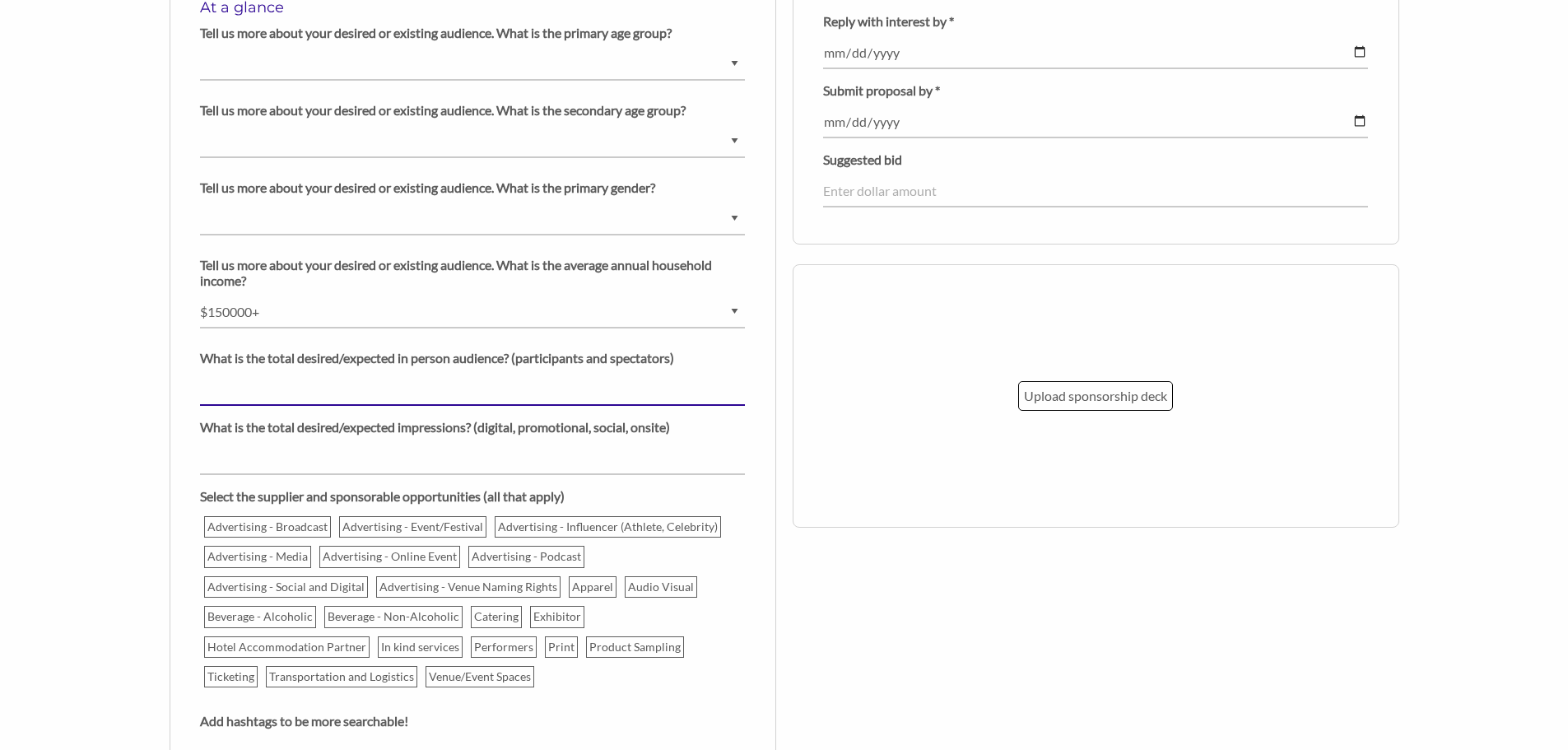
click at [275, 395] on input "number" at bounding box center [472, 389] width 545 height 32
type input "200"
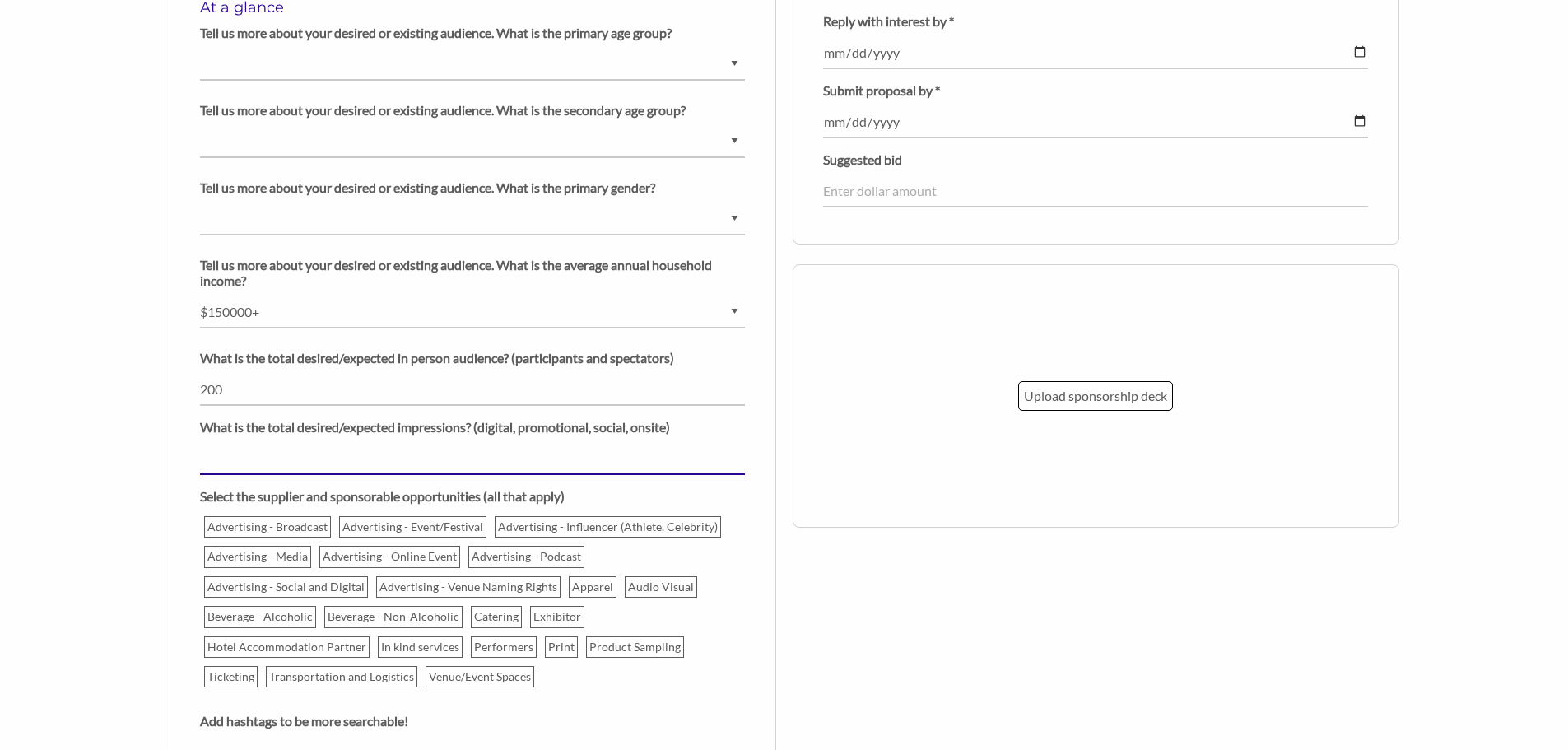
click at [381, 467] on input "number" at bounding box center [472, 459] width 545 height 32
click at [738, 461] on input "-1" at bounding box center [472, 459] width 545 height 32
click at [738, 461] on input "-2" at bounding box center [472, 459] width 545 height 32
click at [737, 463] on input "-3" at bounding box center [472, 459] width 545 height 32
click at [736, 446] on input "-3" at bounding box center [472, 459] width 545 height 32
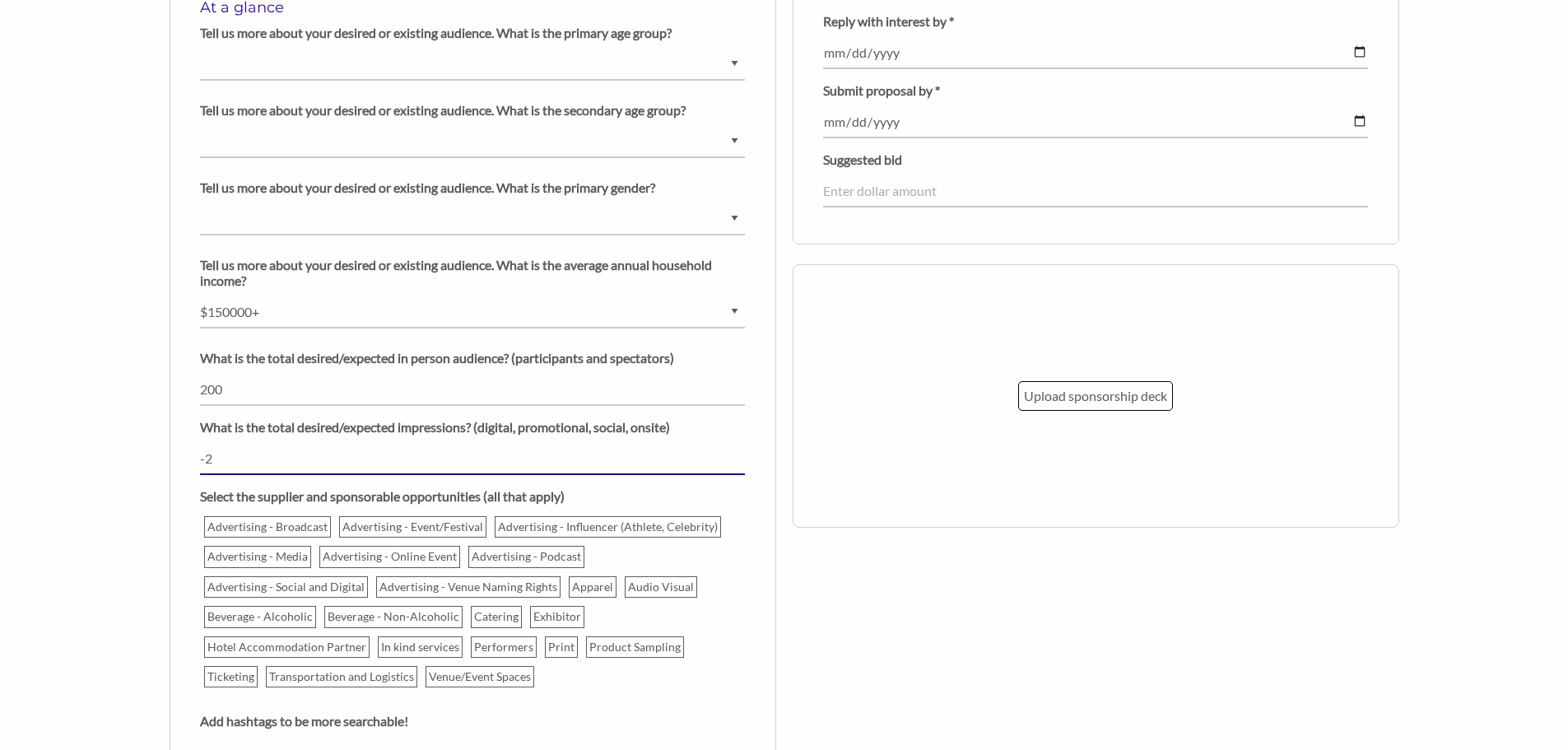
click at [738, 452] on input "-2" at bounding box center [472, 459] width 545 height 32
click at [738, 452] on input "-1" at bounding box center [472, 459] width 545 height 32
click at [738, 452] on input "0" at bounding box center [472, 459] width 545 height 32
click at [738, 452] on input "1" at bounding box center [472, 459] width 545 height 32
click at [738, 452] on input "2" at bounding box center [472, 459] width 545 height 32
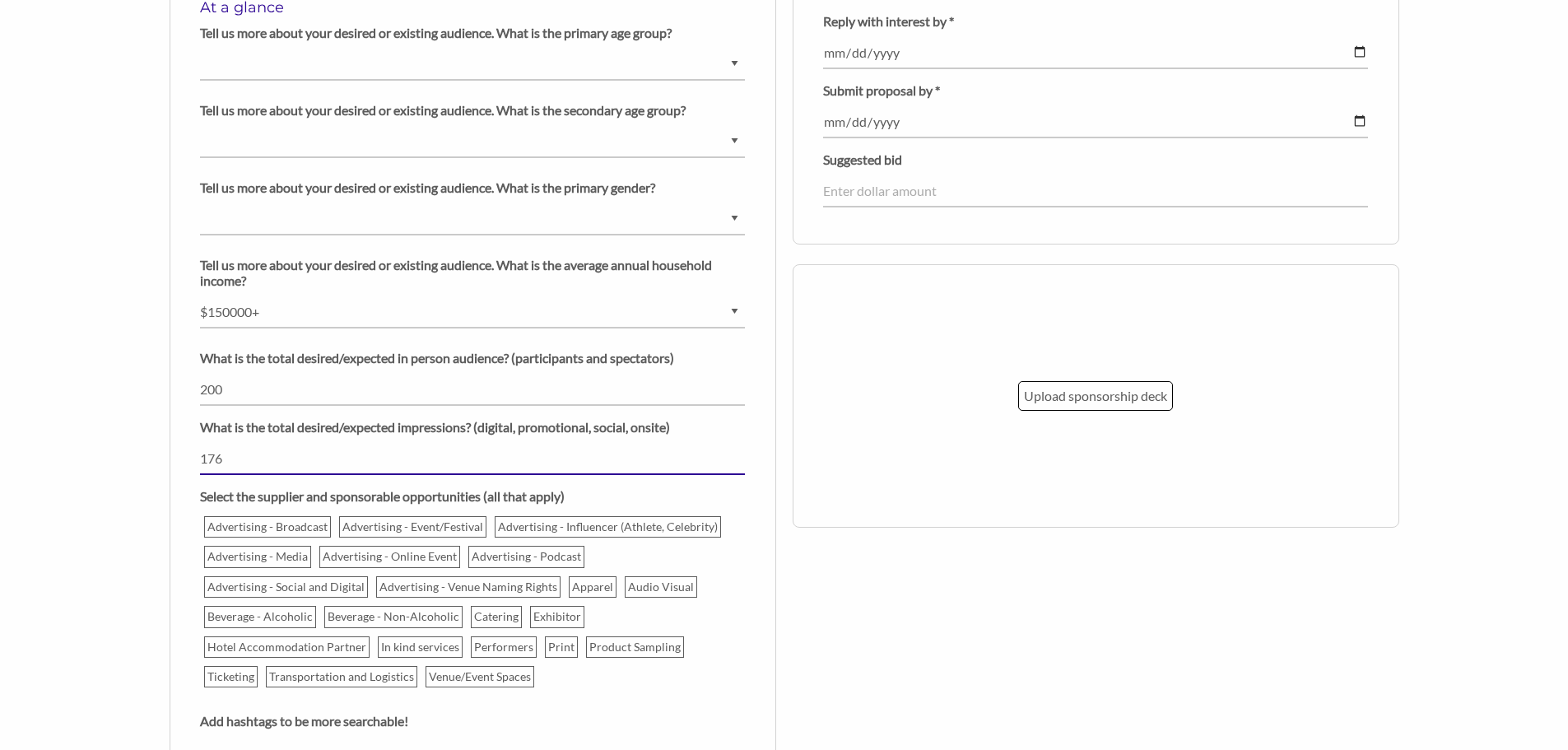
drag, startPoint x: 738, startPoint y: 452, endPoint x: 704, endPoint y: 459, distance: 34.7
click at [732, 453] on input "176" at bounding box center [472, 459] width 545 height 32
click at [739, 452] on input "177" at bounding box center [472, 459] width 545 height 32
click at [739, 452] on input "178" at bounding box center [472, 459] width 545 height 32
click at [739, 452] on input "179" at bounding box center [472, 459] width 545 height 32
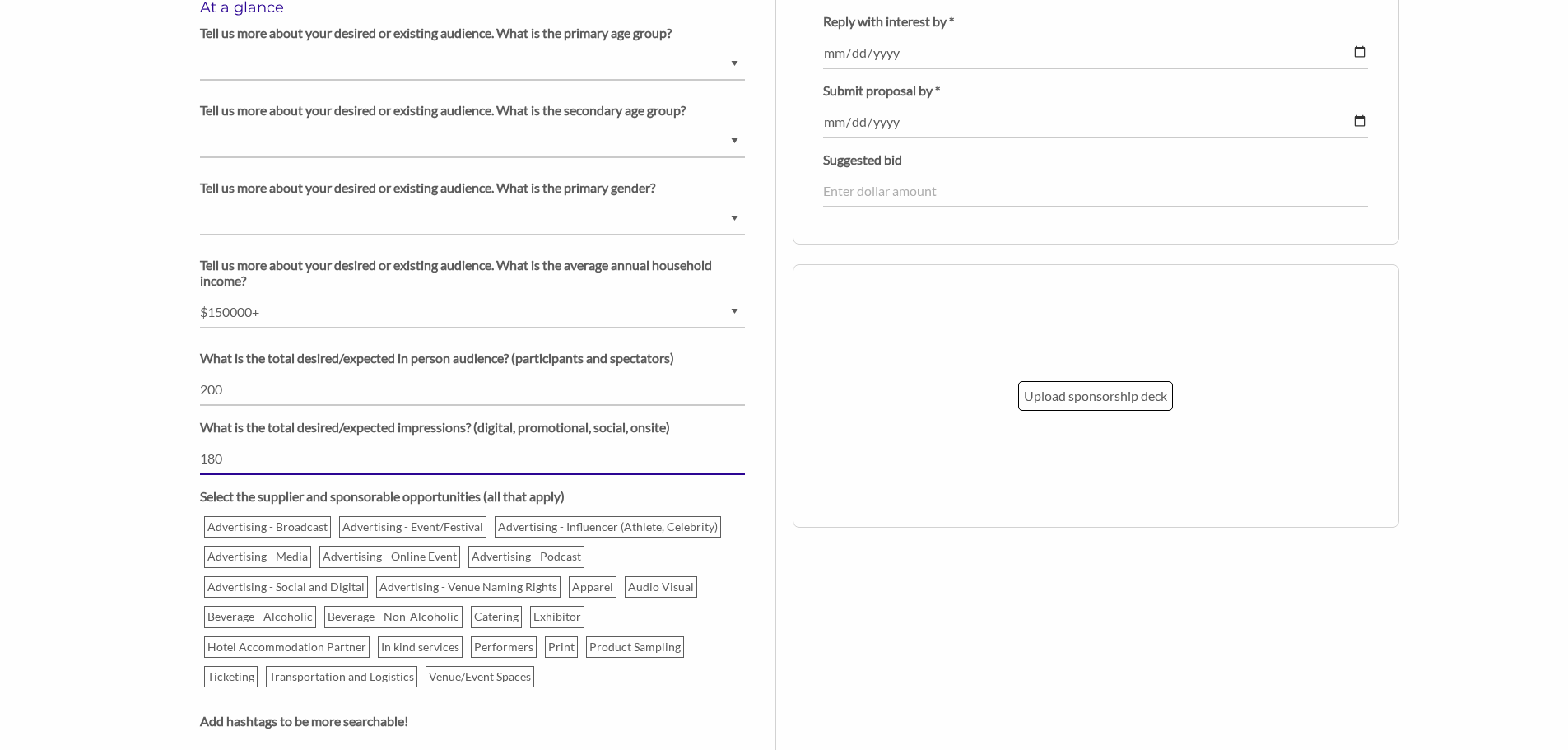
click at [739, 452] on input "180" at bounding box center [472, 459] width 545 height 32
click at [739, 452] on input "198" at bounding box center [472, 459] width 545 height 32
click at [739, 452] on input "199" at bounding box center [472, 459] width 545 height 32
click at [739, 452] on input "200" at bounding box center [472, 459] width 545 height 32
click at [739, 452] on input "201" at bounding box center [472, 459] width 545 height 32
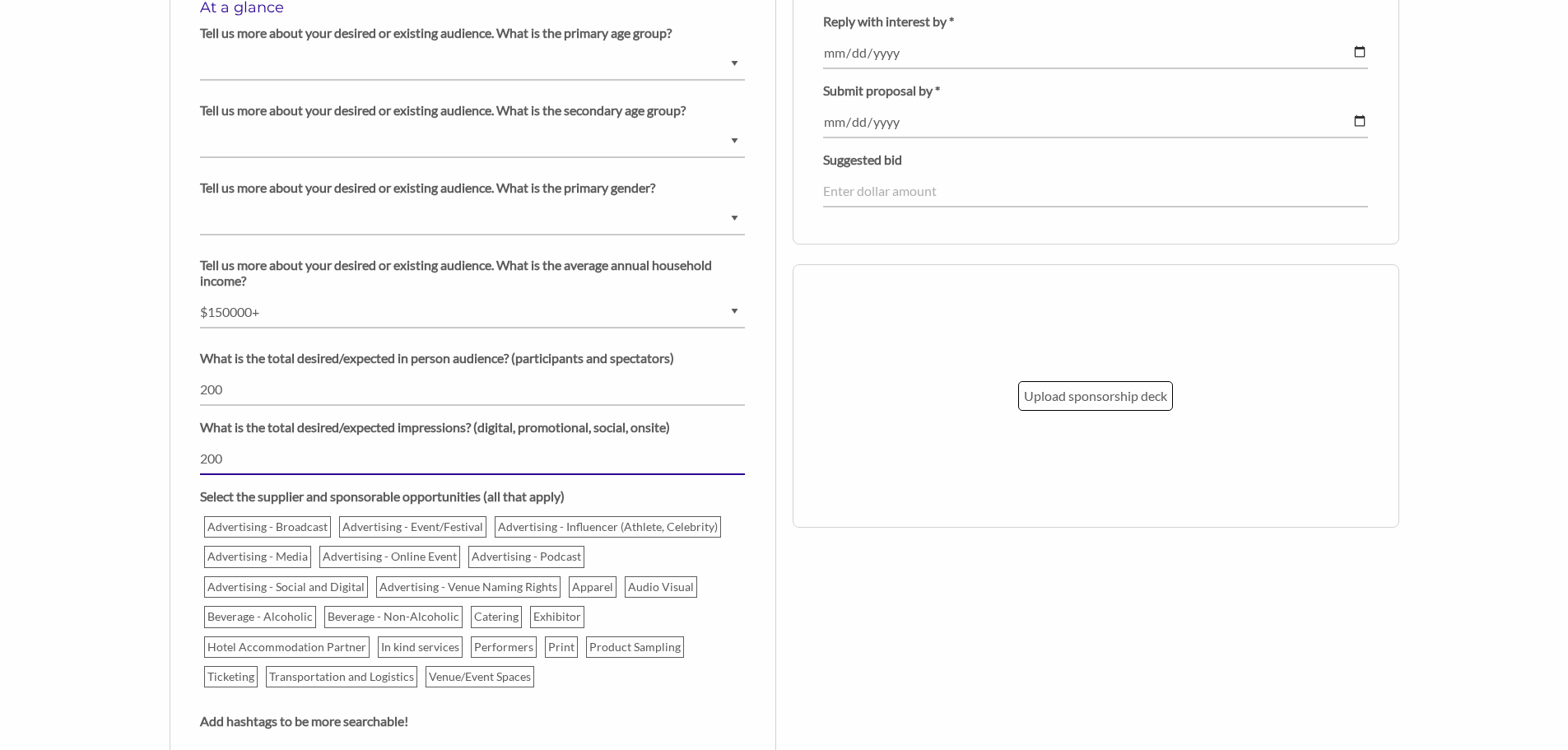
click at [738, 464] on input "200" at bounding box center [472, 459] width 545 height 32
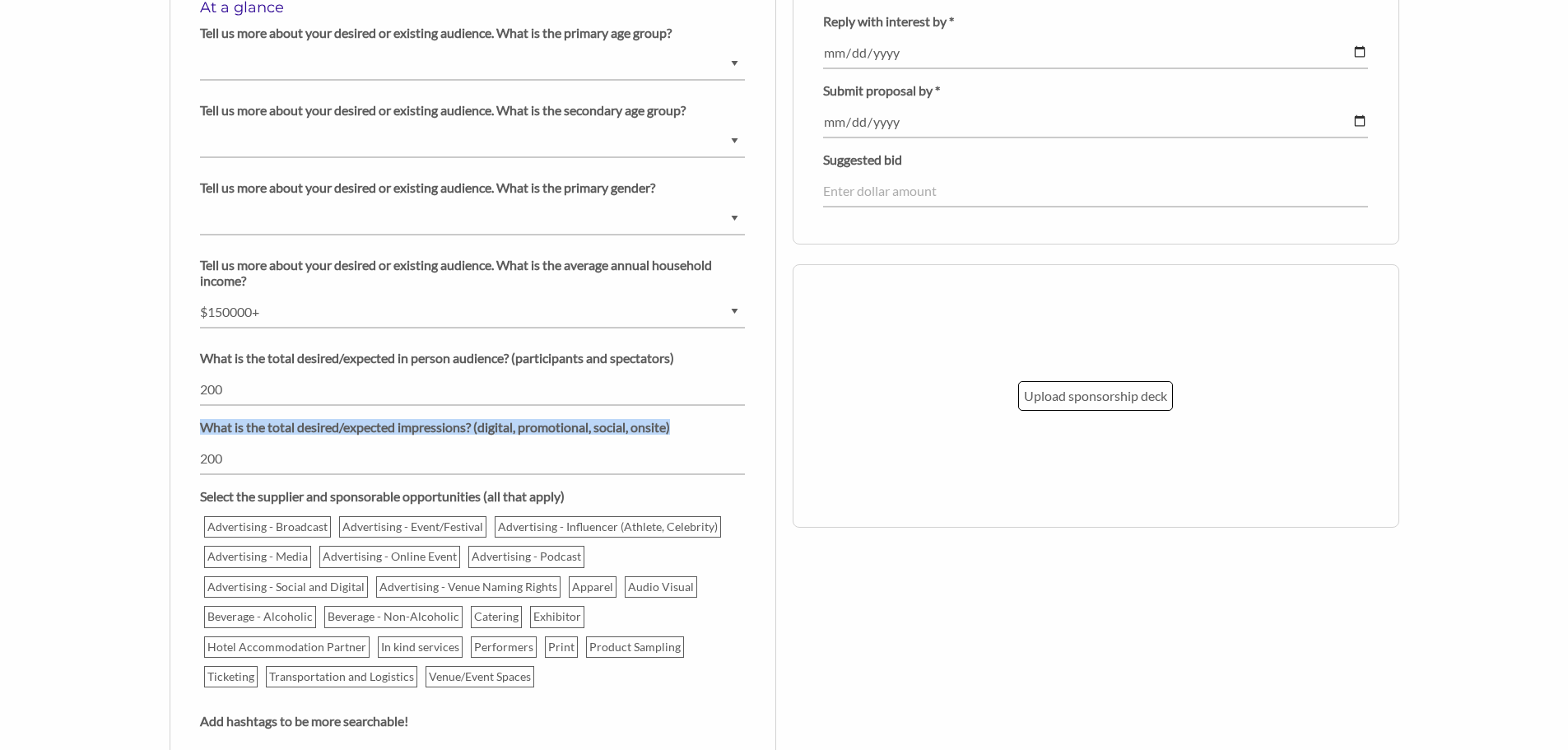
drag, startPoint x: 611, startPoint y: 434, endPoint x: 220, endPoint y: 424, distance: 391.1
click at [188, 422] on div "At a glance Tell us more about your desired or existing audience. What is the p…" at bounding box center [472, 392] width 606 height 824
copy p "What is the total desired/expected impressions? (digital, promotional, social, …"
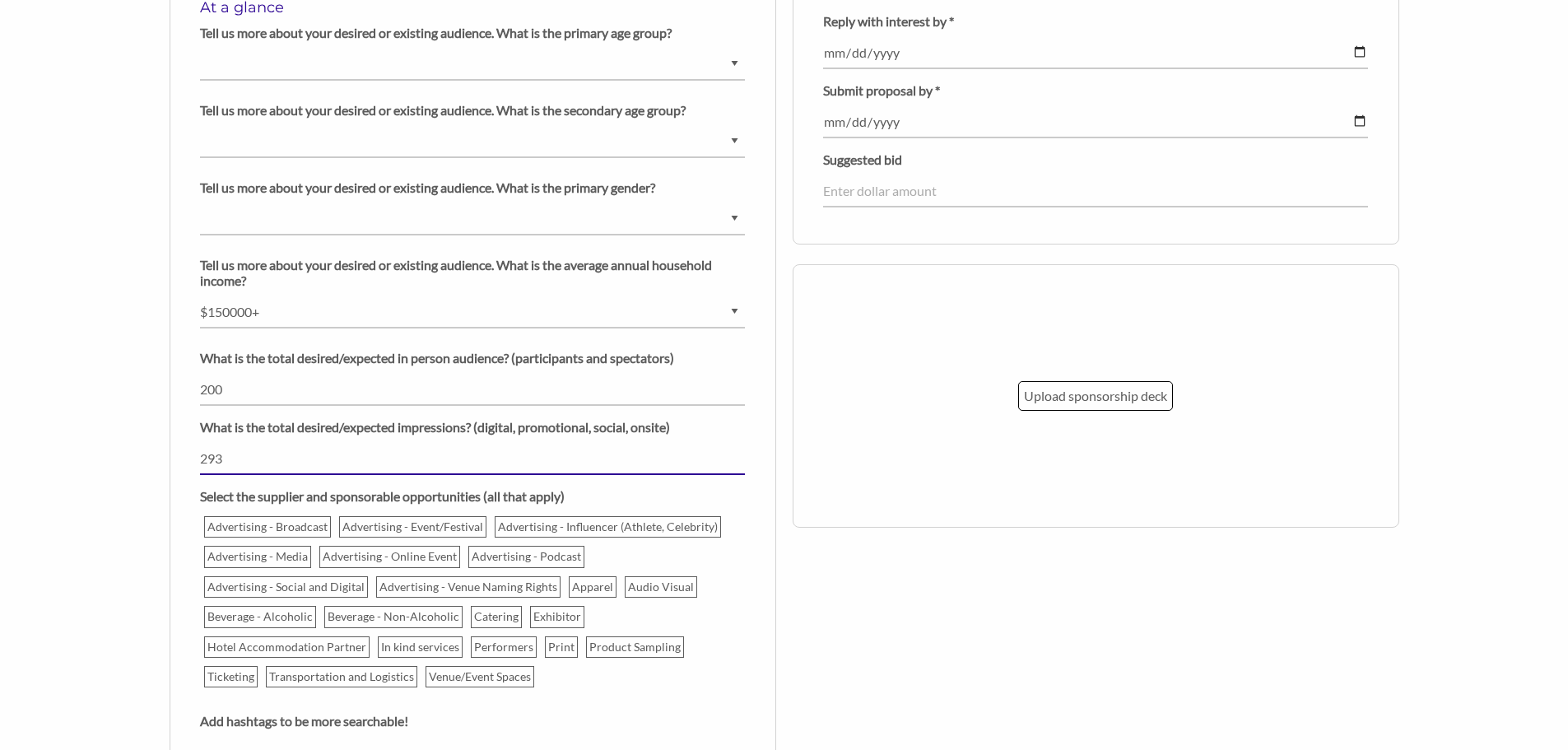
drag, startPoint x: 736, startPoint y: 452, endPoint x: 741, endPoint y: 440, distance: 13.0
click at [735, 452] on input "293" at bounding box center [472, 459] width 545 height 32
type input "2"
click at [180, 431] on div "At a glance Tell us more about your desired or existing audience. What is the p…" at bounding box center [472, 392] width 606 height 824
drag, startPoint x: 244, startPoint y: 464, endPoint x: 176, endPoint y: 461, distance: 68.1
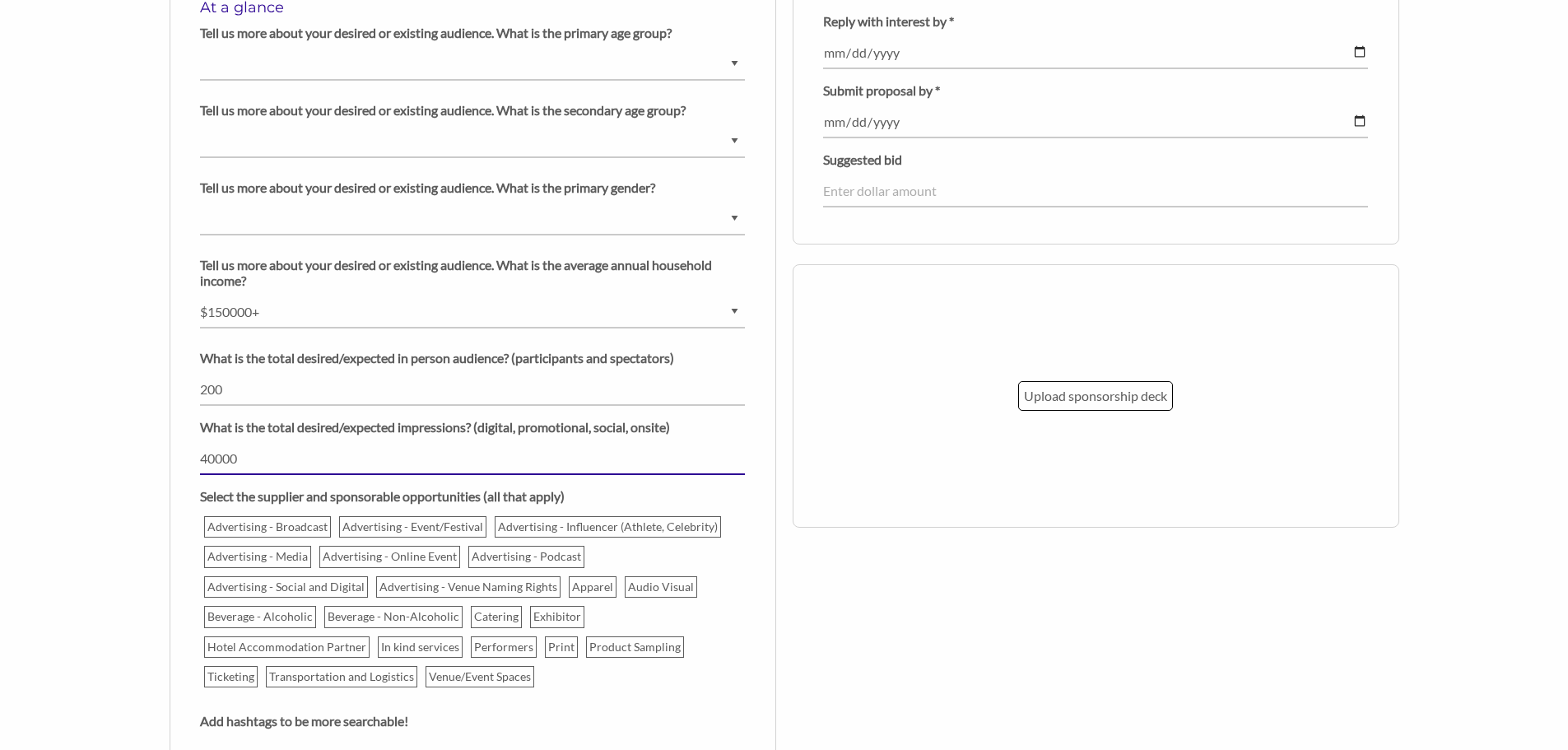
click at [176, 461] on div "At a glance Tell us more about your desired or existing audience. What is the p…" at bounding box center [472, 392] width 606 height 824
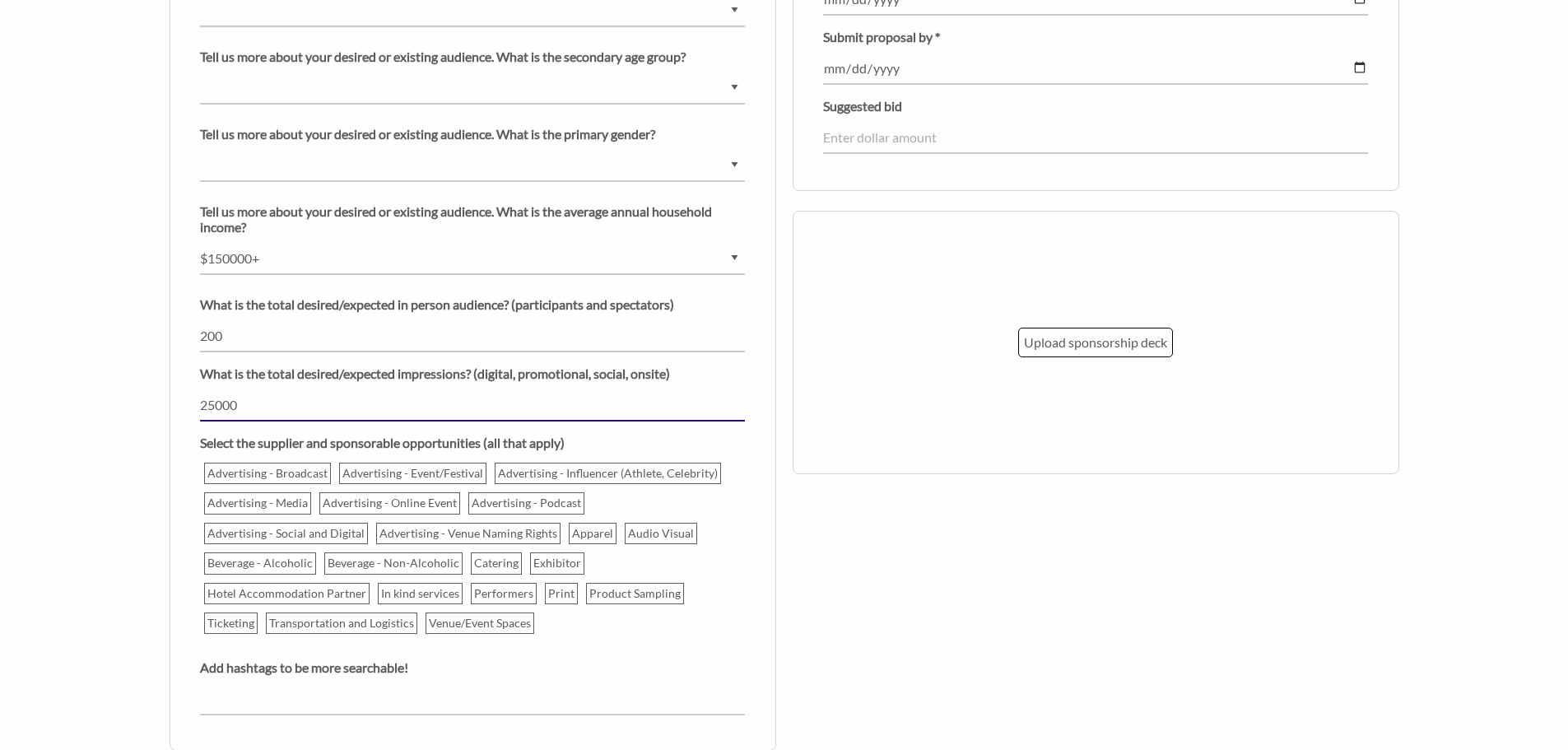
scroll to position [1399, 0]
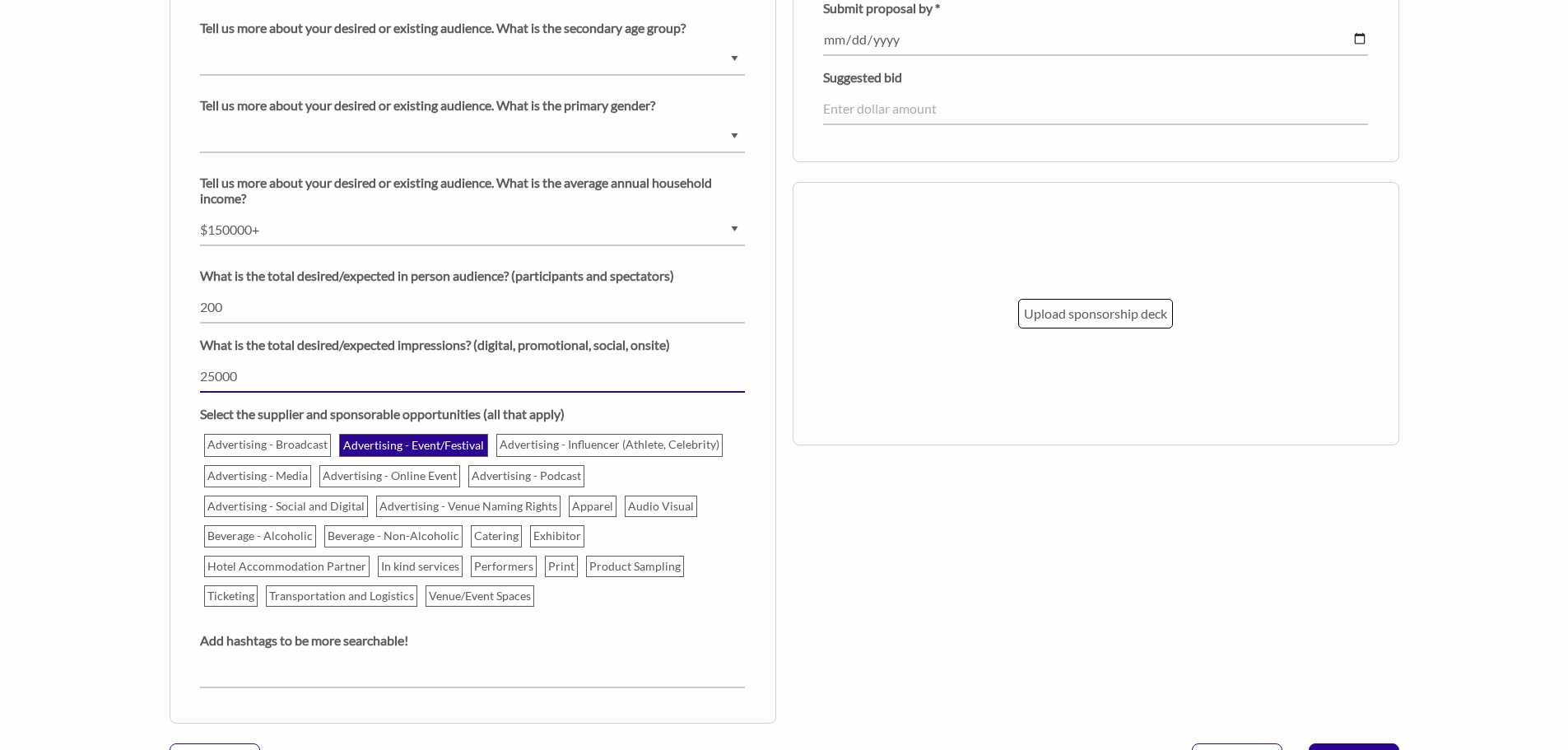
type input "25000"
click at [438, 446] on p "Advertising - Event/Festival" at bounding box center [413, 445] width 145 height 20
click at [0, 0] on input "Advertising - Event/Festival" at bounding box center [0, 0] width 0 height 0
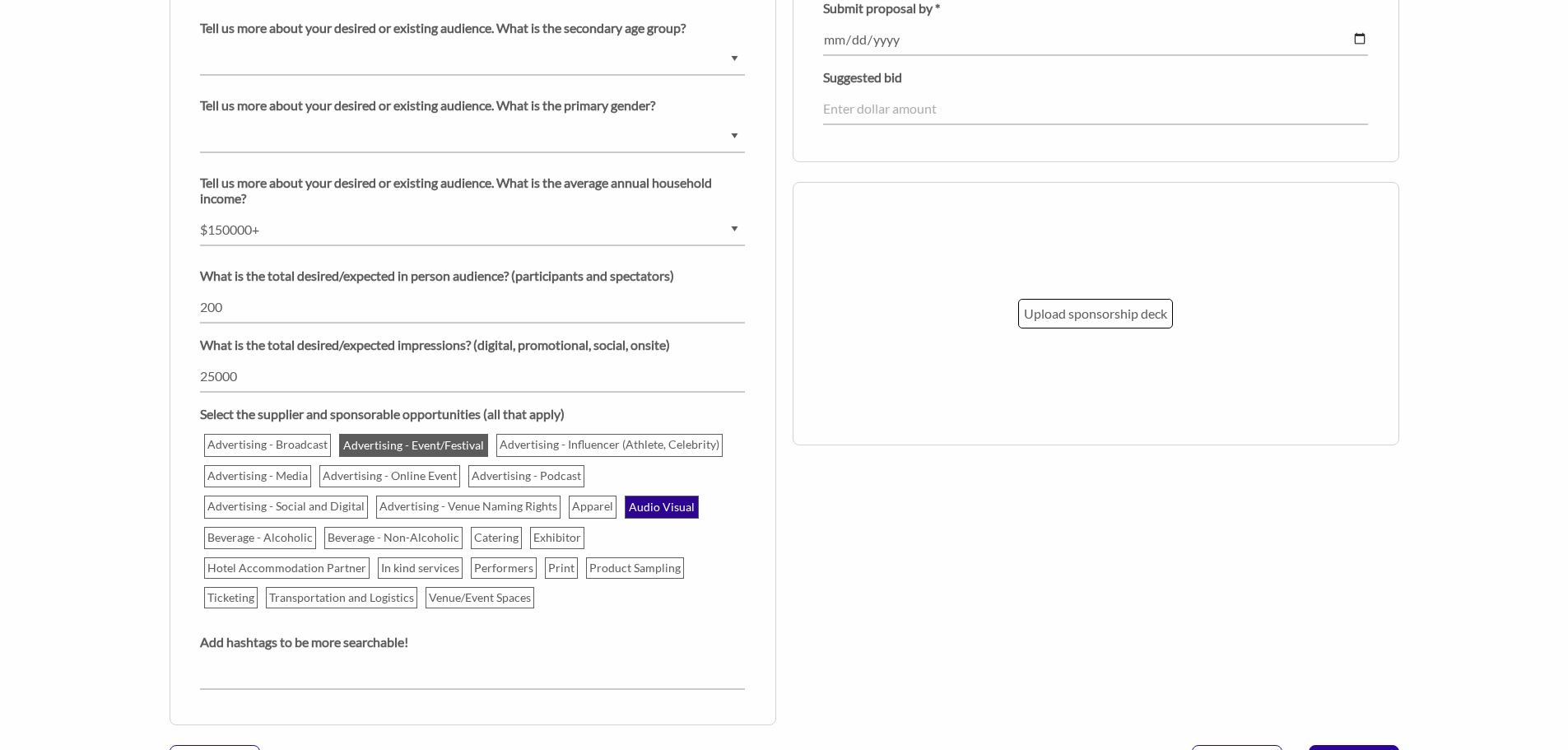
click at [641, 506] on p "Audio Visual" at bounding box center [662, 507] width 71 height 20
click at [0, 0] on input "Audio Visual" at bounding box center [0, 0] width 0 height 0
click at [545, 533] on p "Exhibitor" at bounding box center [558, 538] width 52 height 20
click at [0, 0] on input "Exhibitor" at bounding box center [0, 0] width 0 height 0
click at [435, 565] on p "In kind services" at bounding box center [421, 571] width 83 height 20
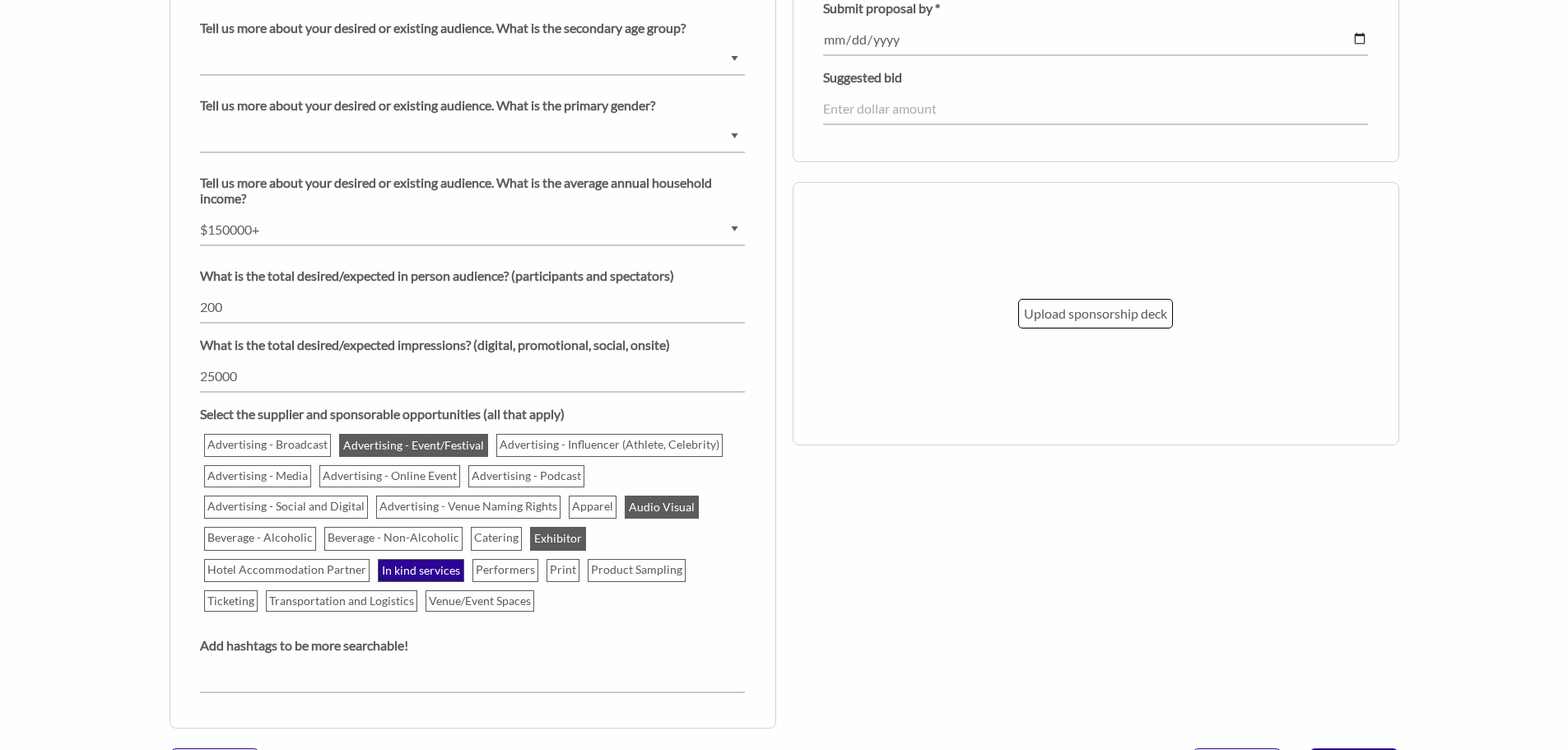
click at [0, 0] on input "In kind services" at bounding box center [0, 0] width 0 height 0
click at [598, 559] on div "Product Sampling" at bounding box center [637, 571] width 98 height 23
click at [606, 573] on p "Product Sampling" at bounding box center [637, 571] width 96 height 20
click at [0, 0] on input "Product Sampling" at bounding box center [0, 0] width 0 height 0
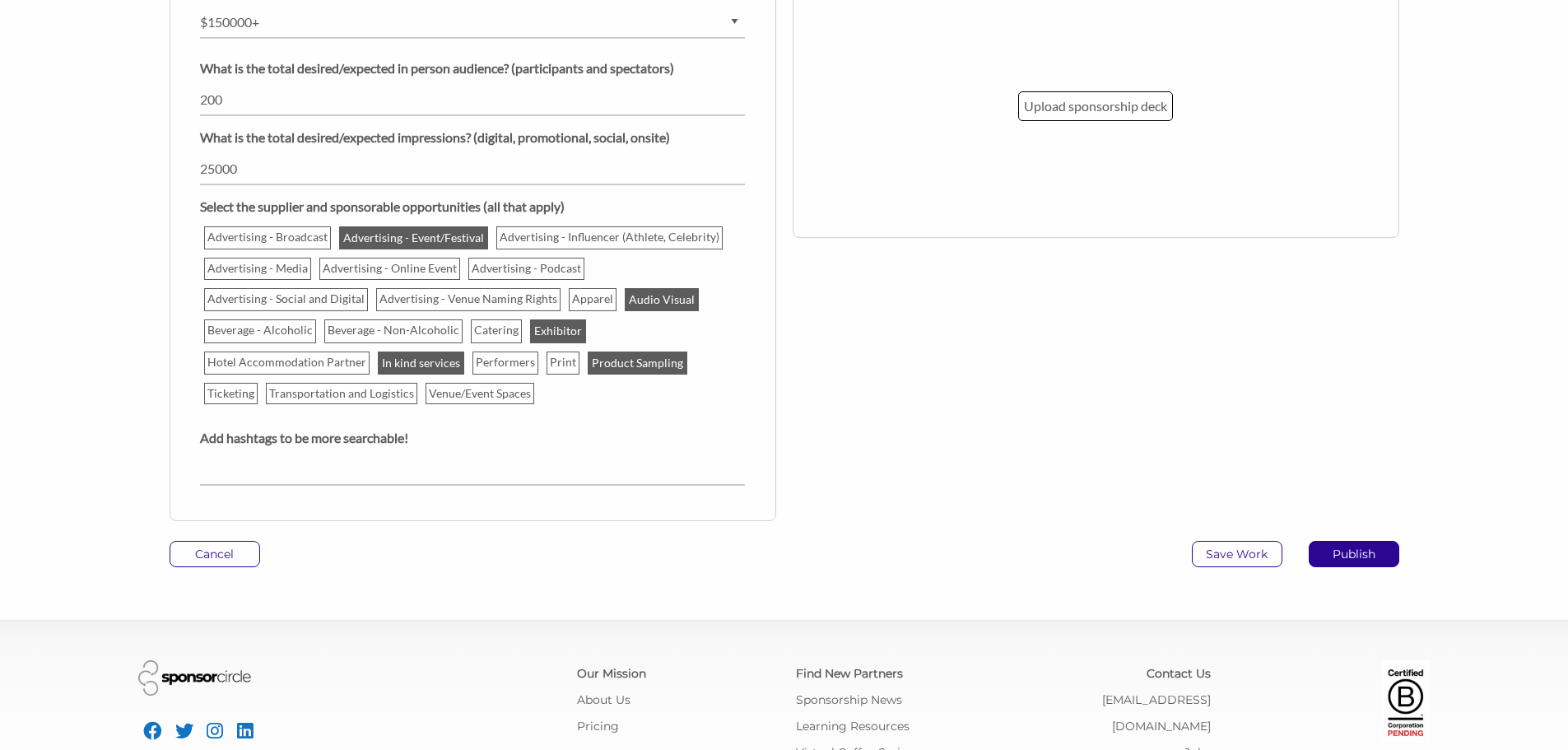
scroll to position [1646, 0]
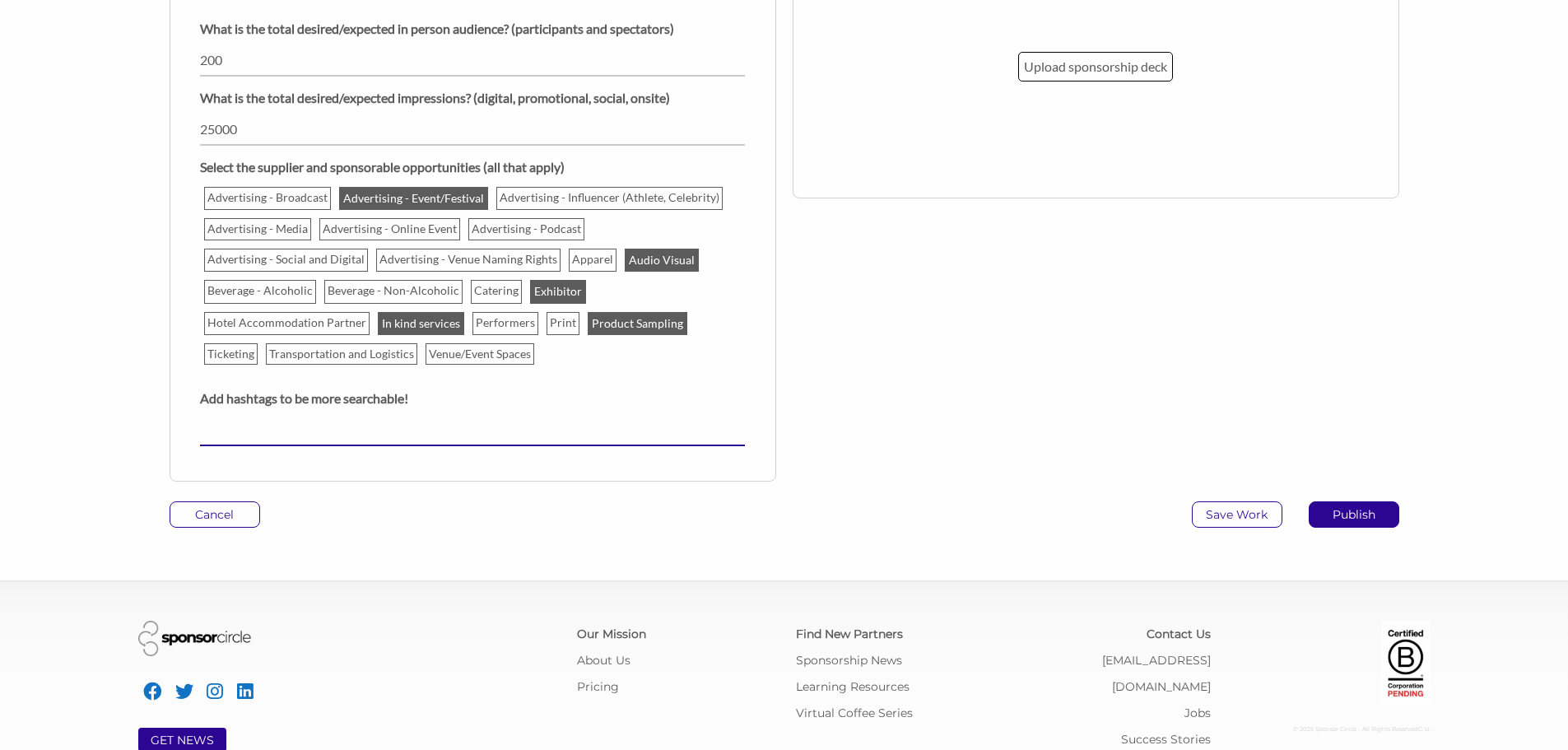
click at [318, 427] on input "text" at bounding box center [472, 430] width 545 height 32
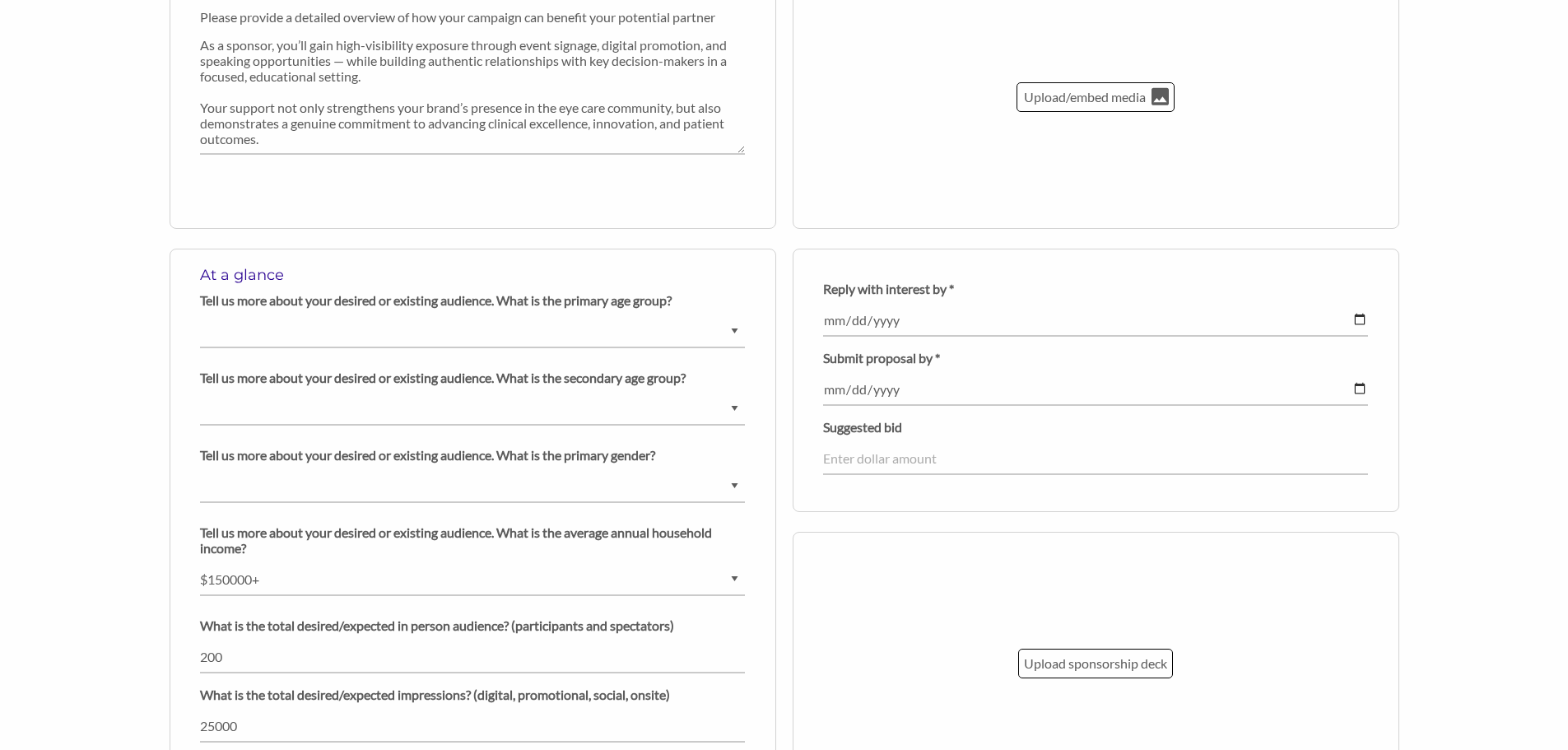
scroll to position [988, 0]
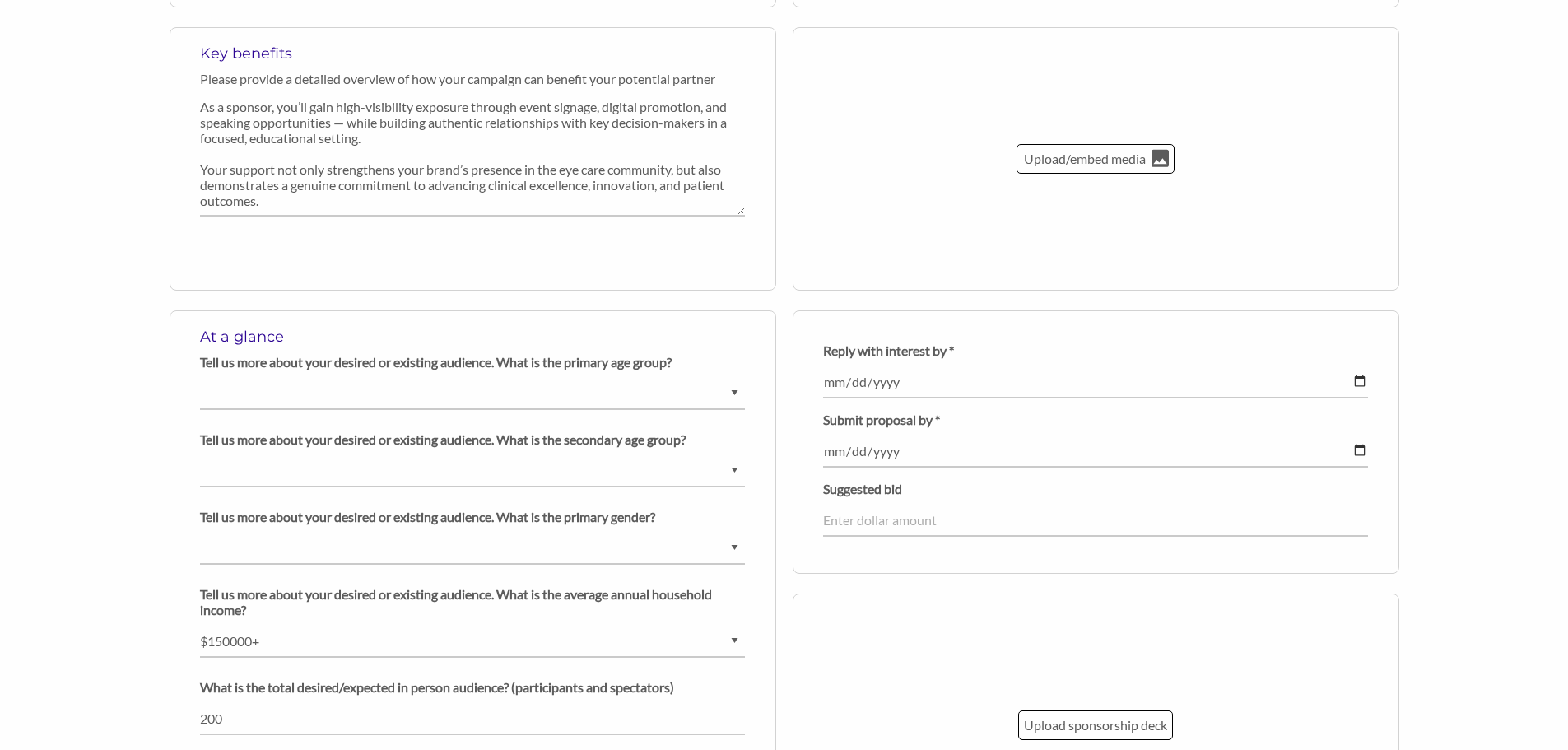
type input "#sponsorshipopportunity #finaleyesce #eventsponsor"
click at [1356, 383] on input "date" at bounding box center [1096, 382] width 545 height 32
click at [1357, 384] on input "[DATE]" at bounding box center [1096, 382] width 545 height 32
type input "[DATE]"
click at [1360, 452] on input "date" at bounding box center [1096, 452] width 545 height 32
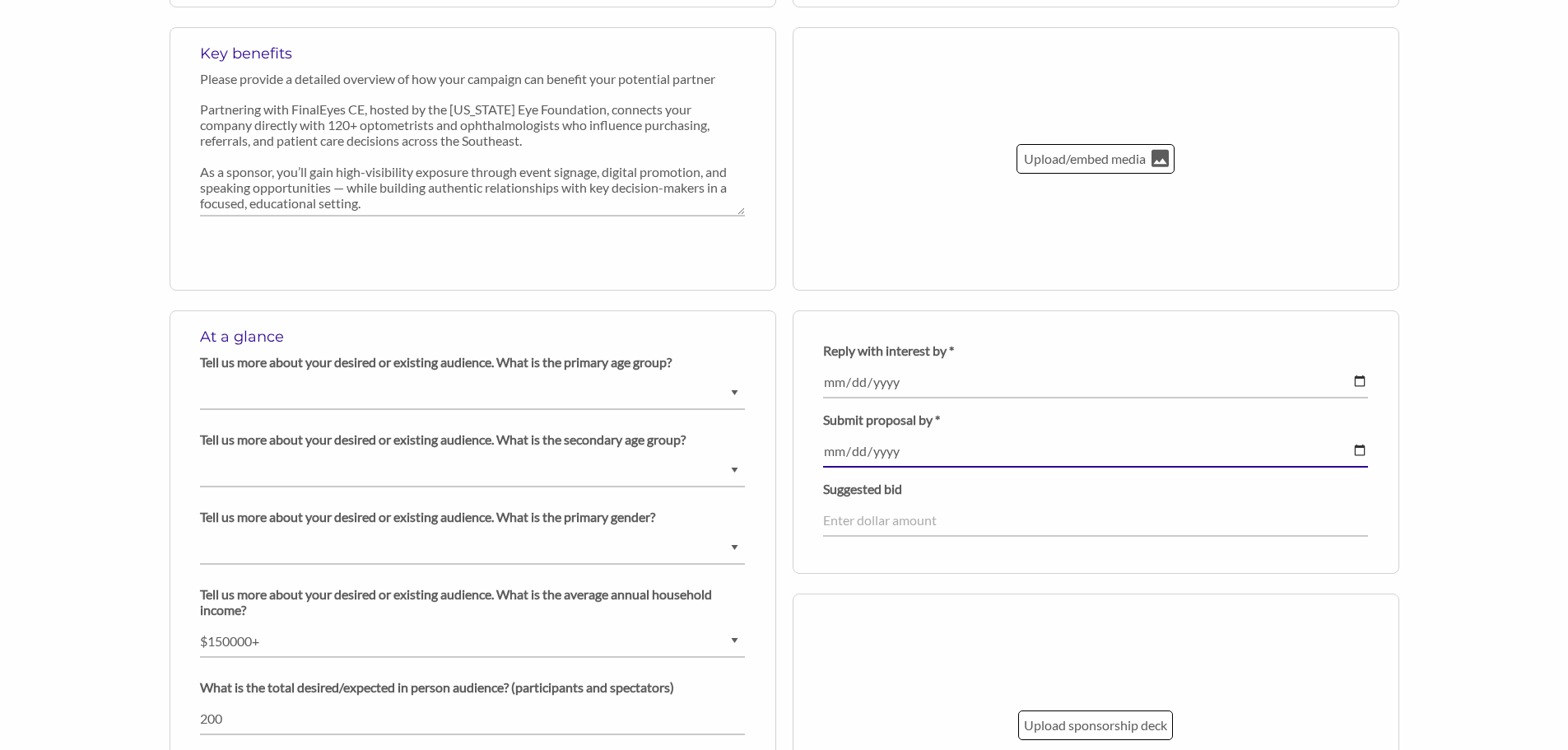
type input "[DATE]"
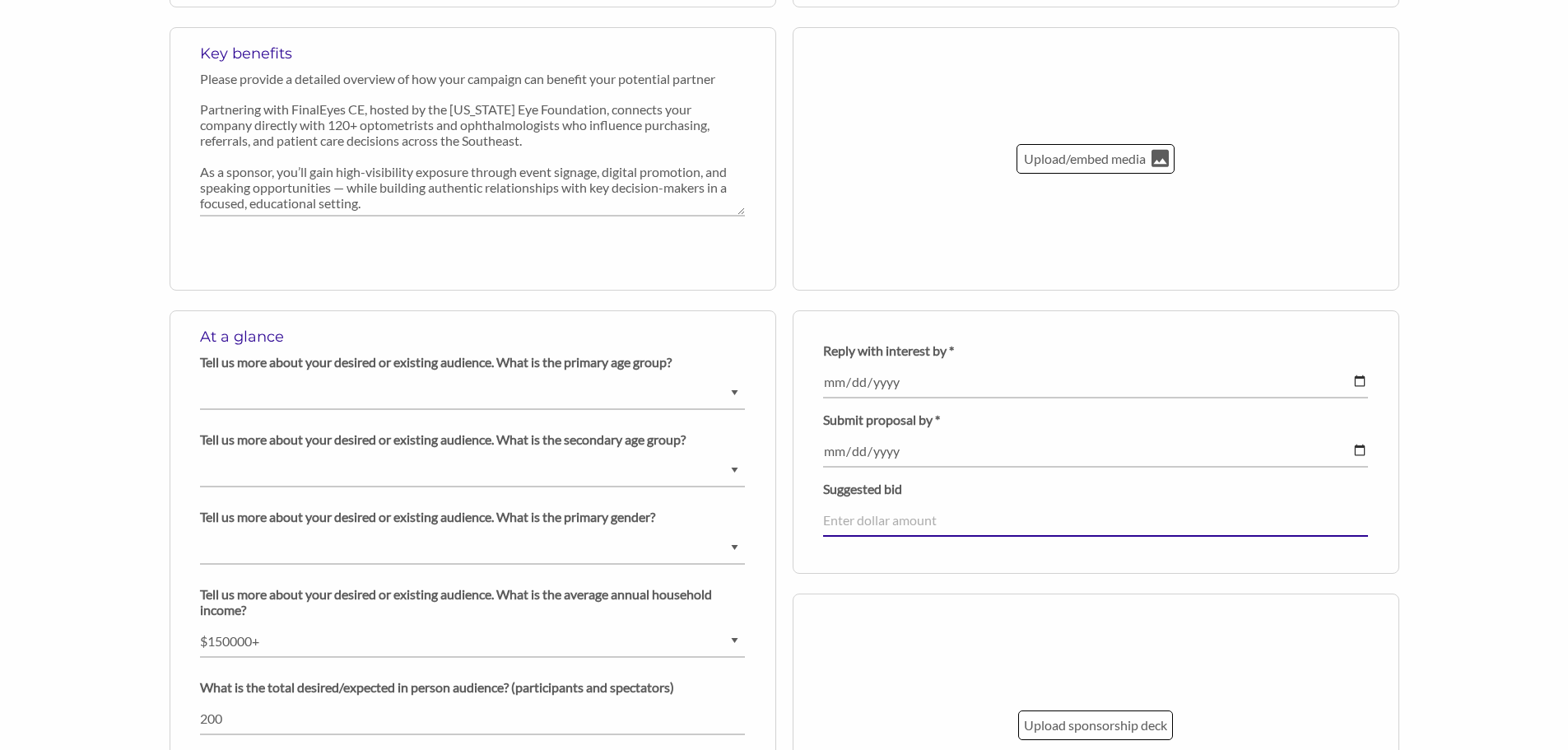
click at [962, 529] on input "number" at bounding box center [1096, 521] width 545 height 32
type input "2500"
click at [1487, 256] on div "Back to organization profile Create your campaign/opportunity to share with pot…" at bounding box center [784, 168] width 1568 height 2099
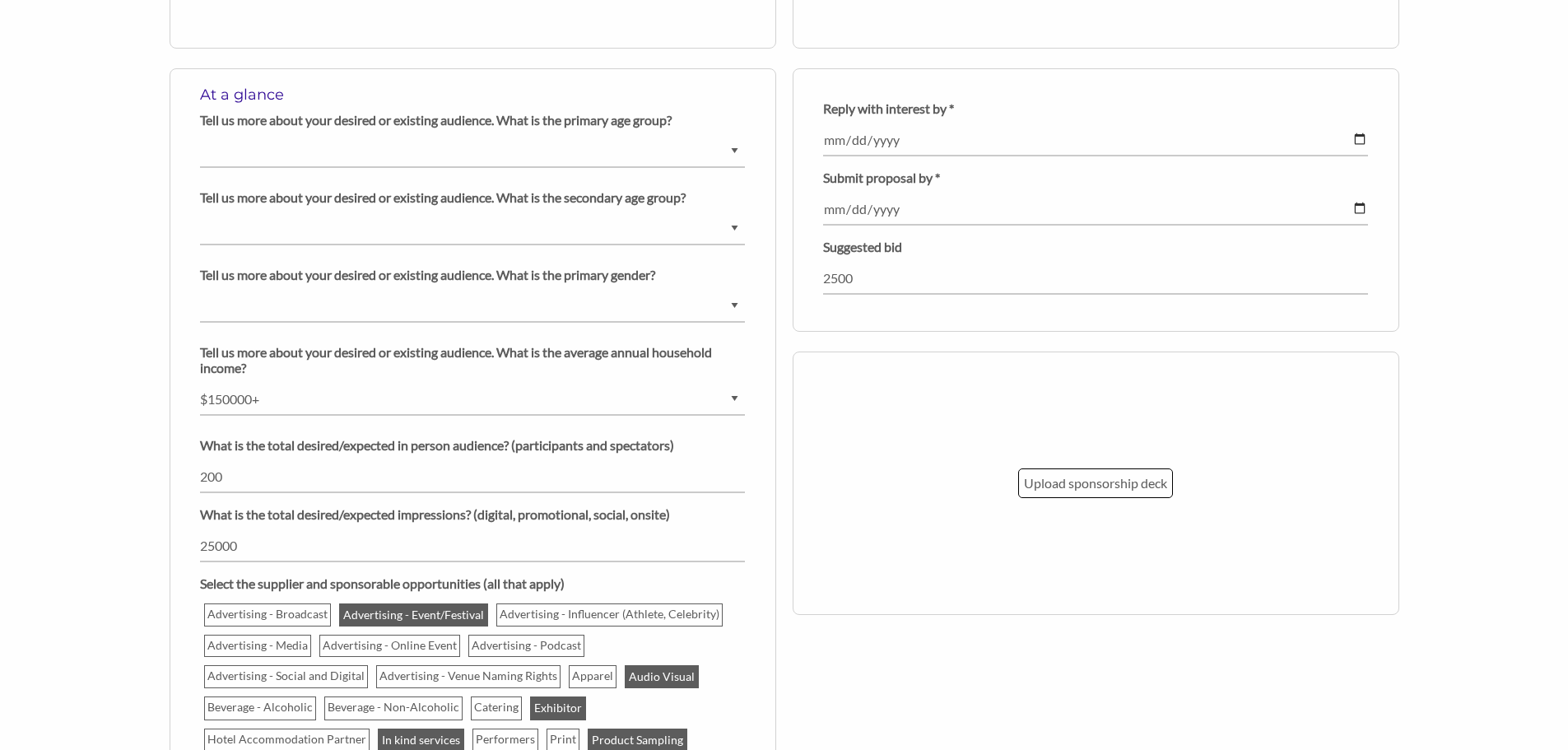
scroll to position [1235, 0]
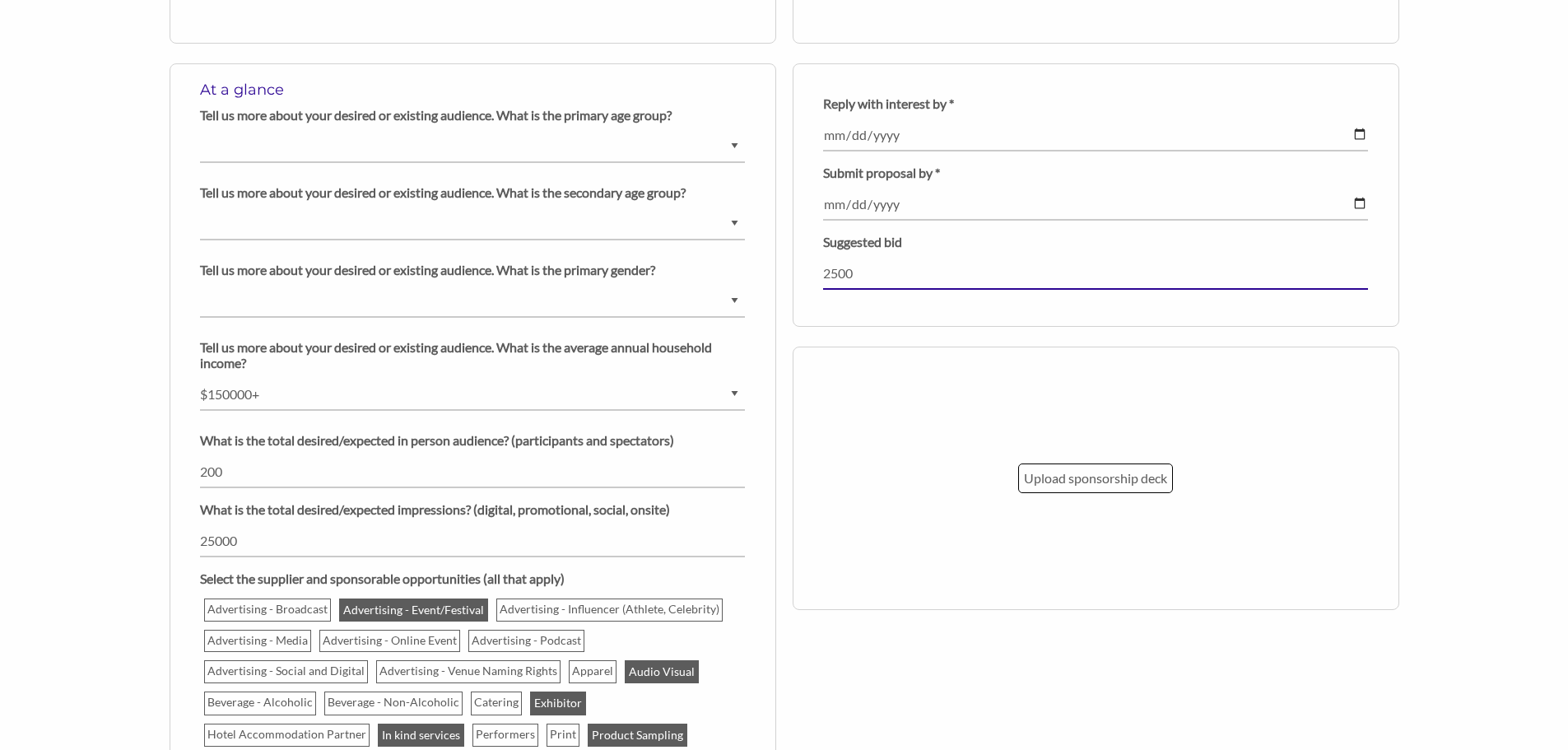
drag, startPoint x: 892, startPoint y: 270, endPoint x: 821, endPoint y: 272, distance: 71.0
click at [821, 272] on div "Reply with interest by * 2026-01-01 Field cannot be left empty! Submit proposal…" at bounding box center [1096, 194] width 606 height 263
click at [1101, 481] on p "Upload sponsorship deck" at bounding box center [1096, 478] width 144 height 21
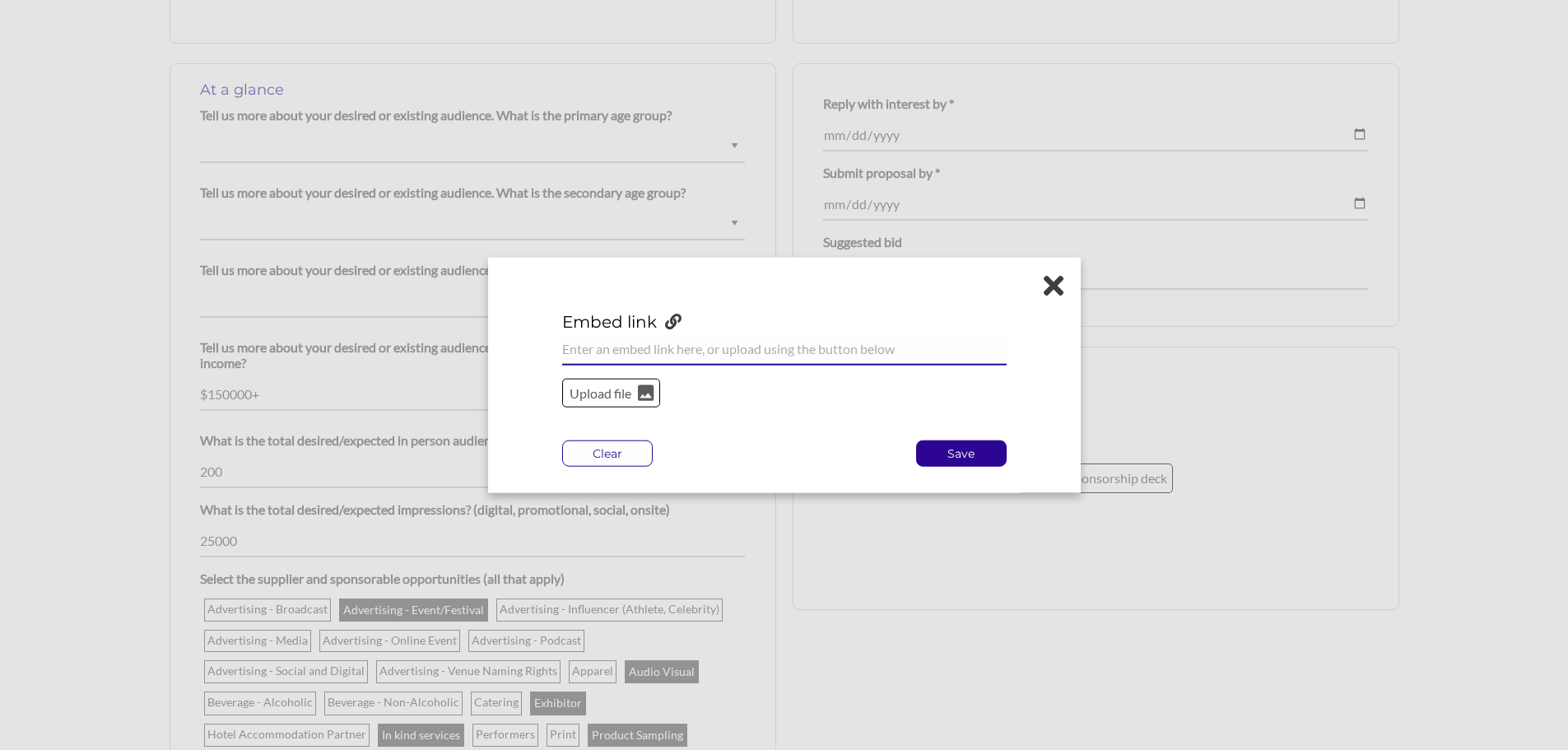
click at [807, 359] on input "url" at bounding box center [784, 348] width 444 height 32
click at [641, 393] on icon at bounding box center [646, 392] width 16 height 16
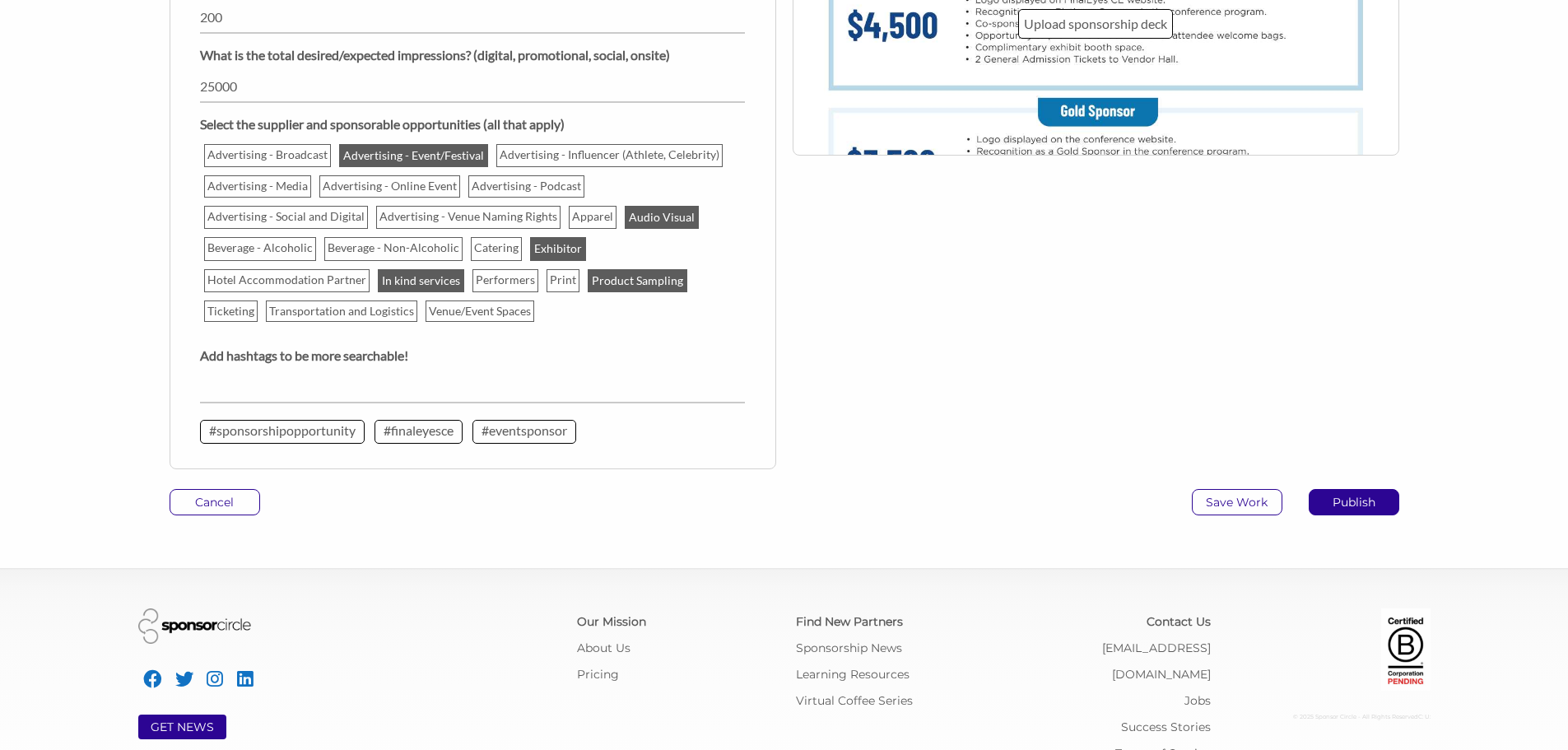
scroll to position [1718, 0]
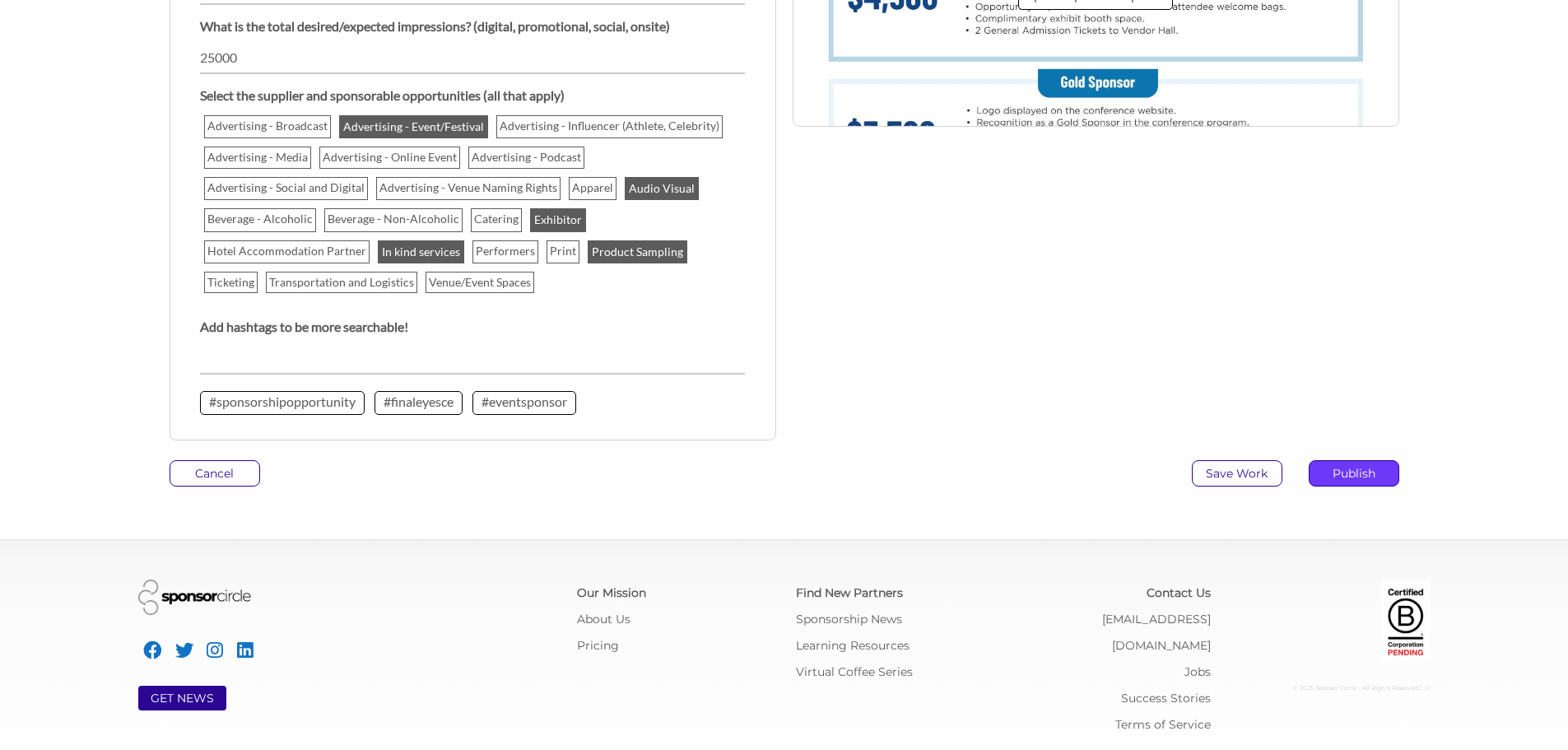
click at [1365, 475] on p "Publish" at bounding box center [1354, 473] width 89 height 25
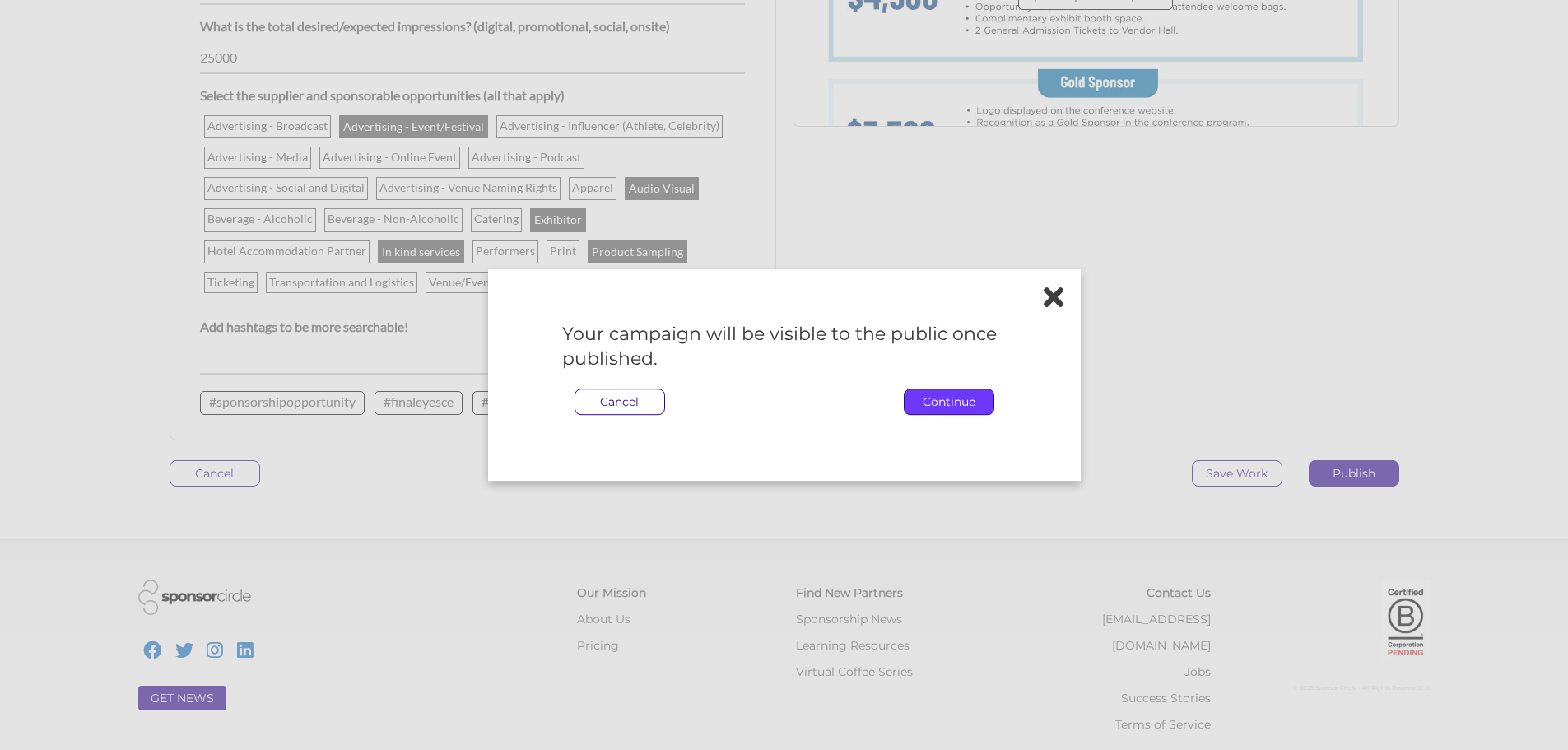
click at [956, 405] on p "Continue" at bounding box center [949, 402] width 89 height 25
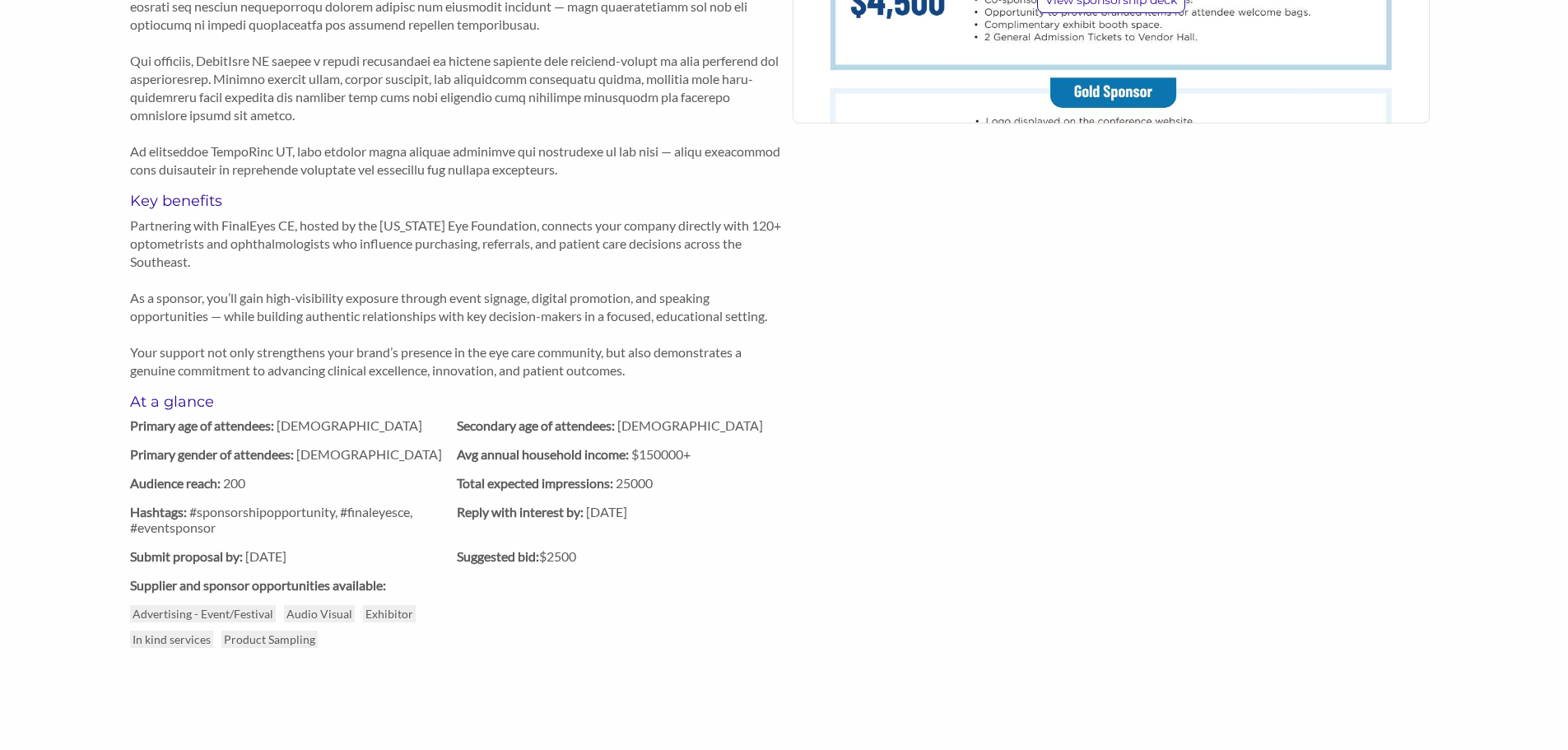
scroll to position [824, 0]
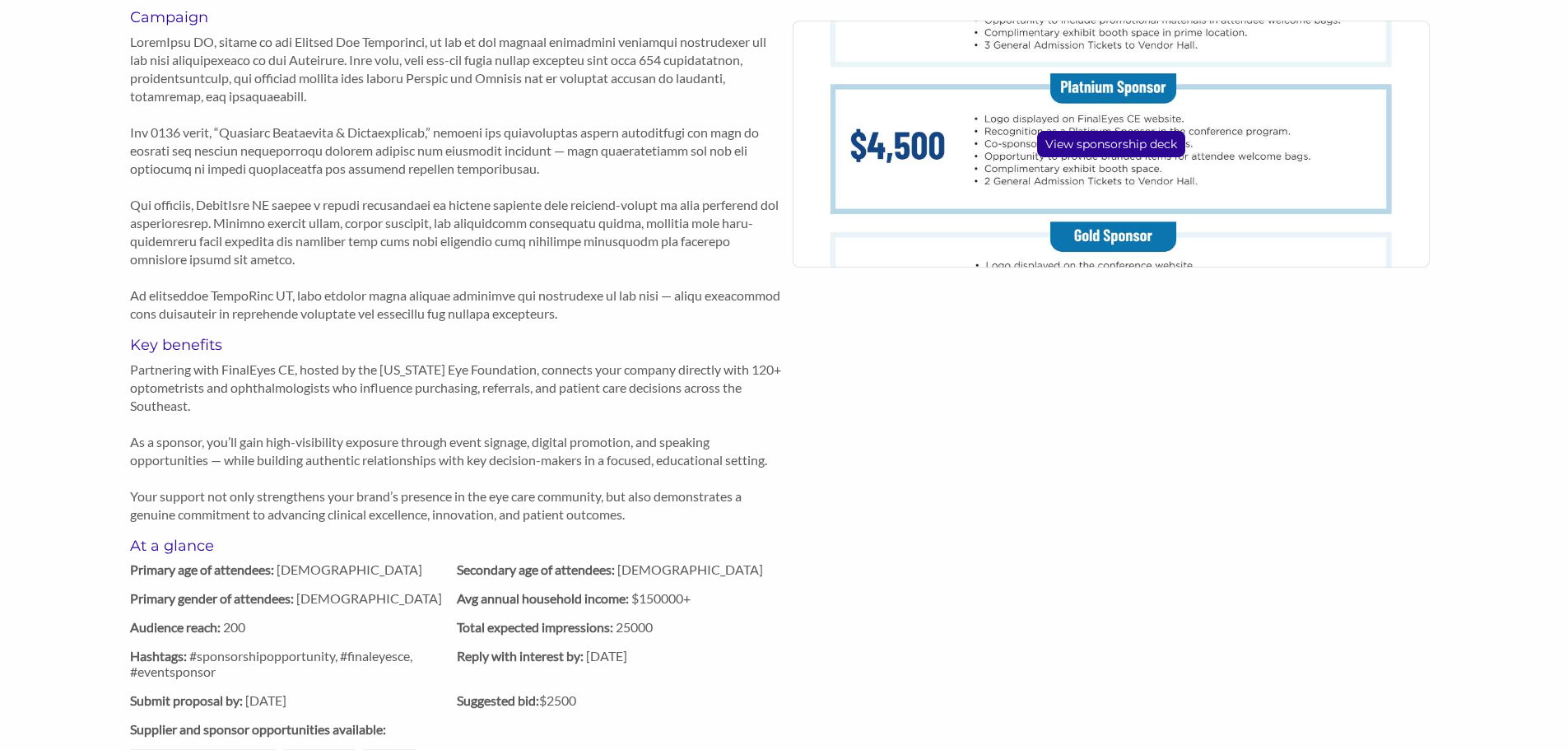
click at [1142, 152] on p "View sponsorship deck" at bounding box center [1110, 144] width 146 height 25
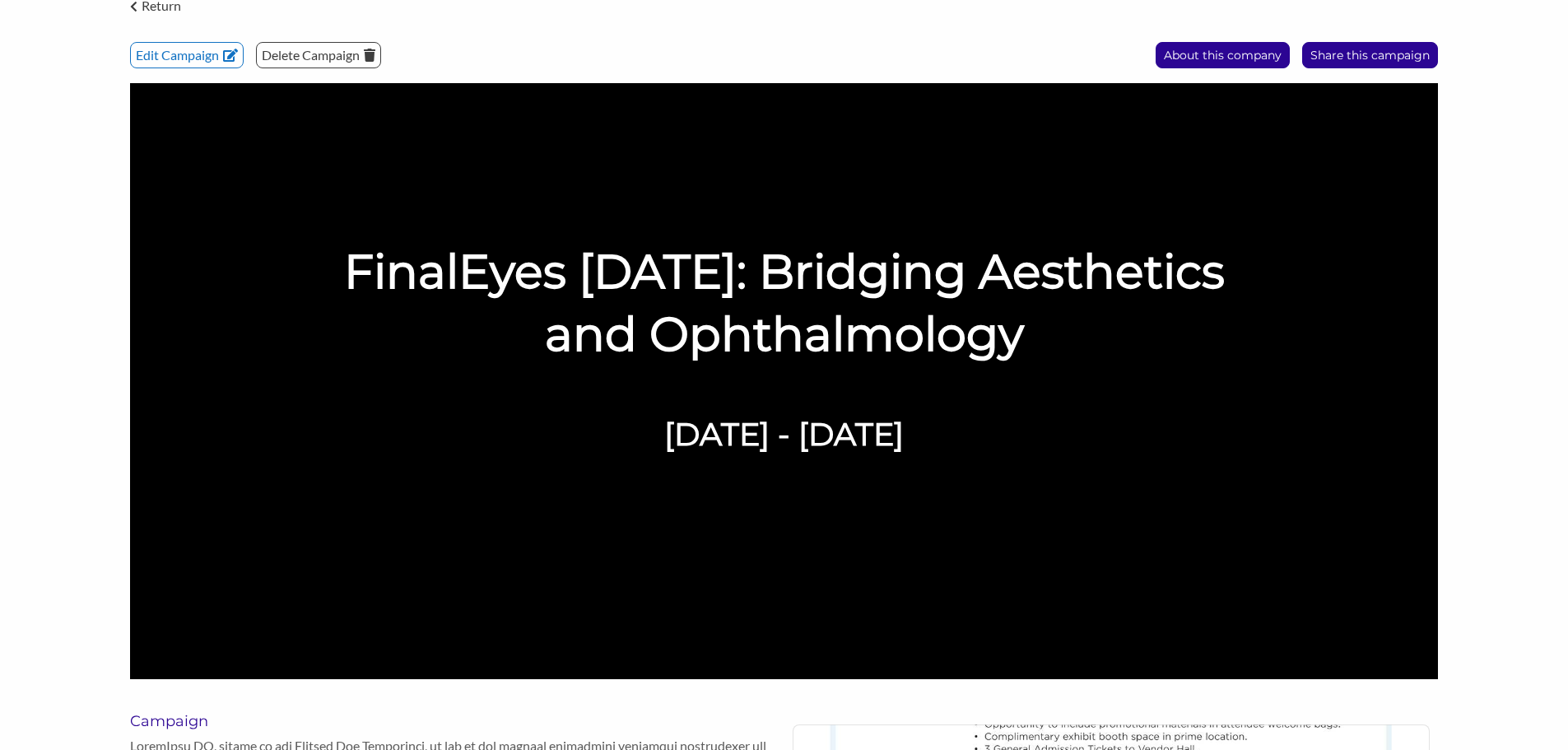
scroll to position [0, 0]
